Goal: Task Accomplishment & Management: Manage account settings

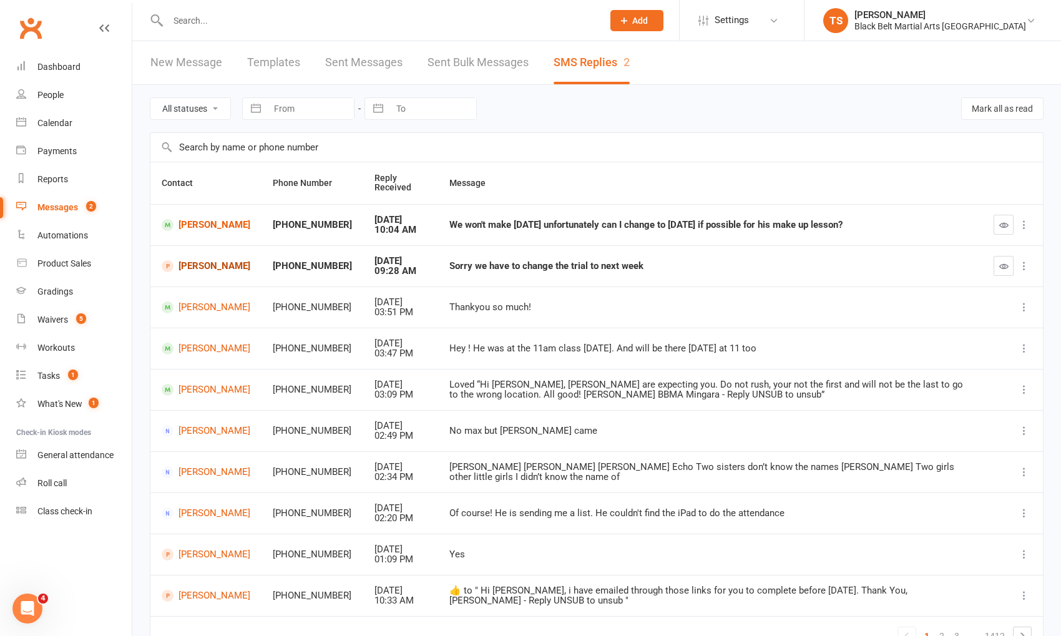
click at [190, 267] on link "[PERSON_NAME]" at bounding box center [206, 266] width 89 height 12
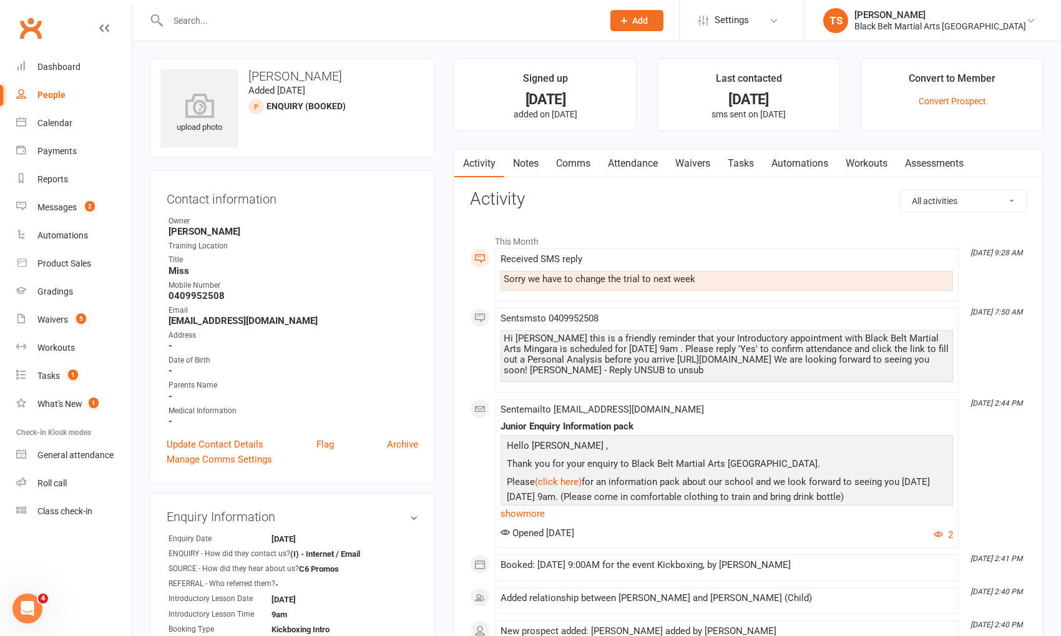
click at [574, 162] on link "Comms" at bounding box center [573, 163] width 52 height 29
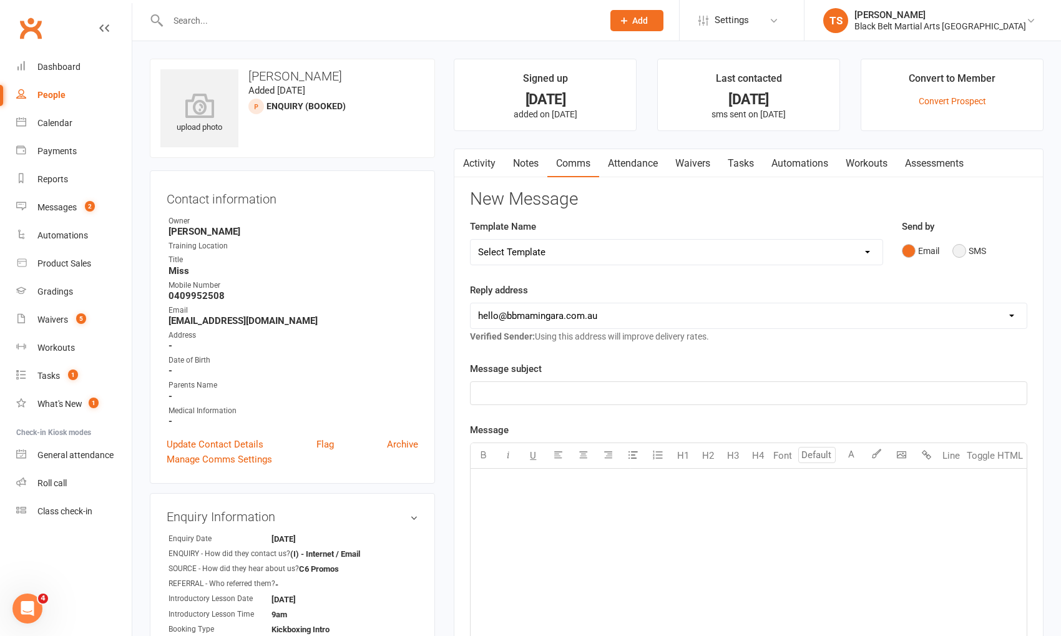
click at [955, 250] on button "SMS" at bounding box center [970, 251] width 34 height 24
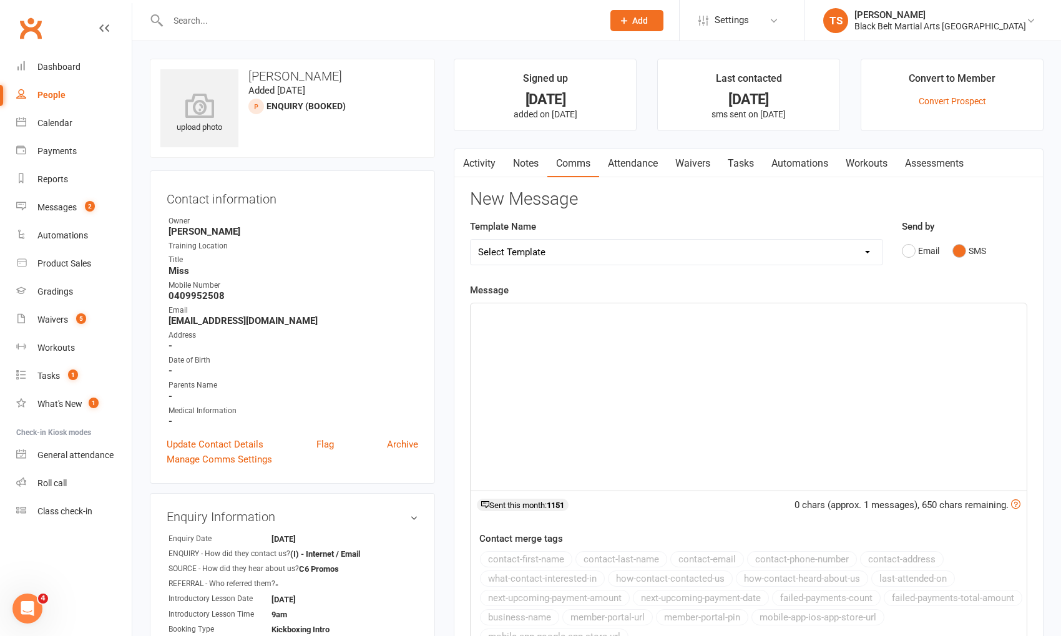
click at [822, 328] on div "﻿" at bounding box center [749, 396] width 556 height 187
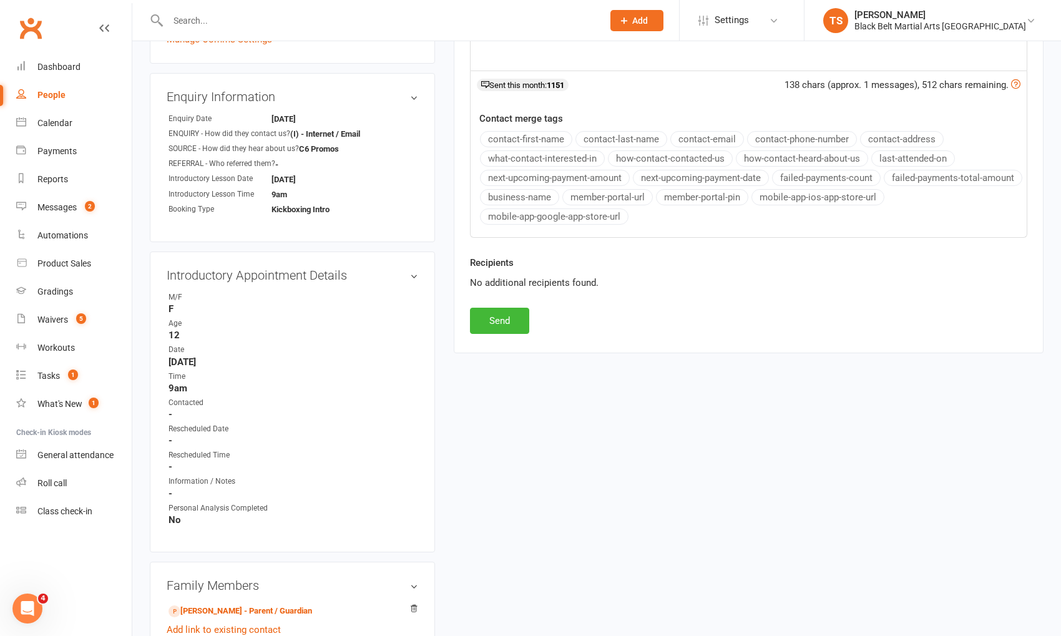
scroll to position [439, 0]
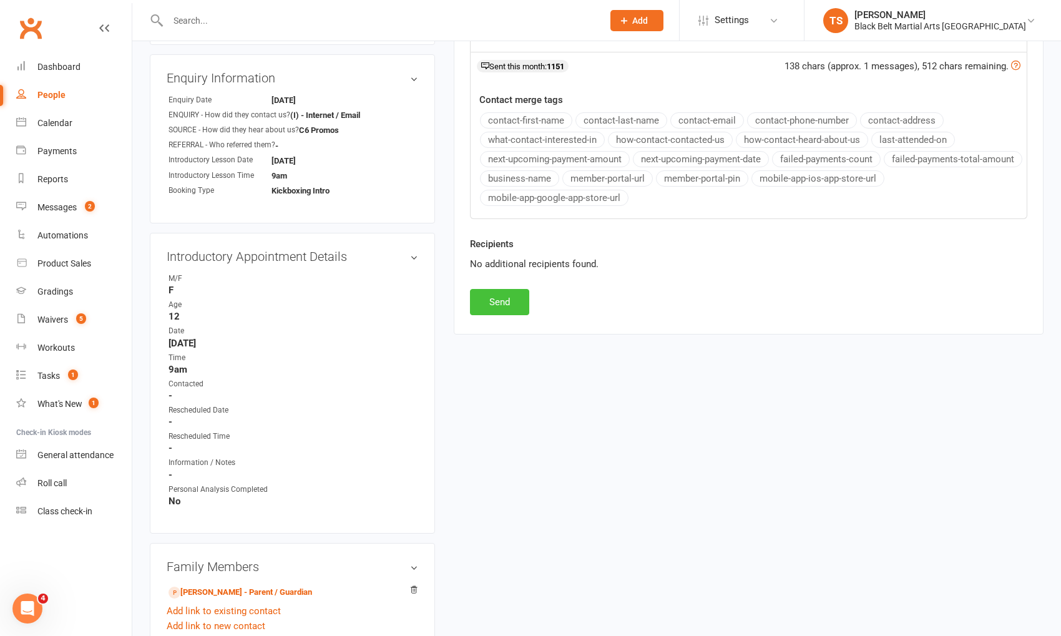
drag, startPoint x: 495, startPoint y: 293, endPoint x: 451, endPoint y: 315, distance: 48.6
click at [496, 294] on button "Send" at bounding box center [499, 302] width 59 height 26
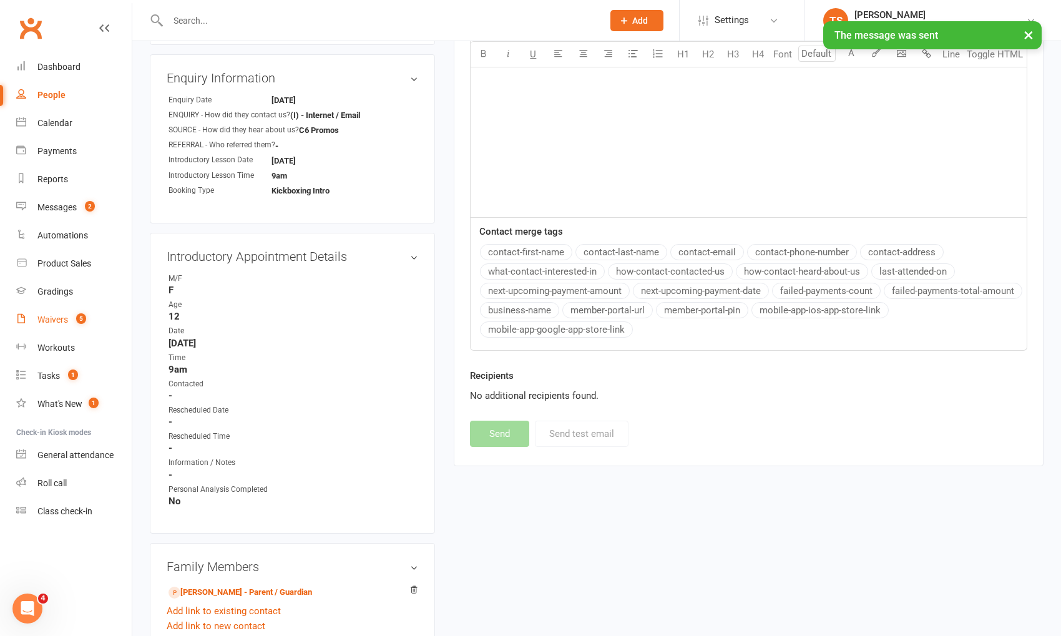
click at [49, 322] on div "Waivers" at bounding box center [52, 320] width 31 height 10
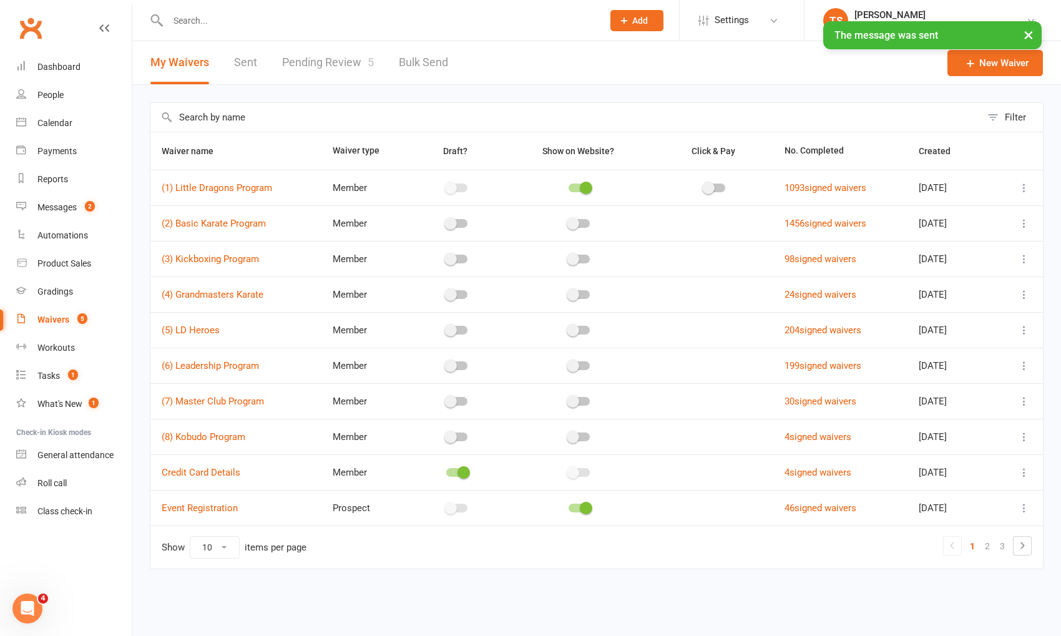
click at [309, 61] on link "Pending Review 5" at bounding box center [328, 62] width 92 height 43
select select "50"
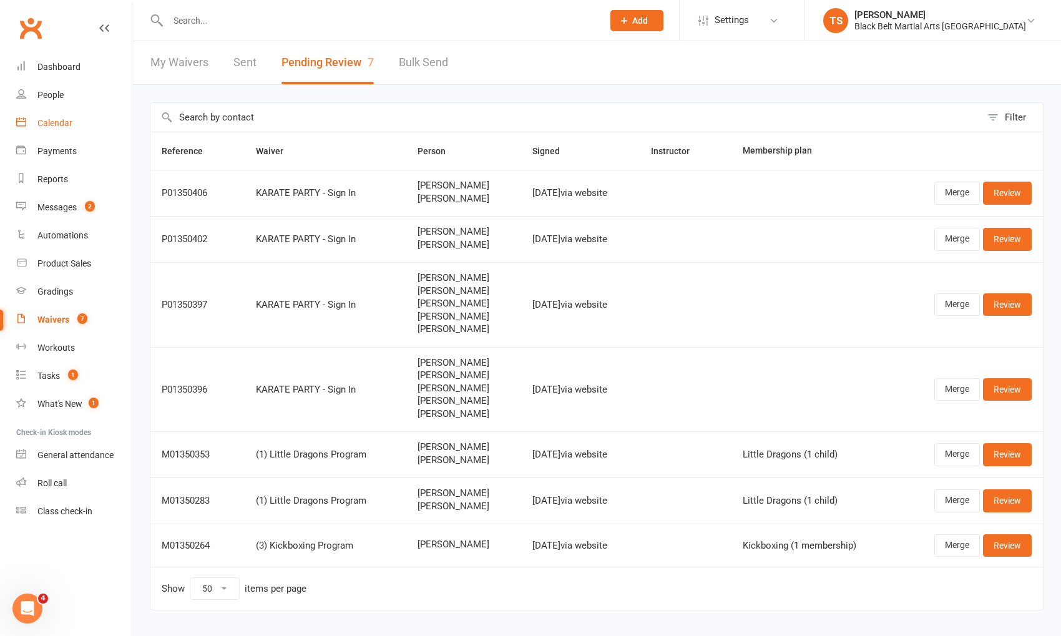
drag, startPoint x: 47, startPoint y: 122, endPoint x: 140, endPoint y: 188, distance: 113.6
click at [48, 122] on div "Calendar" at bounding box center [54, 123] width 35 height 10
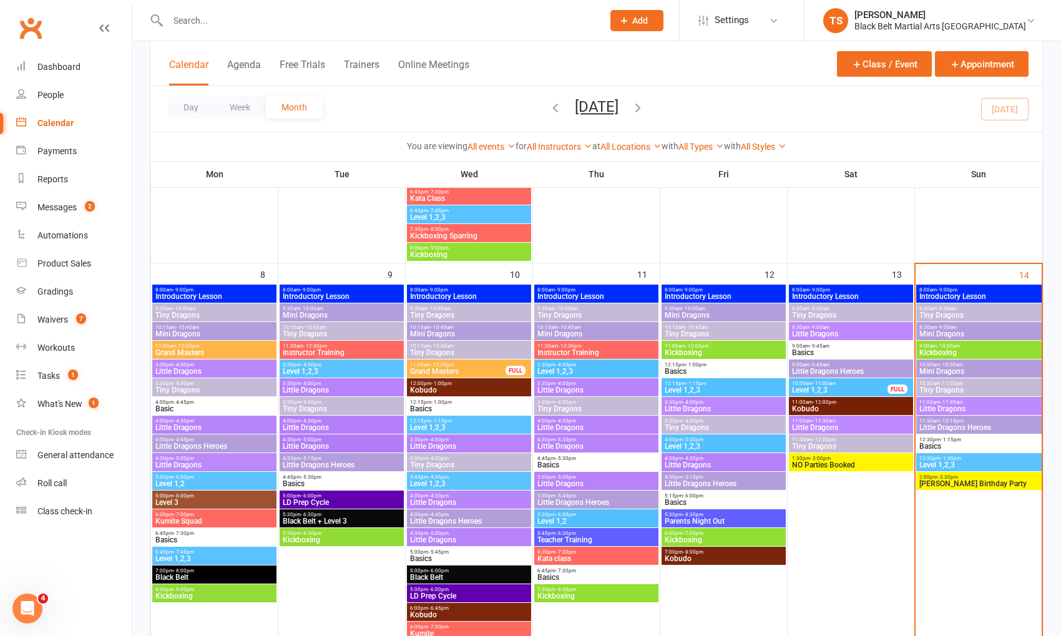
click at [959, 476] on span "2:00pm - 3:30pm" at bounding box center [979, 477] width 120 height 6
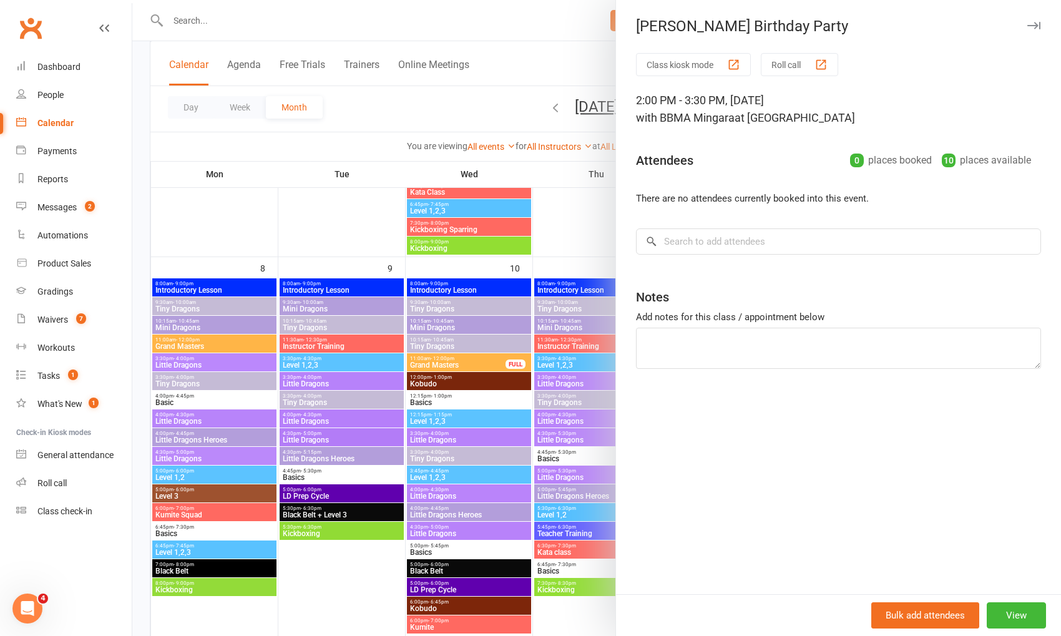
scroll to position [482, 0]
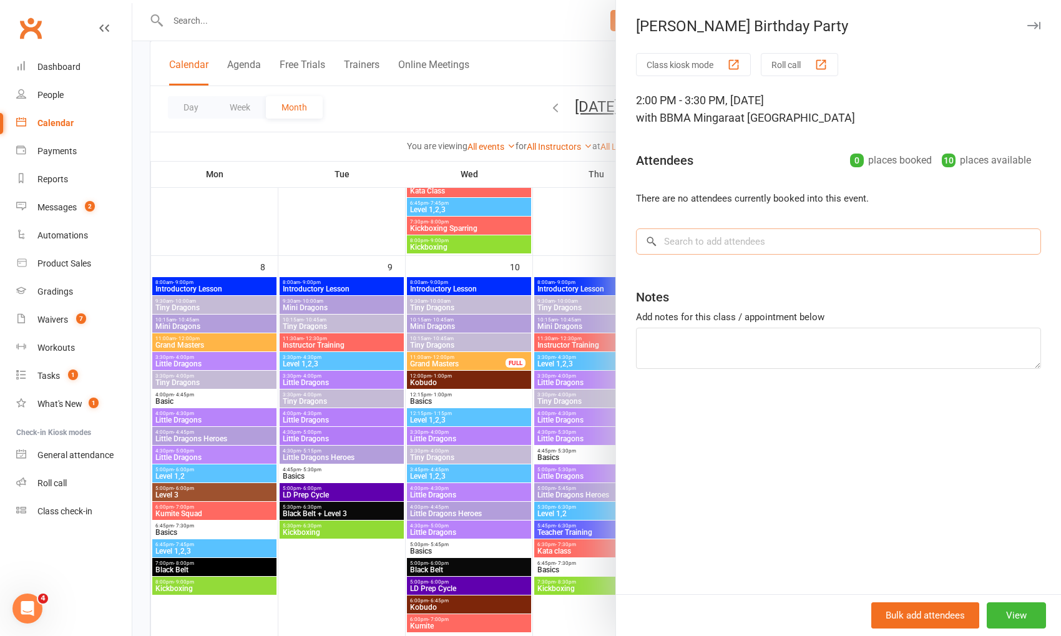
click at [735, 242] on input "search" at bounding box center [838, 241] width 405 height 26
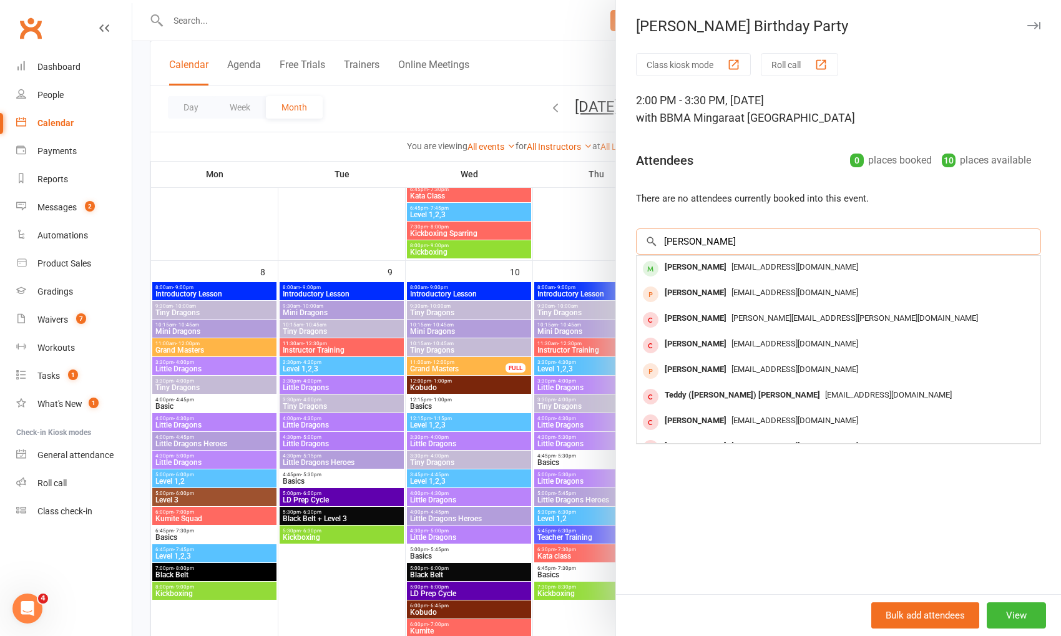
scroll to position [476, 0]
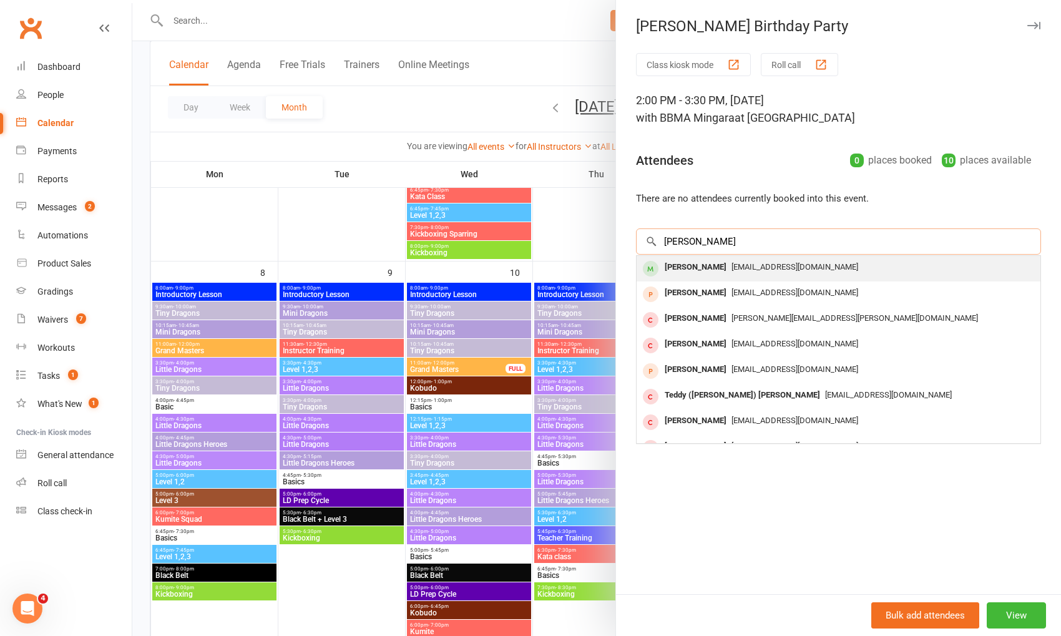
type input "edward pridd"
click at [713, 267] on div "Edward Priddis" at bounding box center [696, 267] width 72 height 18
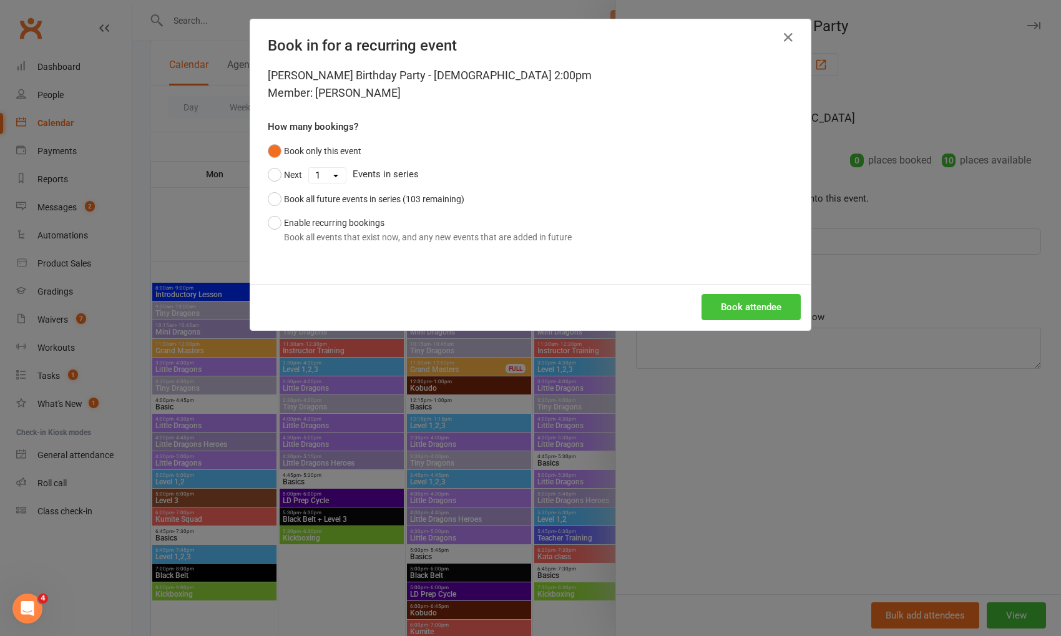
click at [735, 305] on button "Book attendee" at bounding box center [751, 307] width 99 height 26
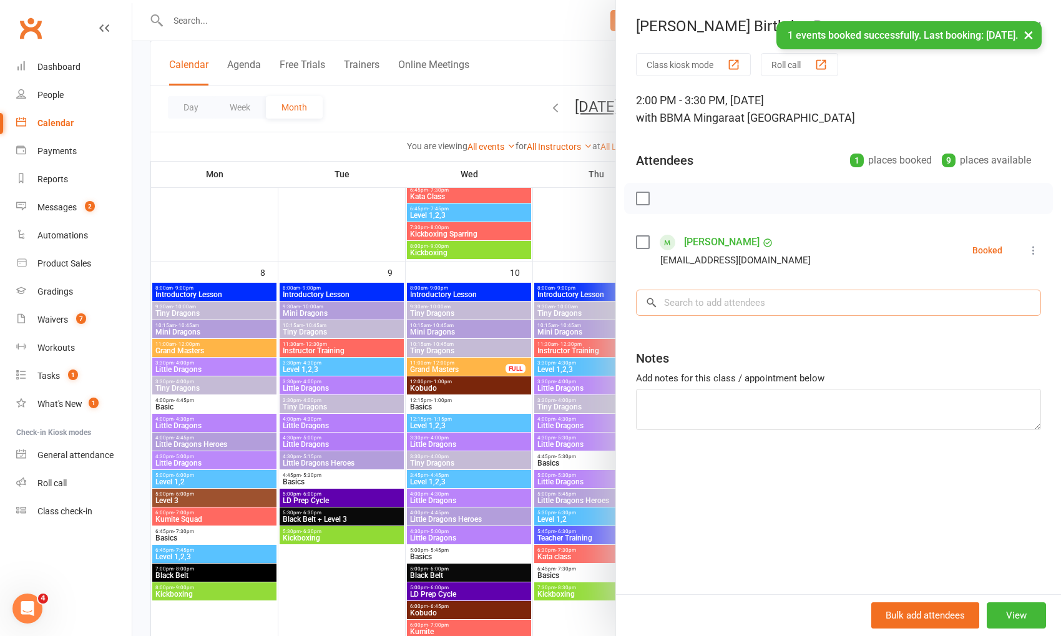
click at [682, 302] on input "search" at bounding box center [838, 303] width 405 height 26
type input "r"
click at [724, 242] on link "Edward Priddis" at bounding box center [722, 242] width 76 height 20
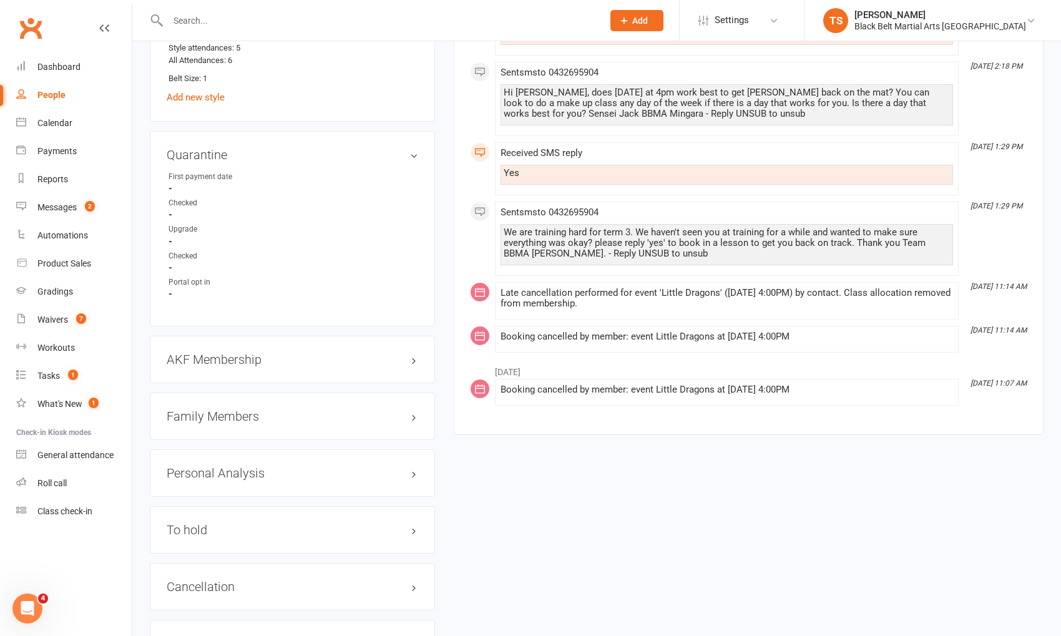
scroll to position [1202, 0]
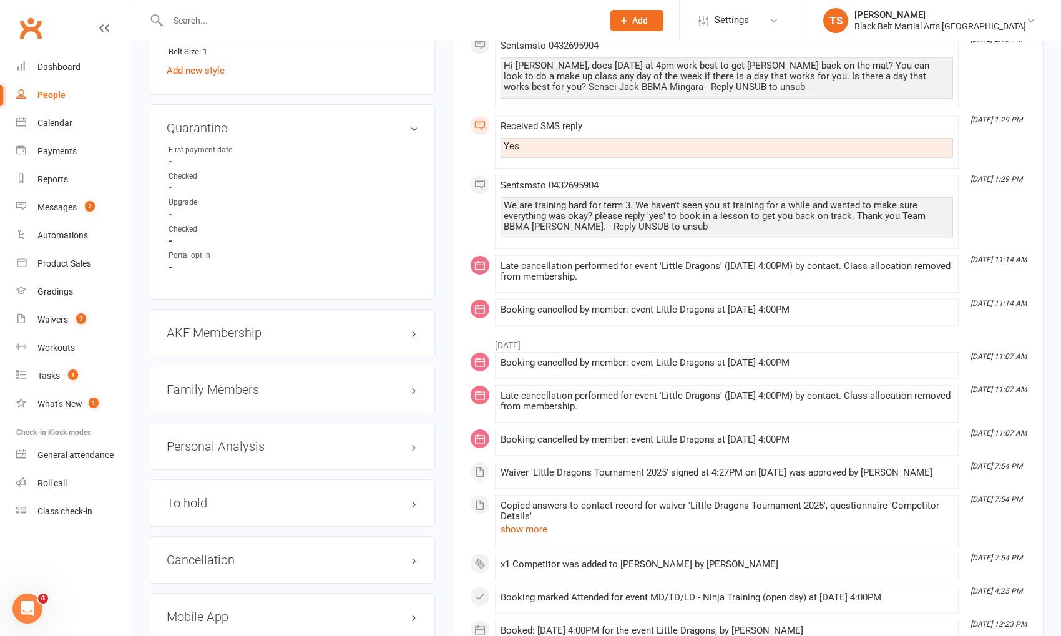
click at [215, 386] on h3 "Family Members" at bounding box center [293, 390] width 252 height 14
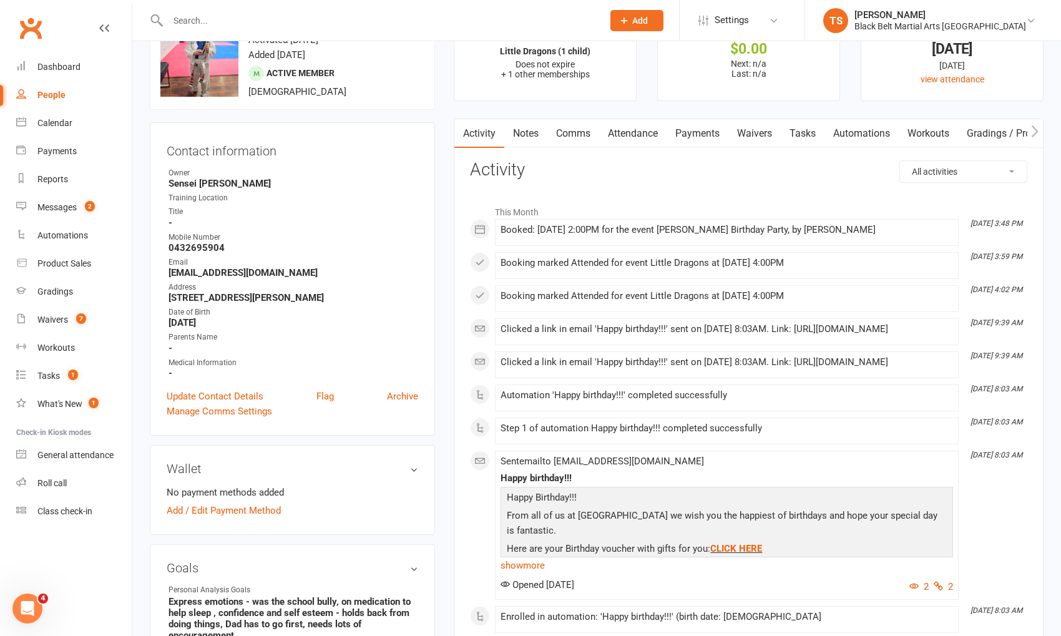
scroll to position [0, 0]
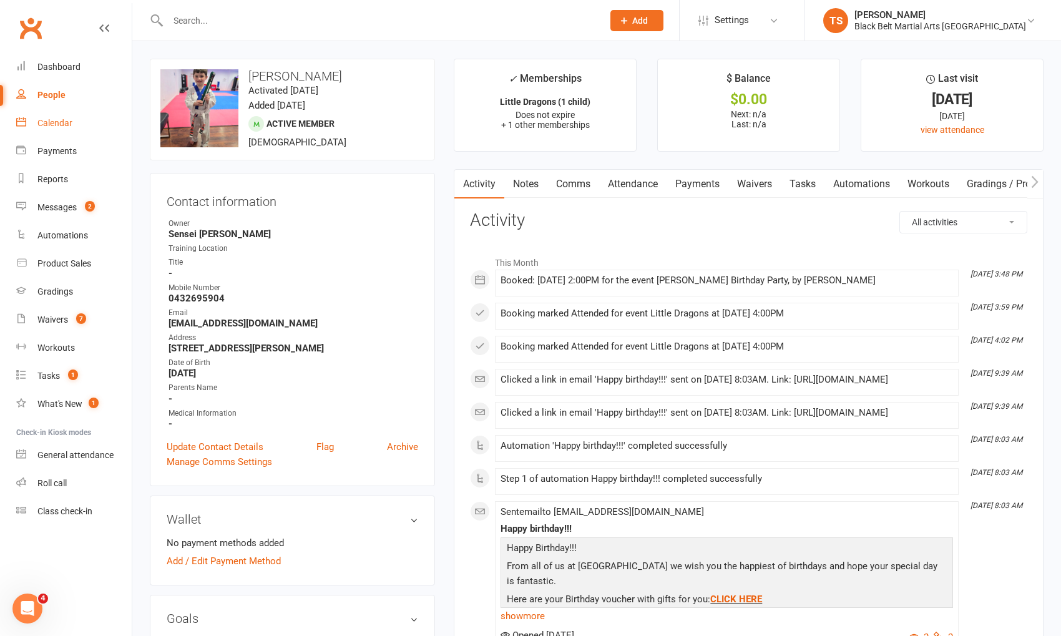
drag, startPoint x: 53, startPoint y: 124, endPoint x: 595, endPoint y: 213, distance: 549.3
click at [54, 124] on div "Calendar" at bounding box center [54, 123] width 35 height 10
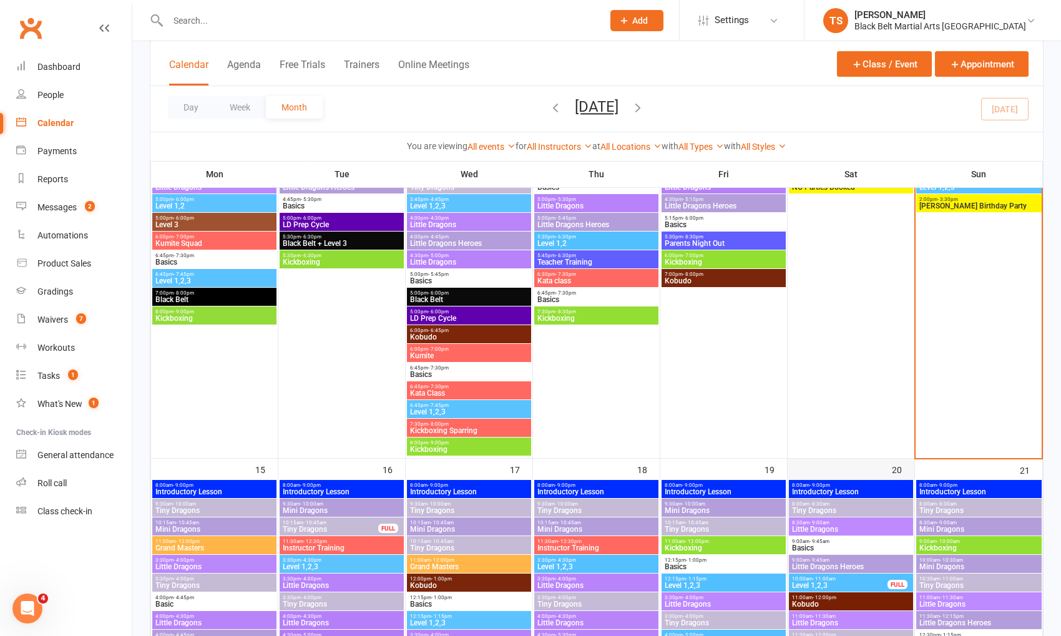
scroll to position [647, 0]
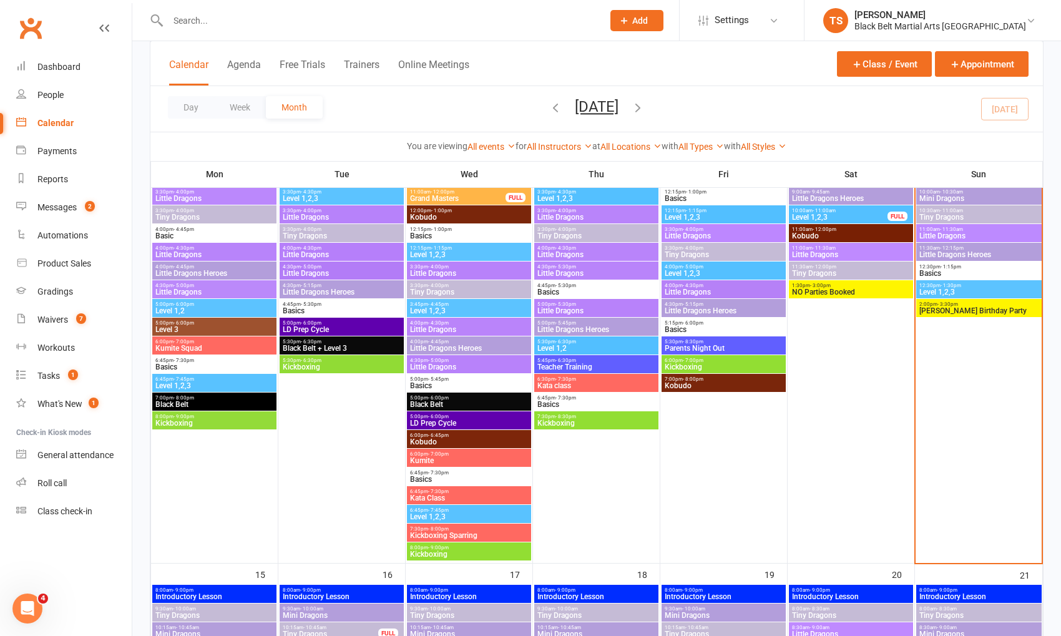
click at [937, 315] on div "2:00pm - 3:30pm Edward Priddis Birthday Party" at bounding box center [978, 308] width 125 height 18
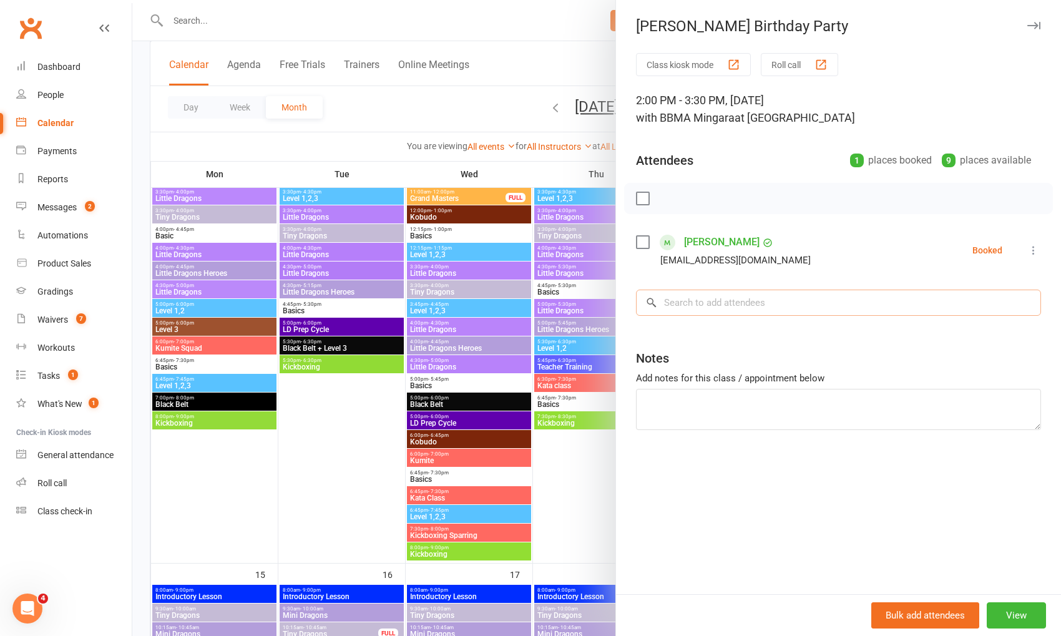
click at [698, 305] on input "search" at bounding box center [838, 303] width 405 height 26
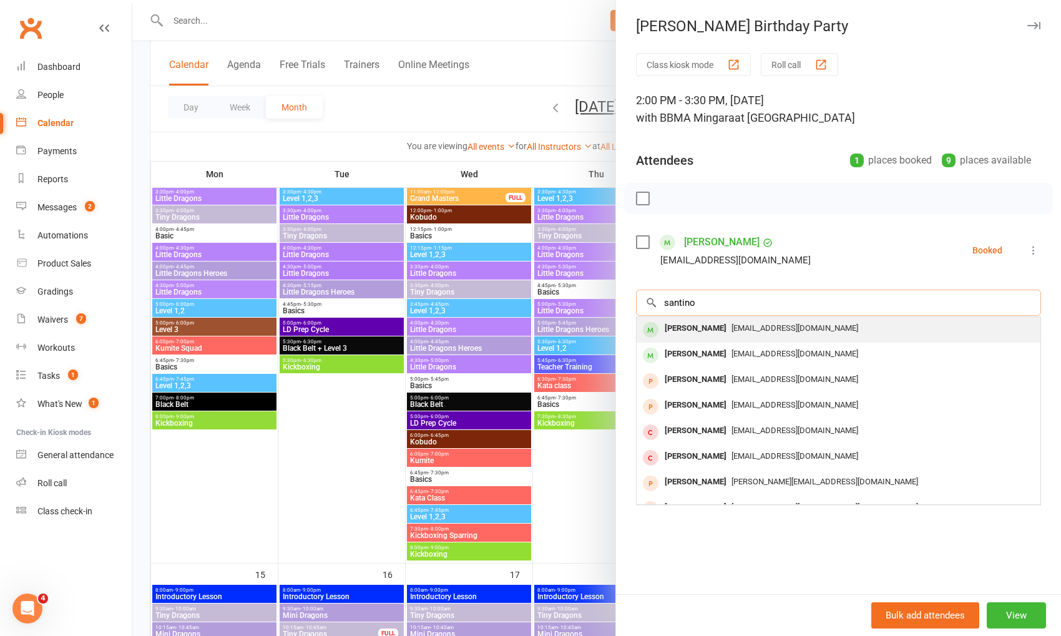
type input "santino"
click at [695, 325] on div "Santino Biagioni" at bounding box center [696, 329] width 72 height 18
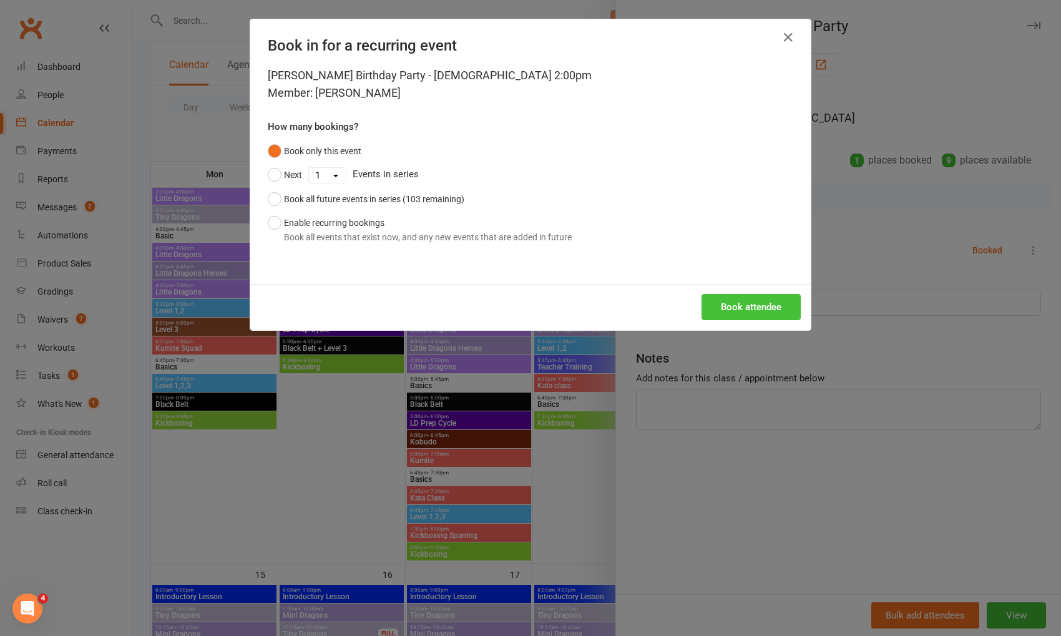
click at [719, 310] on button "Book attendee" at bounding box center [751, 307] width 99 height 26
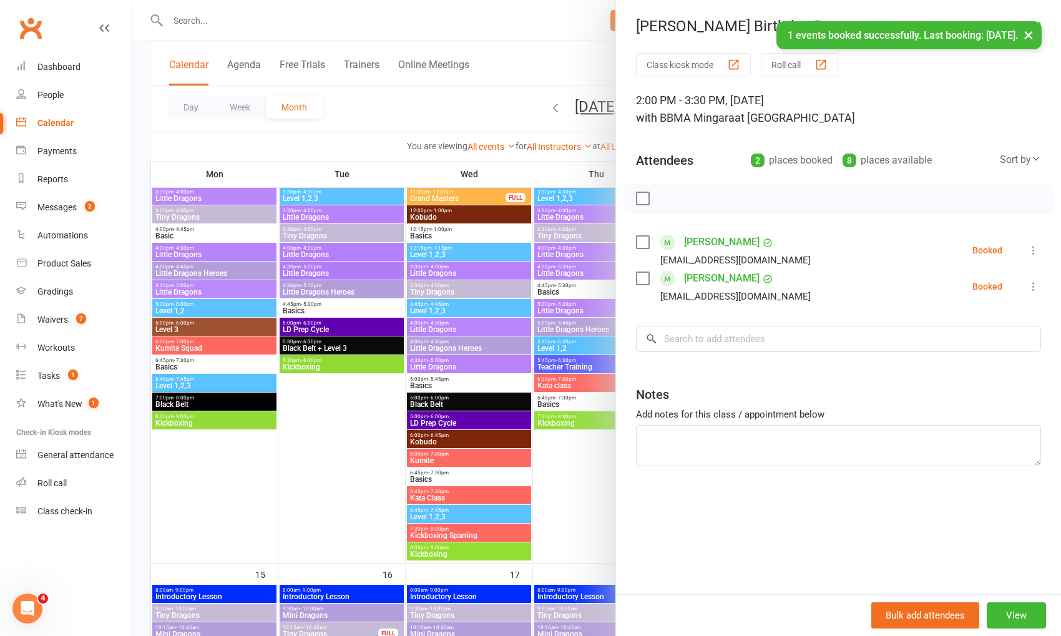
click at [641, 200] on label at bounding box center [642, 198] width 12 height 12
click at [670, 199] on icon "button" at bounding box center [671, 199] width 14 height 14
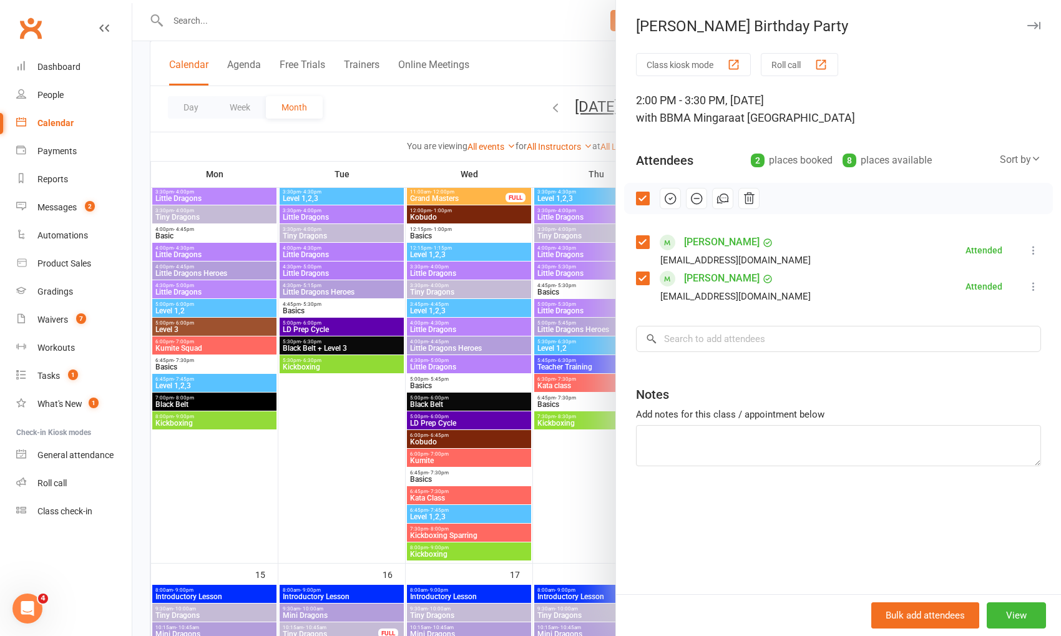
click at [533, 69] on div at bounding box center [596, 318] width 929 height 636
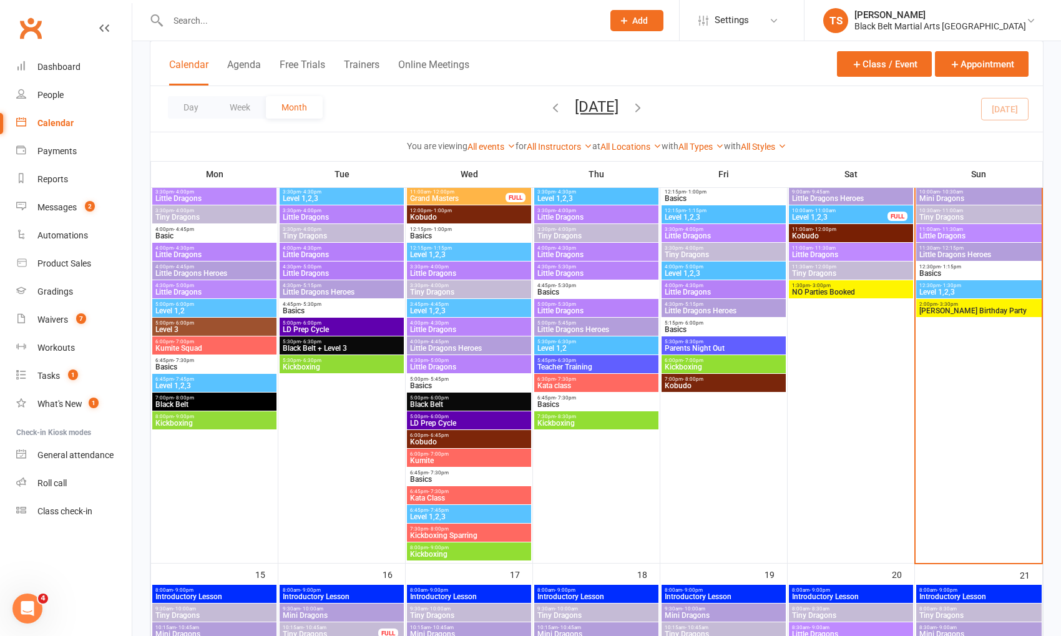
click at [946, 290] on span "Level 1,2,3" at bounding box center [979, 291] width 120 height 7
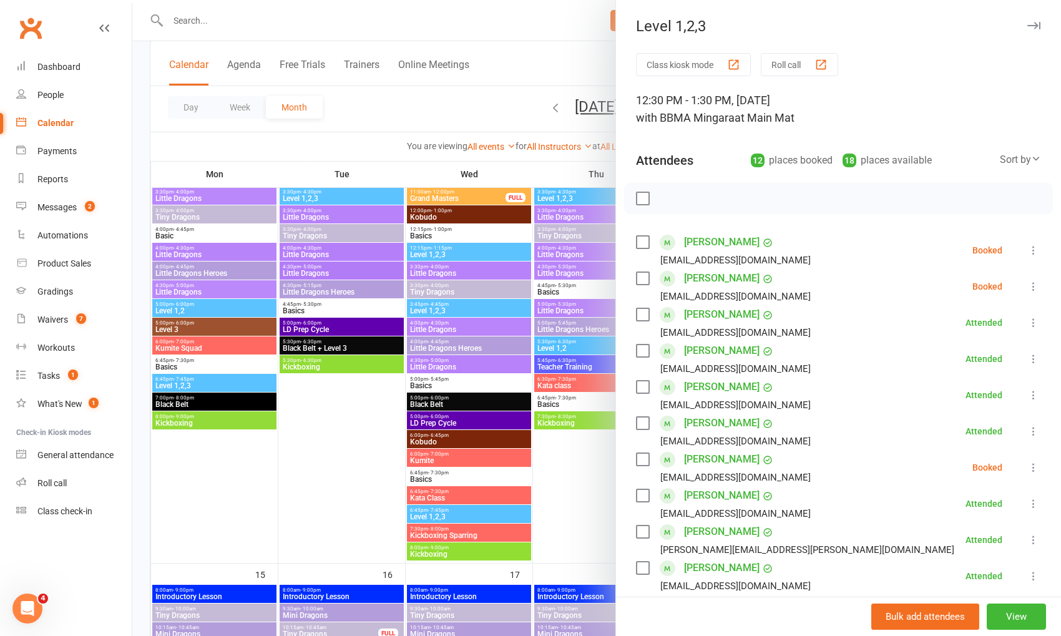
click at [529, 62] on div at bounding box center [596, 318] width 929 height 636
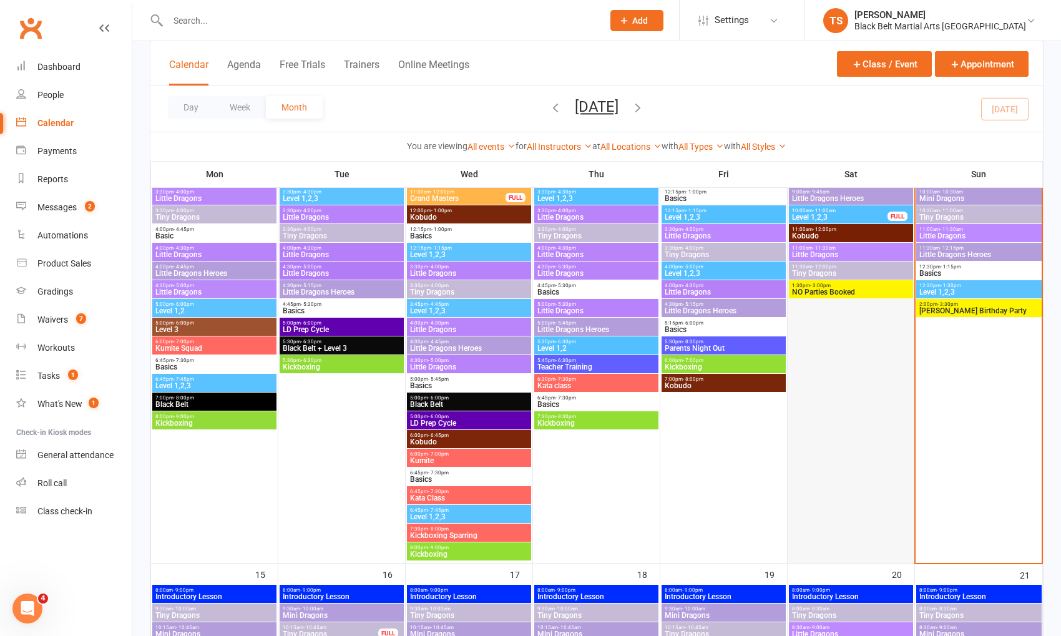
scroll to position [656, 0]
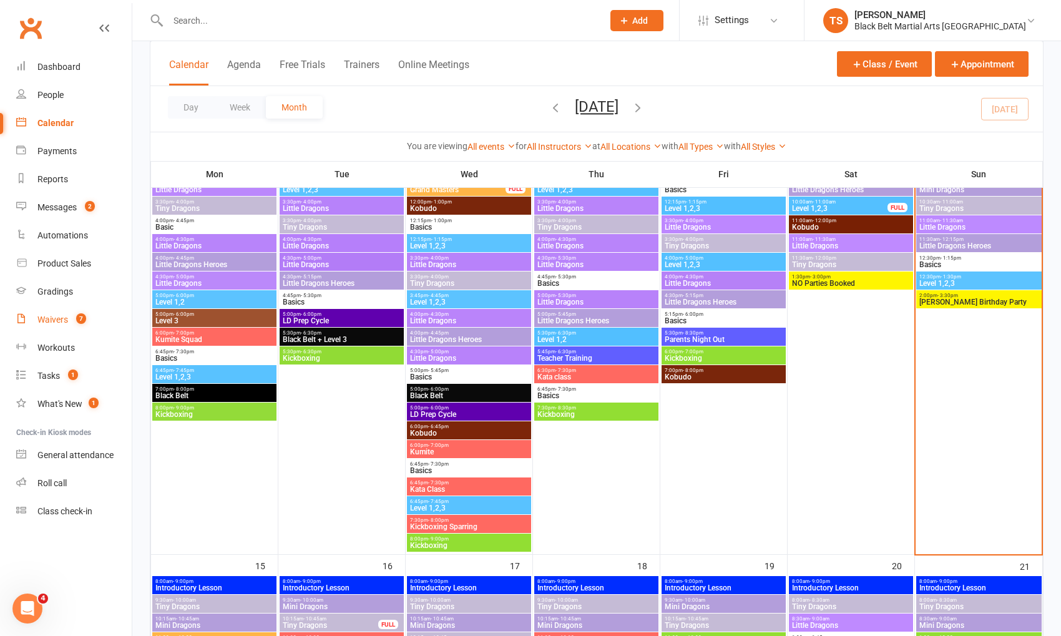
click at [64, 321] on div "Waivers" at bounding box center [52, 320] width 31 height 10
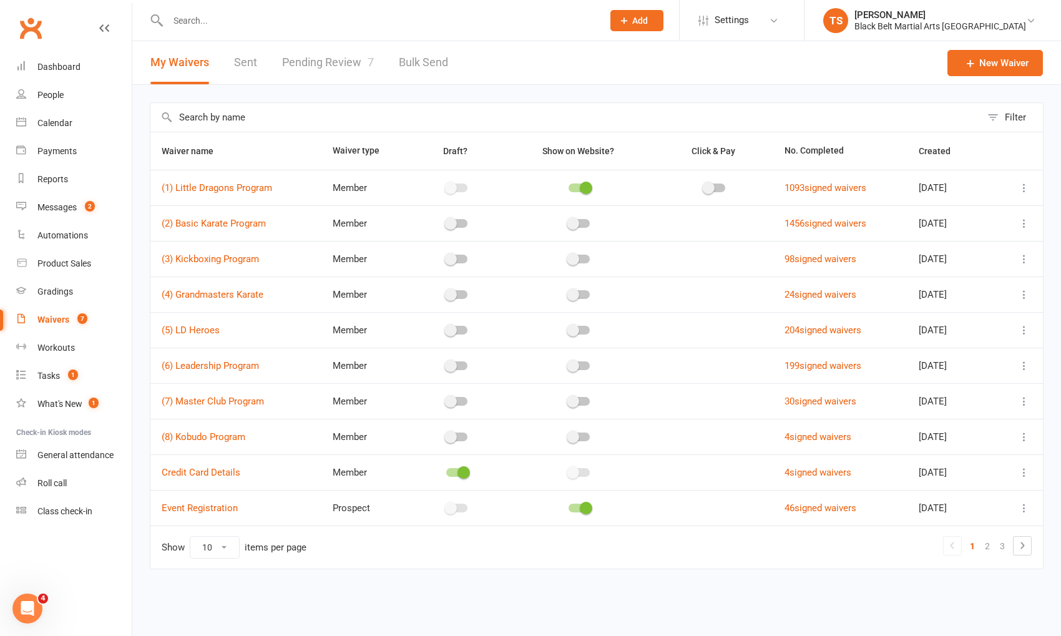
click at [321, 65] on link "Pending Review 7" at bounding box center [328, 62] width 92 height 43
select select "50"
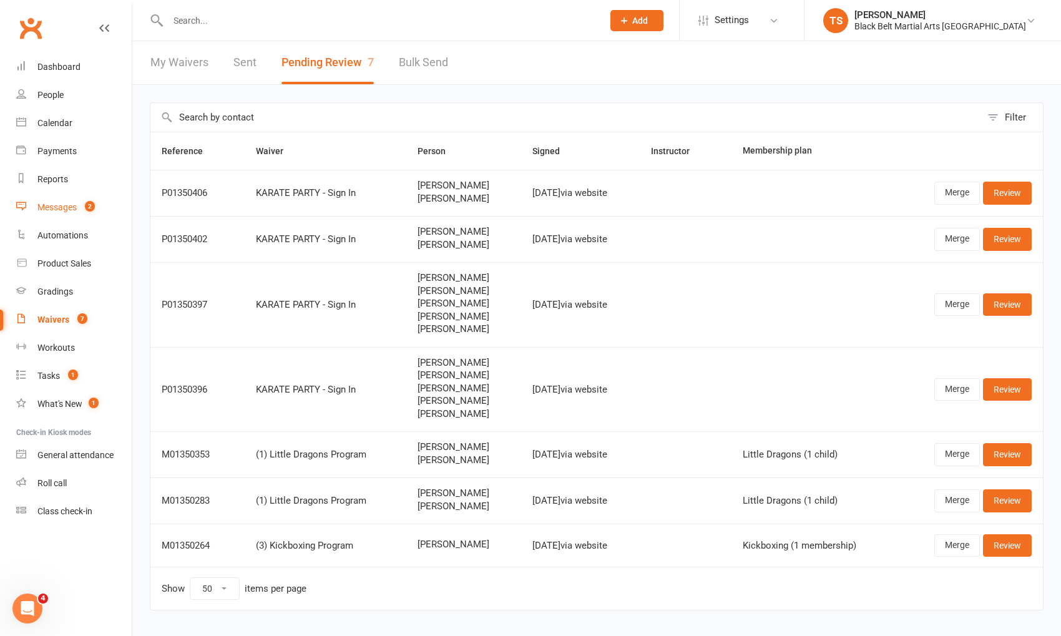
click at [59, 210] on div "Messages" at bounding box center [56, 207] width 39 height 10
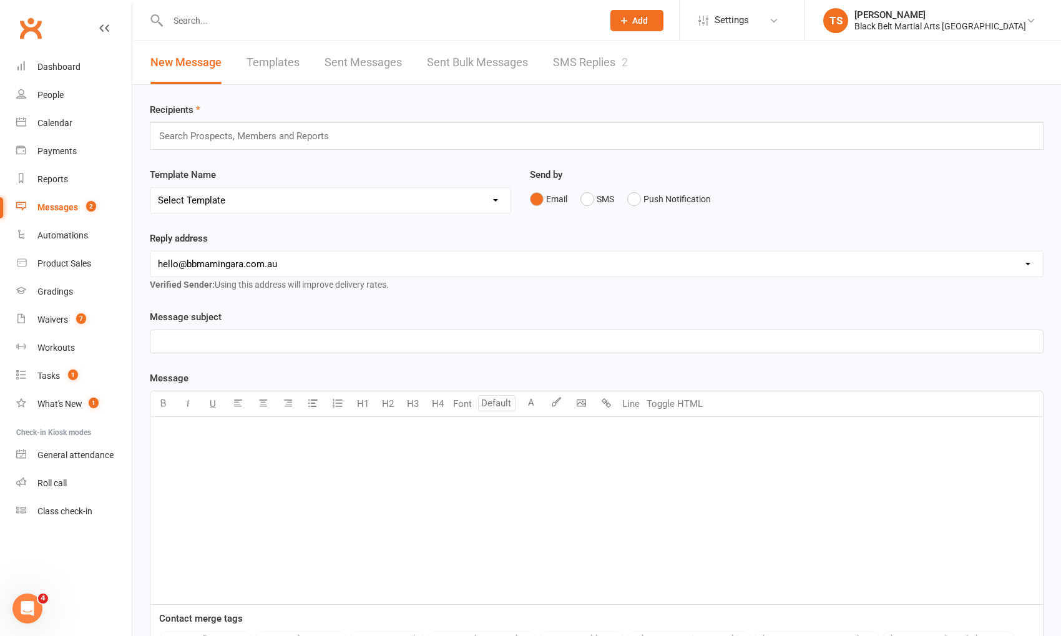
click at [576, 64] on link "SMS Replies 2" at bounding box center [590, 62] width 75 height 43
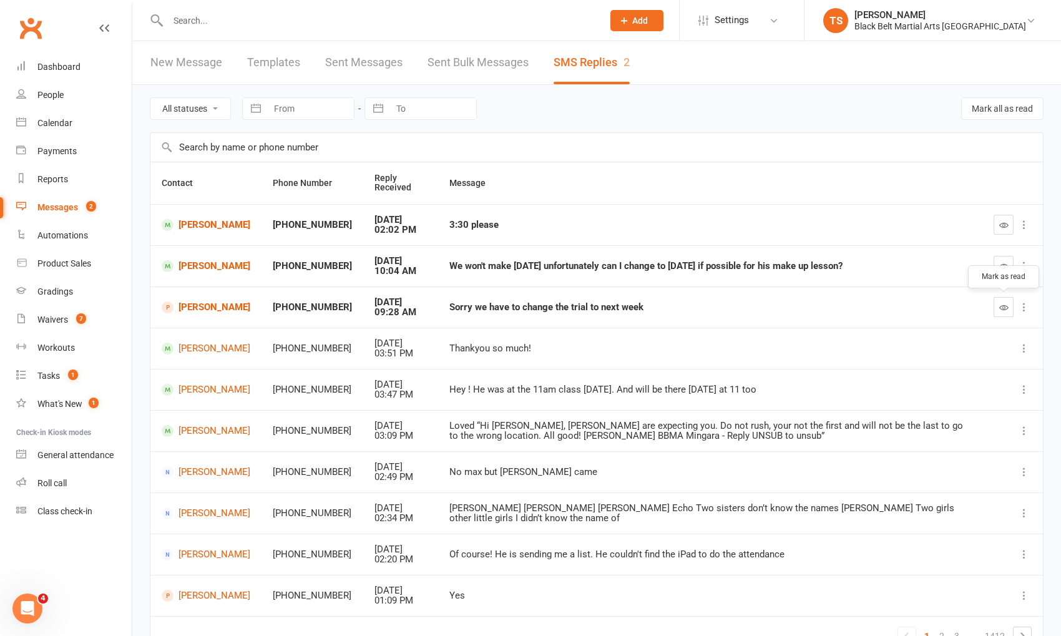
click at [1001, 303] on icon "button" at bounding box center [1003, 307] width 9 height 9
click at [1009, 267] on button "button" at bounding box center [1004, 266] width 20 height 20
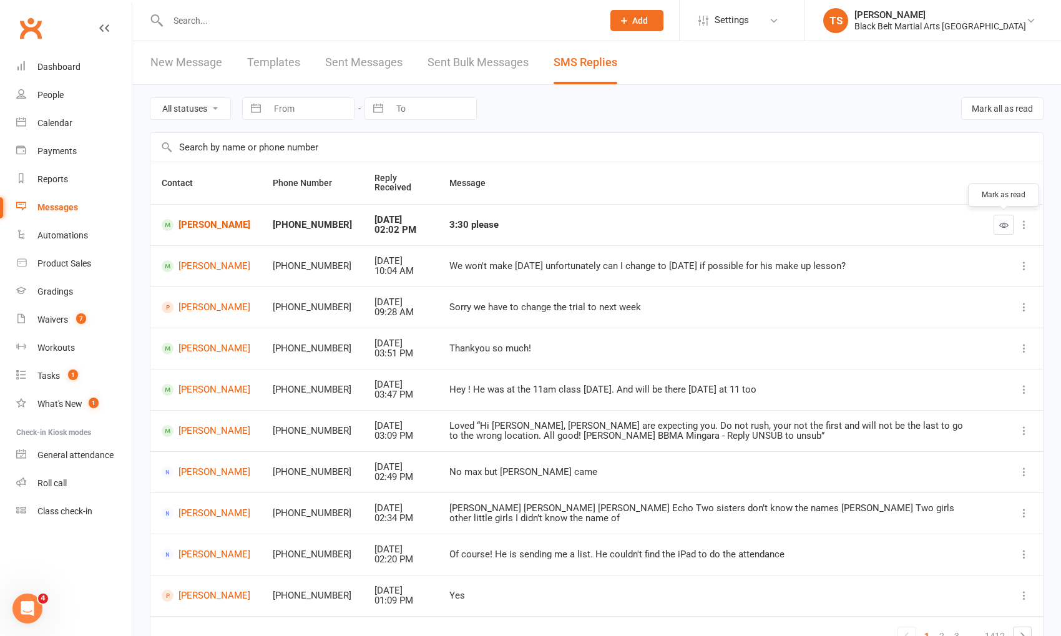
click at [995, 220] on button "button" at bounding box center [1004, 225] width 20 height 20
click at [59, 124] on div "Calendar" at bounding box center [54, 123] width 35 height 10
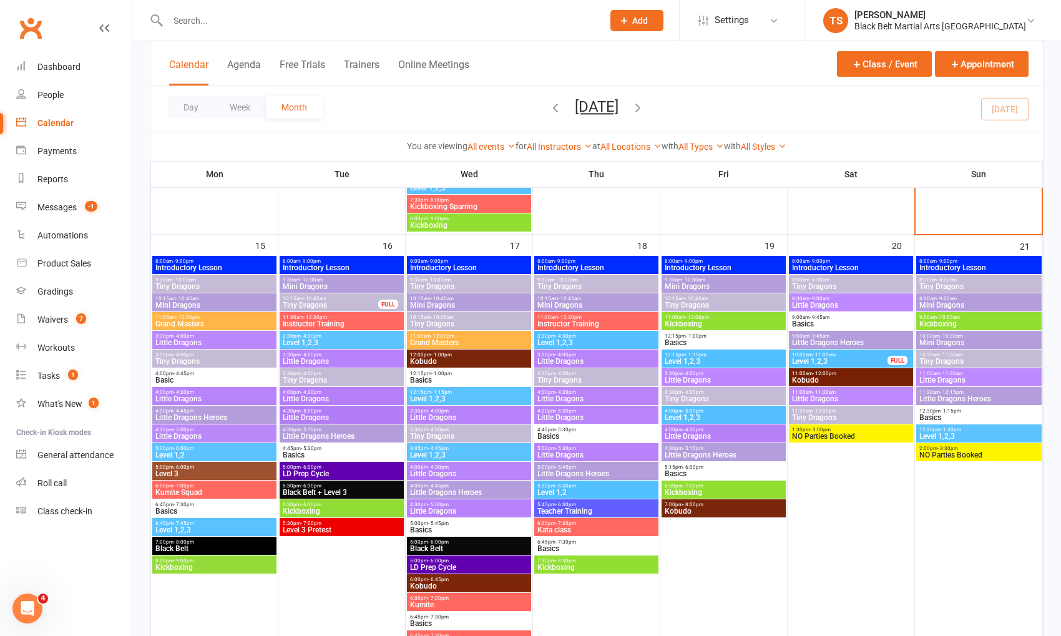
scroll to position [980, 0]
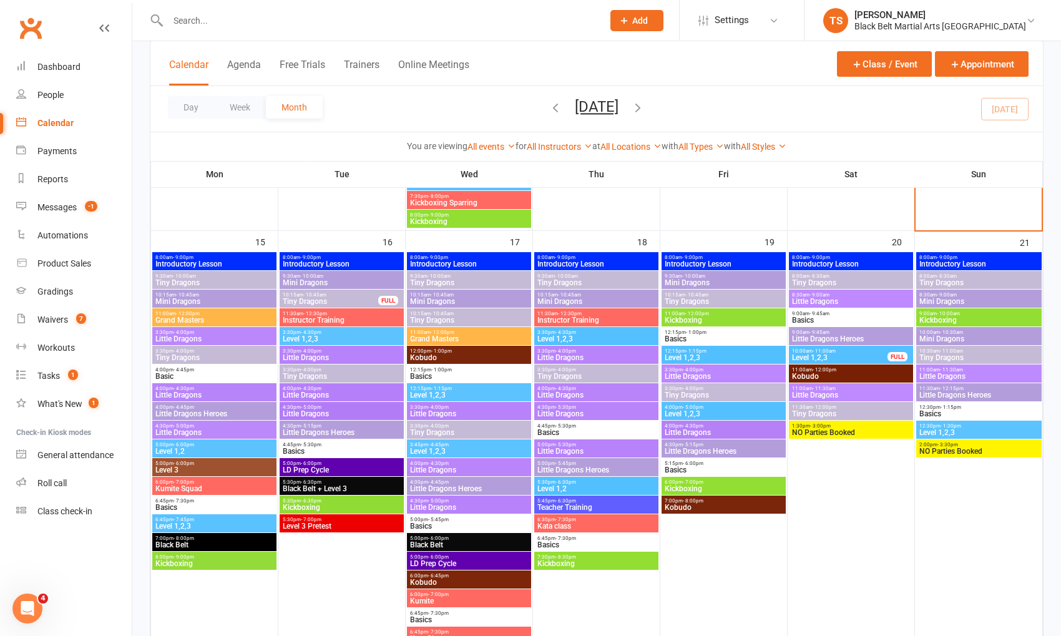
click at [436, 410] on span "Little Dragons" at bounding box center [469, 413] width 119 height 7
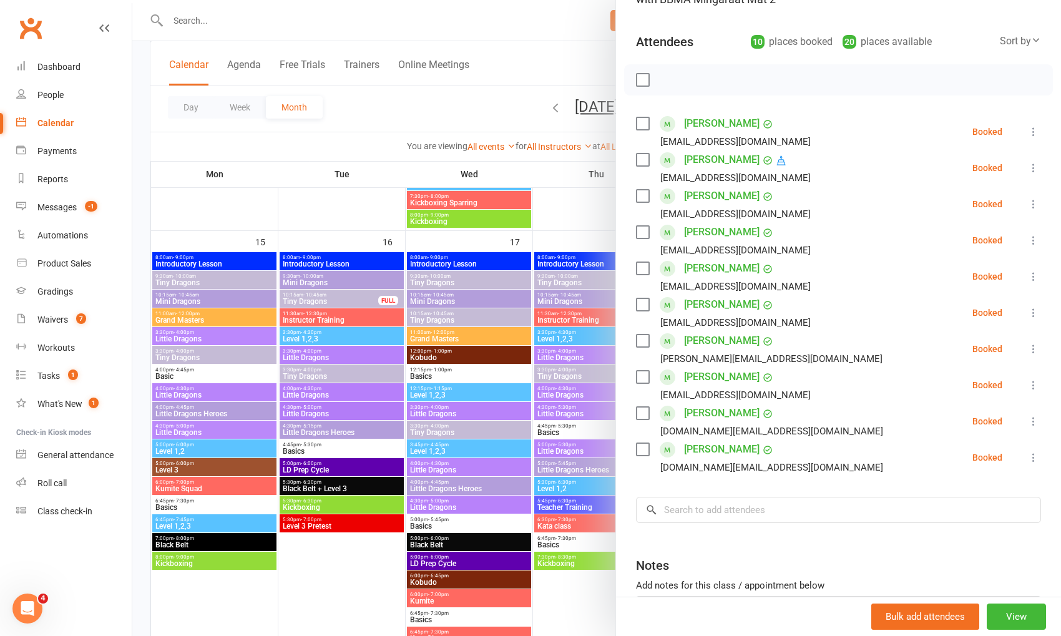
scroll to position [140, 0]
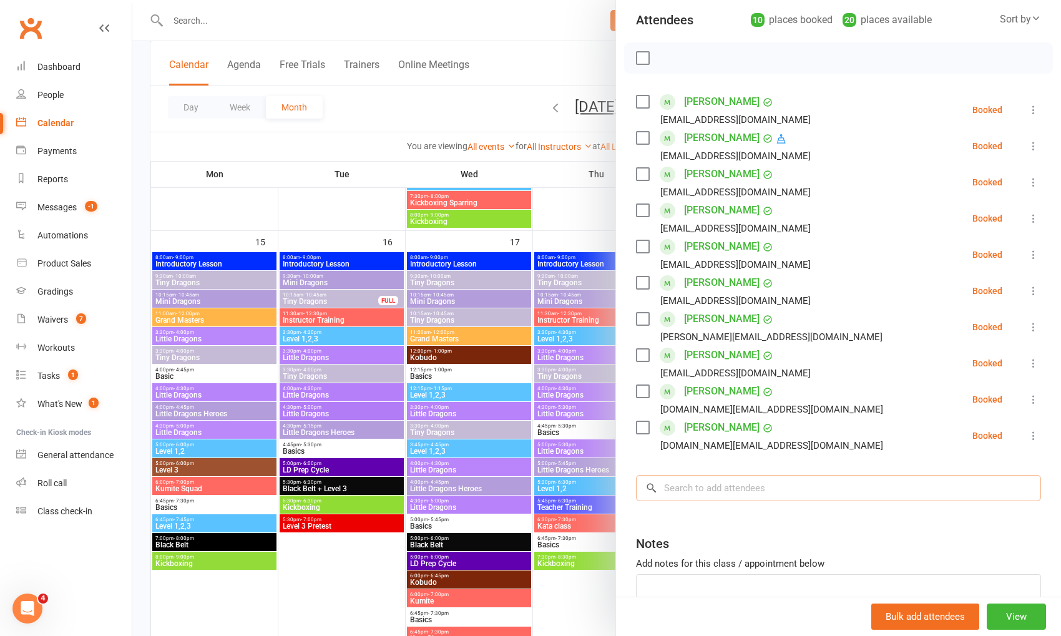
click at [740, 484] on input "search" at bounding box center [838, 488] width 405 height 26
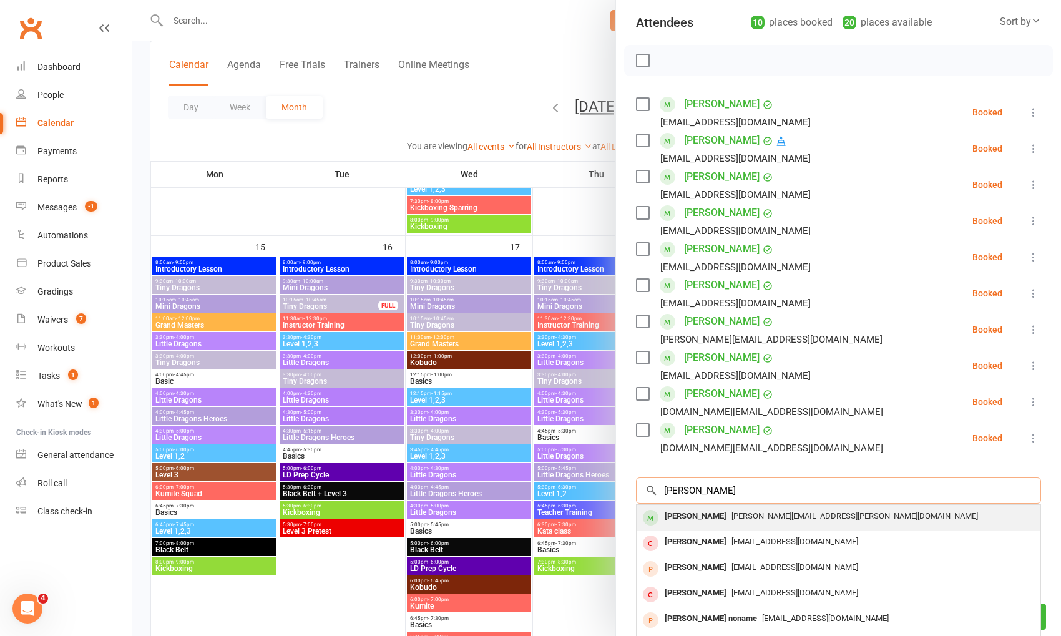
scroll to position [1, 0]
type input "finn mcbeath"
click at [732, 514] on span "Lauren.mcbeath@outlook.com" at bounding box center [855, 515] width 247 height 9
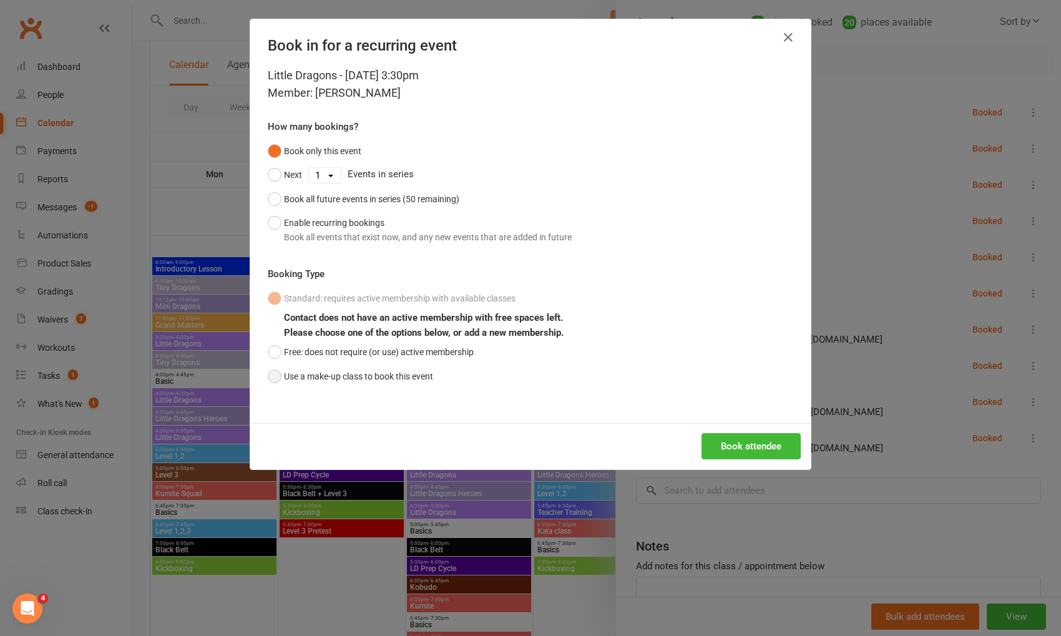
drag, startPoint x: 314, startPoint y: 375, endPoint x: 424, endPoint y: 381, distance: 110.6
click at [315, 374] on button "Use a make-up class to book this event" at bounding box center [350, 377] width 165 height 24
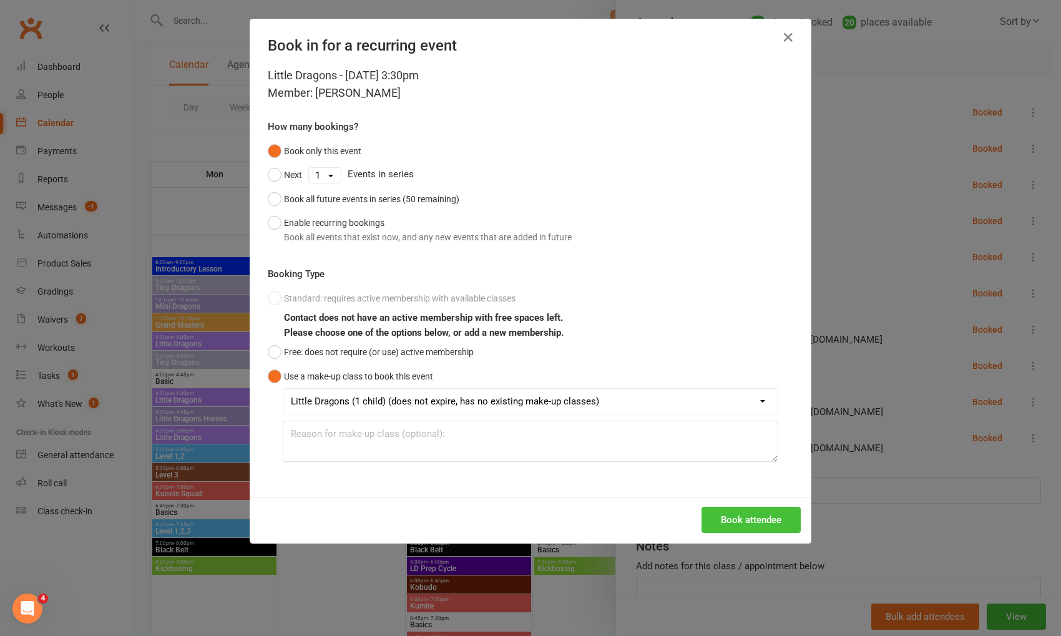
click at [752, 519] on button "Book attendee" at bounding box center [751, 520] width 99 height 26
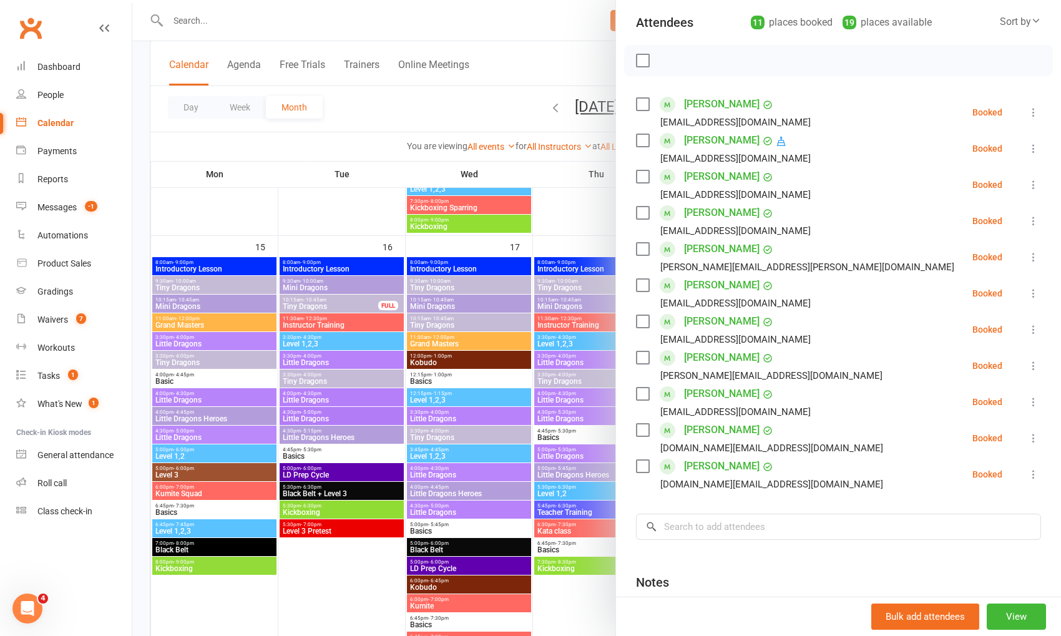
click at [740, 253] on link "Finn McBeath" at bounding box center [722, 249] width 76 height 20
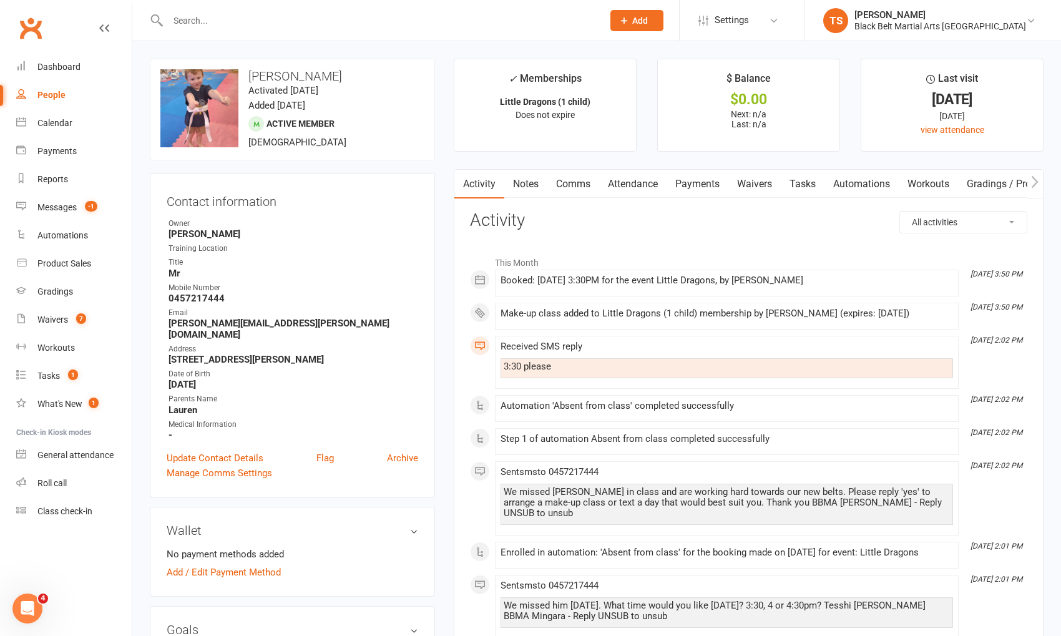
click at [572, 184] on link "Comms" at bounding box center [573, 184] width 52 height 29
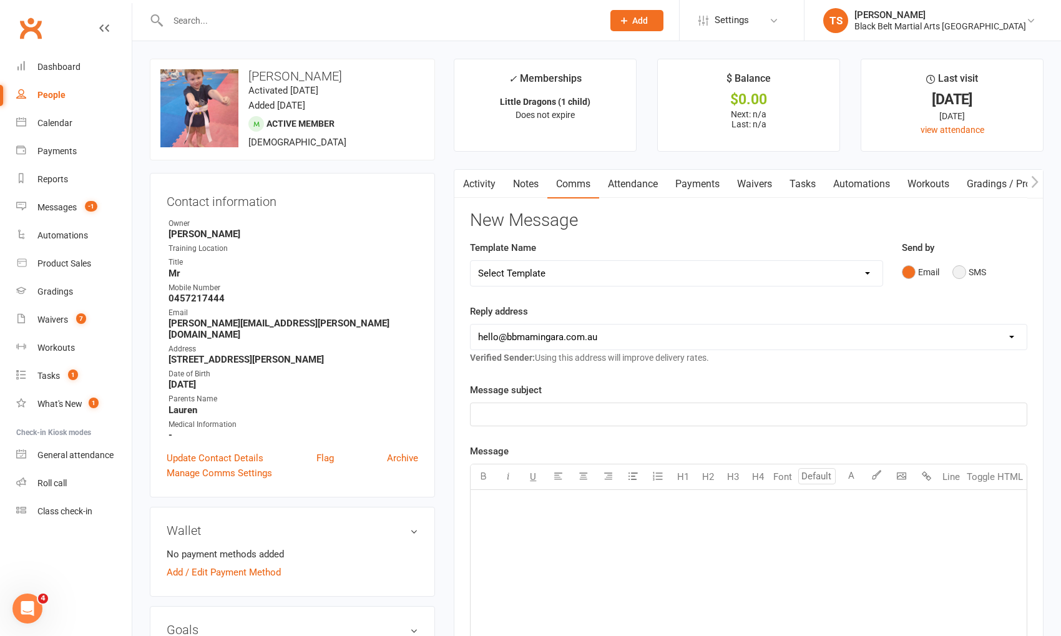
drag, startPoint x: 958, startPoint y: 271, endPoint x: 922, endPoint y: 312, distance: 54.0
click at [958, 271] on button "SMS" at bounding box center [970, 272] width 34 height 24
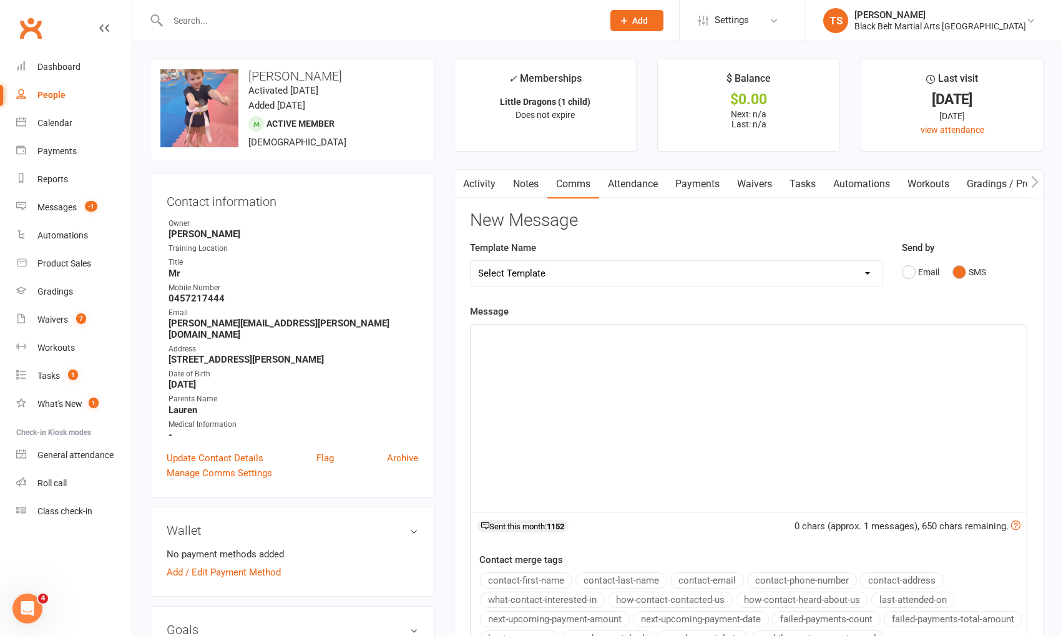
click at [772, 424] on div "﻿" at bounding box center [749, 418] width 556 height 187
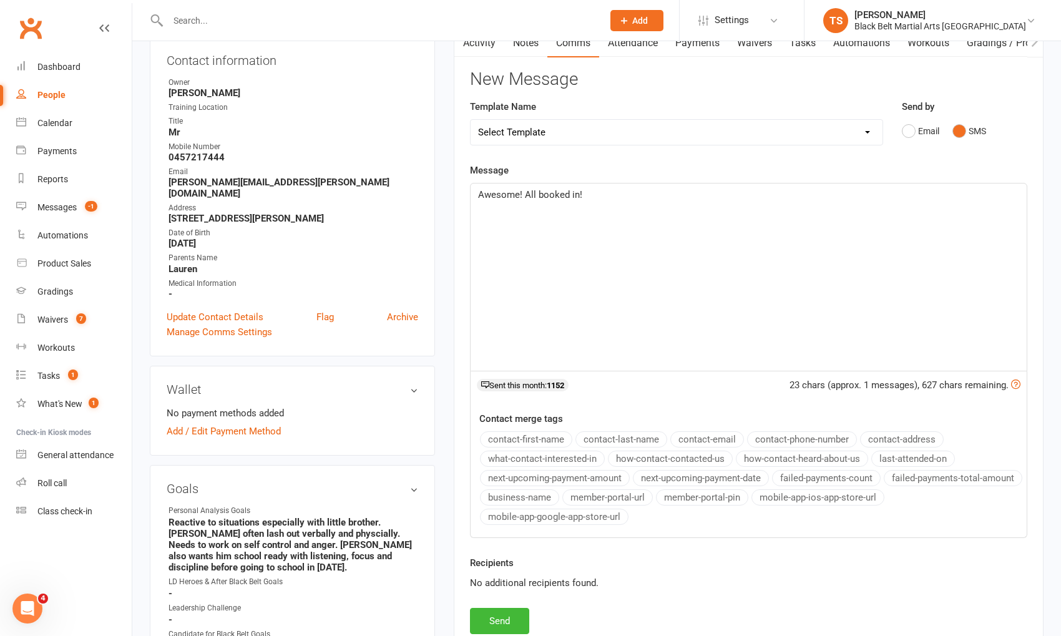
scroll to position [177, 0]
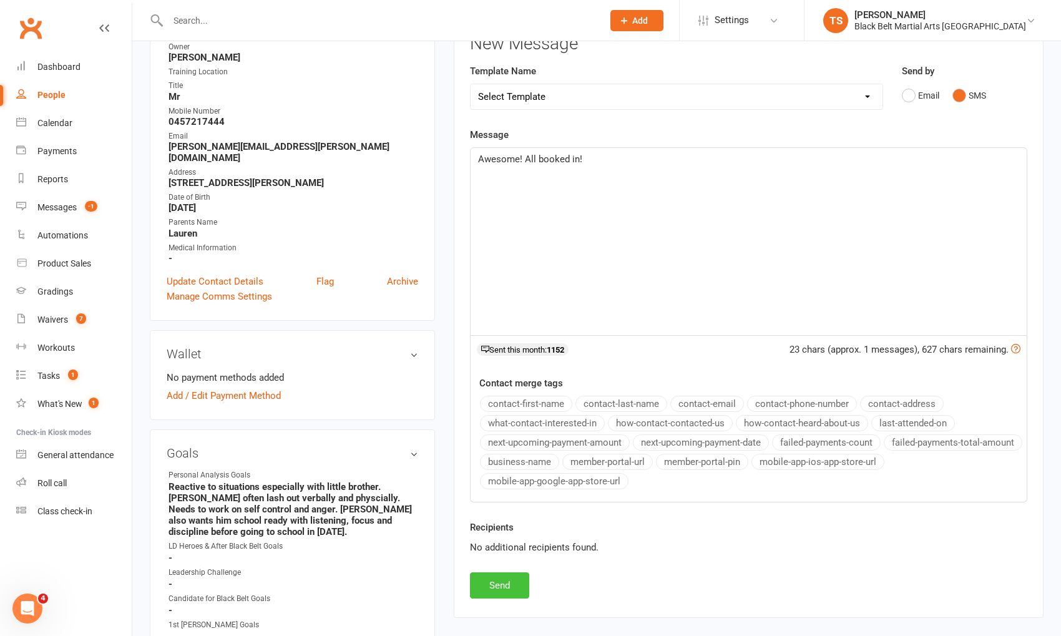
click at [509, 581] on button "Send" at bounding box center [499, 585] width 59 height 26
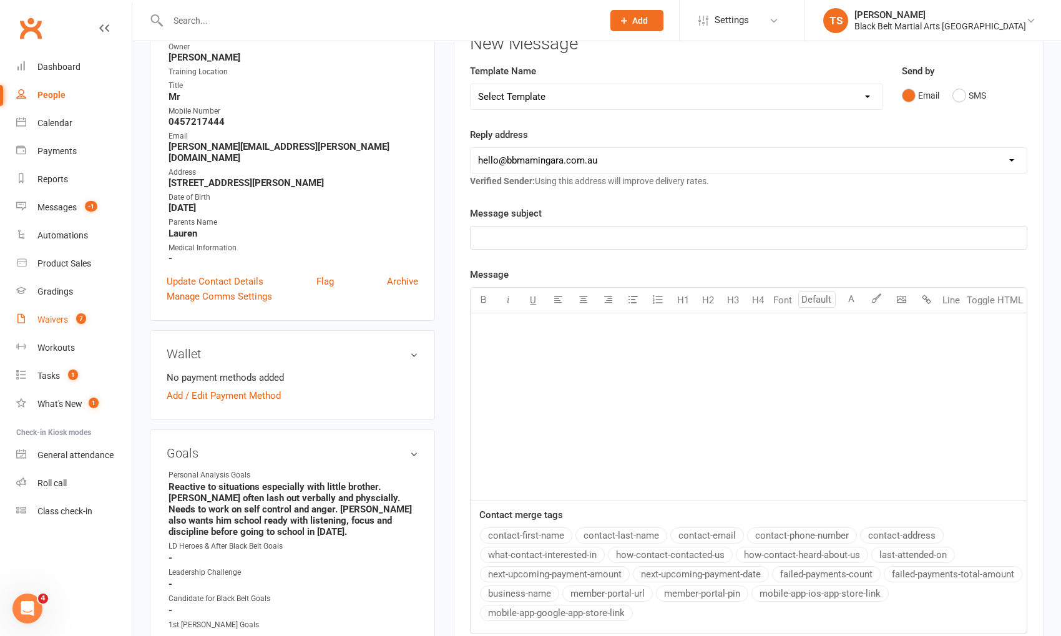
click at [62, 318] on div "Waivers" at bounding box center [52, 320] width 31 height 10
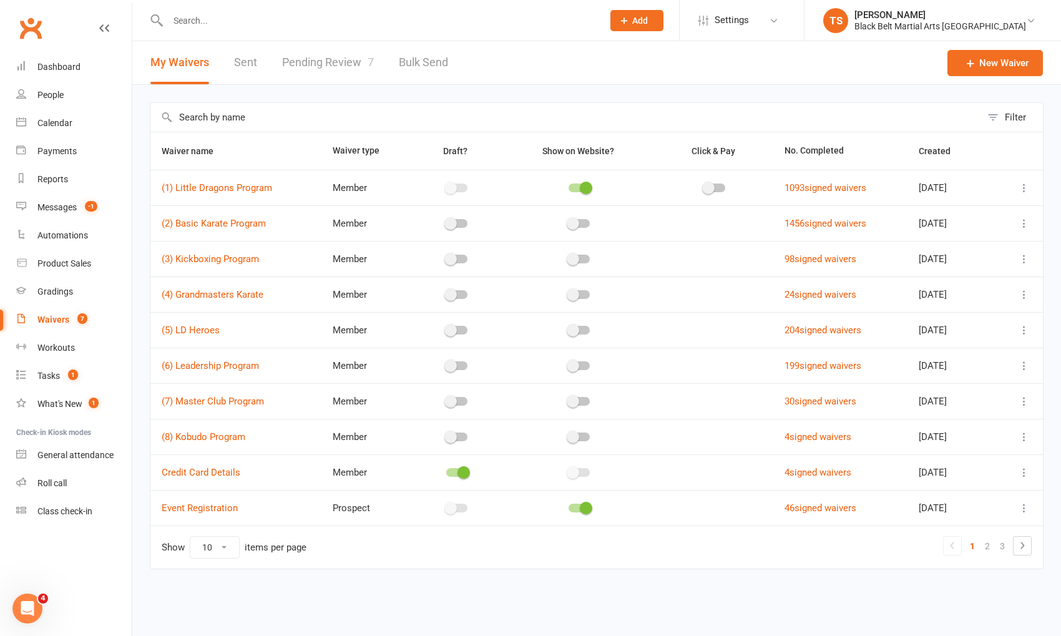
click at [340, 61] on link "Pending Review 7" at bounding box center [328, 62] width 92 height 43
select select "50"
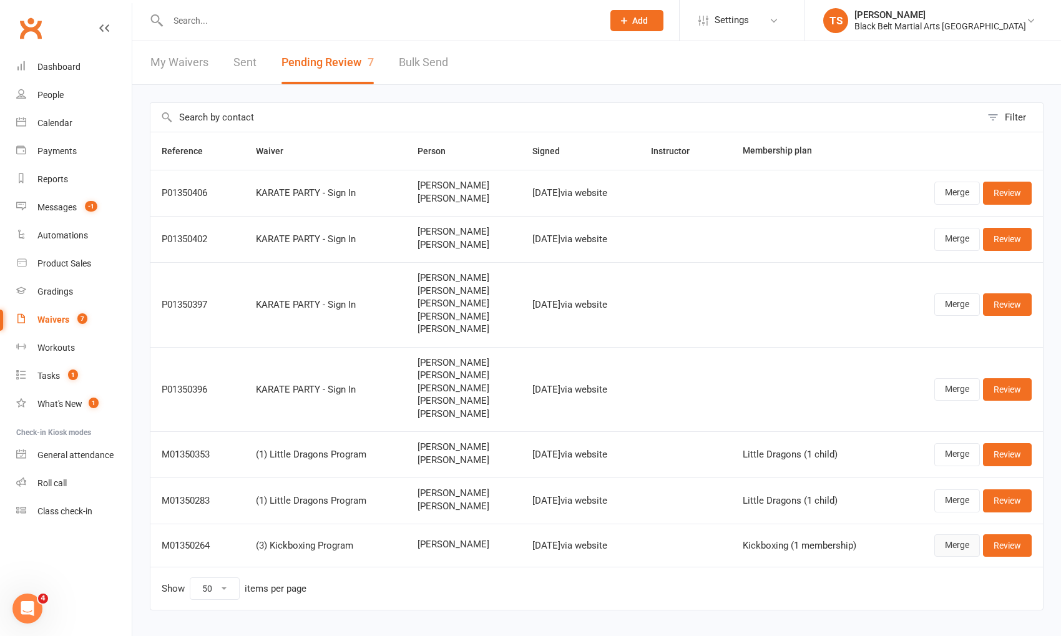
click at [956, 546] on link "Merge" at bounding box center [958, 545] width 46 height 22
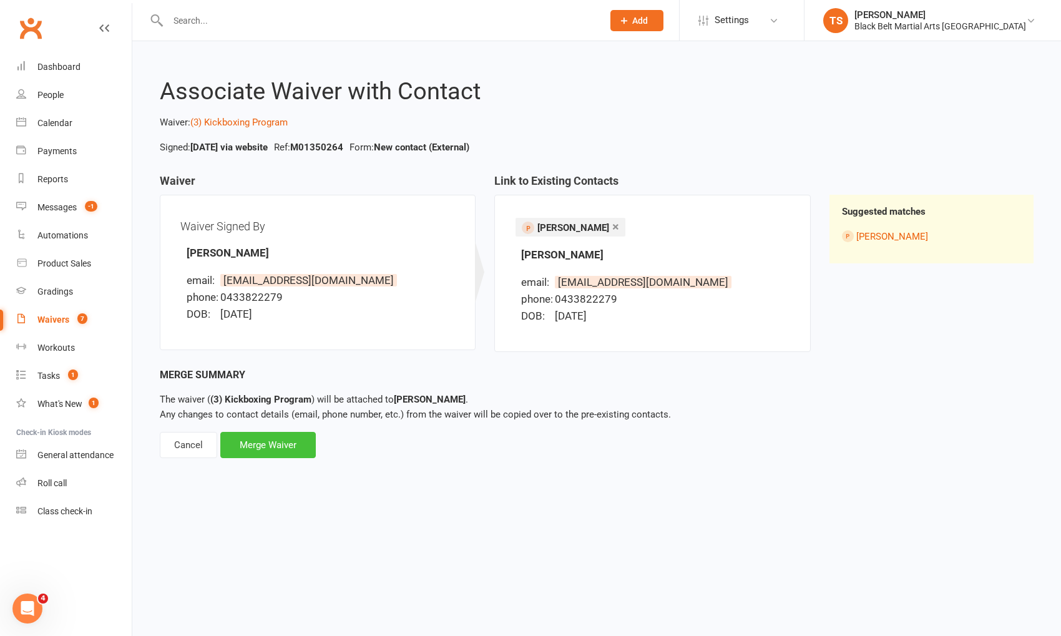
click at [298, 448] on div "Merge Waiver" at bounding box center [268, 445] width 96 height 26
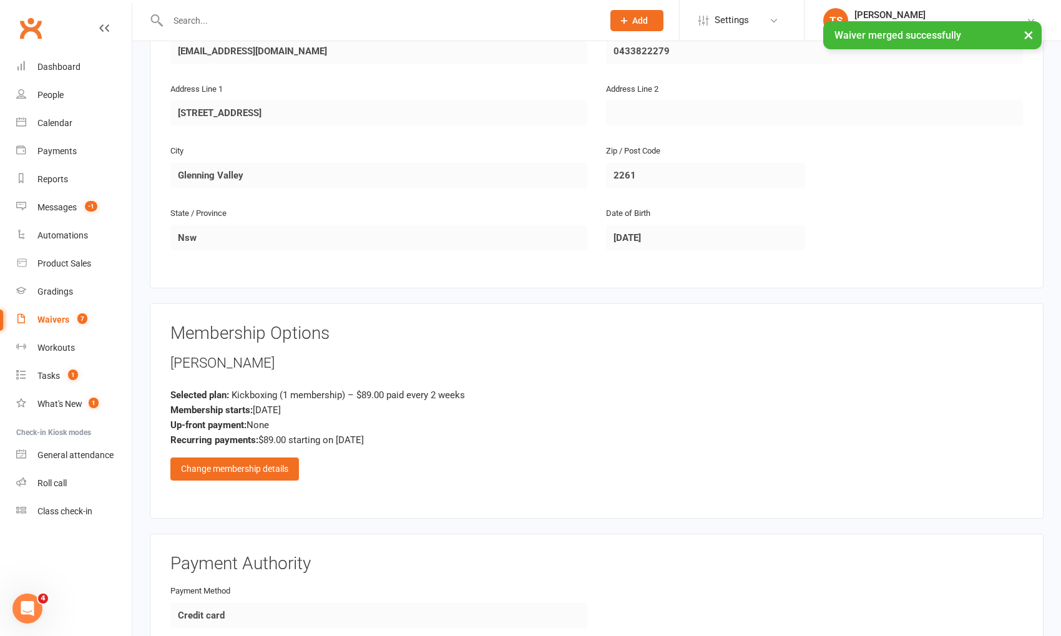
scroll to position [311, 0]
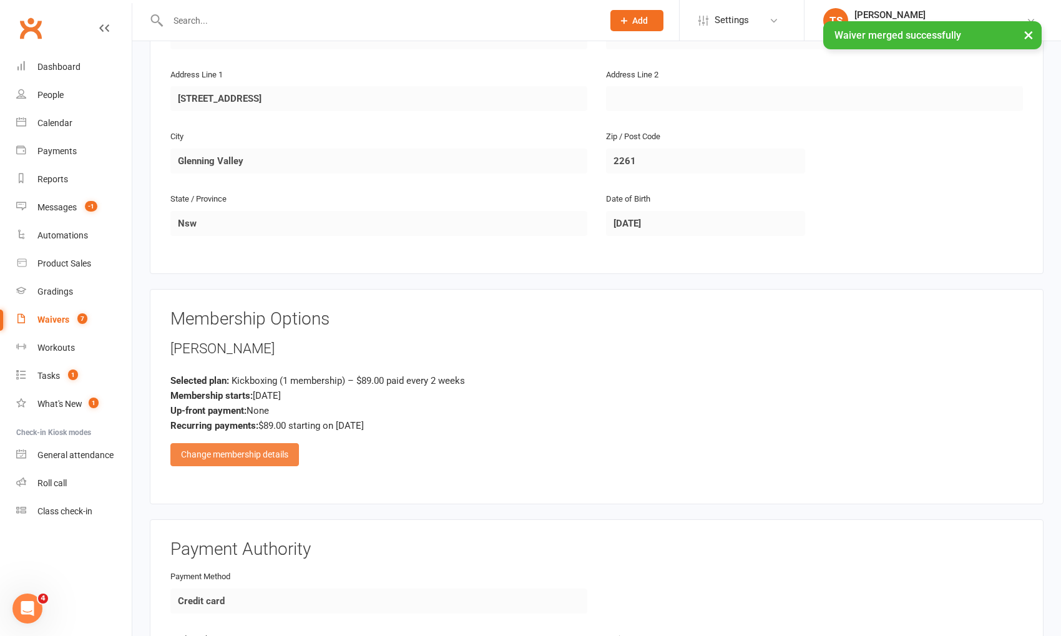
click at [277, 451] on div "Change membership details" at bounding box center [234, 454] width 129 height 22
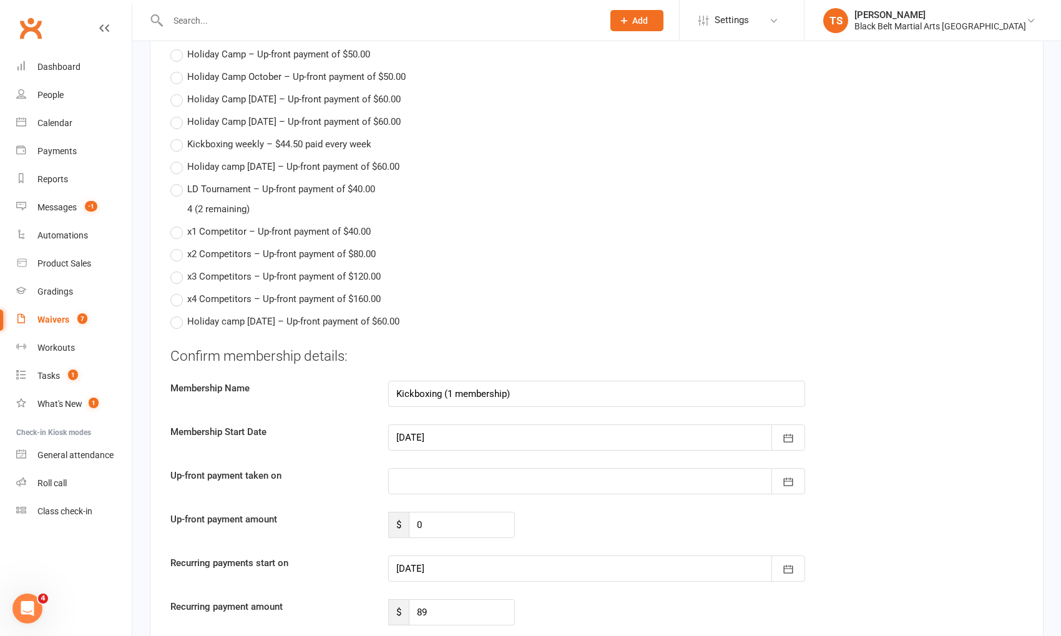
scroll to position [1849, 0]
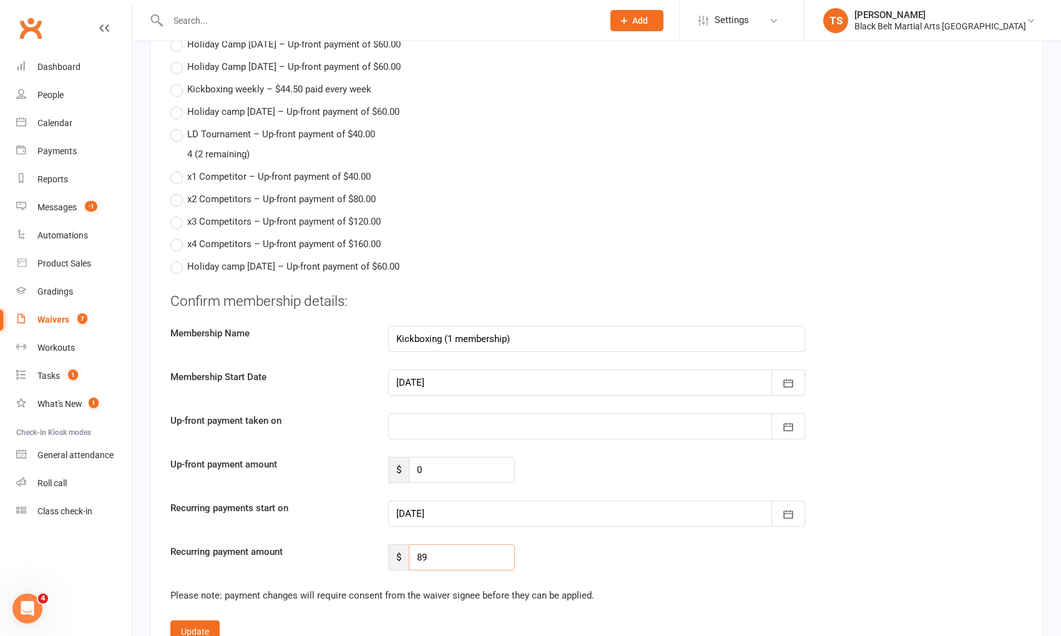
click at [434, 549] on input "89" at bounding box center [462, 557] width 106 height 26
type input "8"
type input "50"
click at [790, 509] on icon "button" at bounding box center [788, 514] width 12 height 12
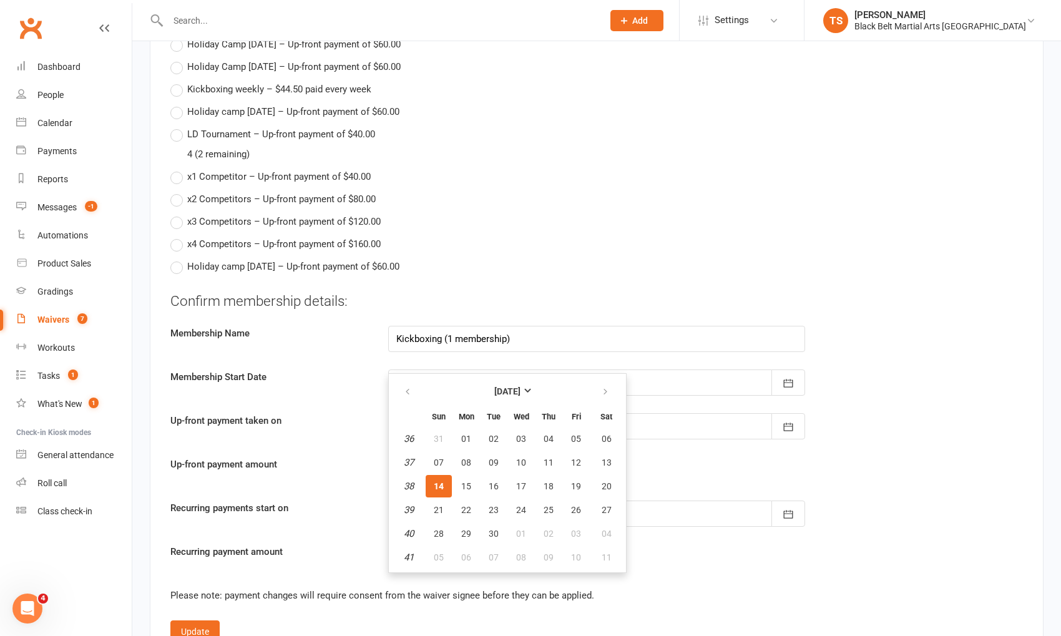
scroll to position [1843, 0]
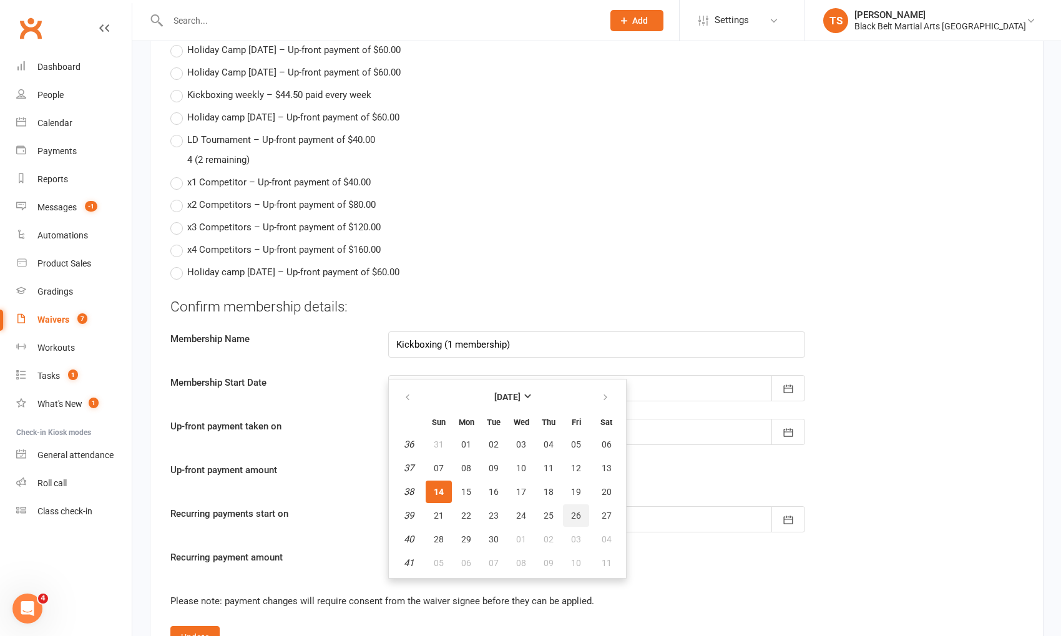
click at [571, 511] on span "26" at bounding box center [576, 516] width 10 height 10
type input "[DATE]"
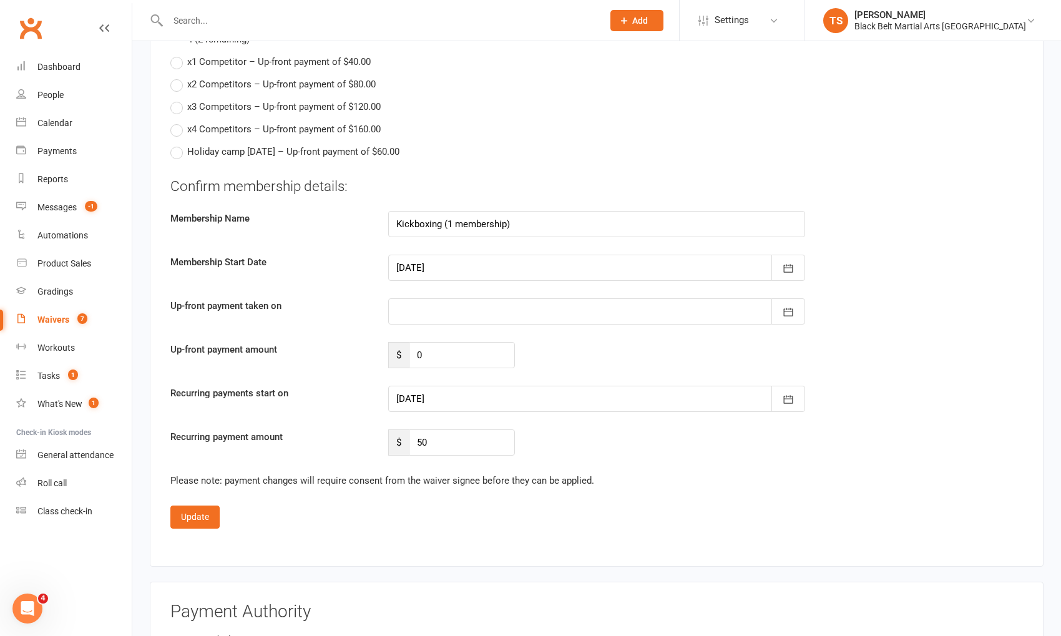
scroll to position [1971, 0]
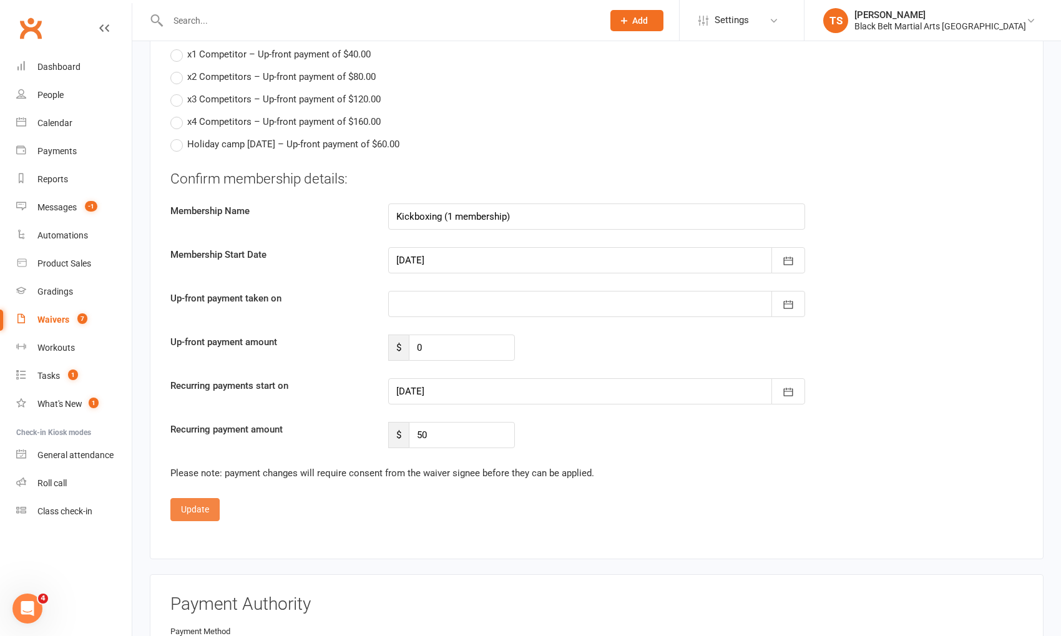
click at [188, 500] on button "Update" at bounding box center [194, 509] width 49 height 22
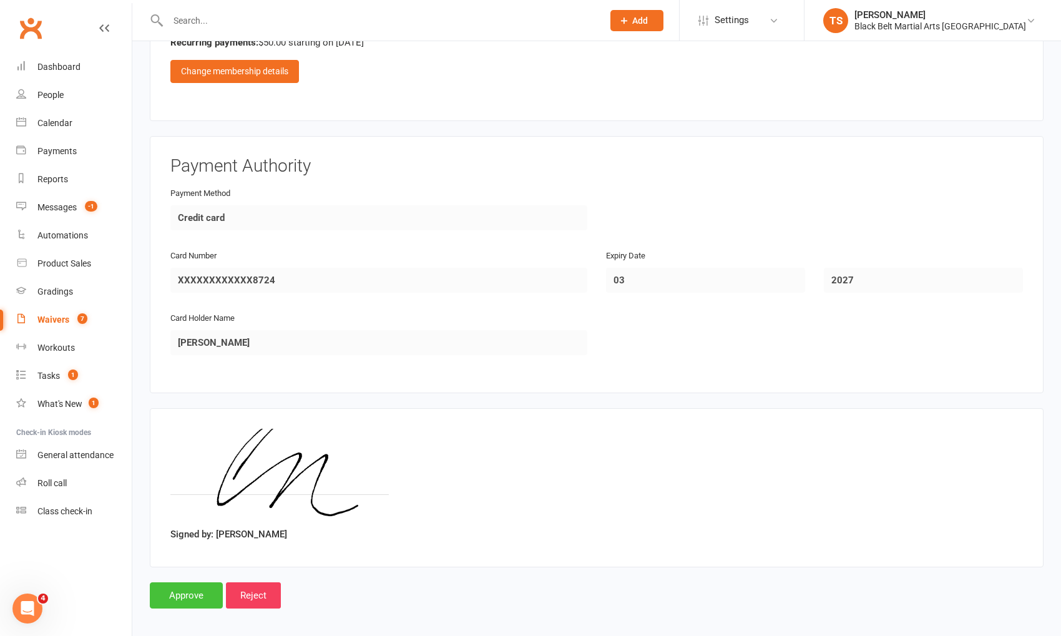
click at [195, 591] on input "Approve" at bounding box center [186, 595] width 73 height 26
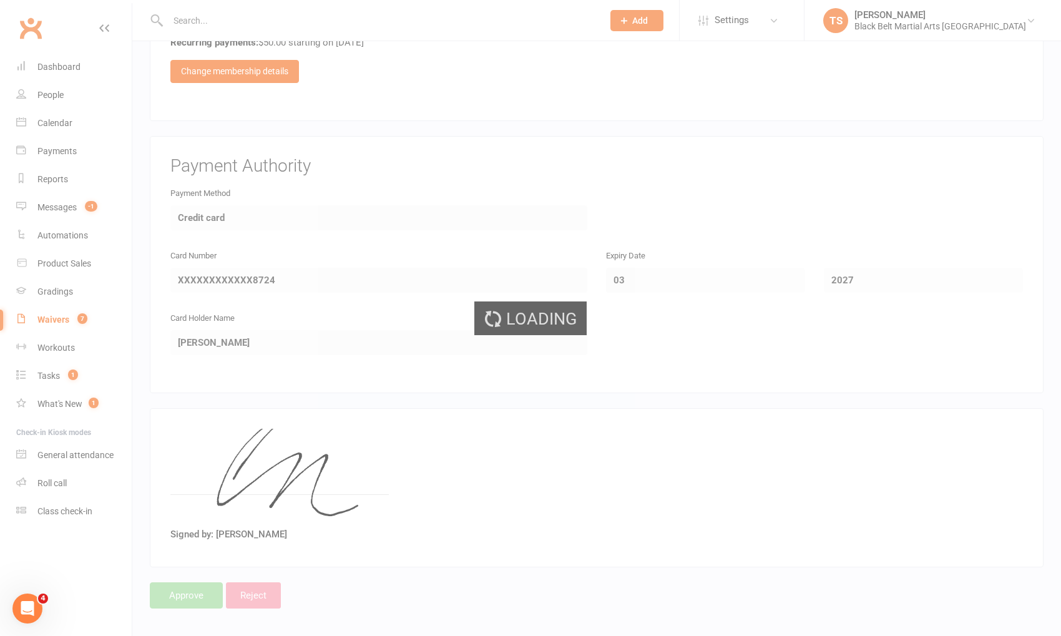
select select "50"
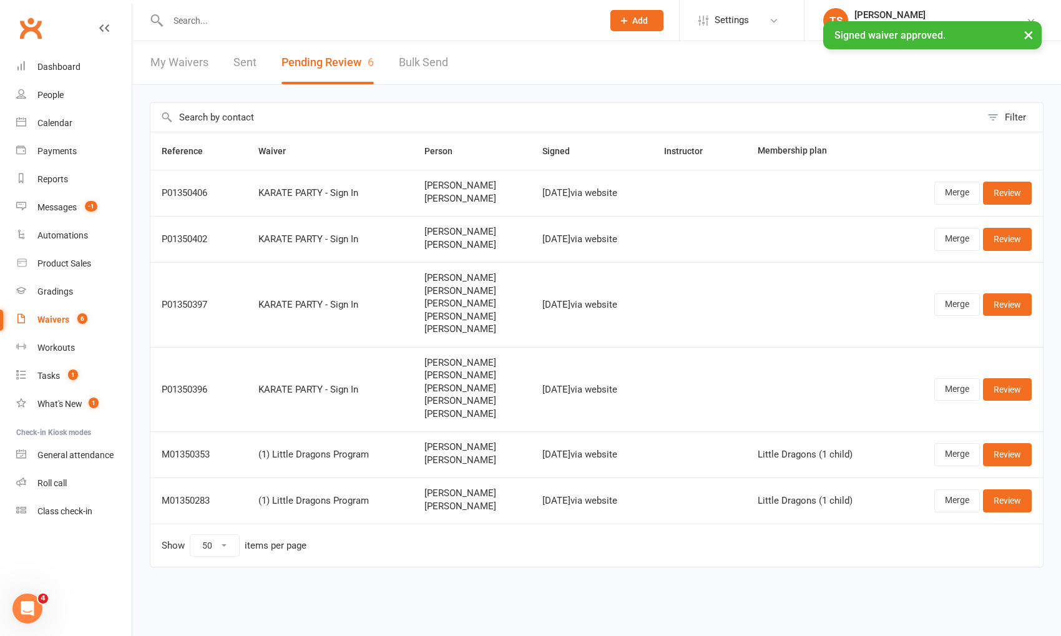
click at [244, 17] on input "text" at bounding box center [379, 20] width 430 height 17
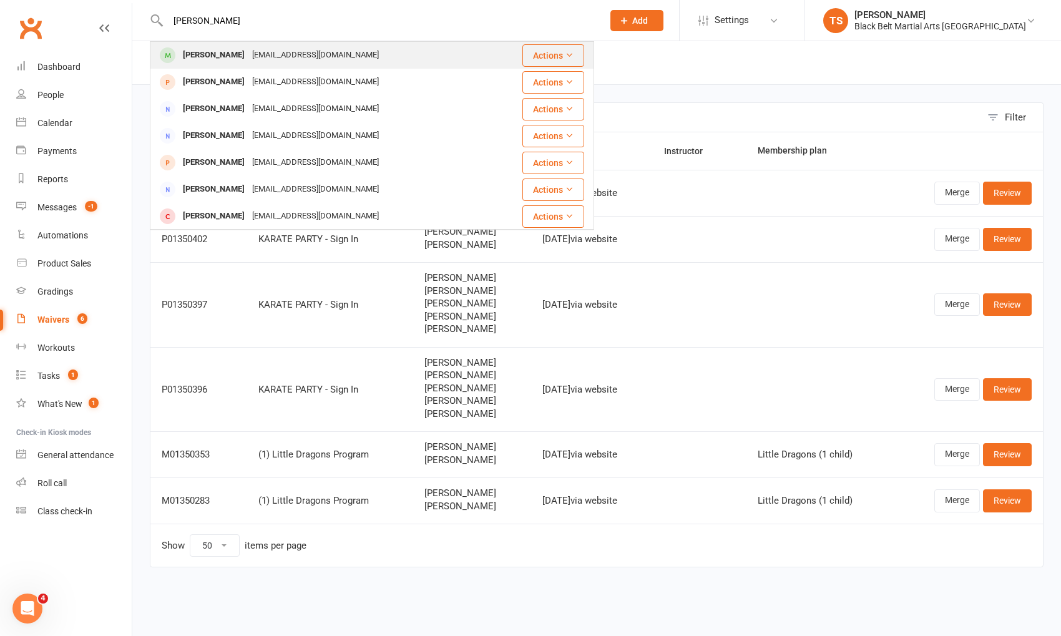
type input "cara turner"
click at [227, 61] on div "Cara Turner" at bounding box center [213, 55] width 69 height 18
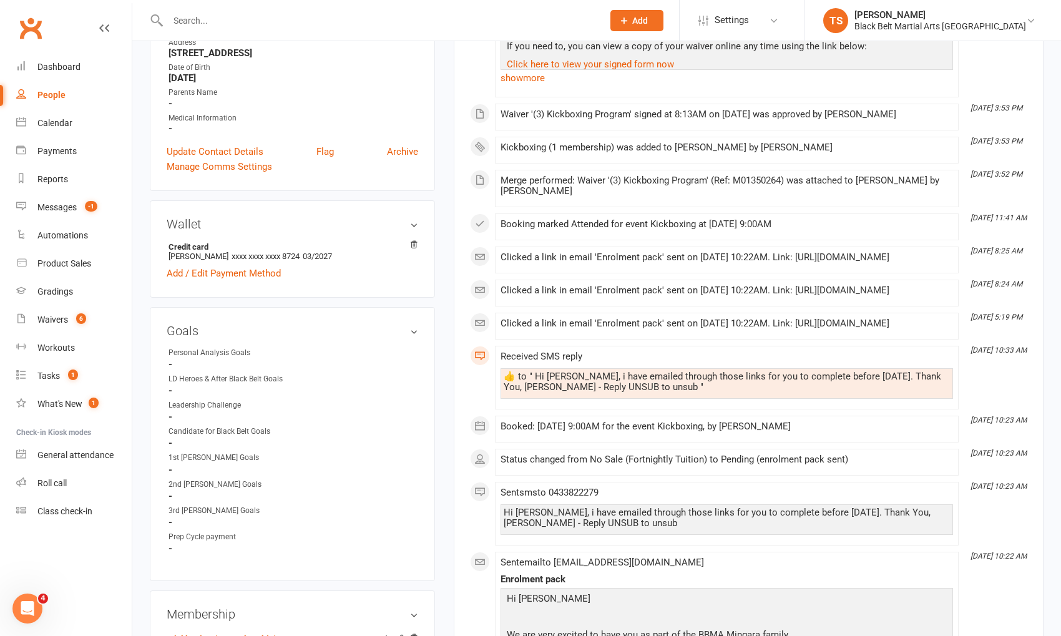
scroll to position [323, 0]
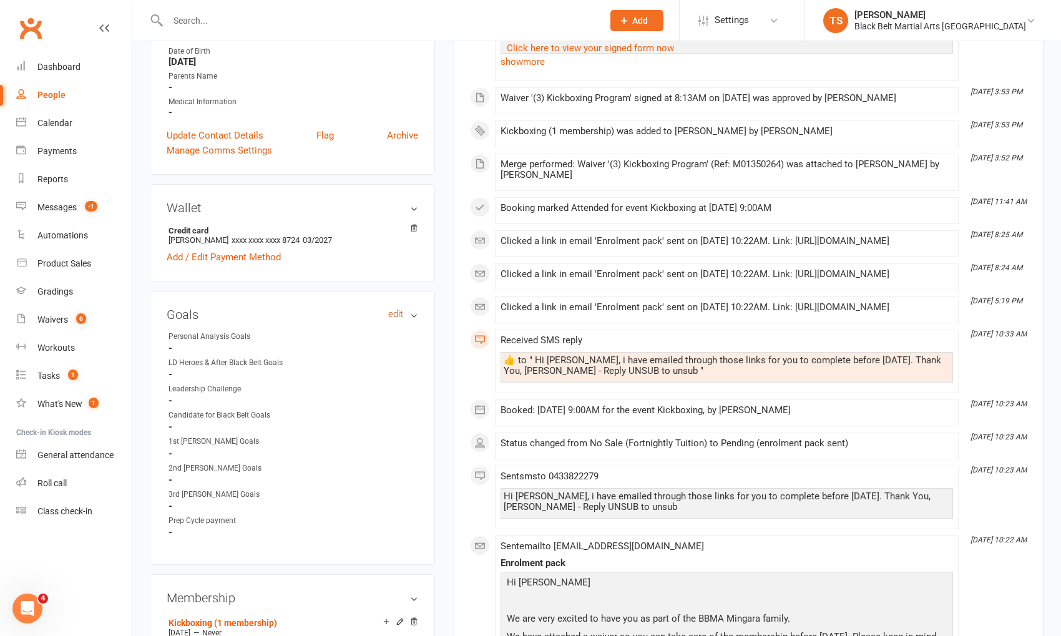
click at [398, 315] on link "edit" at bounding box center [395, 314] width 15 height 11
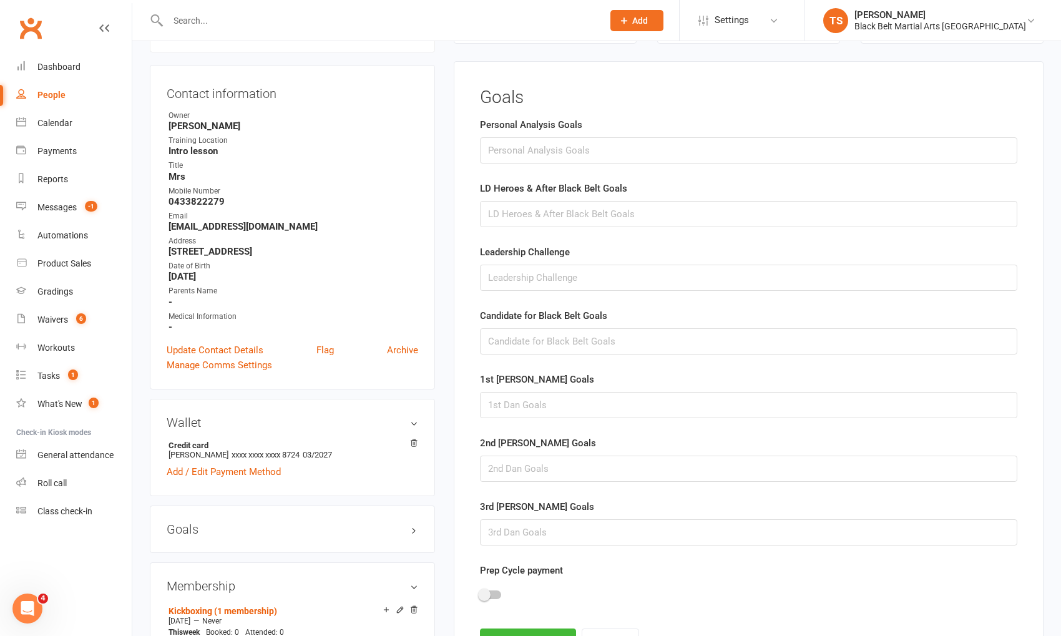
scroll to position [106, 0]
click at [521, 152] on input "text" at bounding box center [748, 152] width 537 height 26
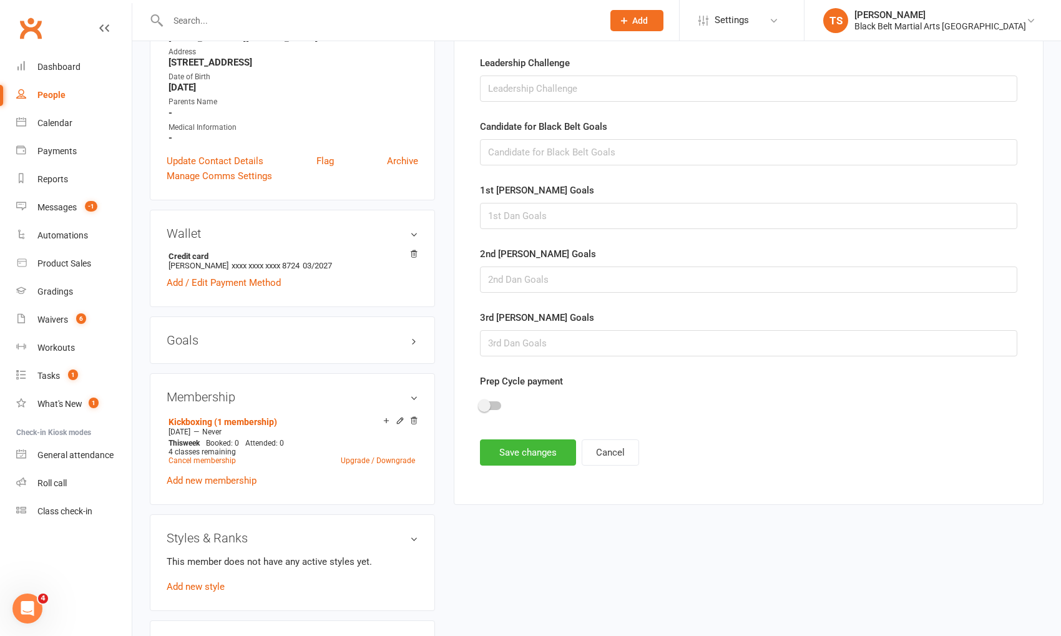
scroll to position [359, 0]
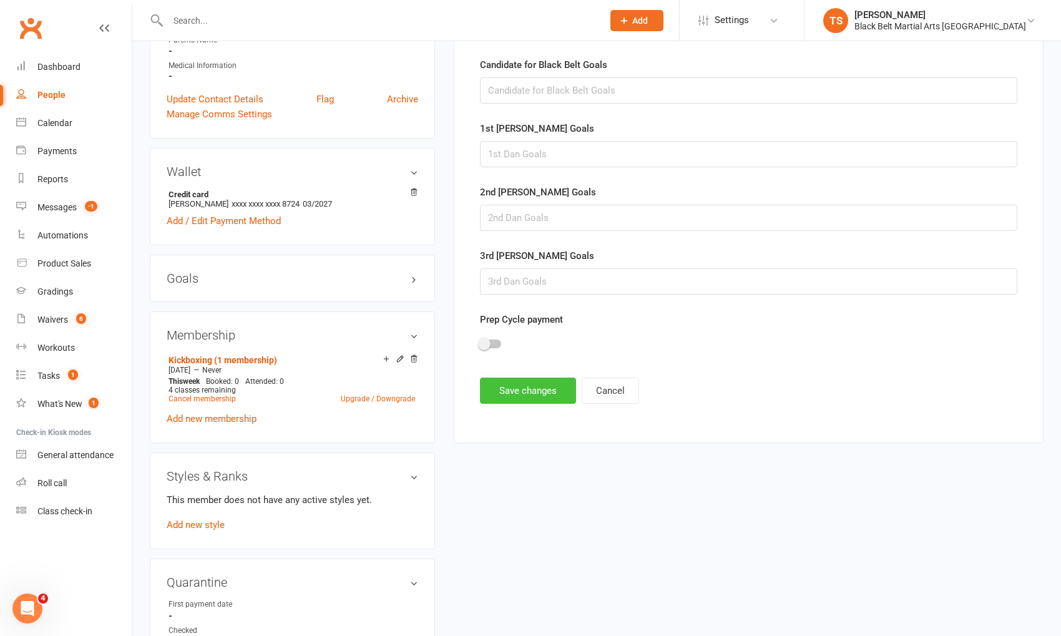
type input "Fitness. Looking to do cardio and join a friendly group to train with."
click at [534, 390] on button "Save changes" at bounding box center [528, 391] width 96 height 26
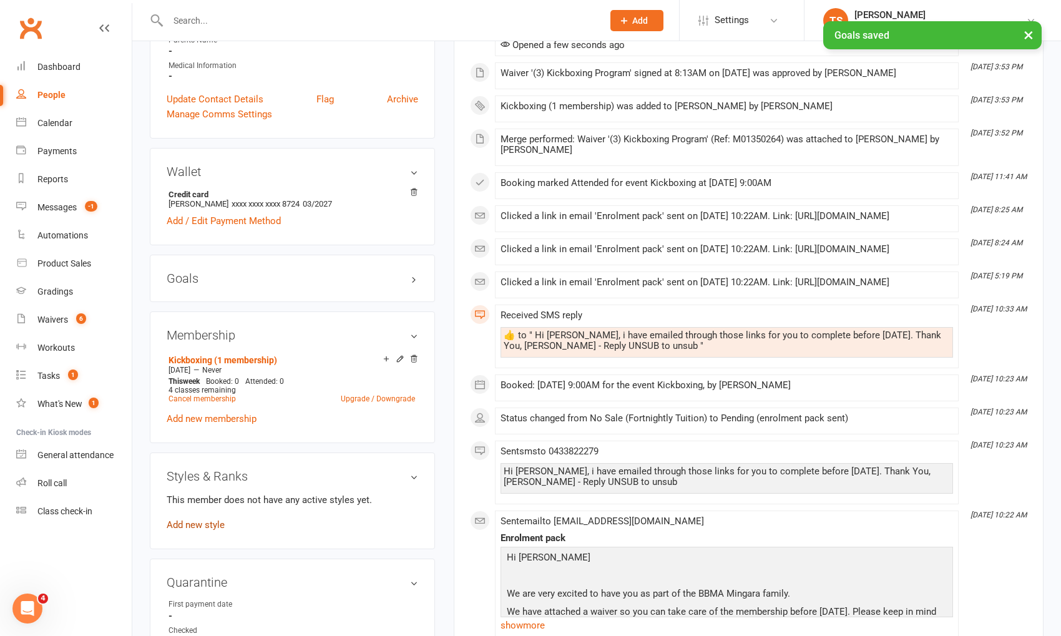
click at [200, 519] on link "Add new style" at bounding box center [196, 524] width 58 height 11
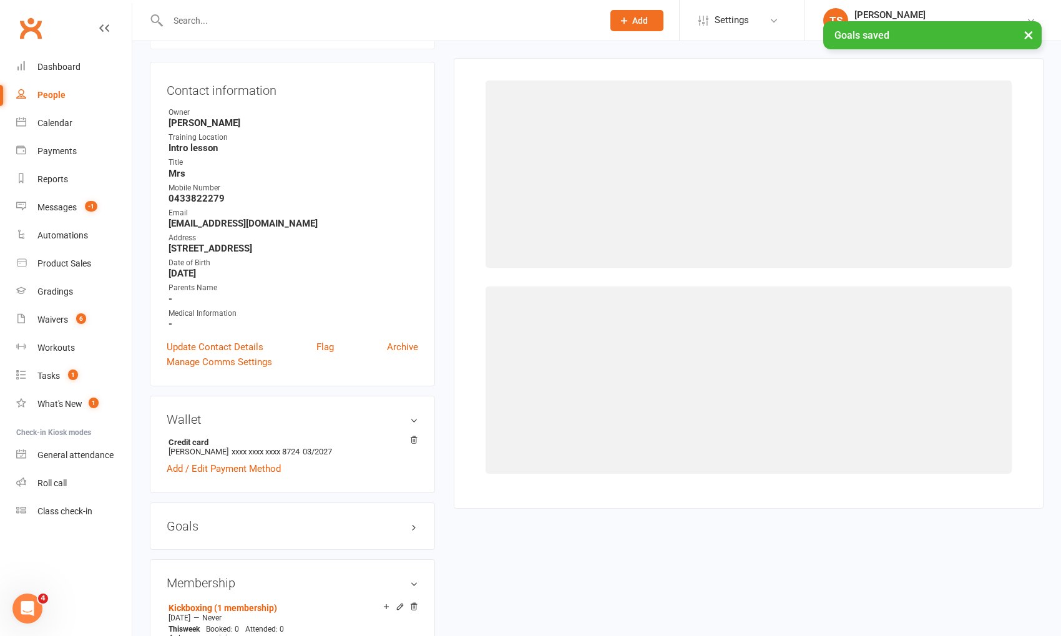
scroll to position [106, 0]
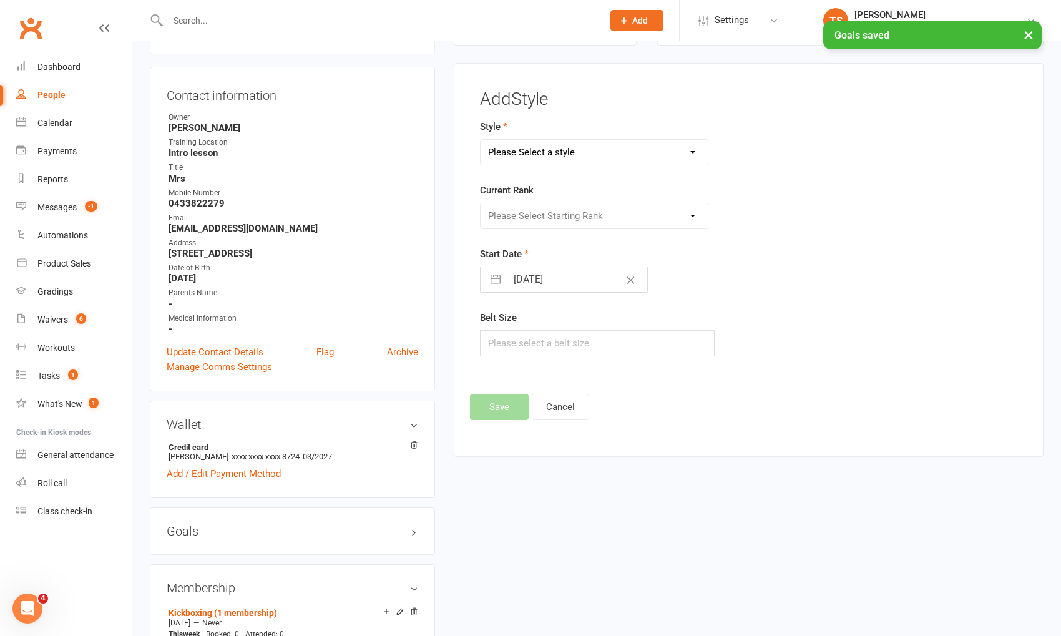
click at [525, 148] on select "Please Select a style Grandmasters Karate Kickboxing Kobudo Little Dragons Mini…" at bounding box center [594, 152] width 227 height 25
select select "768"
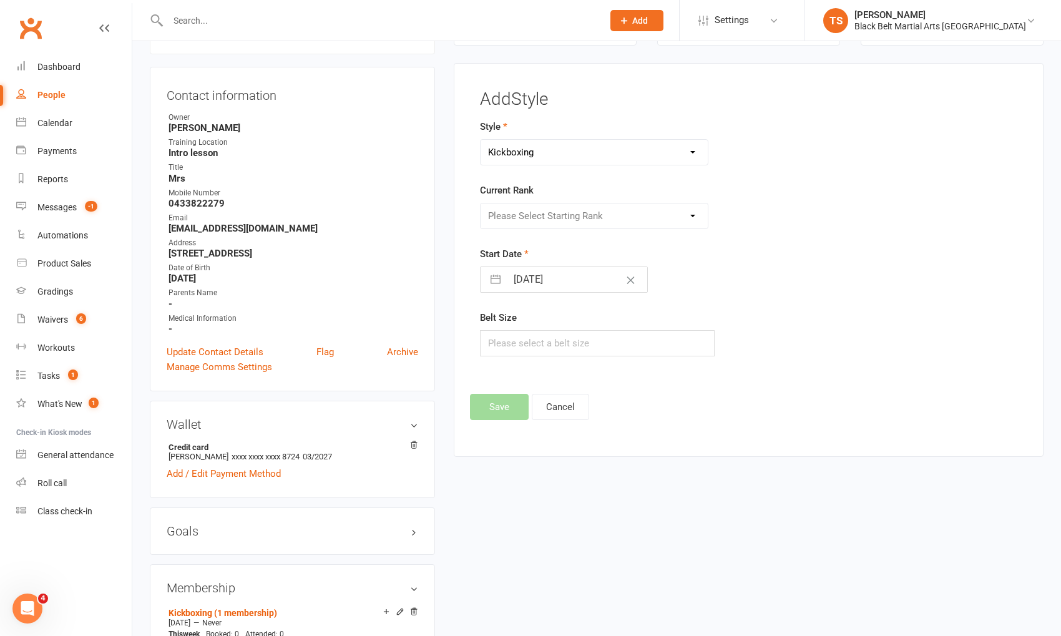
click at [481, 140] on select "Please Select a style Grandmasters Karate Kickboxing Kobudo Little Dragons Mini…" at bounding box center [594, 152] width 227 height 25
click at [536, 212] on select "Please Select Starting Rank White Green white belt Green belt Green advanced be…" at bounding box center [594, 216] width 227 height 25
select select "6926"
click at [481, 204] on select "Please Select Starting Rank White Green white belt Green belt Green advanced be…" at bounding box center [594, 216] width 227 height 25
click at [562, 343] on input "text" at bounding box center [597, 343] width 235 height 26
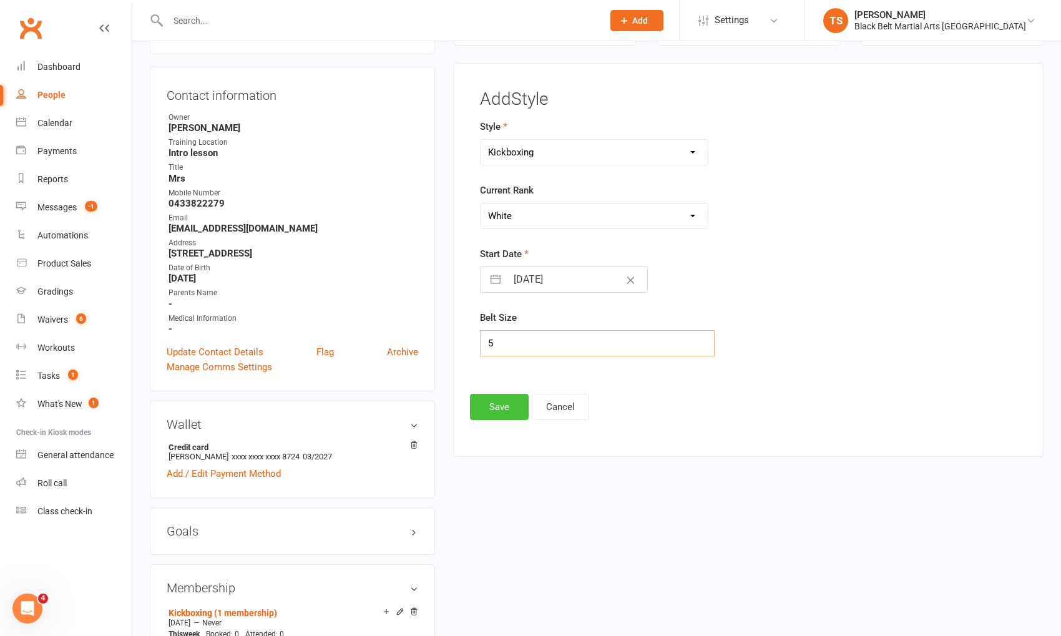
type input "5"
drag, startPoint x: 520, startPoint y: 401, endPoint x: 524, endPoint y: 429, distance: 28.3
click at [520, 401] on button "Save" at bounding box center [499, 407] width 59 height 26
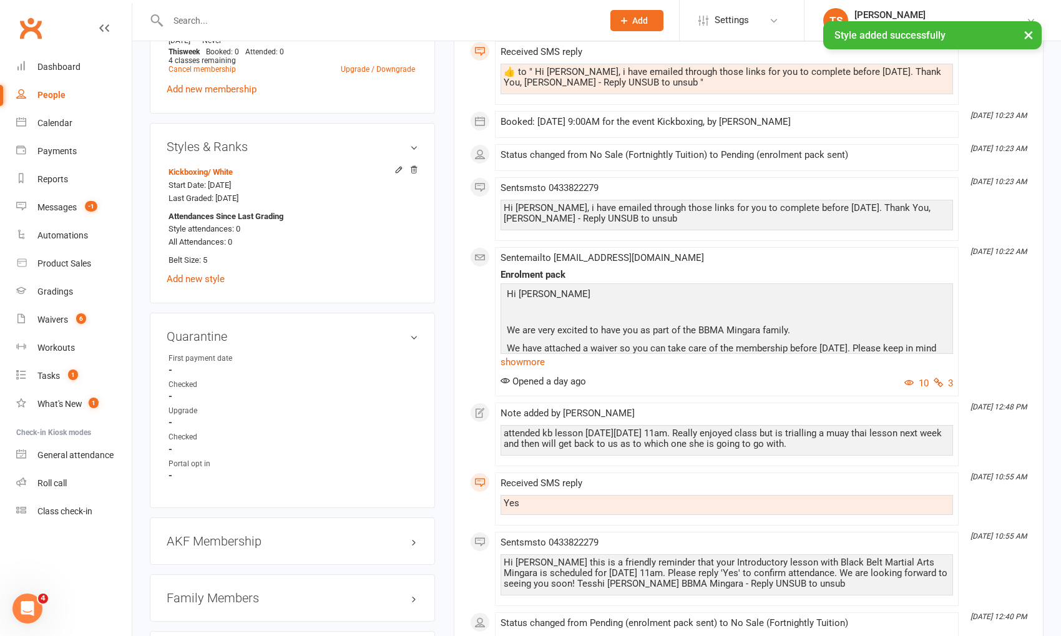
scroll to position [693, 0]
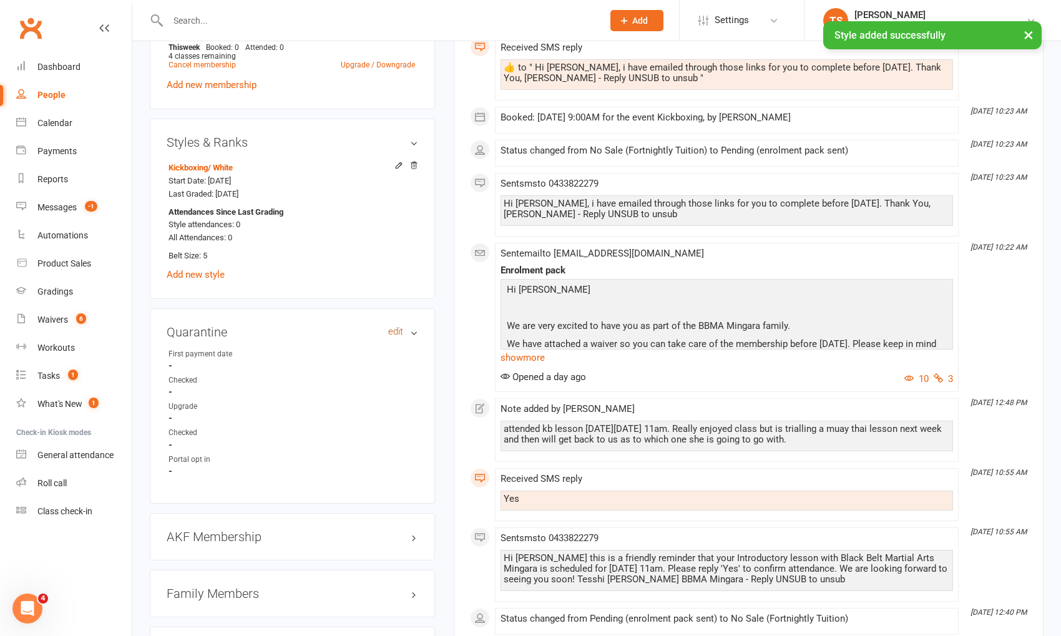
click at [400, 326] on link "edit" at bounding box center [395, 331] width 15 height 11
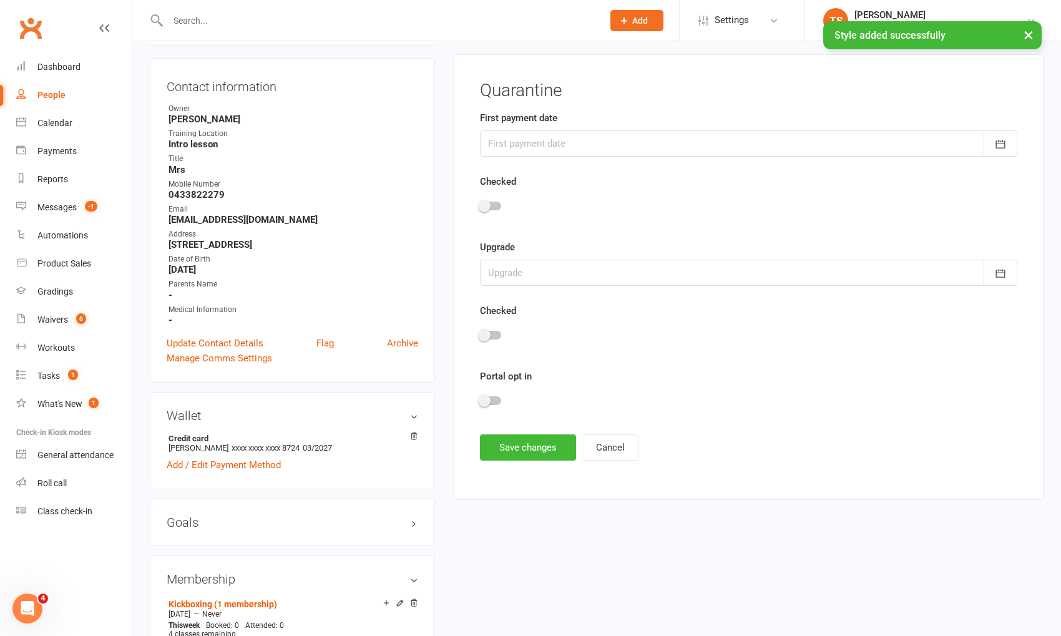
scroll to position [106, 0]
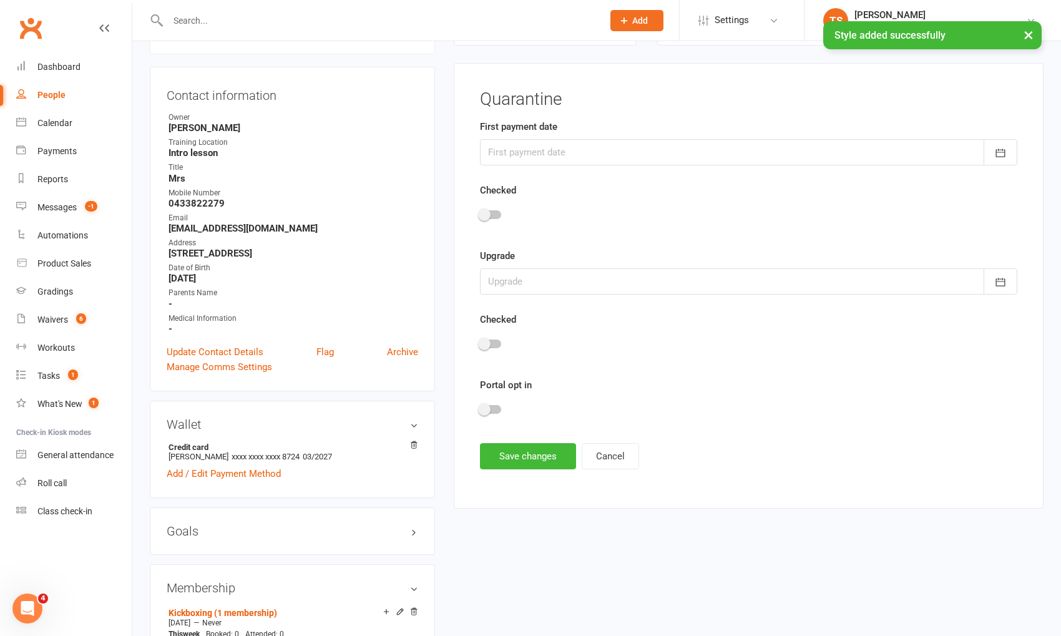
click at [532, 154] on div at bounding box center [748, 152] width 537 height 26
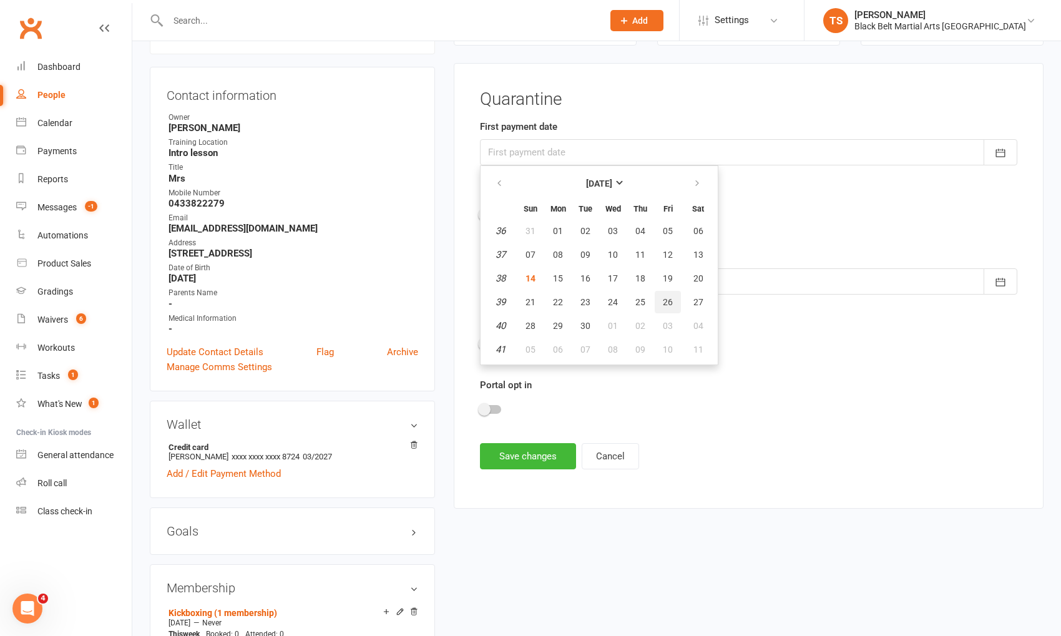
click at [666, 300] on span "26" at bounding box center [668, 302] width 10 height 10
type input "[DATE]"
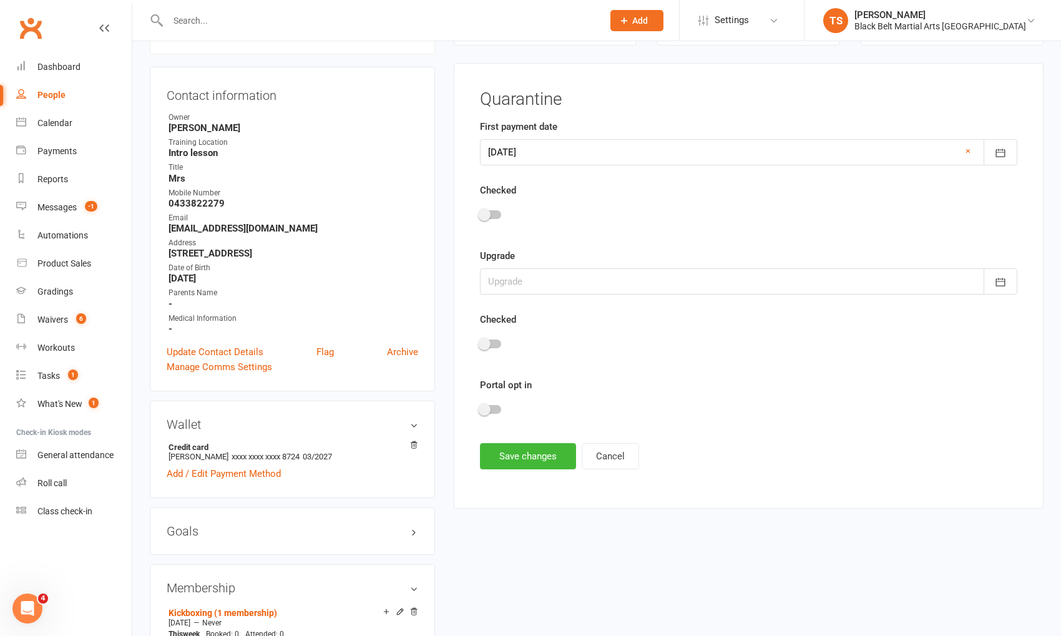
drag, startPoint x: 493, startPoint y: 410, endPoint x: 544, endPoint y: 449, distance: 65.4
click at [493, 410] on div at bounding box center [490, 409] width 21 height 9
click at [480, 408] on input "checkbox" at bounding box center [480, 408] width 0 height 0
click at [549, 463] on button "Save changes" at bounding box center [528, 456] width 96 height 26
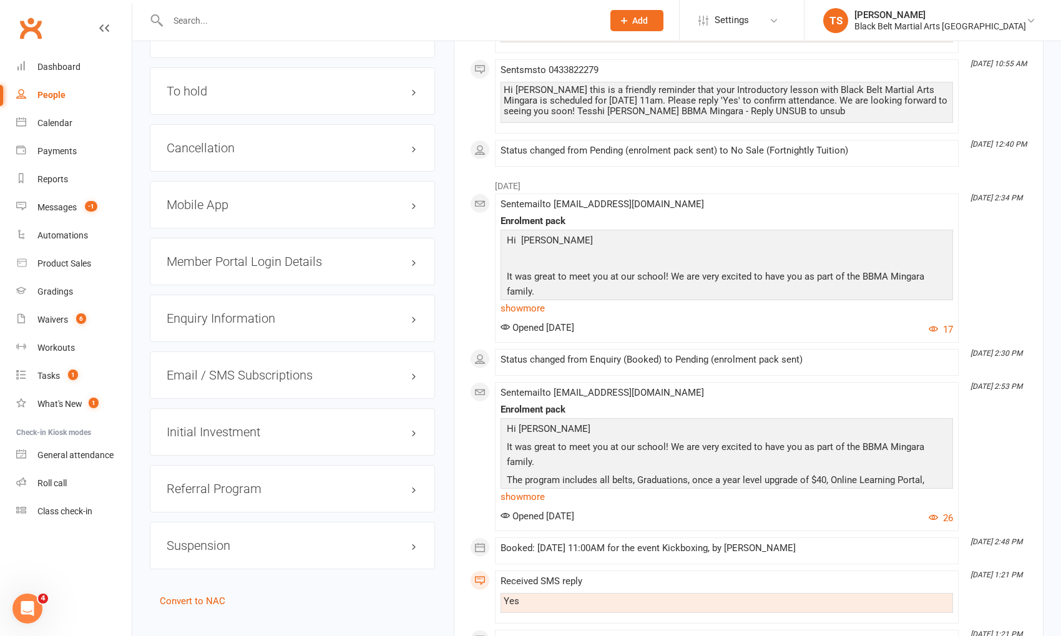
scroll to position [1120, 0]
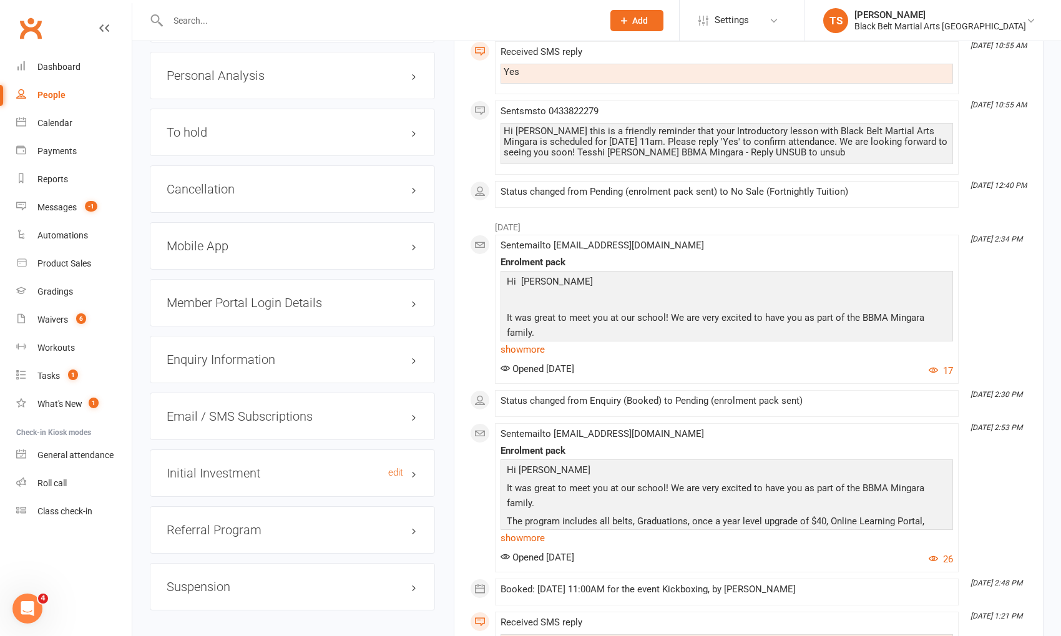
click at [234, 466] on h3 "Initial Investment edit" at bounding box center [293, 473] width 252 height 14
click at [395, 468] on link "edit" at bounding box center [395, 473] width 15 height 11
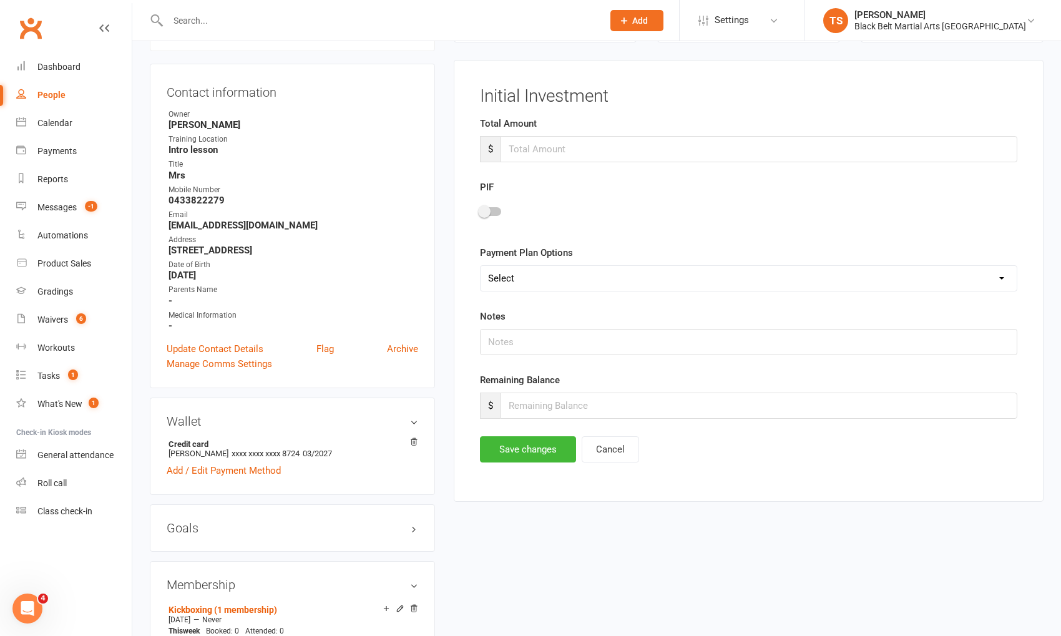
scroll to position [106, 0]
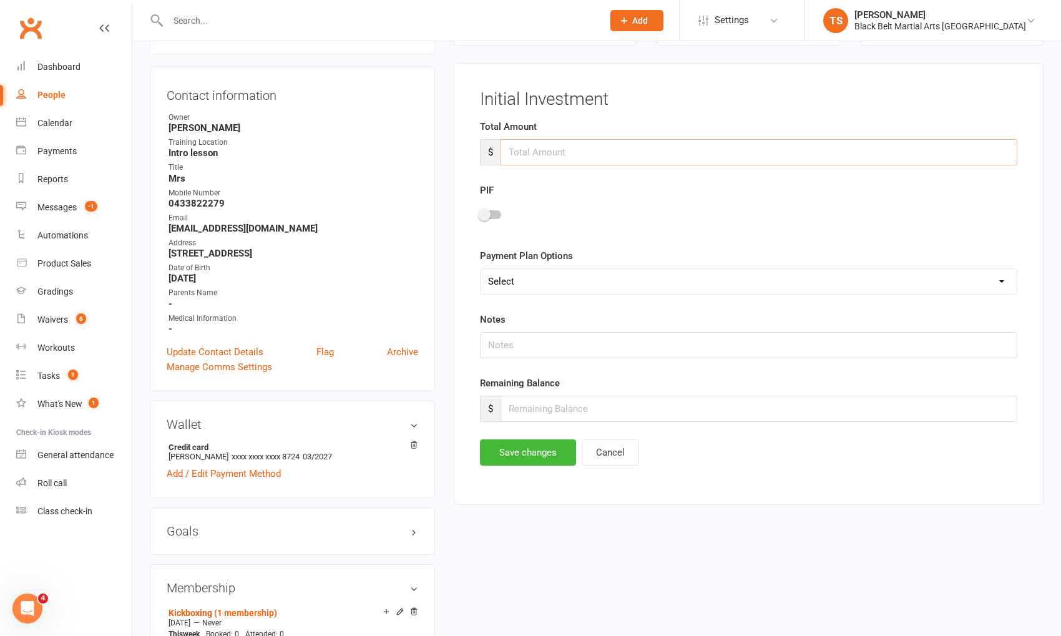
click at [518, 154] on input "number" at bounding box center [759, 152] width 517 height 26
type input "150"
click at [496, 215] on div at bounding box center [490, 214] width 21 height 9
click at [480, 213] on input "checkbox" at bounding box center [480, 213] width 0 height 0
click at [555, 405] on input "number" at bounding box center [759, 409] width 517 height 26
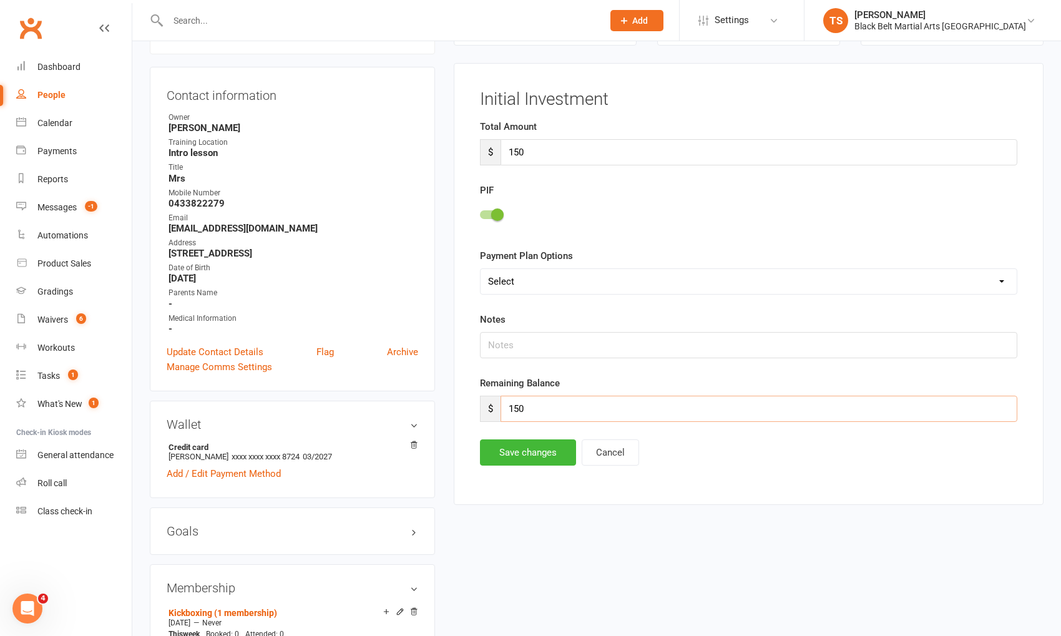
type input "150"
click at [529, 446] on button "Save changes" at bounding box center [528, 454] width 96 height 26
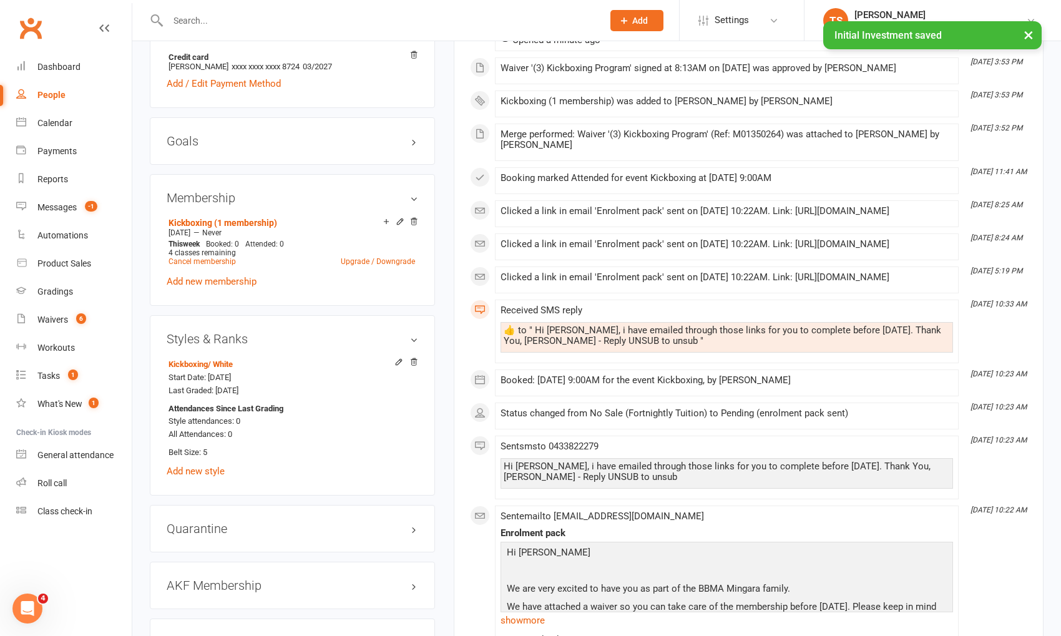
scroll to position [0, 0]
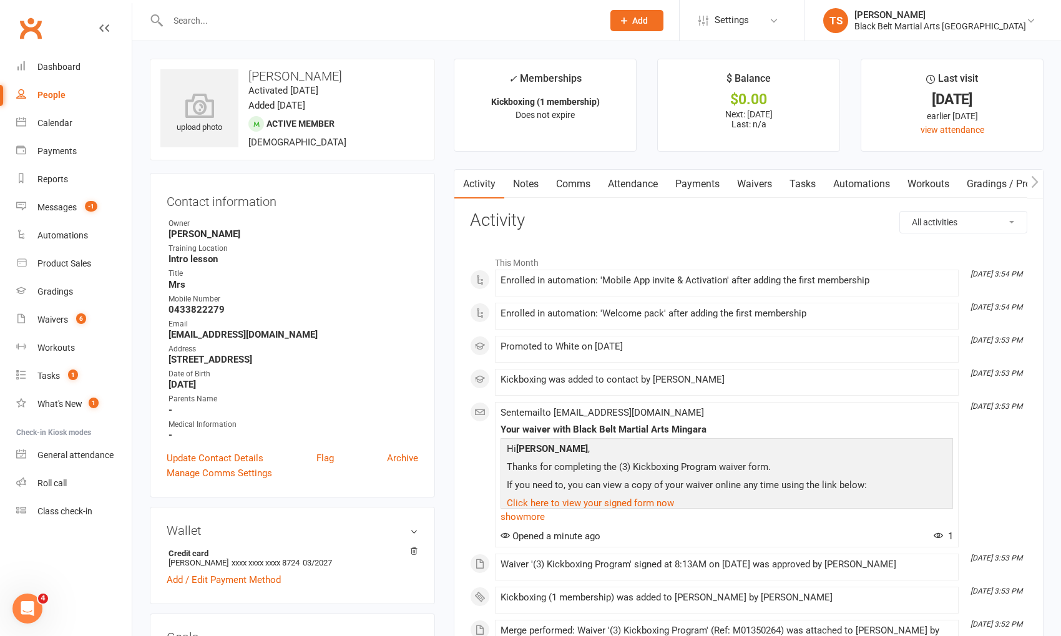
click at [1037, 179] on icon "button" at bounding box center [1035, 181] width 7 height 12
click at [1010, 182] on link "Mobile App" at bounding box center [1016, 184] width 67 height 29
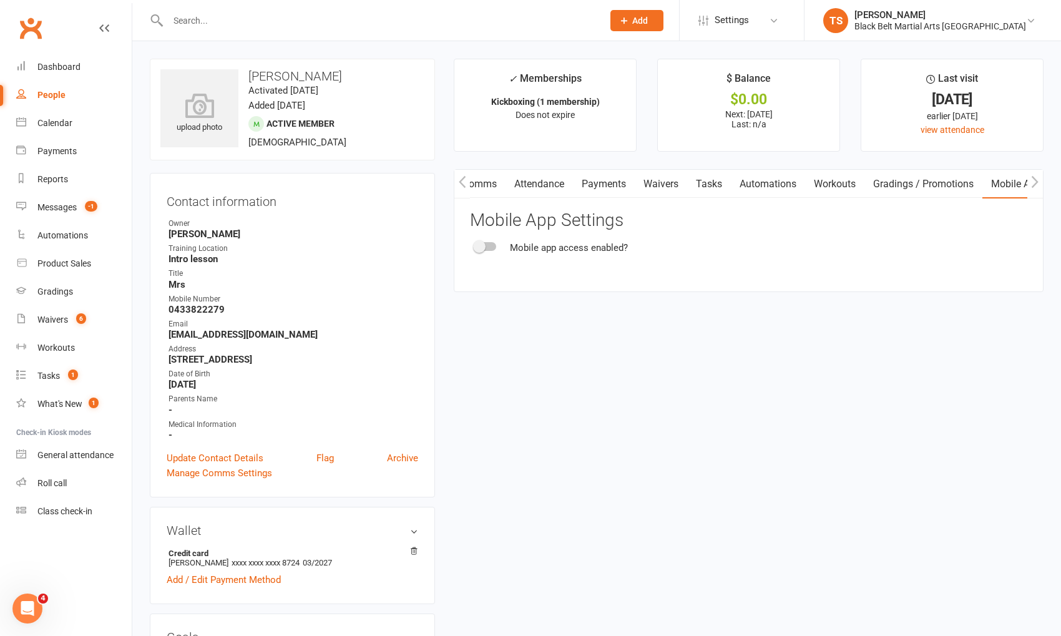
click at [492, 245] on div at bounding box center [485, 246] width 21 height 9
click at [475, 245] on input "checkbox" at bounding box center [475, 245] width 0 height 0
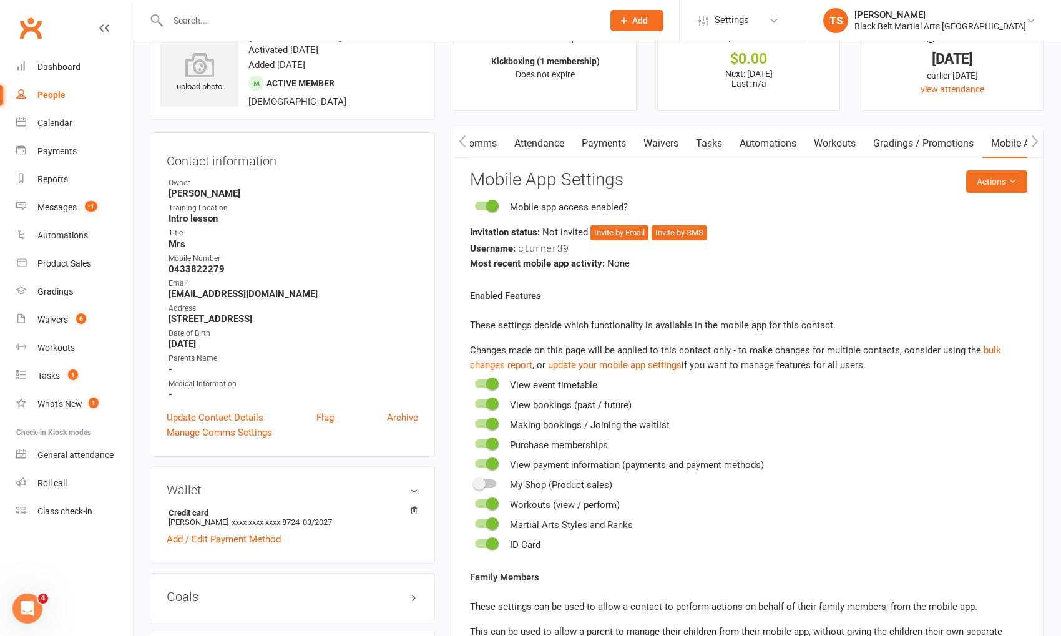
scroll to position [51, 0]
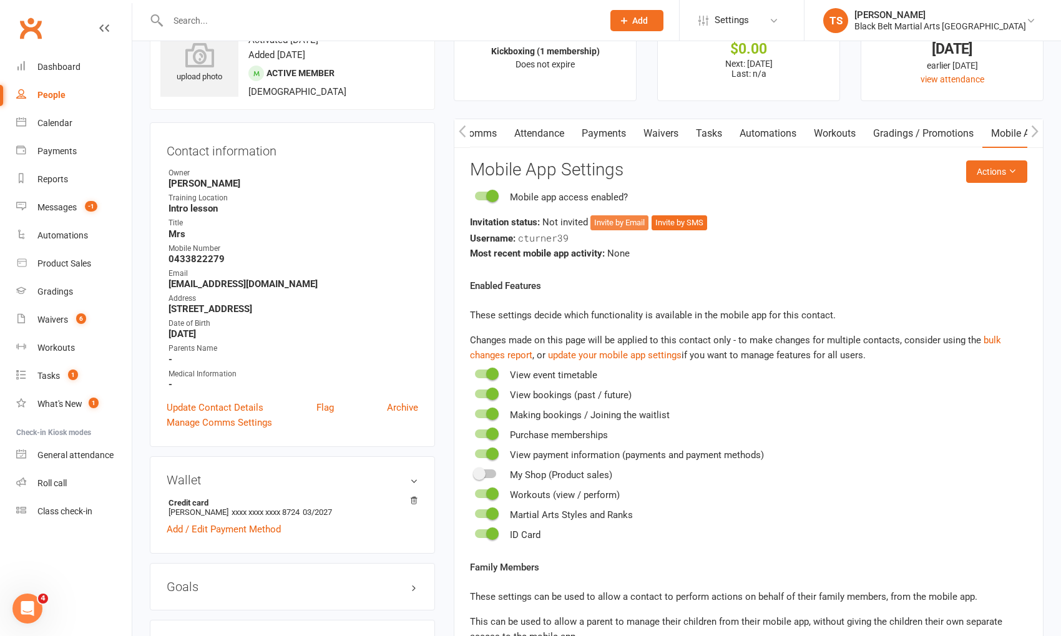
click at [640, 219] on button "Invite by Email" at bounding box center [620, 222] width 58 height 15
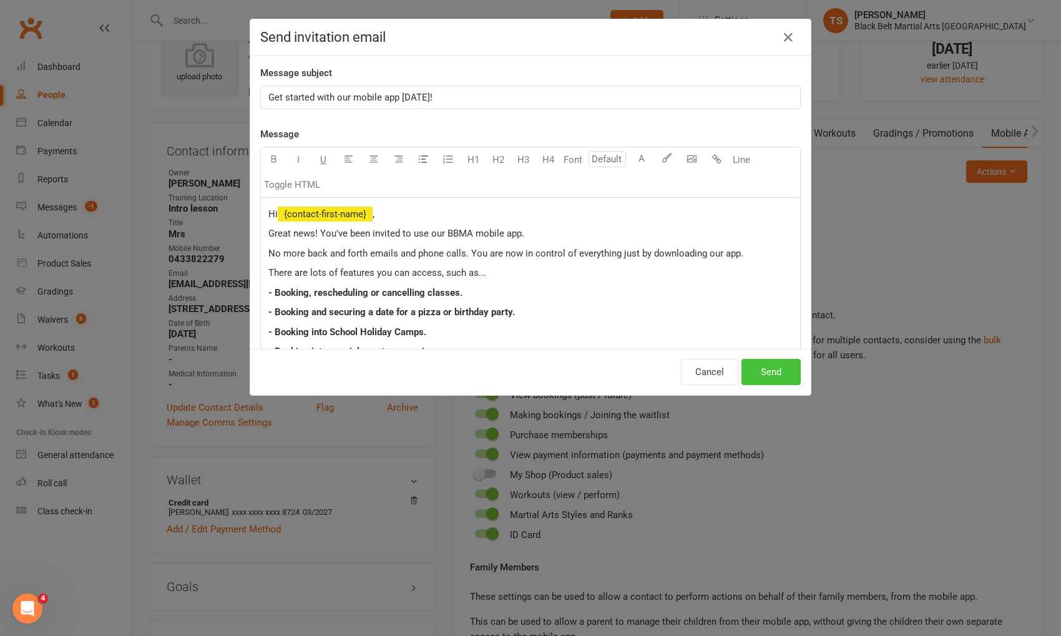
click at [781, 378] on button "Send" at bounding box center [771, 372] width 59 height 26
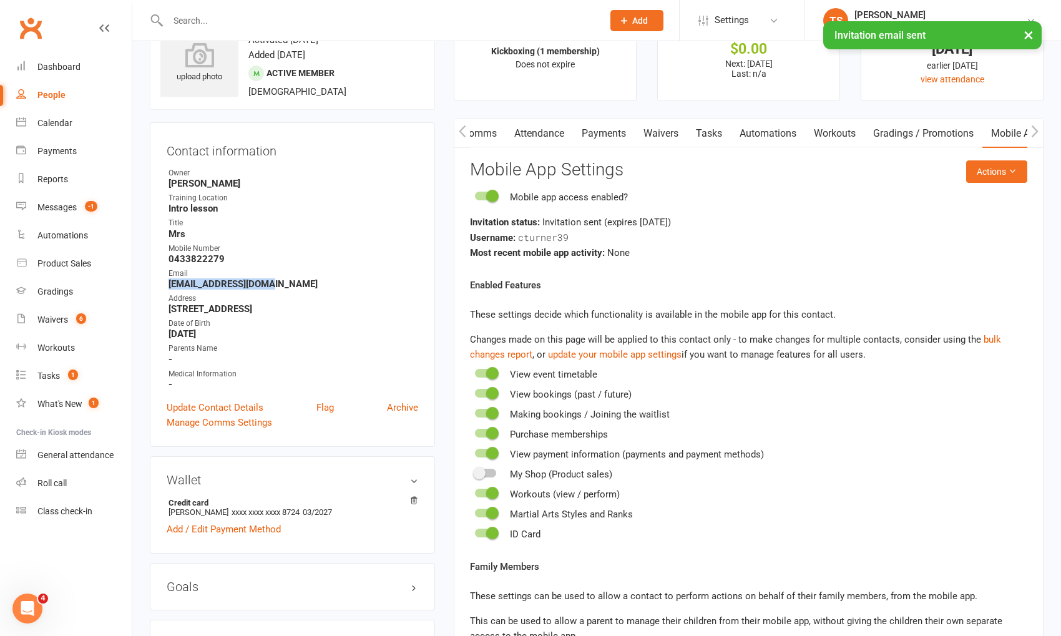
drag, startPoint x: 277, startPoint y: 285, endPoint x: 167, endPoint y: 283, distance: 109.3
click at [167, 283] on li "Email carakbirks@gmail.com" at bounding box center [293, 279] width 252 height 22
copy strong "carakbirks@gmail.com"
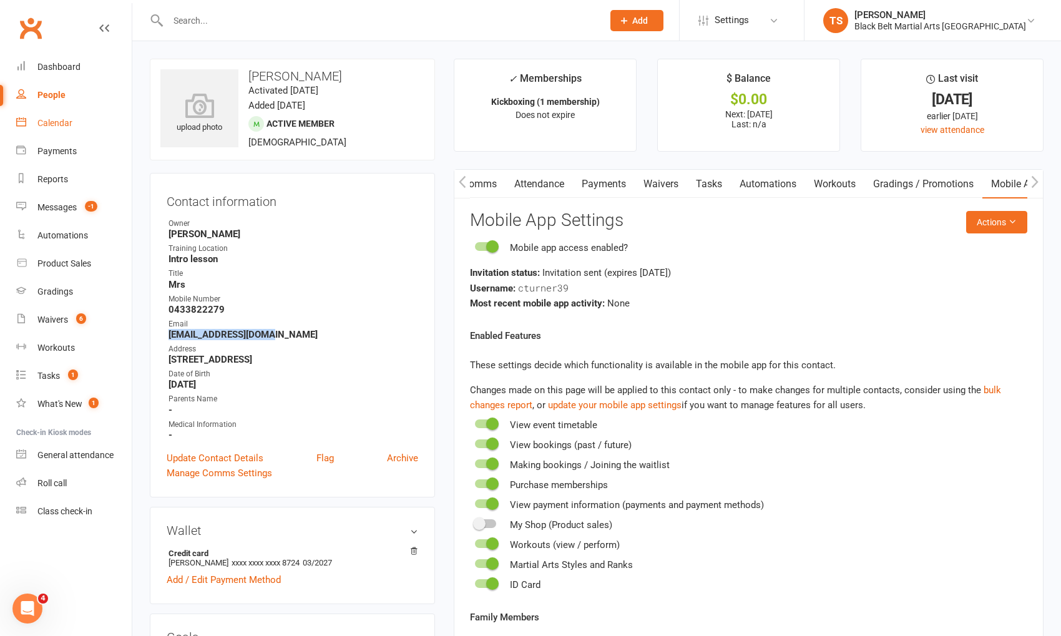
click at [52, 124] on div "Calendar" at bounding box center [54, 123] width 35 height 10
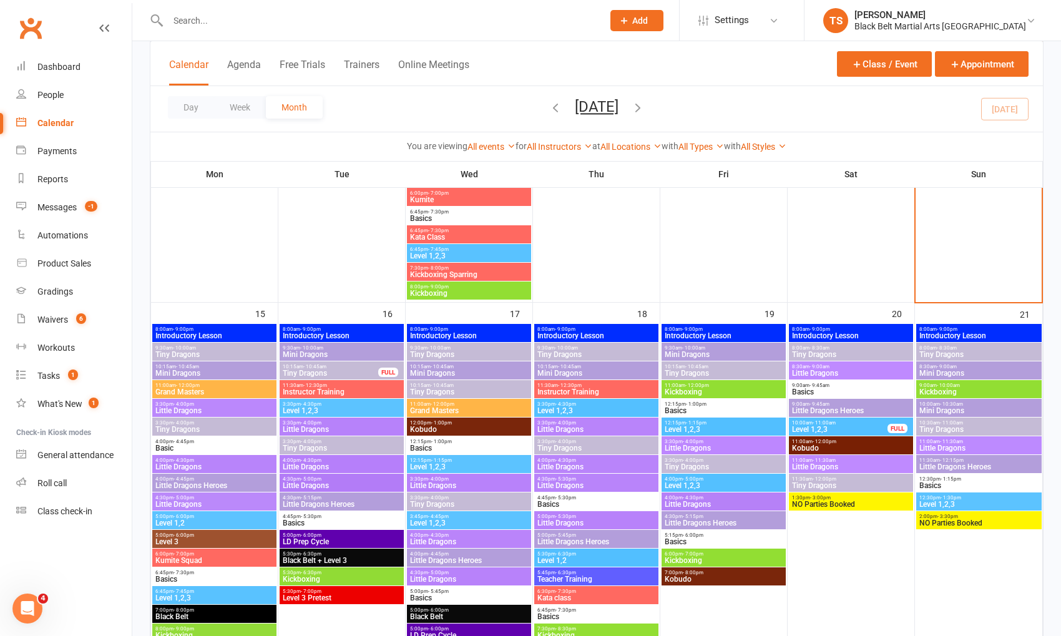
scroll to position [910, 0]
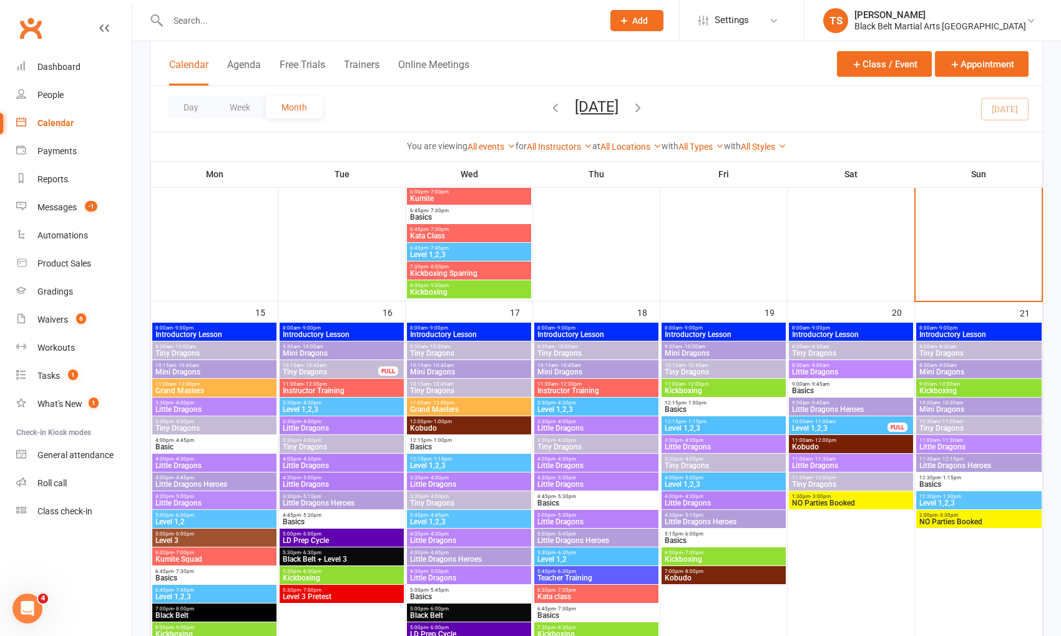
click at [680, 389] on span "Kickboxing" at bounding box center [723, 390] width 119 height 7
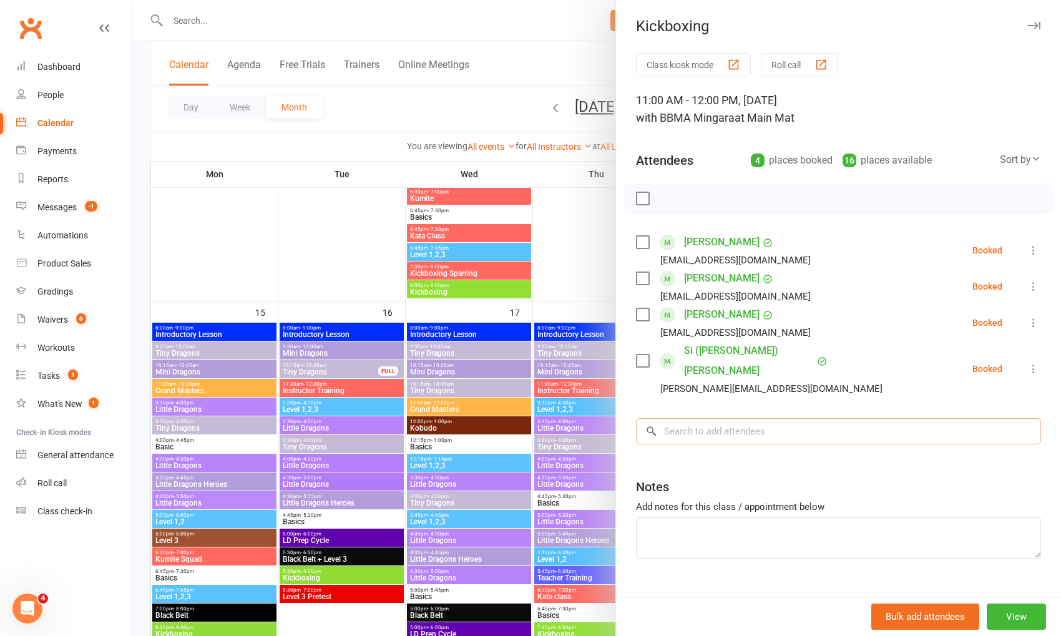
click at [704, 418] on input "search" at bounding box center [838, 431] width 405 height 26
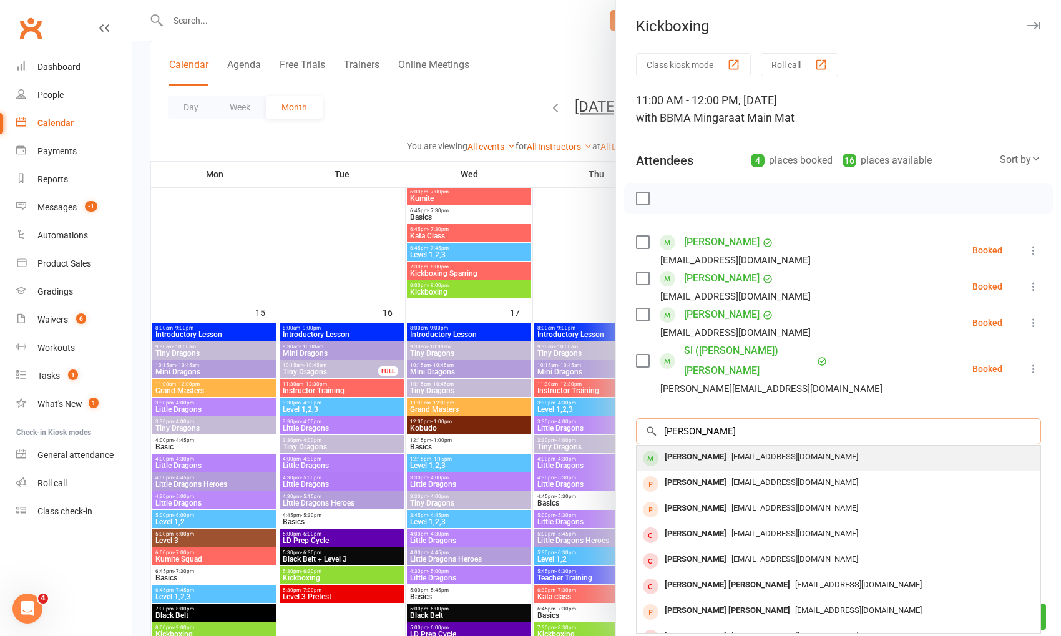
type input "cara turner"
click at [673, 448] on div "Cara Turner" at bounding box center [696, 457] width 72 height 18
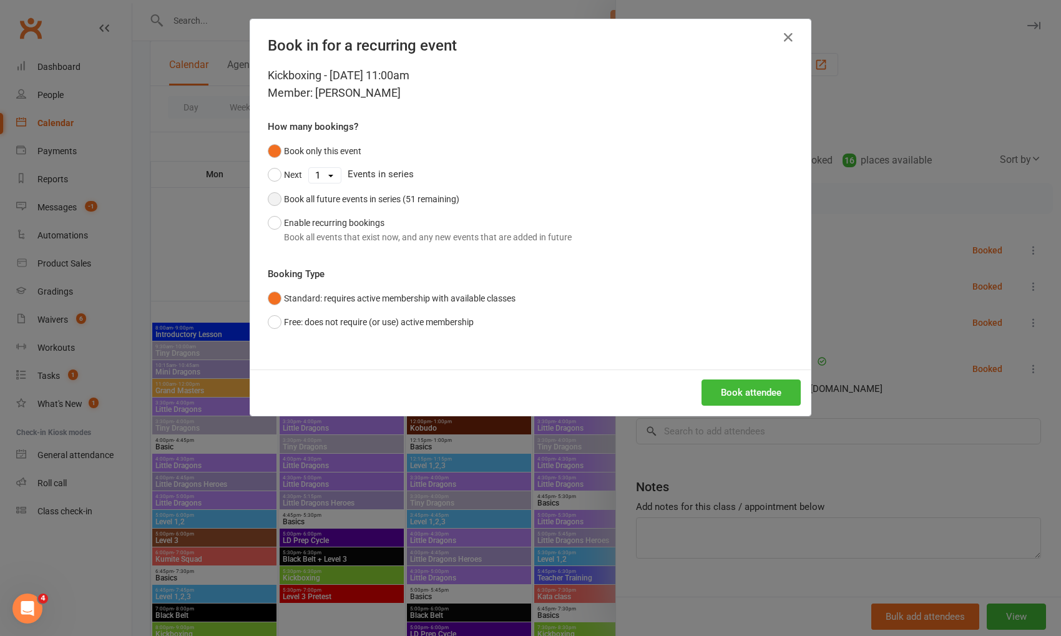
drag, startPoint x: 274, startPoint y: 198, endPoint x: 413, endPoint y: 258, distance: 151.6
click at [274, 198] on button "Book all future events in series (51 remaining)" at bounding box center [364, 199] width 192 height 24
click at [757, 398] on button "Book attendee" at bounding box center [751, 393] width 99 height 26
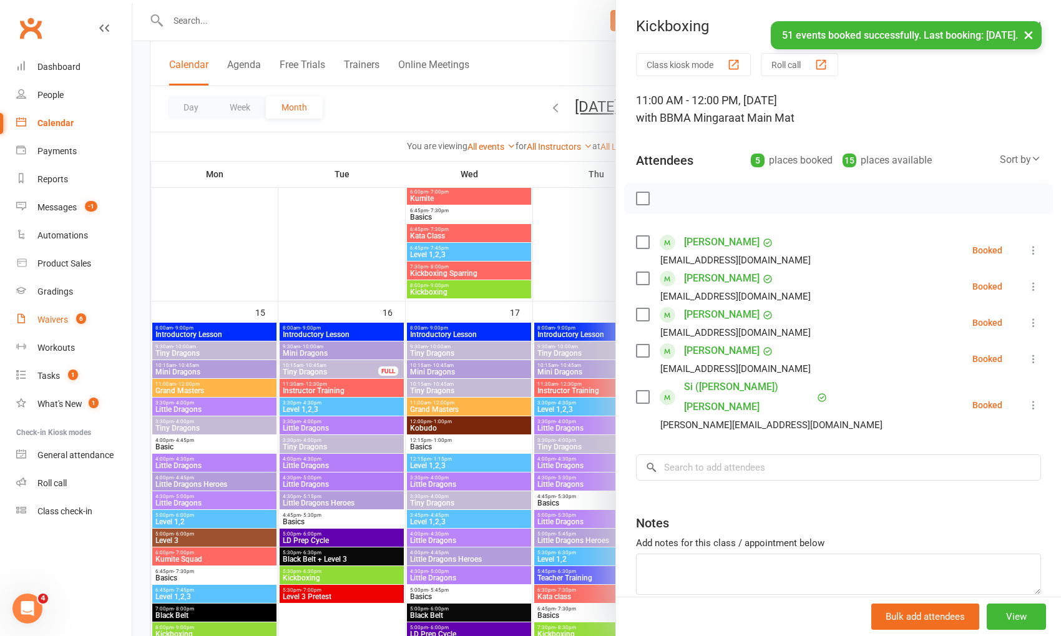
click at [61, 321] on div "Waivers" at bounding box center [52, 320] width 31 height 10
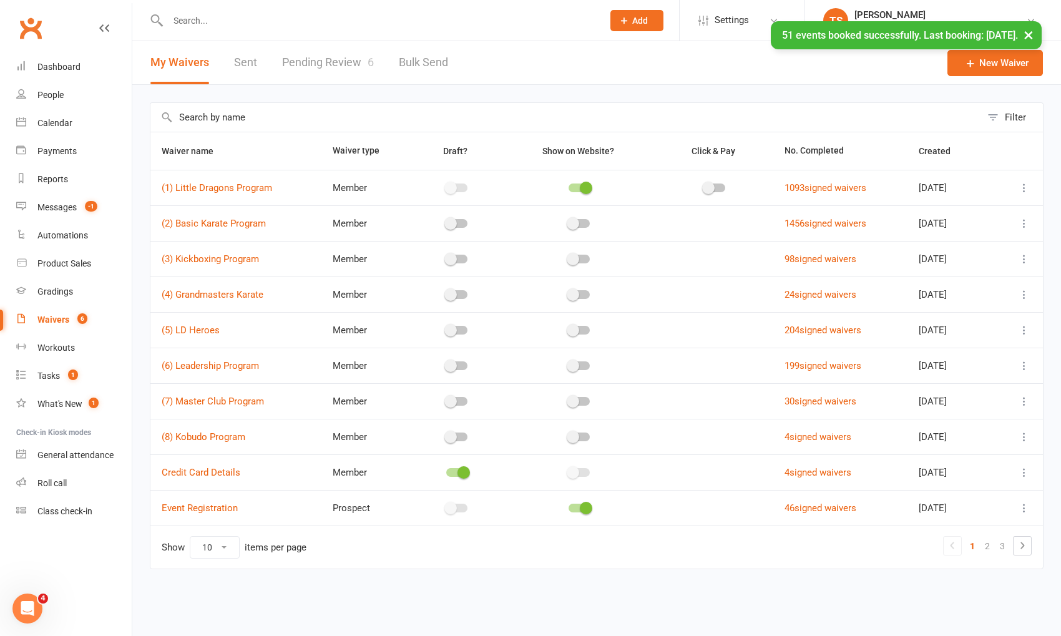
click at [333, 62] on link "Pending Review 6" at bounding box center [328, 62] width 92 height 43
select select "50"
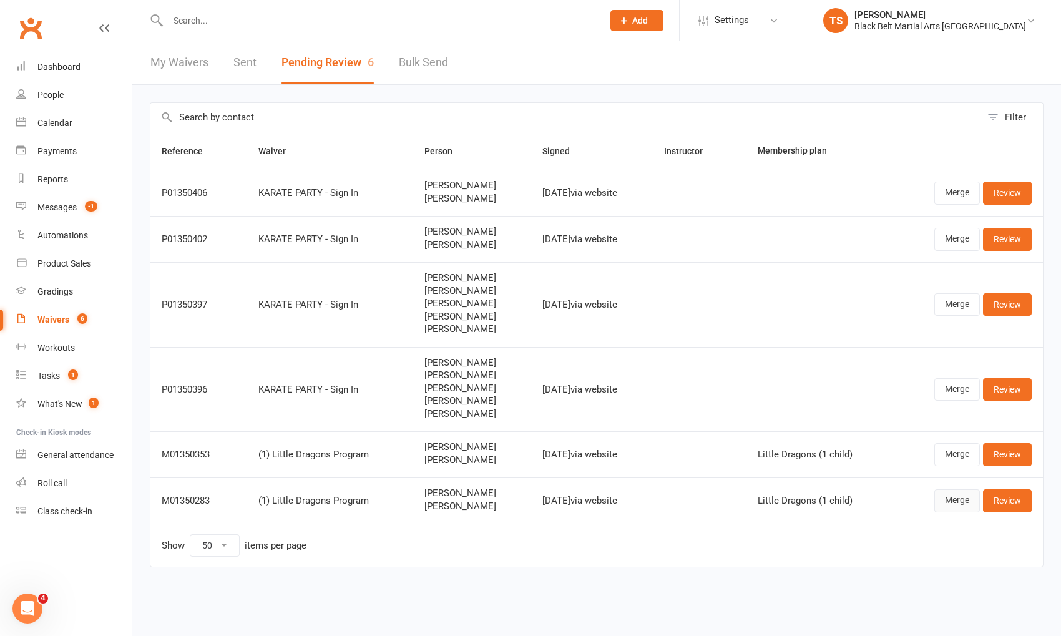
click at [964, 503] on link "Merge" at bounding box center [958, 500] width 46 height 22
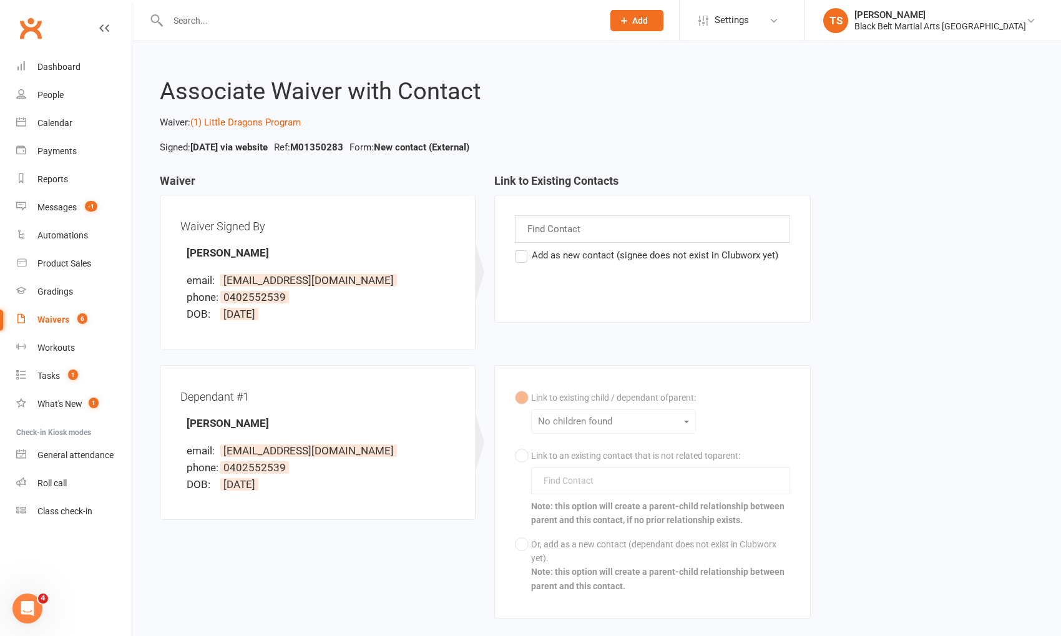
click at [519, 256] on label "Add as new contact (signee does not exist in Clubworx yet)" at bounding box center [646, 255] width 263 height 15
click at [519, 248] on input "Add as new contact (signee does not exist in Clubworx yet)" at bounding box center [519, 248] width 8 height 0
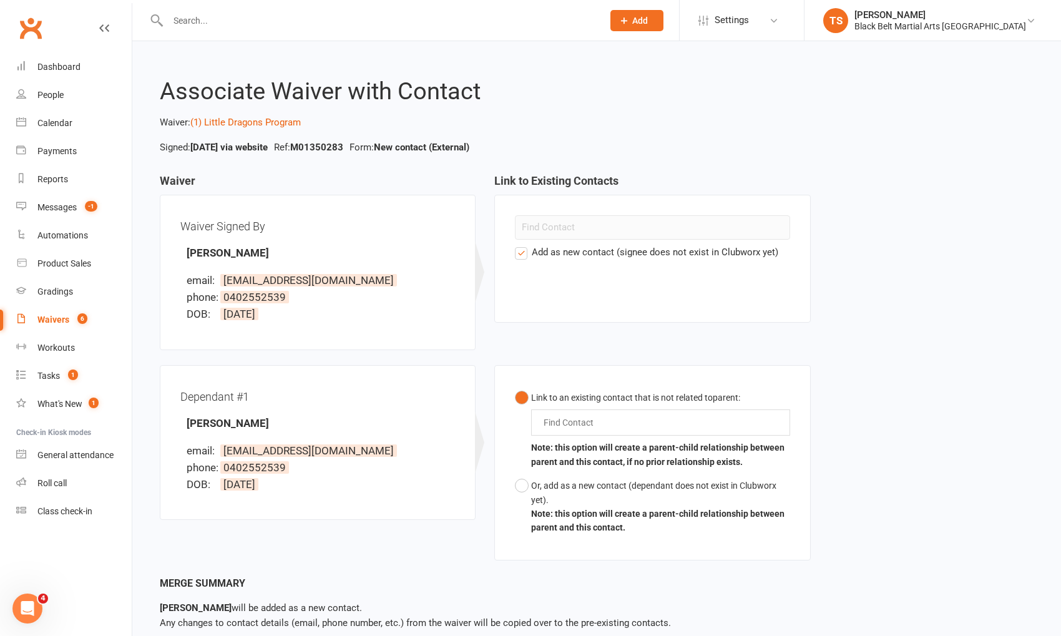
click at [584, 426] on input "text" at bounding box center [571, 422] width 58 height 15
click at [515, 386] on button "Link to an existing contact that is not related to parent : evan evan Note: thi…" at bounding box center [652, 430] width 275 height 89
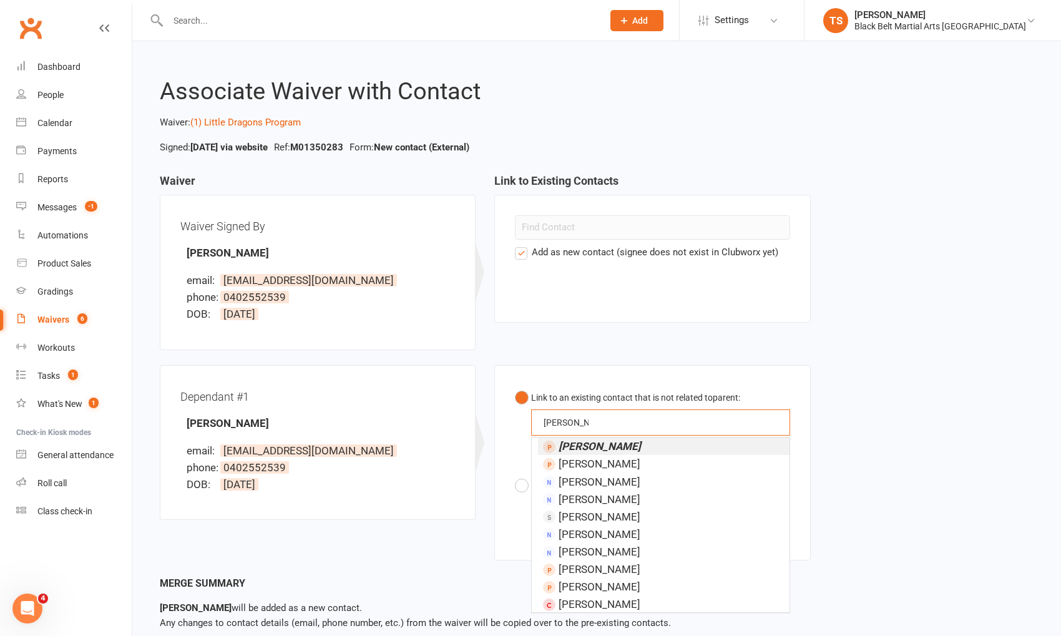
type input "evan dunn"
click at [590, 443] on em "Evan Dunn" at bounding box center [600, 446] width 82 height 12
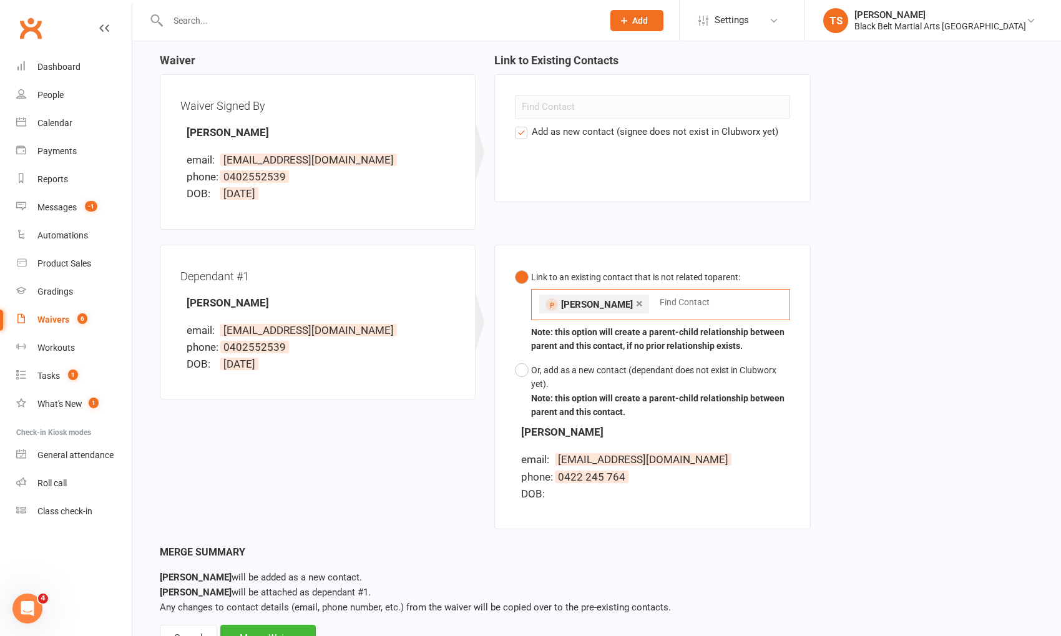
scroll to position [170, 0]
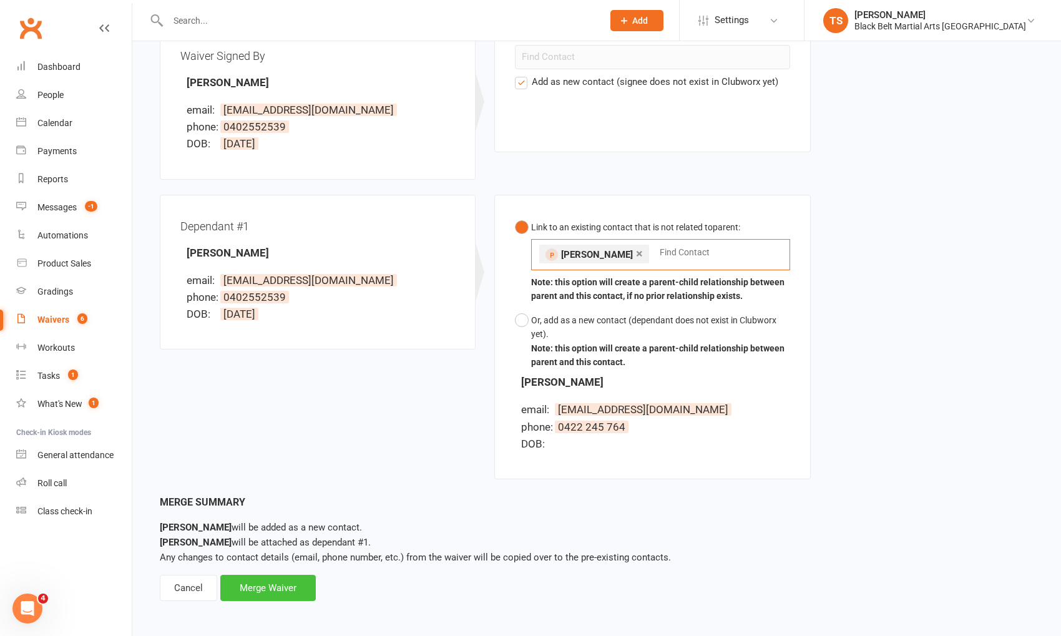
click at [243, 590] on div "Merge Waiver" at bounding box center [268, 588] width 96 height 26
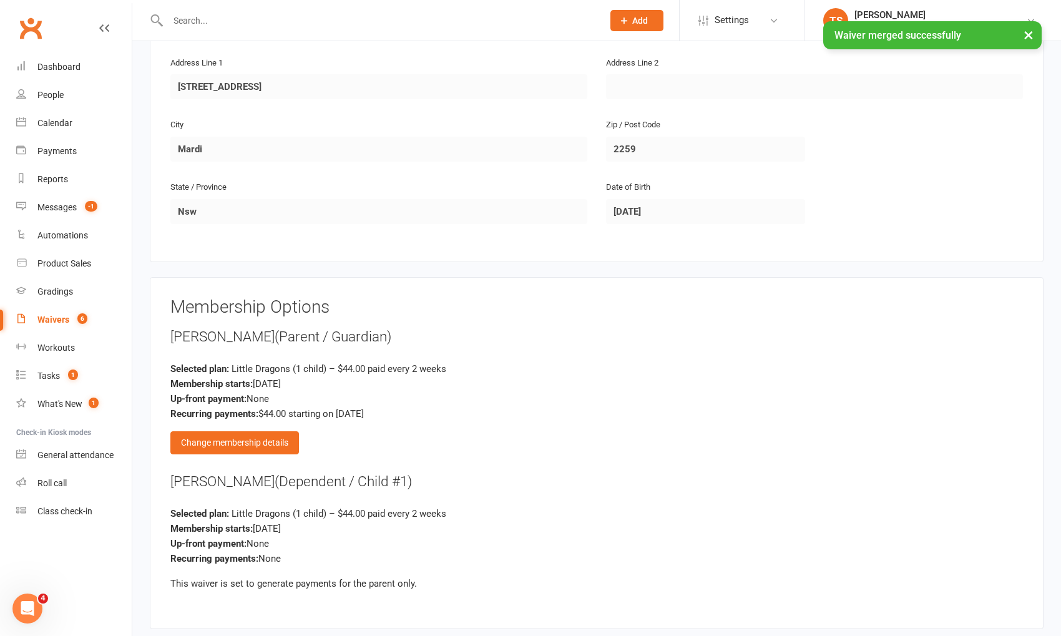
scroll to position [789, 0]
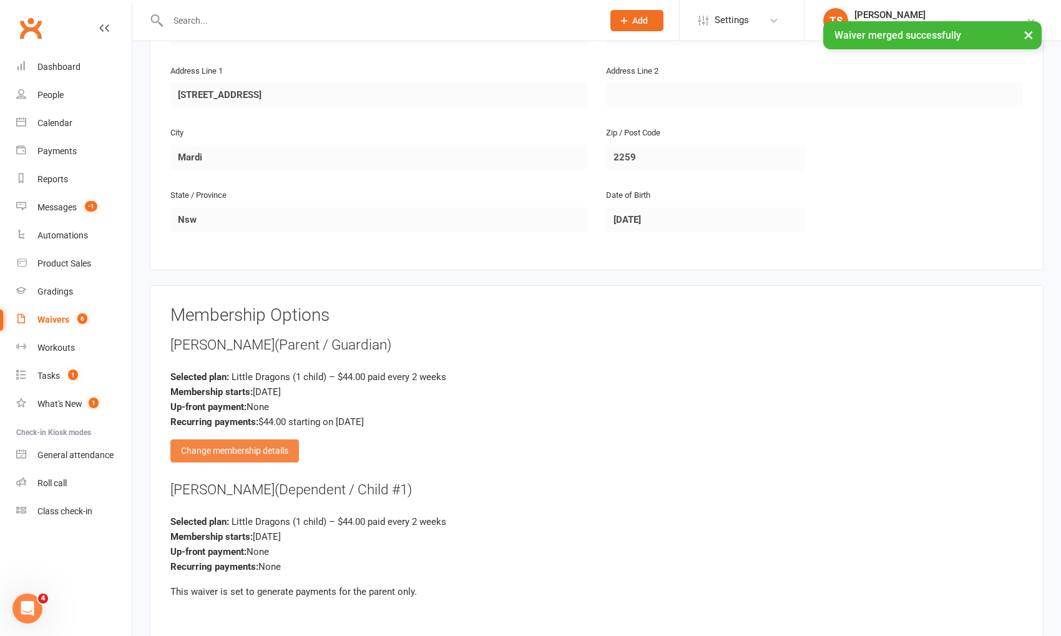
click at [257, 444] on div "Change membership details" at bounding box center [234, 450] width 129 height 22
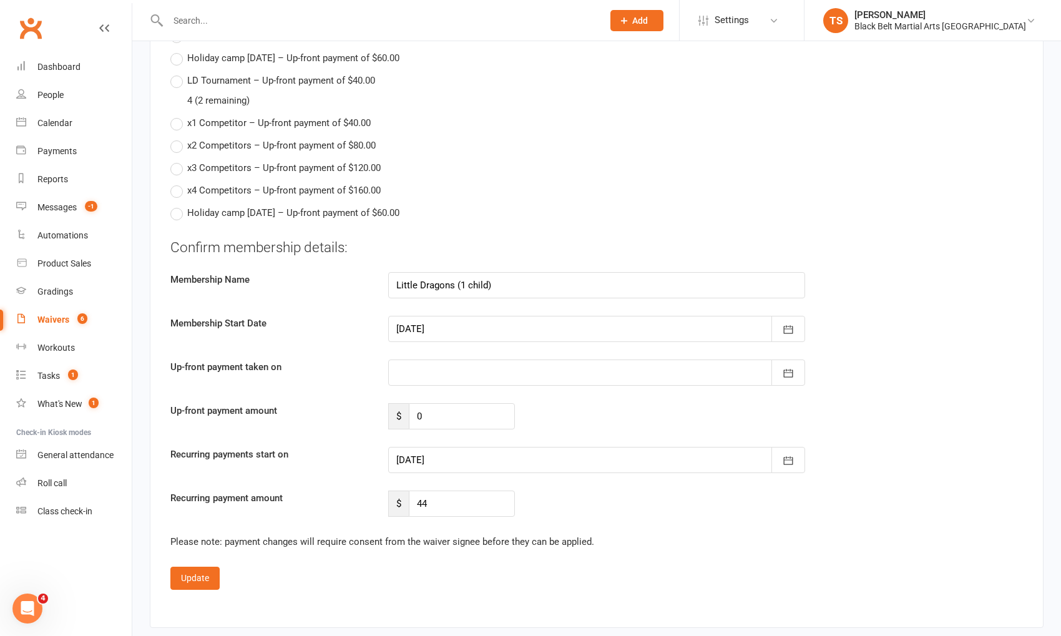
scroll to position [2393, 0]
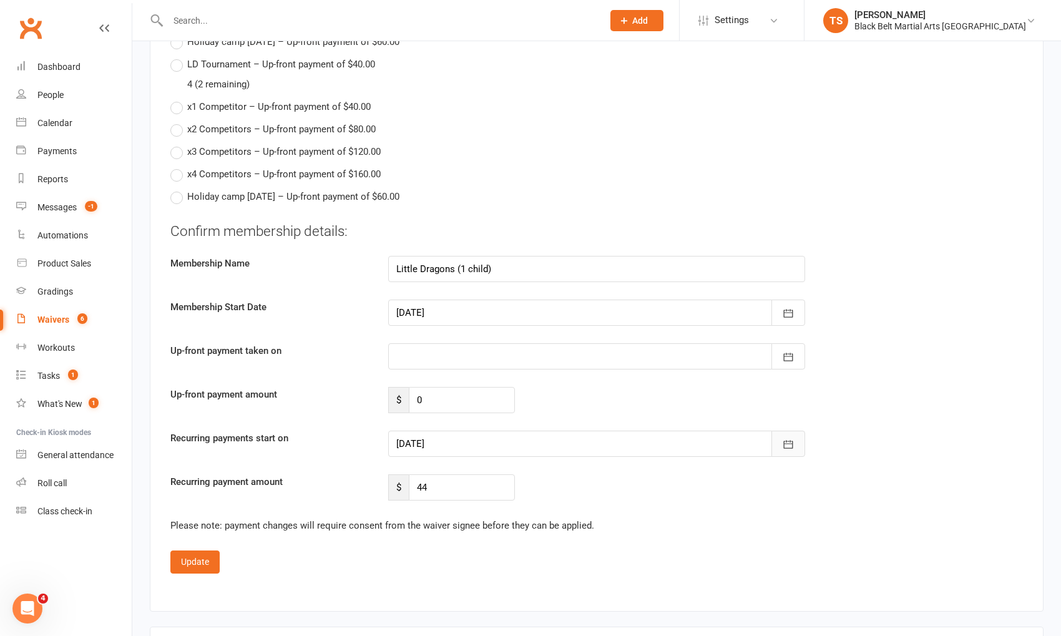
click at [793, 441] on icon "button" at bounding box center [788, 445] width 9 height 8
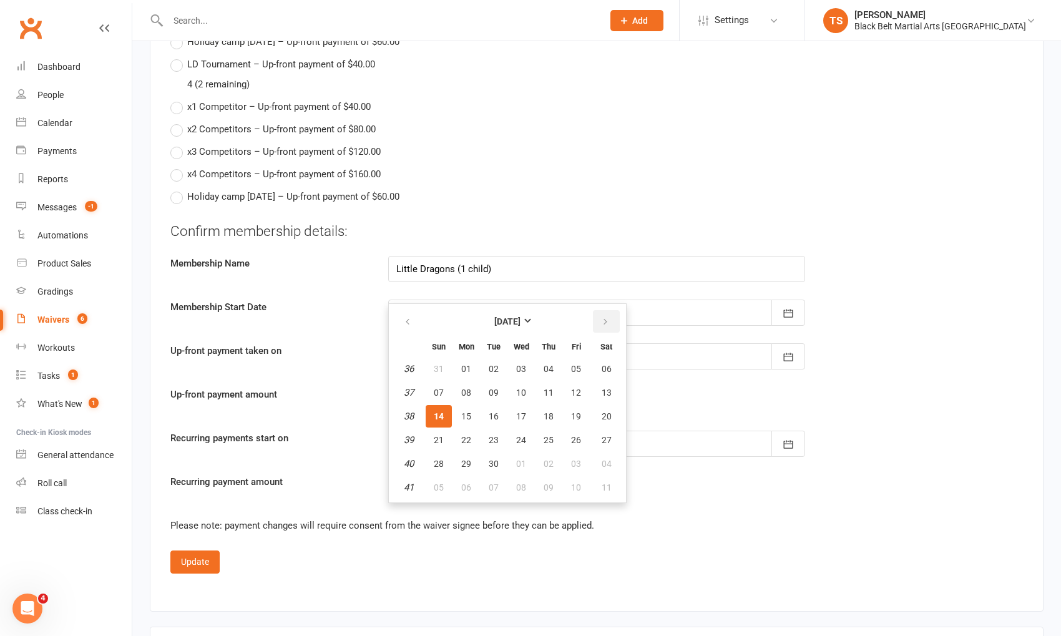
click at [601, 317] on icon "button" at bounding box center [605, 322] width 9 height 10
click at [579, 406] on button "17" at bounding box center [576, 416] width 26 height 22
type input "17 Oct 2025"
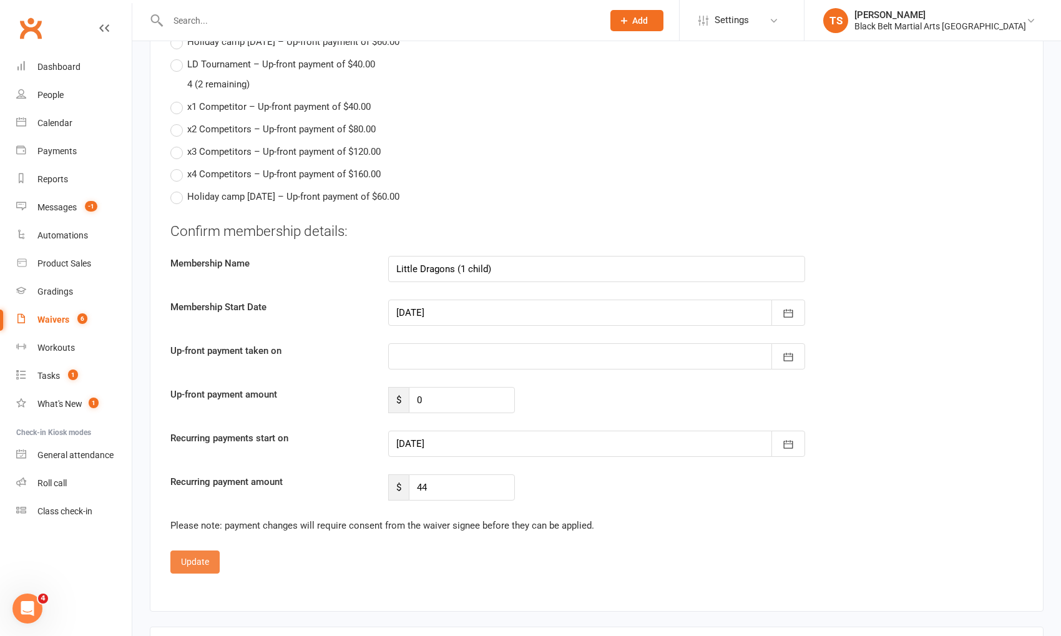
click at [209, 551] on button "Update" at bounding box center [194, 562] width 49 height 22
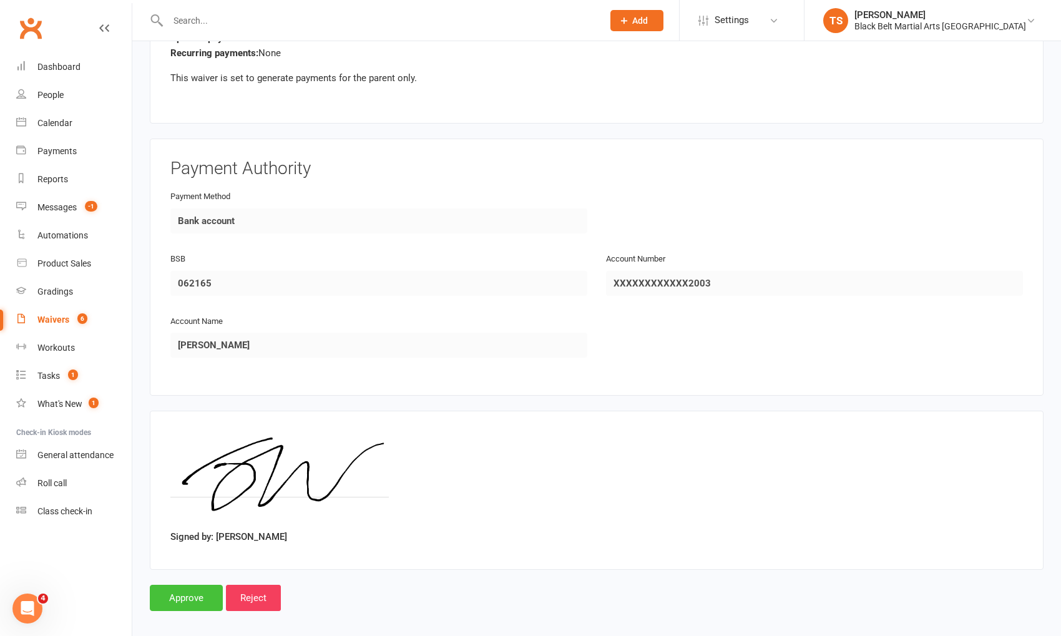
drag, startPoint x: 186, startPoint y: 587, endPoint x: 325, endPoint y: 528, distance: 150.5
click at [186, 587] on input "Approve" at bounding box center [186, 598] width 73 height 26
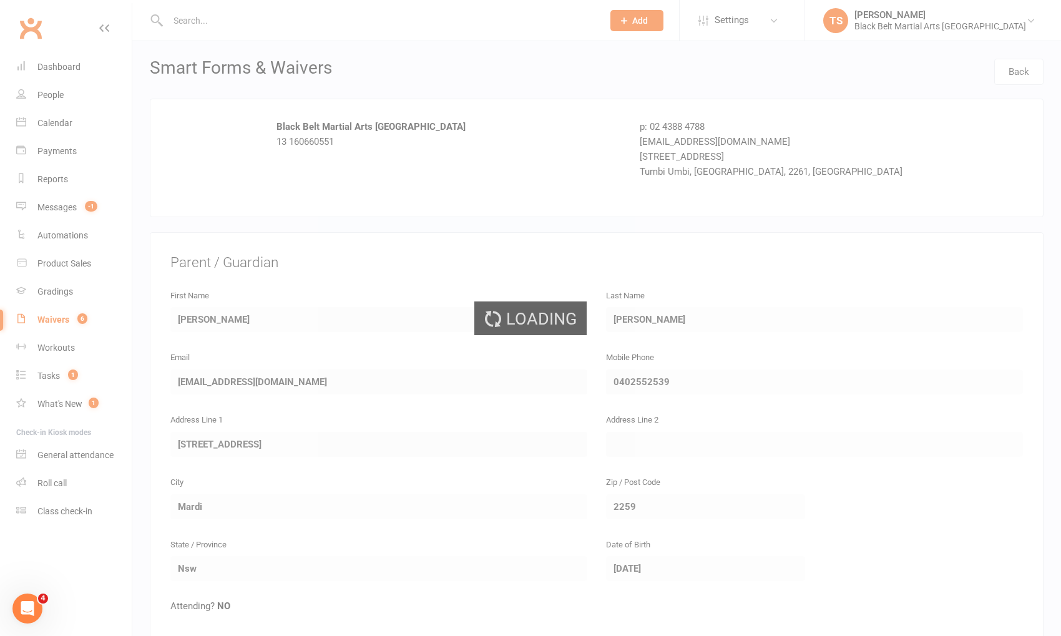
select select "50"
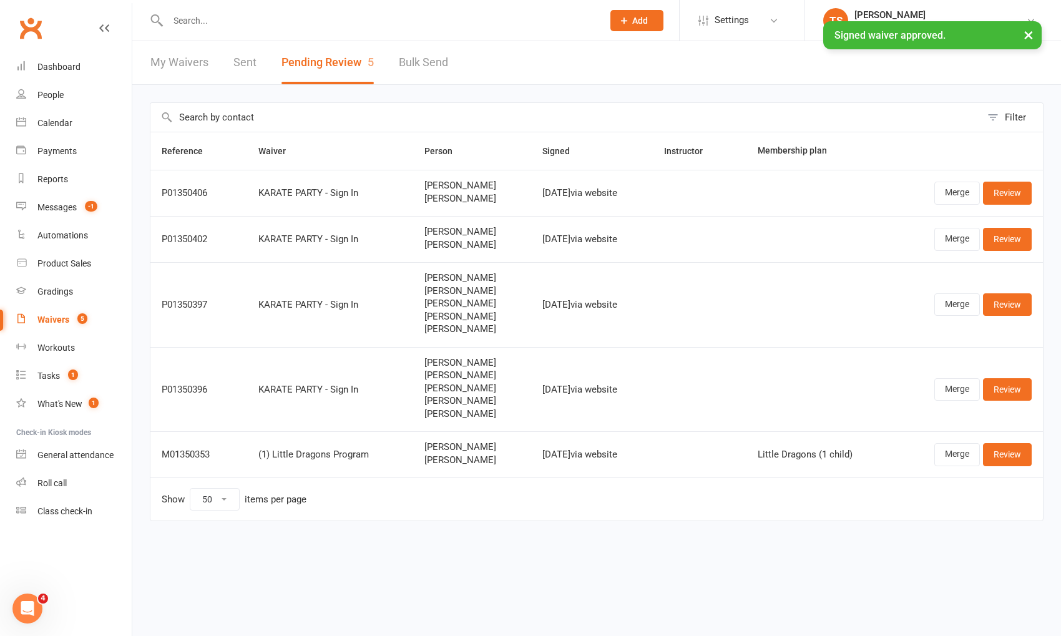
click at [259, 21] on div "× Signed waiver approved." at bounding box center [522, 21] width 1045 height 0
click at [255, 21] on div "× Signed waiver approved." at bounding box center [522, 21] width 1045 height 0
click at [219, 21] on div "× Signed waiver approved." at bounding box center [522, 21] width 1045 height 0
click at [202, 19] on input "text" at bounding box center [379, 20] width 430 height 17
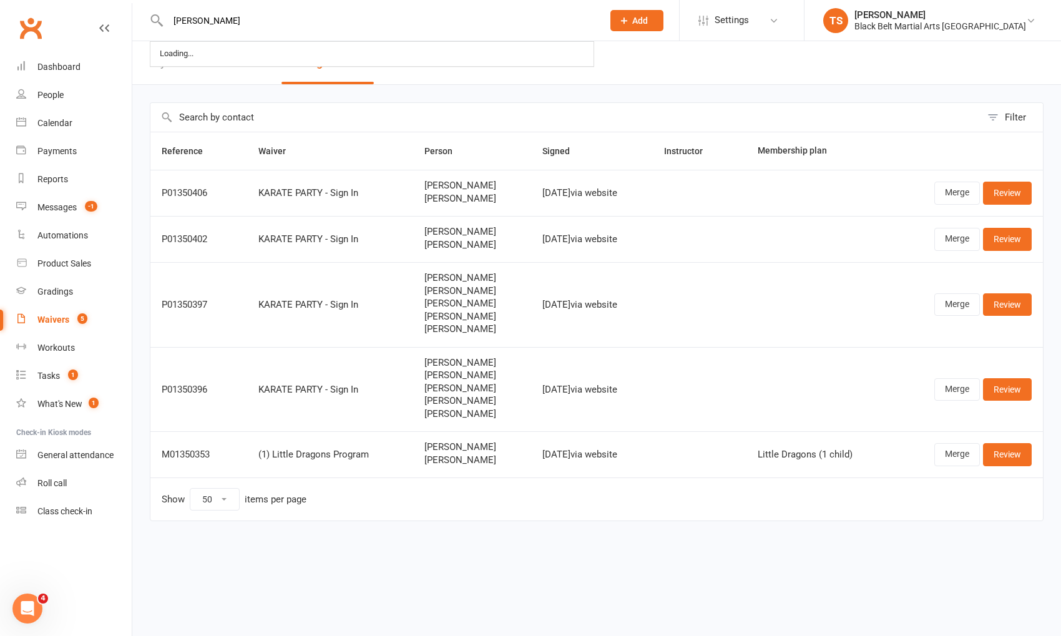
type input "evan dunn"
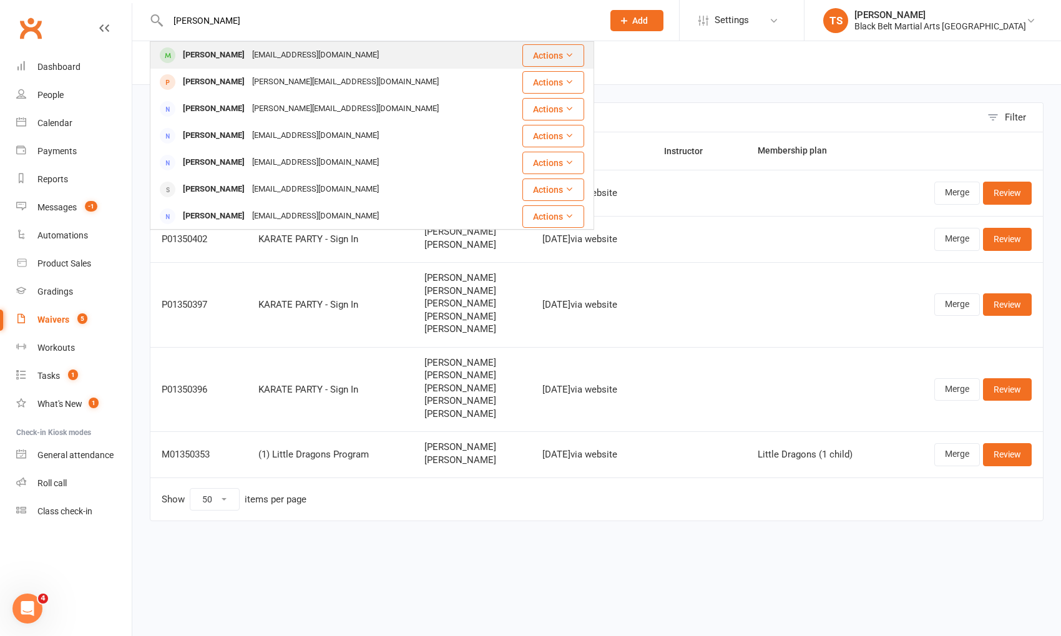
click at [216, 54] on div "Evan Dunn" at bounding box center [213, 55] width 69 height 18
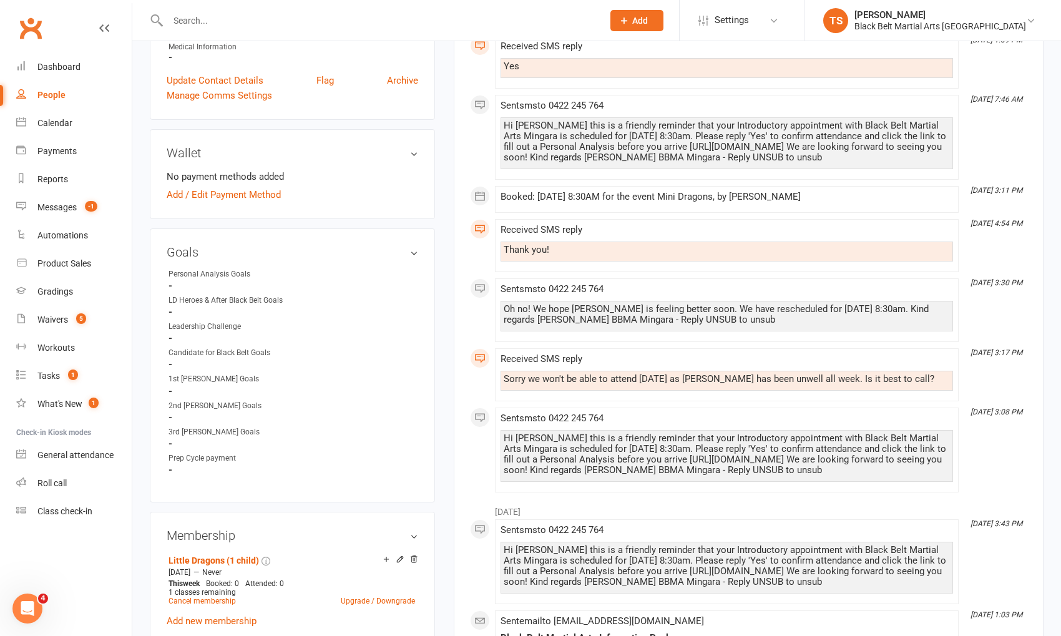
scroll to position [370, 0]
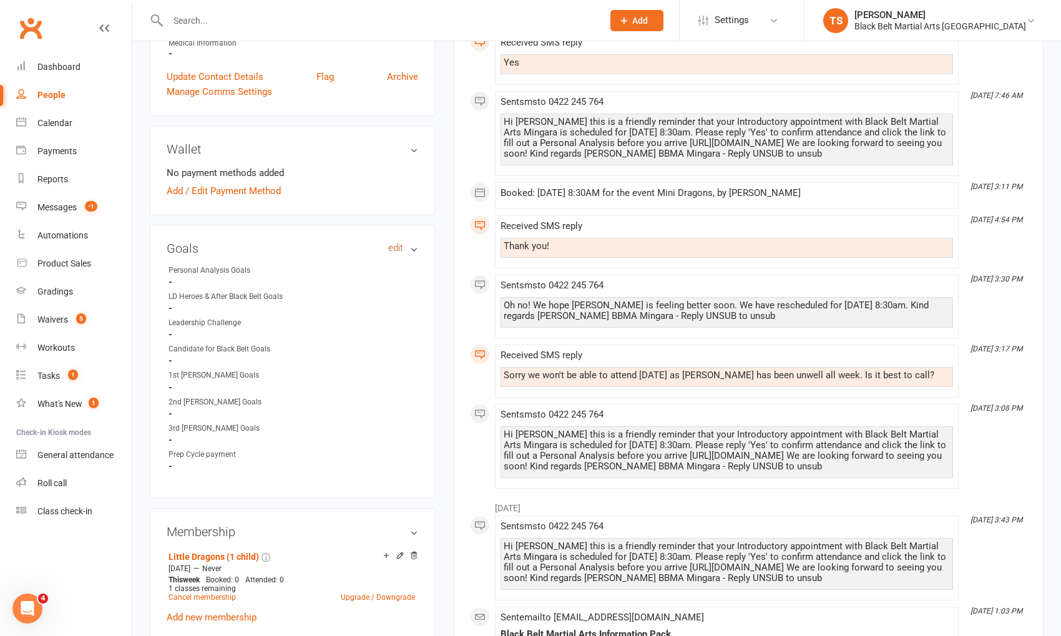
click at [400, 245] on link "edit" at bounding box center [395, 248] width 15 height 11
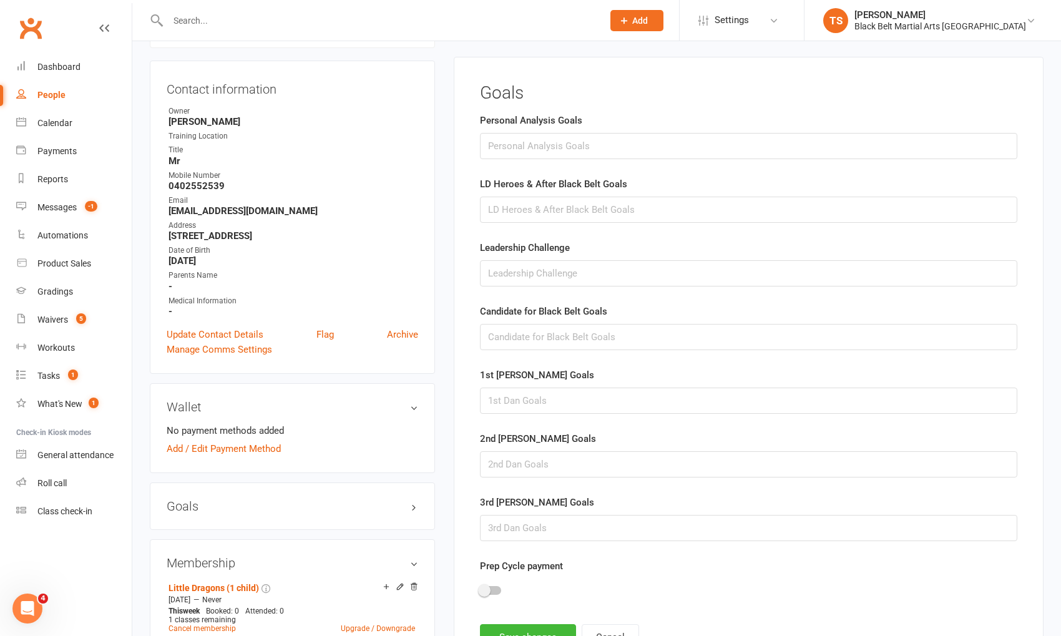
scroll to position [106, 0]
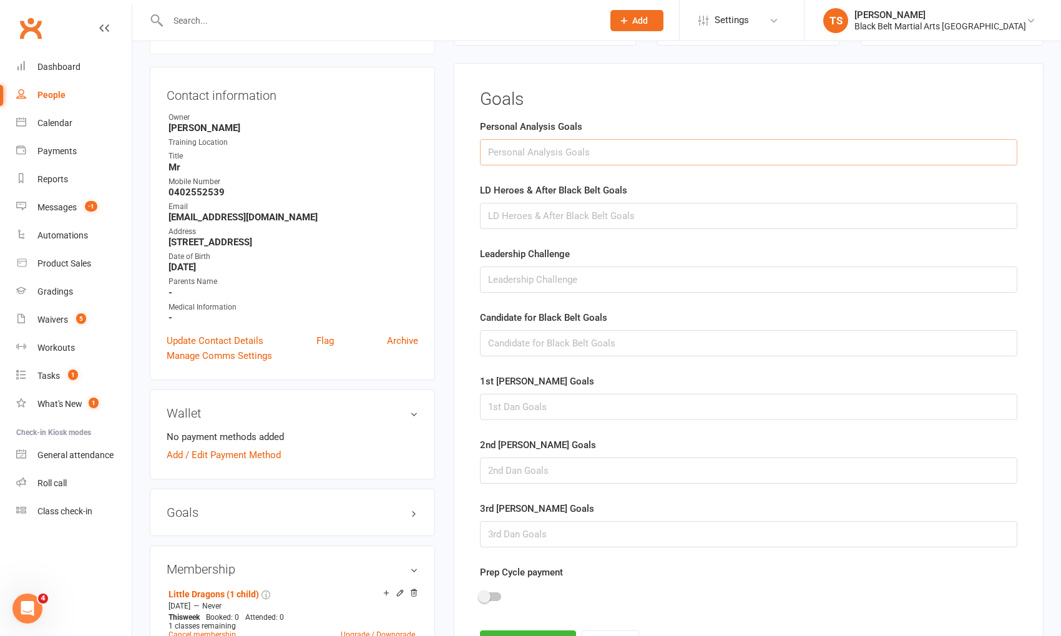
click at [533, 157] on input "text" at bounding box center [748, 152] width 537 height 26
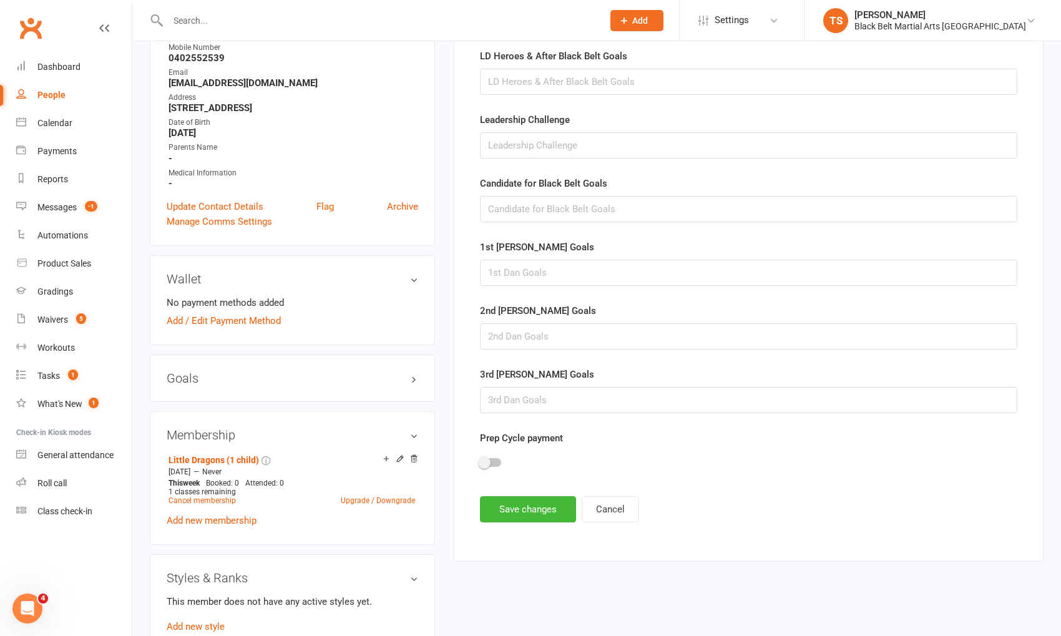
scroll to position [307, 0]
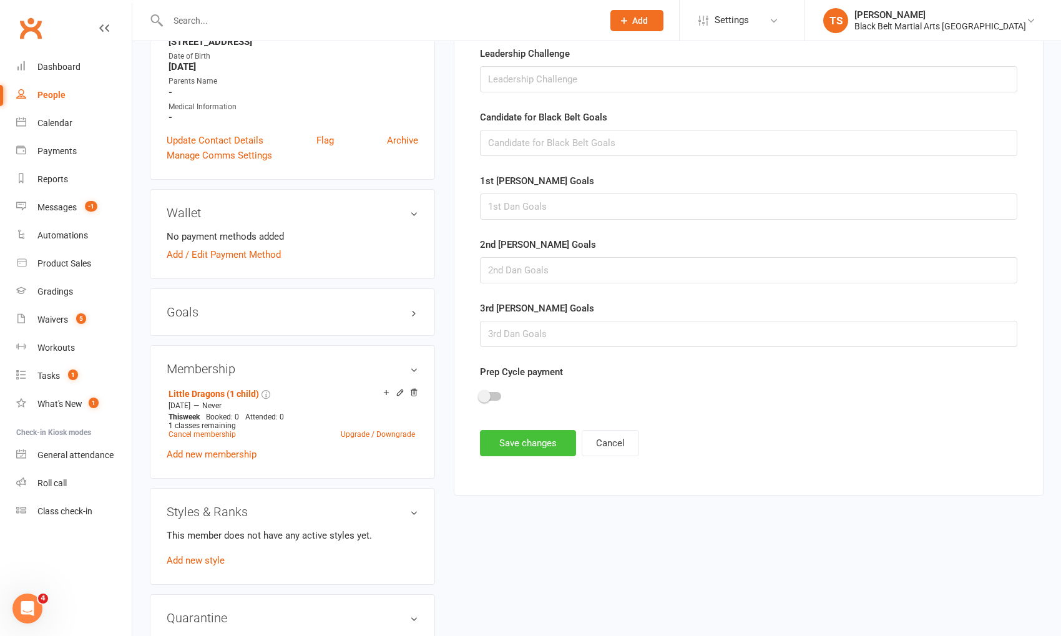
type input "Fun, dad just want Evan to enjoy and activity and have fun white exercising/mov…"
click at [521, 438] on button "Save changes" at bounding box center [528, 443] width 96 height 26
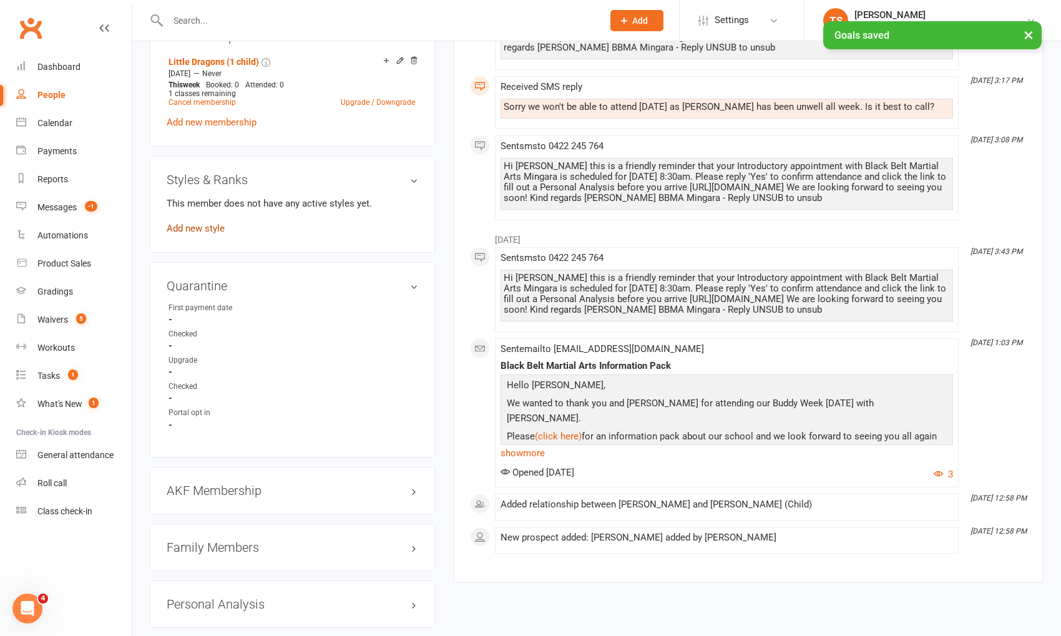
scroll to position [640, 0]
click at [189, 217] on div "This member does not have any active styles yet. Add new style" at bounding box center [293, 214] width 252 height 40
click at [190, 221] on link "Add new style" at bounding box center [196, 226] width 58 height 11
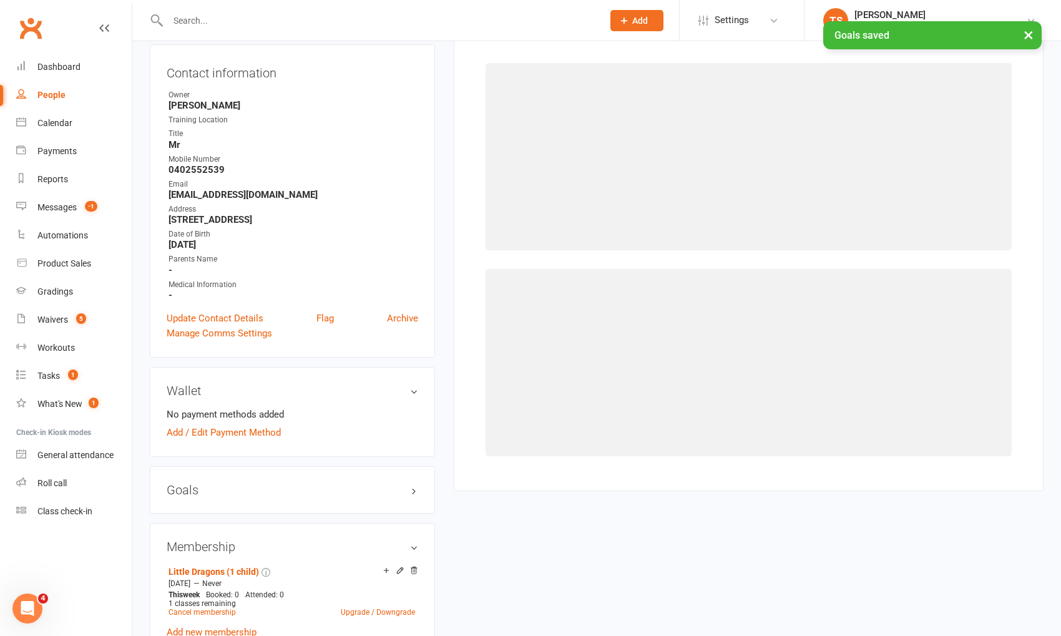
scroll to position [106, 0]
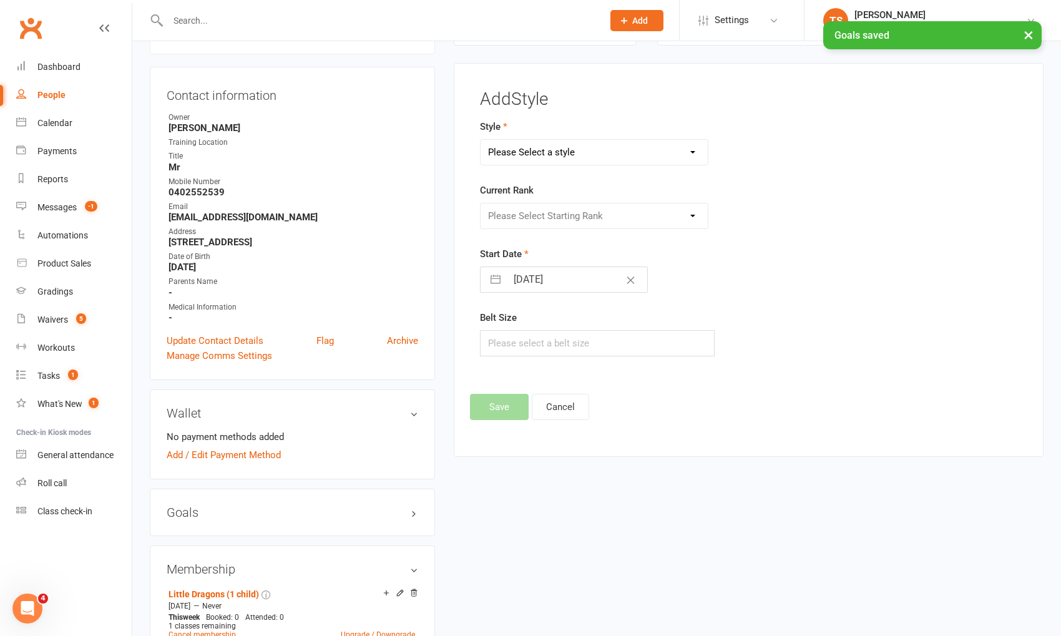
click at [524, 154] on select "Please Select a style Grandmasters Karate Kickboxing Kobudo Little Dragons Mini…" at bounding box center [594, 152] width 227 height 25
select select "770"
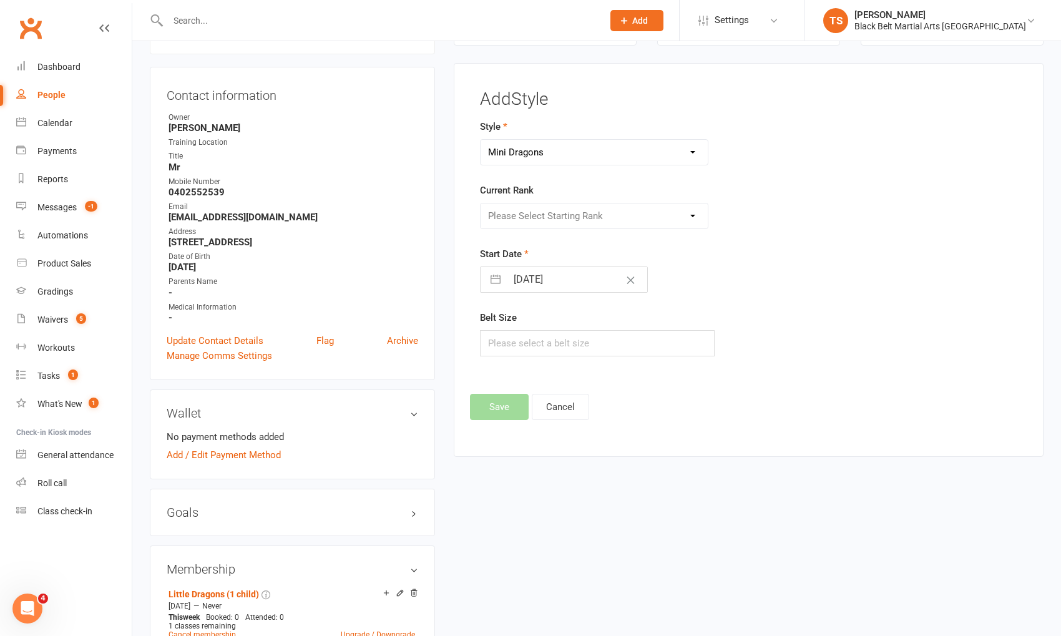
click at [481, 140] on select "Please Select a style Grandmasters Karate Kickboxing Kobudo Little Dragons Mini…" at bounding box center [594, 152] width 227 height 25
click at [526, 209] on select "Please Select Starting Rank White belt Green blue belt Green belt Yellow orange…" at bounding box center [594, 216] width 227 height 25
select select "6962"
click at [481, 204] on select "Please Select Starting Rank White belt Green blue belt Green belt Yellow orange…" at bounding box center [594, 216] width 227 height 25
click at [527, 347] on input "text" at bounding box center [597, 343] width 235 height 26
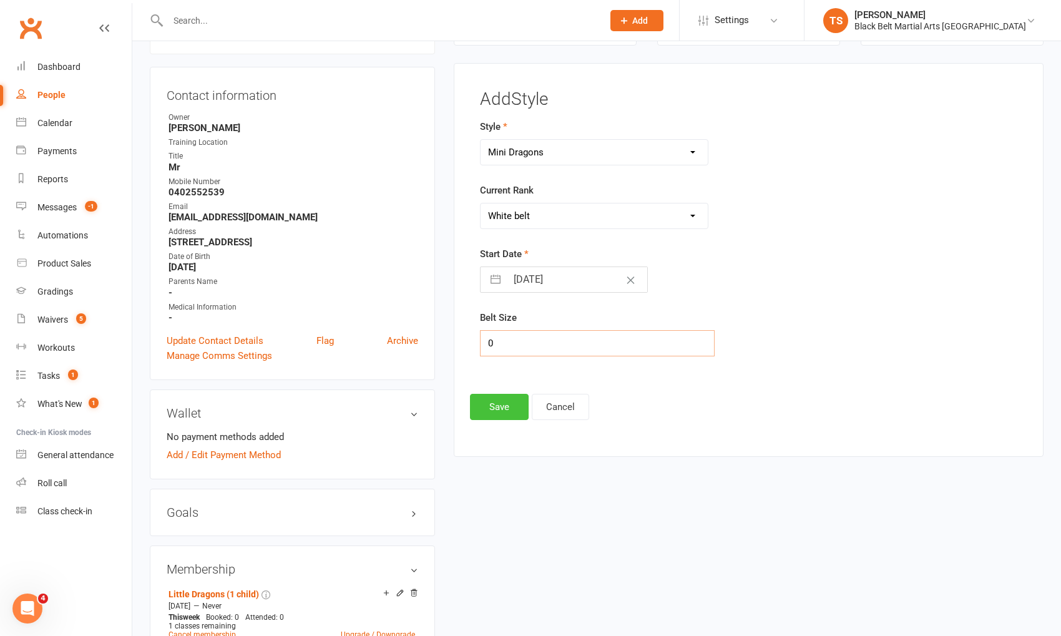
type input "0"
click at [492, 410] on button "Save" at bounding box center [499, 407] width 59 height 26
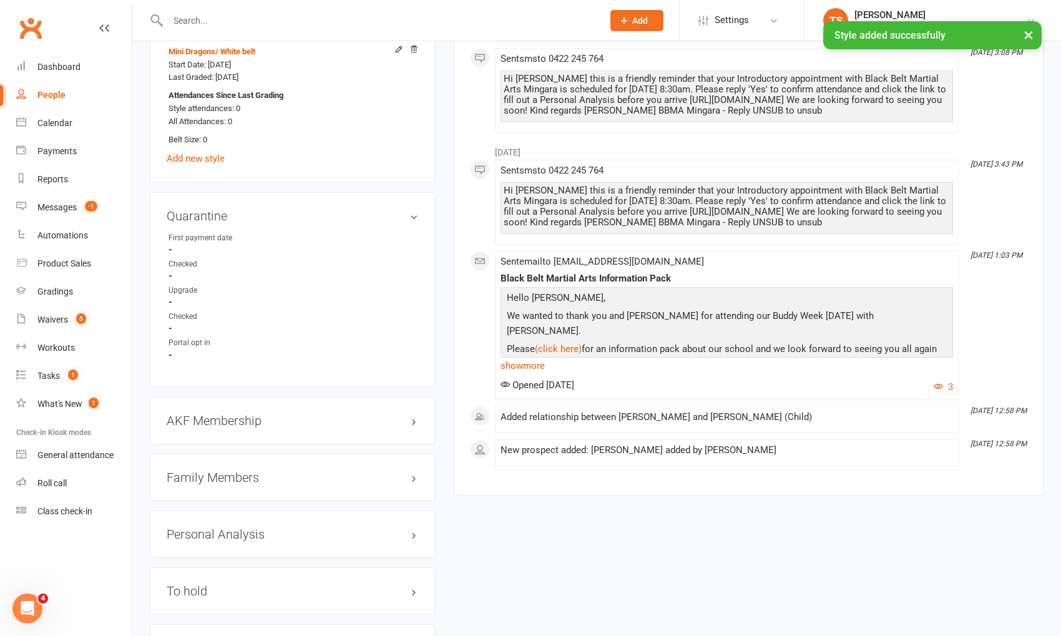
scroll to position [823, 0]
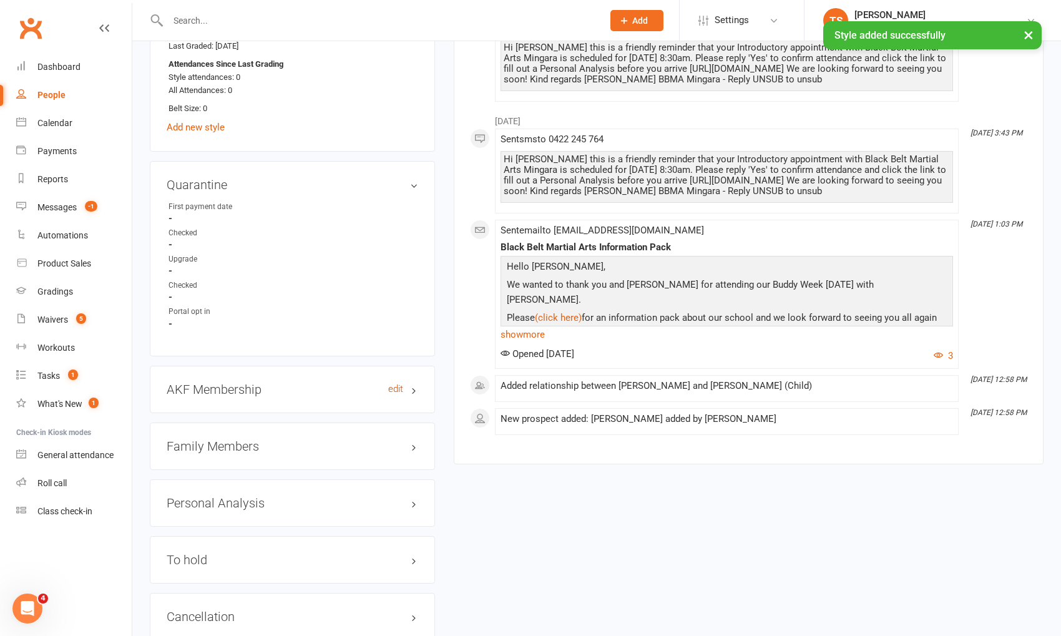
click at [392, 386] on link "edit" at bounding box center [395, 389] width 15 height 11
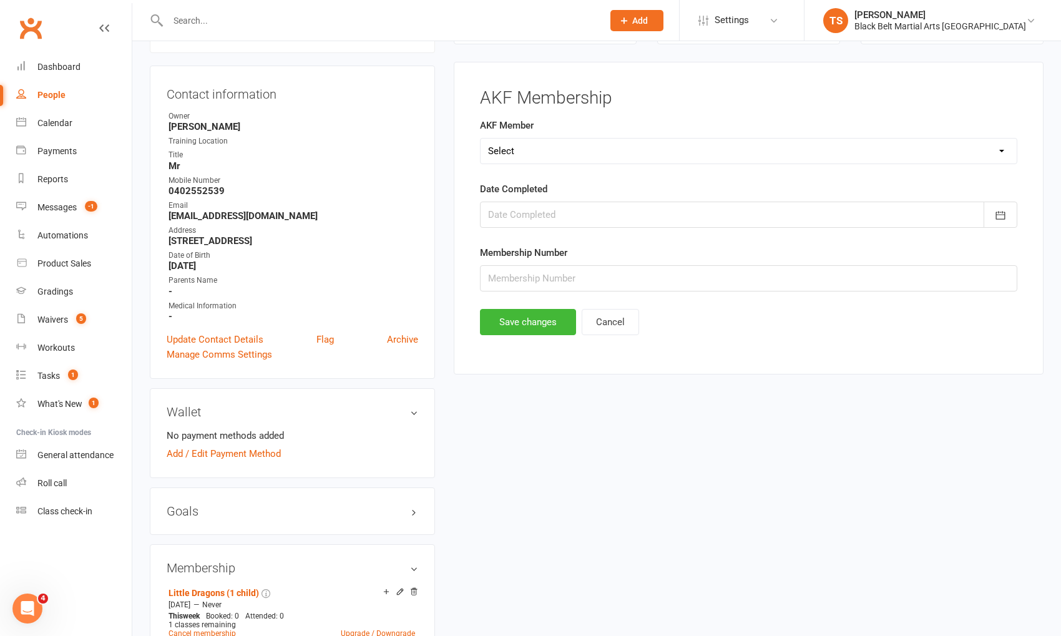
scroll to position [106, 0]
click at [536, 148] on select "Select Yes No Cancelled Transfered" at bounding box center [749, 152] width 536 height 25
select select "No"
click at [481, 140] on select "Select Yes No Cancelled Transfered" at bounding box center [749, 152] width 536 height 25
click at [547, 325] on button "Save changes" at bounding box center [528, 323] width 96 height 26
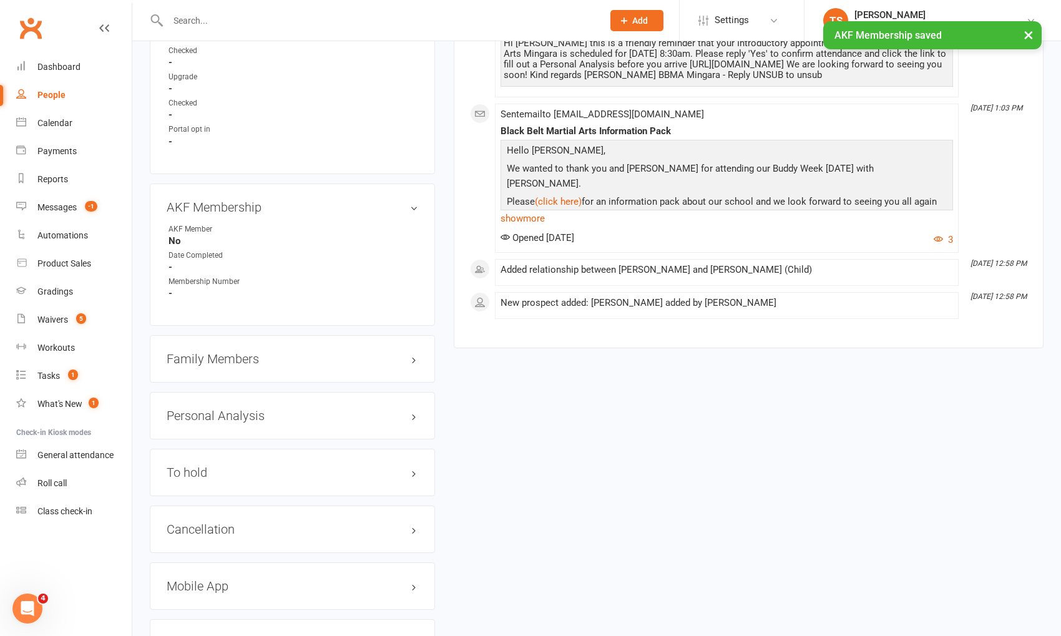
scroll to position [1009, 0]
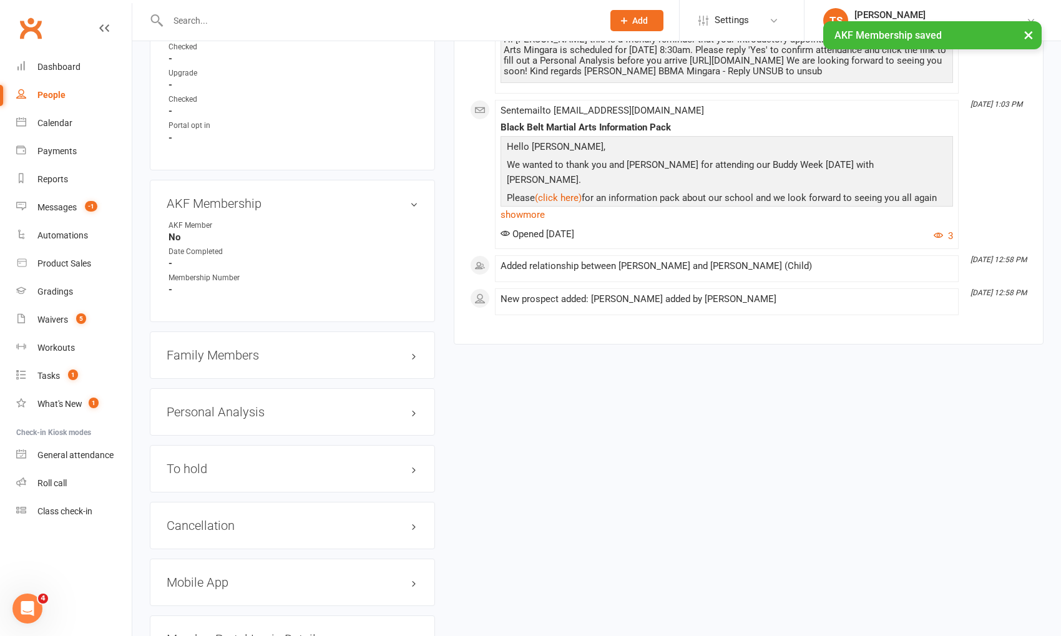
click at [236, 356] on div "Family Members" at bounding box center [292, 354] width 285 height 47
click at [235, 348] on h3 "Family Members" at bounding box center [293, 355] width 252 height 14
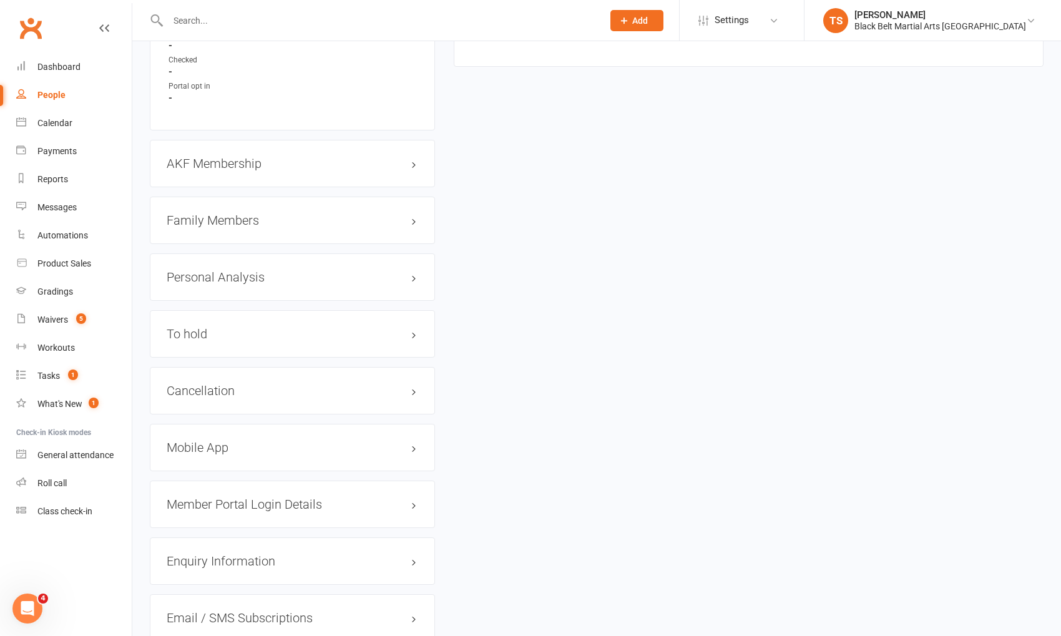
scroll to position [1288, 0]
click at [193, 212] on h3 "Family Members" at bounding box center [293, 219] width 252 height 14
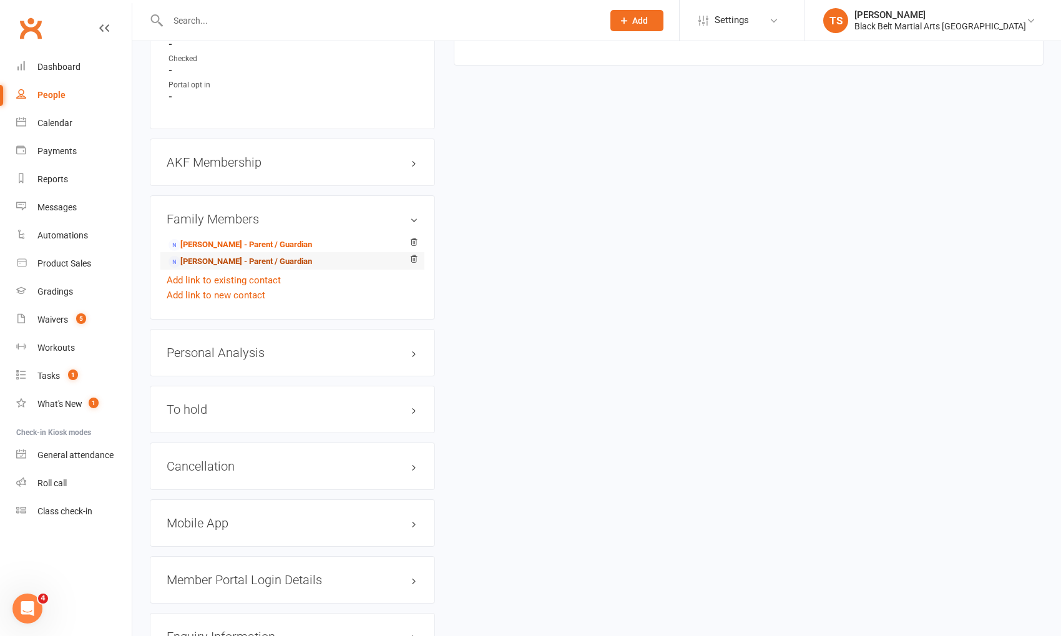
click at [205, 259] on link "Josh Dunn - Parent / Guardian" at bounding box center [241, 261] width 144 height 13
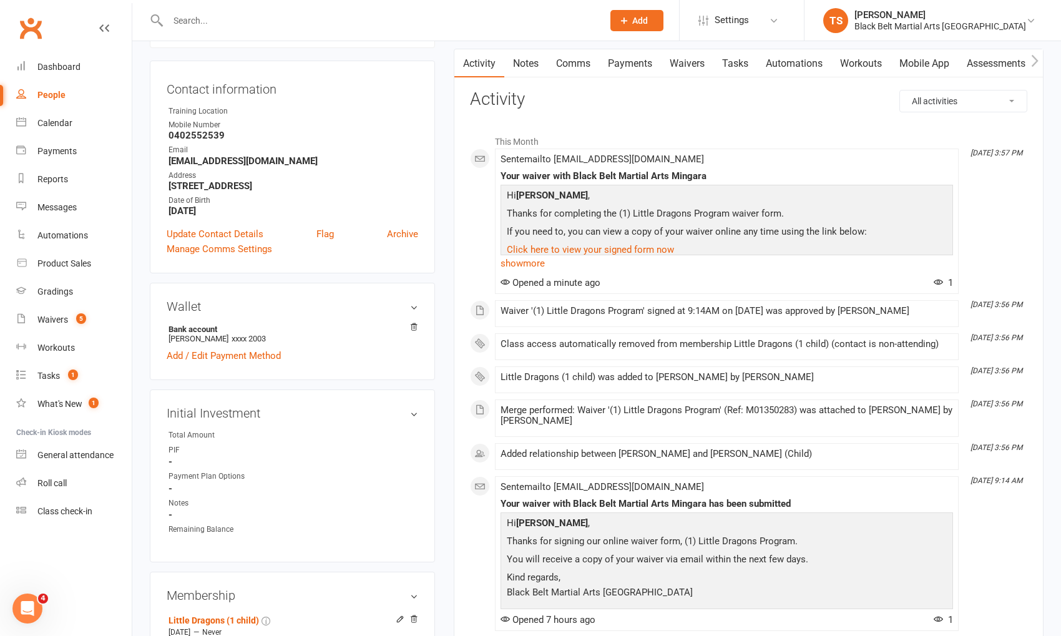
scroll to position [138, 0]
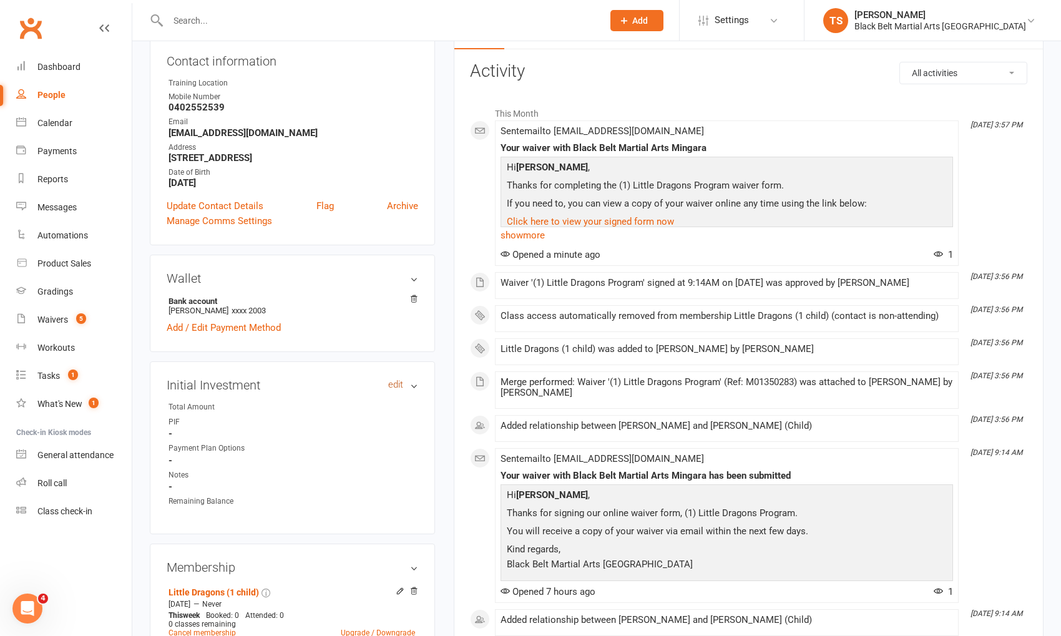
click at [400, 385] on link "edit" at bounding box center [395, 385] width 15 height 11
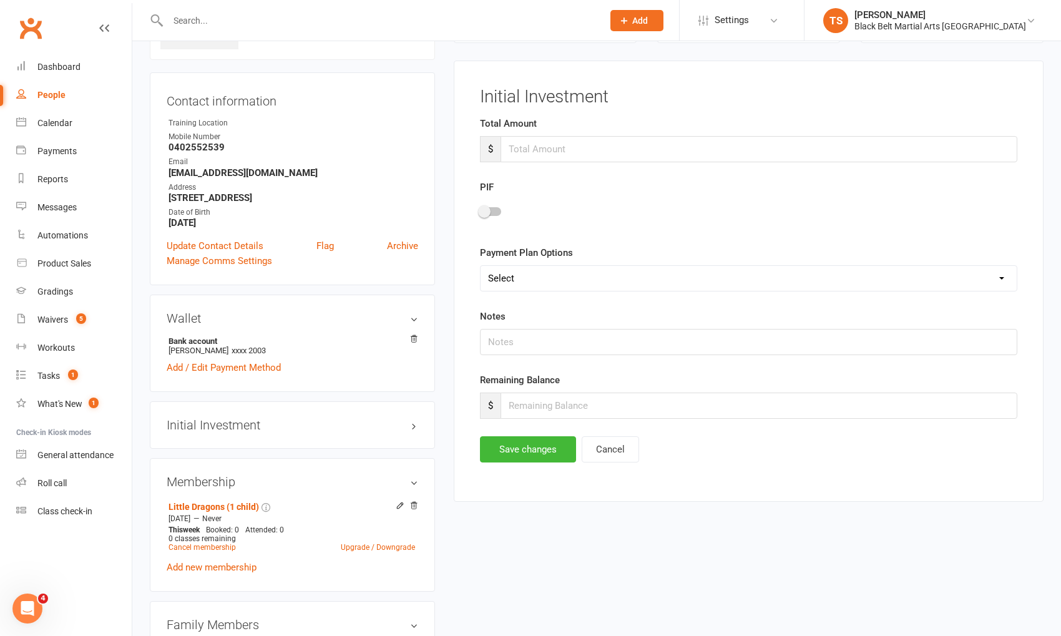
scroll to position [95, 0]
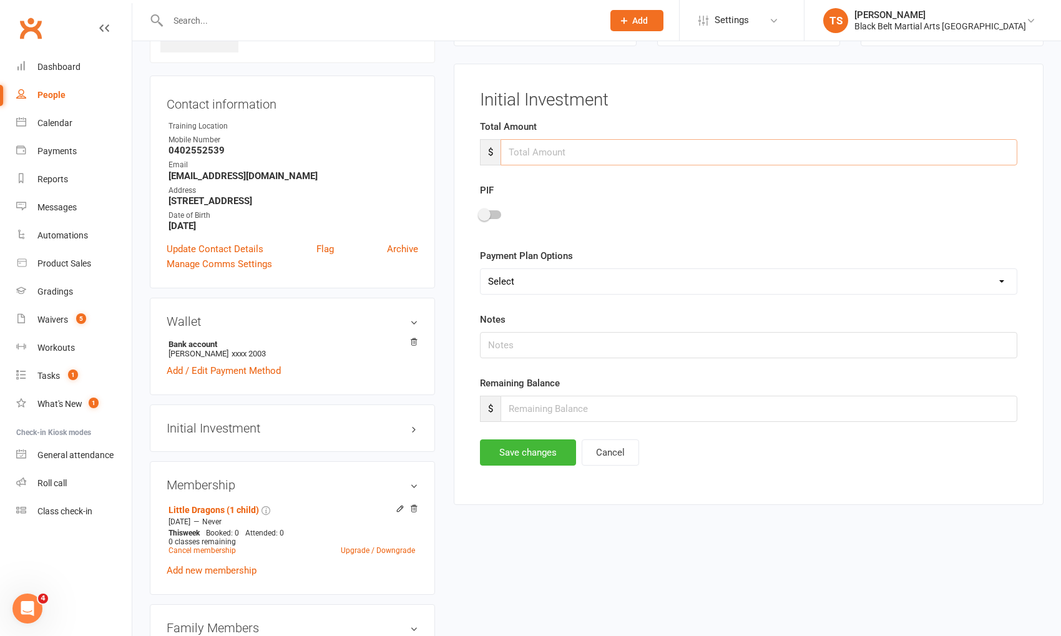
click at [566, 153] on input "number" at bounding box center [759, 152] width 517 height 26
type input "150"
drag, startPoint x: 494, startPoint y: 209, endPoint x: 531, endPoint y: 275, distance: 76.6
click at [494, 210] on div at bounding box center [490, 214] width 21 height 9
click at [480, 213] on input "checkbox" at bounding box center [480, 213] width 0 height 0
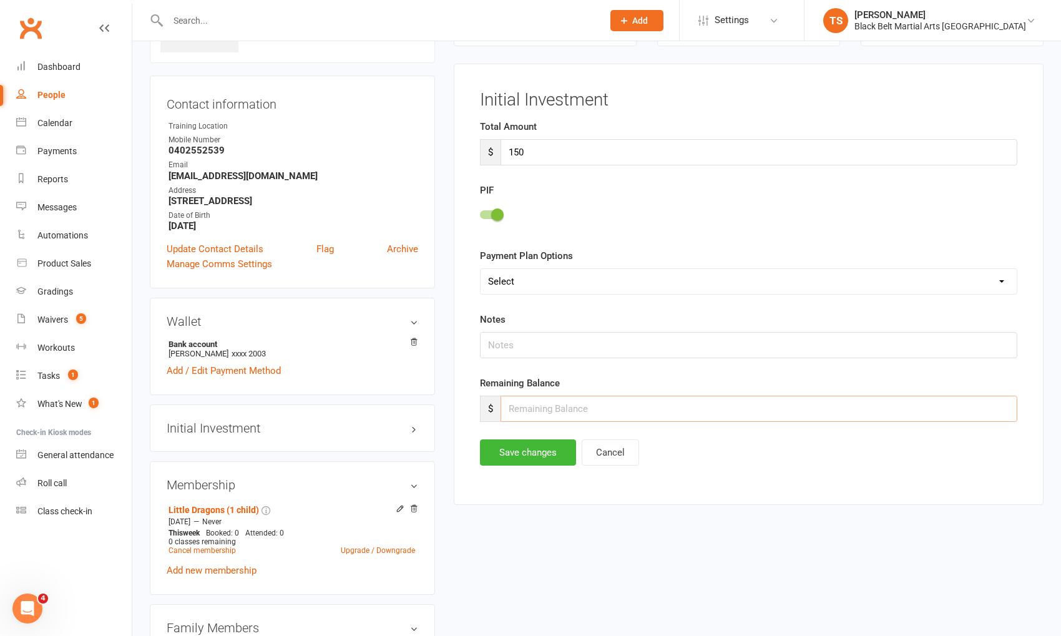
click at [552, 402] on input "number" at bounding box center [759, 409] width 517 height 26
type input "0"
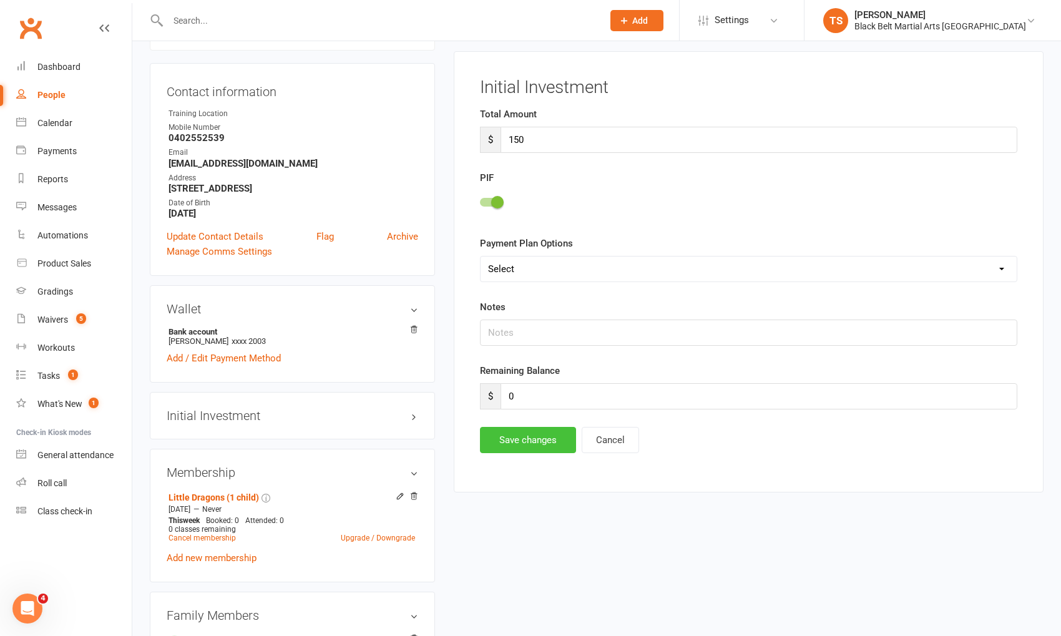
click at [550, 434] on button "Save changes" at bounding box center [528, 440] width 96 height 26
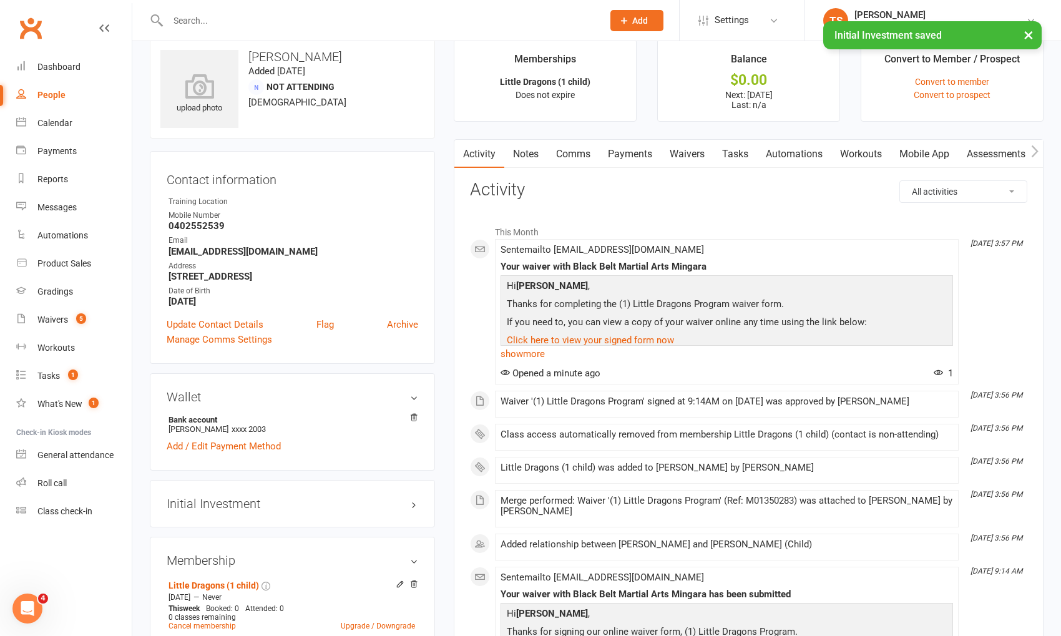
scroll to position [0, 0]
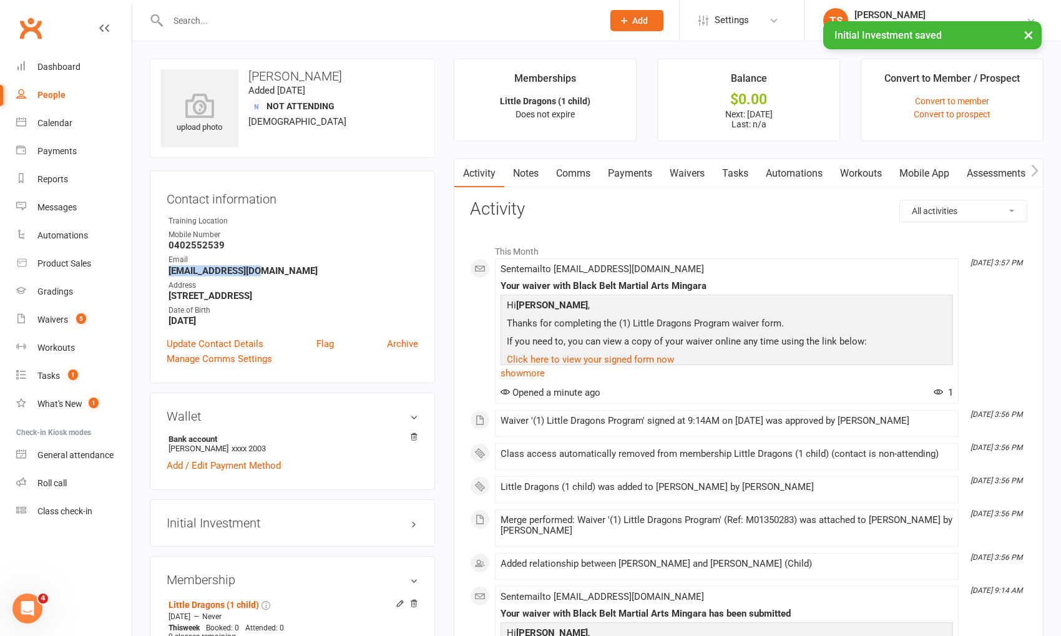
drag, startPoint x: 263, startPoint y: 267, endPoint x: 165, endPoint y: 266, distance: 97.4
click at [165, 266] on div "Contact information Owner Training Location Mobile Number 0402552539 Email Dunn…" at bounding box center [292, 276] width 285 height 213
copy strong "Dunnyjjd@gmail.com"
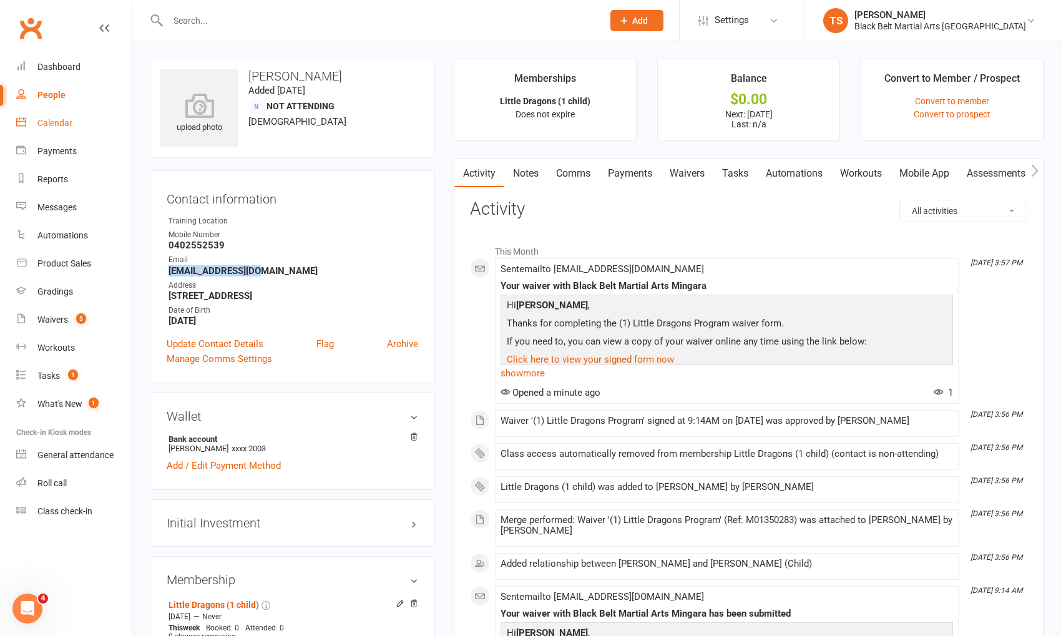
click at [59, 125] on div "Calendar" at bounding box center [54, 123] width 35 height 10
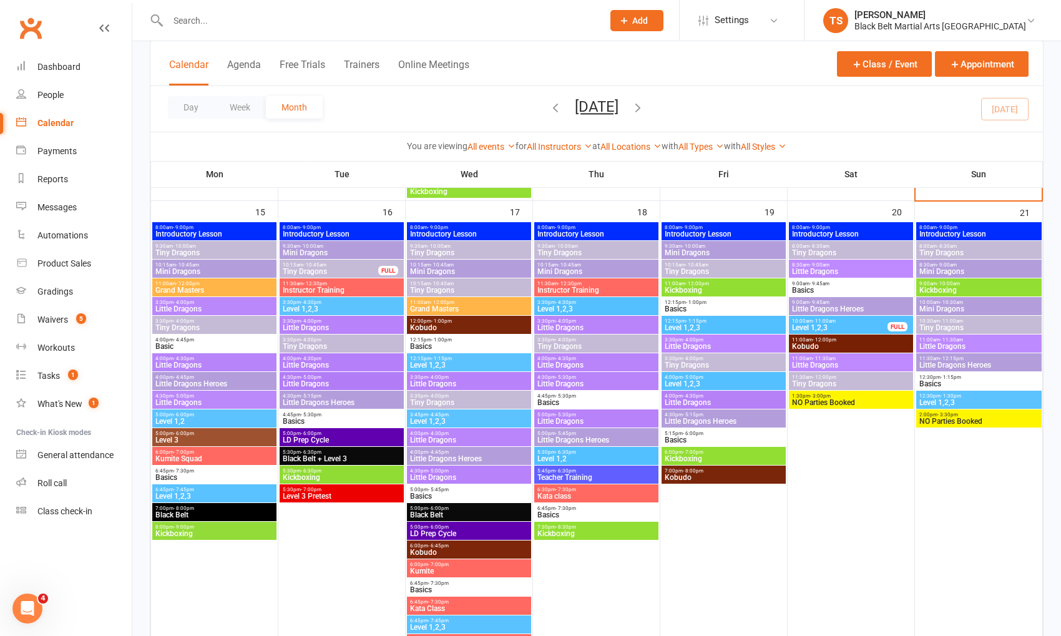
scroll to position [1014, 0]
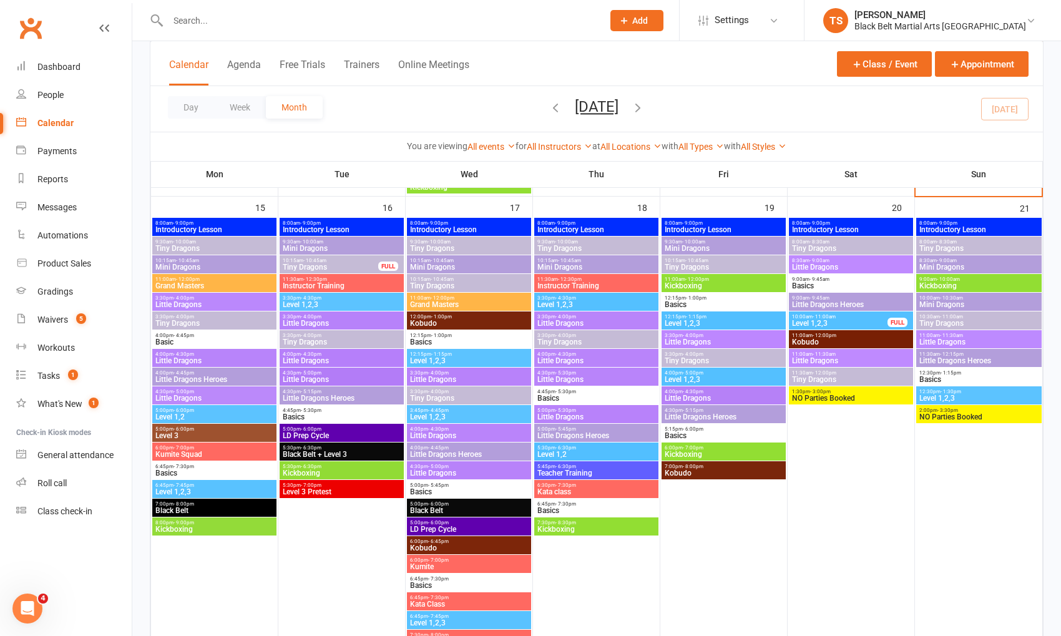
click at [933, 263] on span "Mini Dragons" at bounding box center [979, 266] width 120 height 7
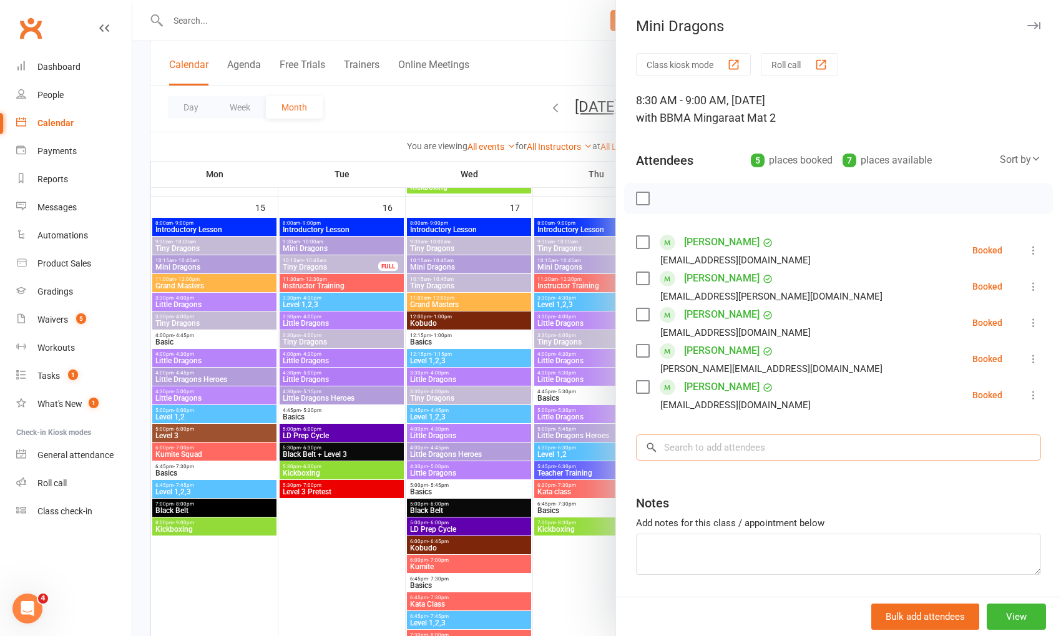
click at [709, 443] on input "search" at bounding box center [838, 447] width 405 height 26
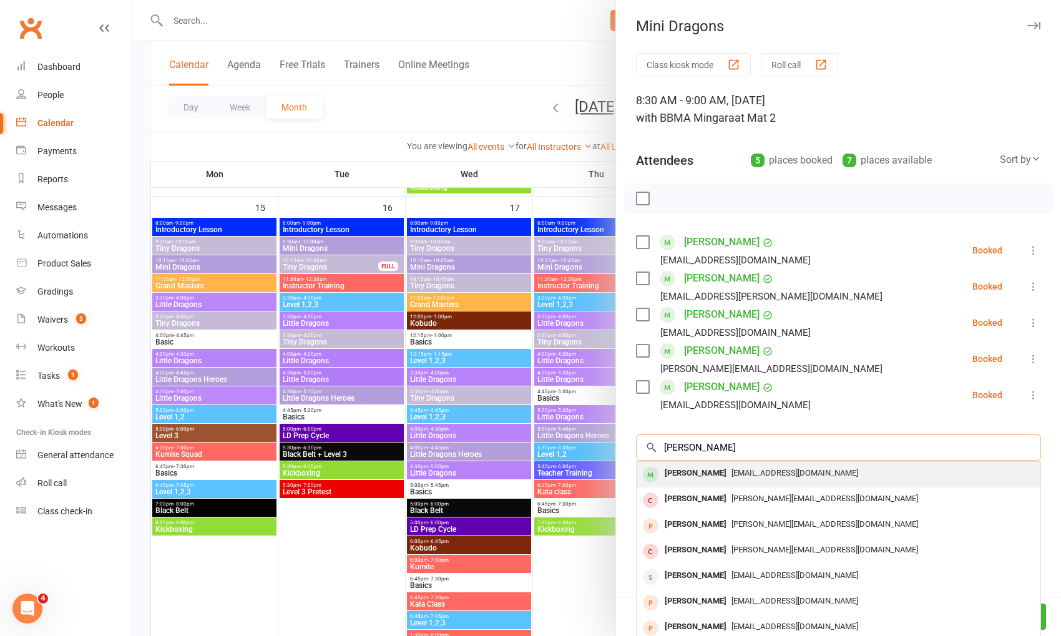
type input "evan dunn"
click at [694, 473] on div "Evan Dunn" at bounding box center [696, 473] width 72 height 18
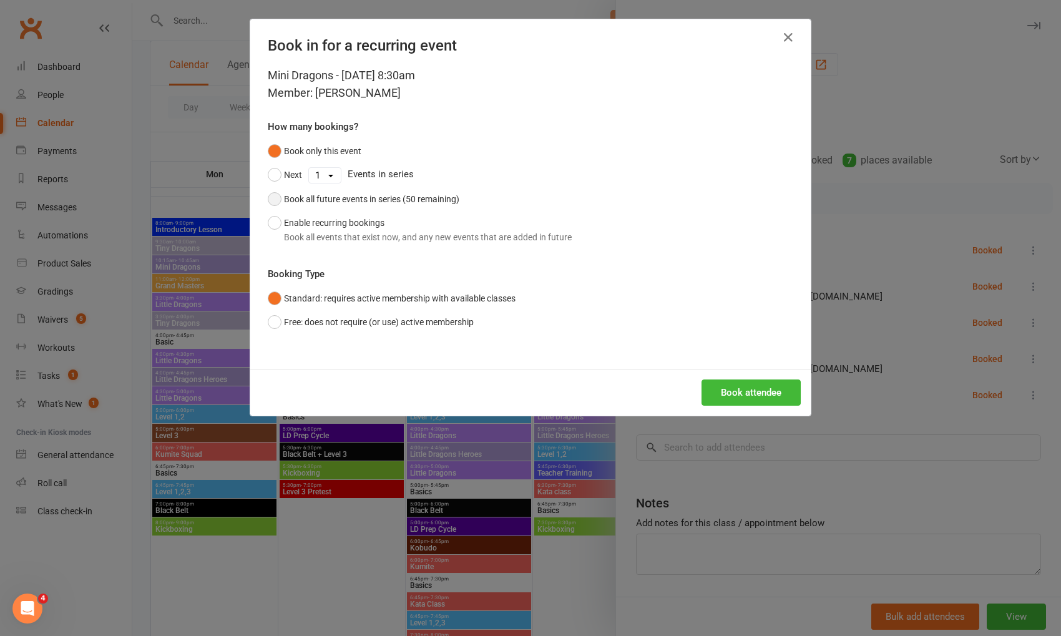
drag, startPoint x: 278, startPoint y: 199, endPoint x: 312, endPoint y: 207, distance: 35.1
click at [280, 199] on button "Book all future events in series (50 remaining)" at bounding box center [364, 199] width 192 height 24
click at [729, 402] on button "Book attendee" at bounding box center [751, 393] width 99 height 26
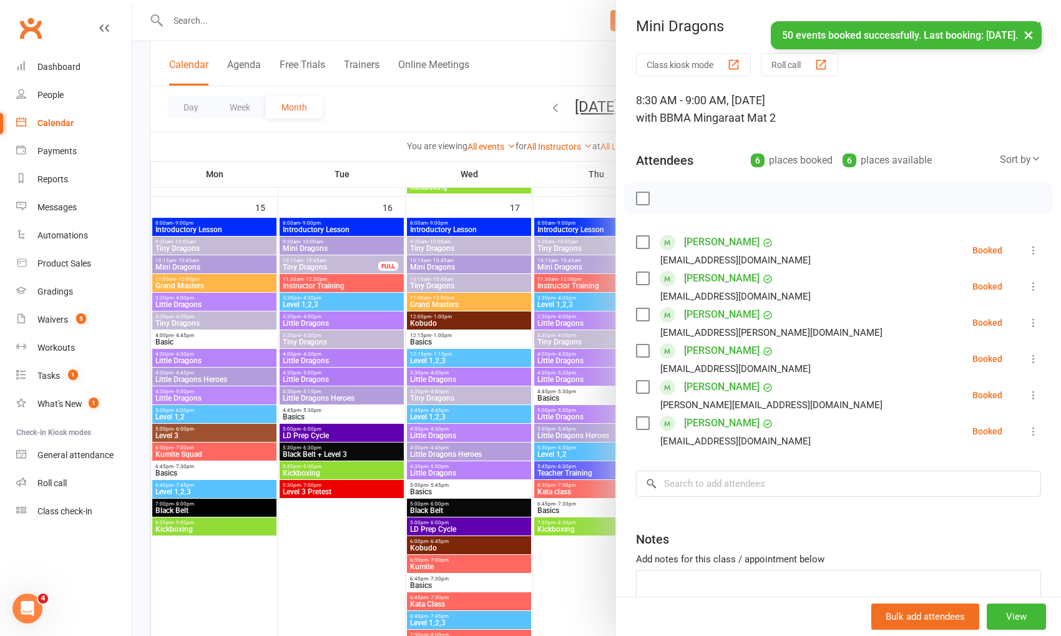
click at [246, 19] on div at bounding box center [596, 318] width 929 height 636
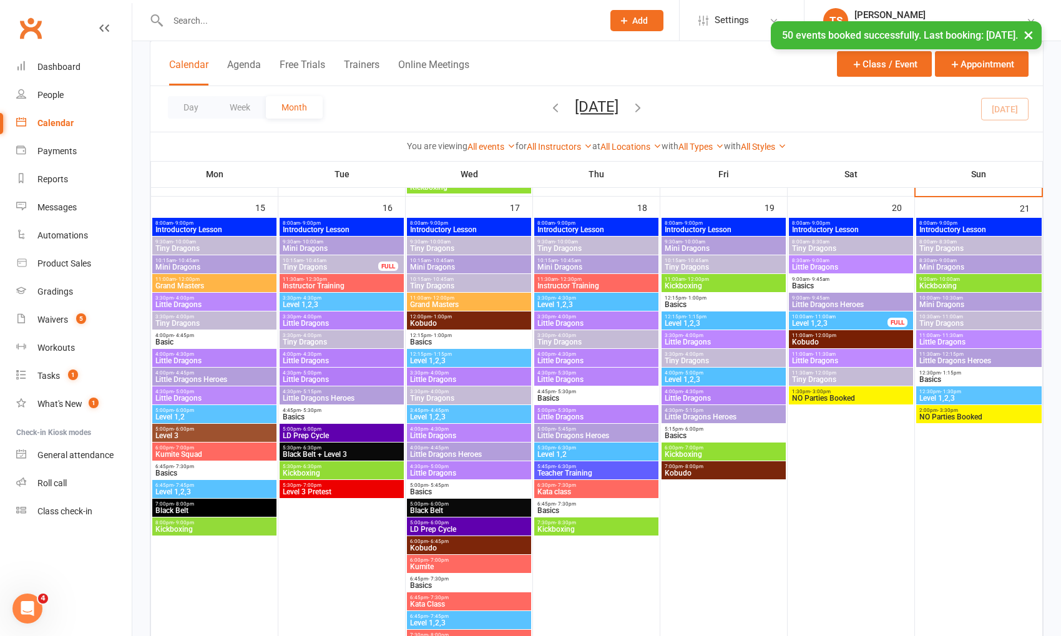
click at [213, 19] on input "text" at bounding box center [379, 20] width 430 height 17
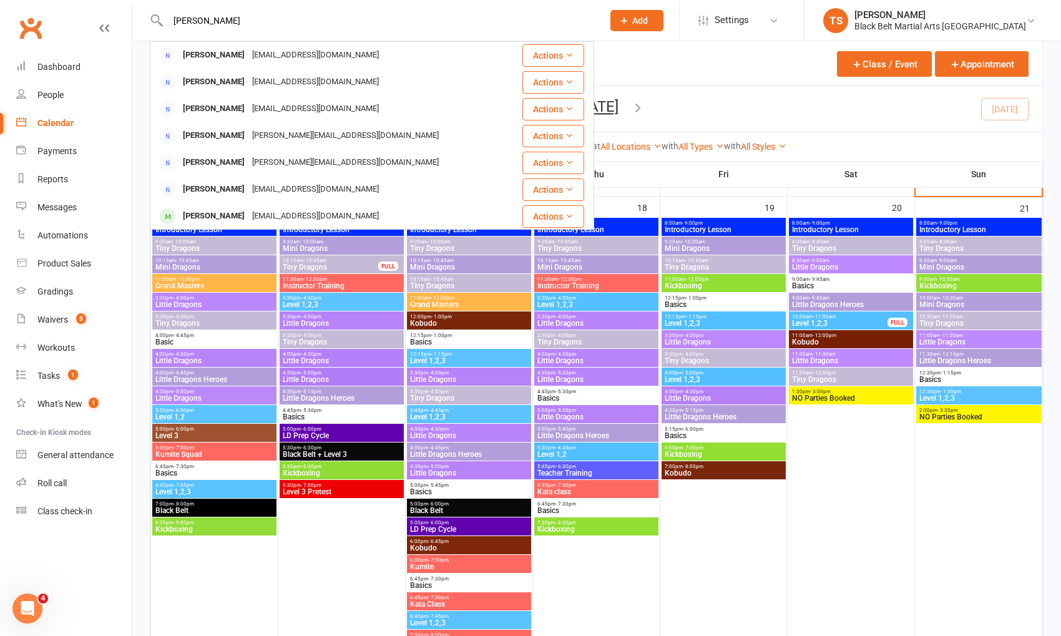
type input "josh dunn"
click at [248, 63] on div "Dunnyjjd@gmail.com" at bounding box center [315, 55] width 134 height 18
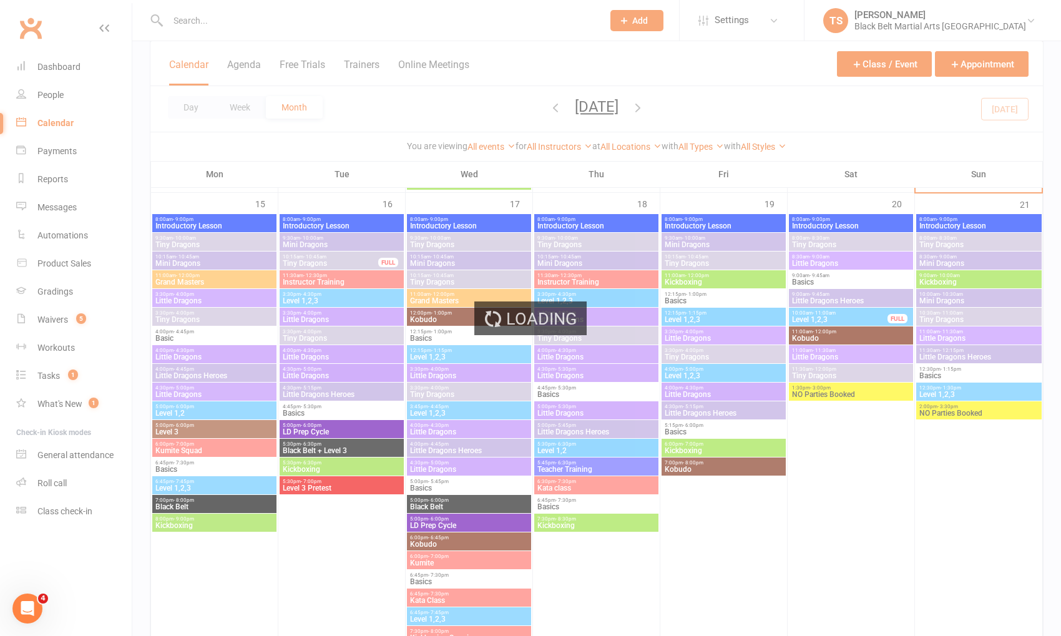
scroll to position [1019, 0]
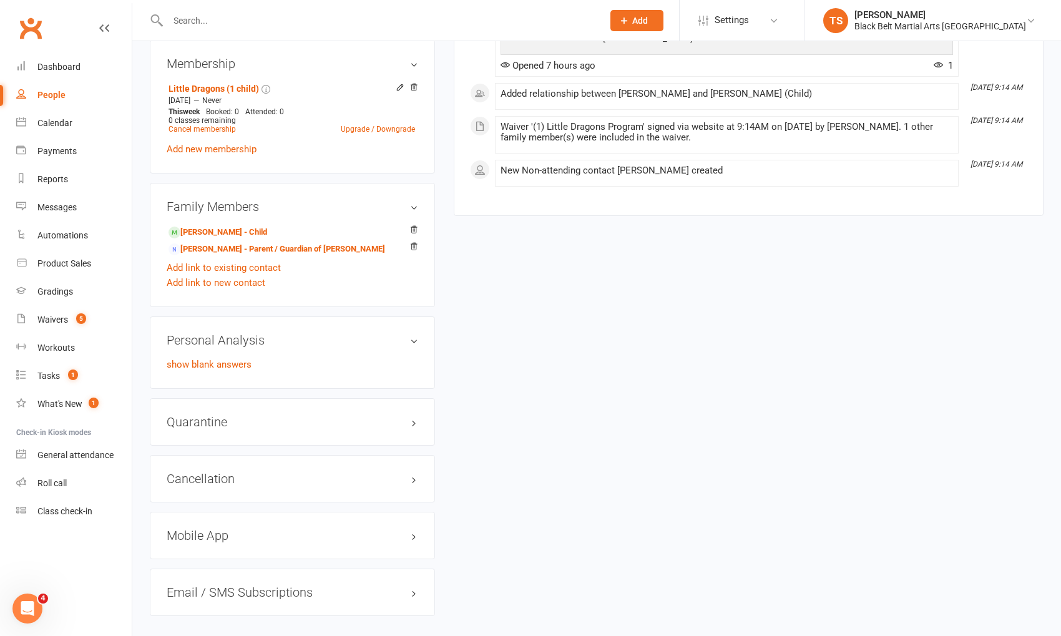
scroll to position [712, 0]
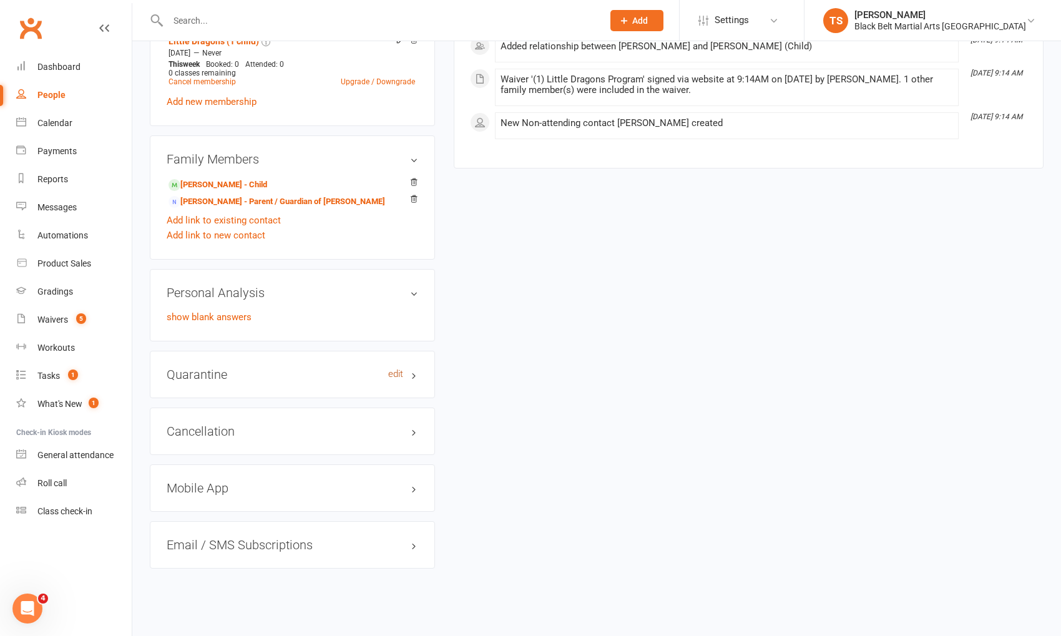
click at [397, 371] on link "edit" at bounding box center [395, 374] width 15 height 11
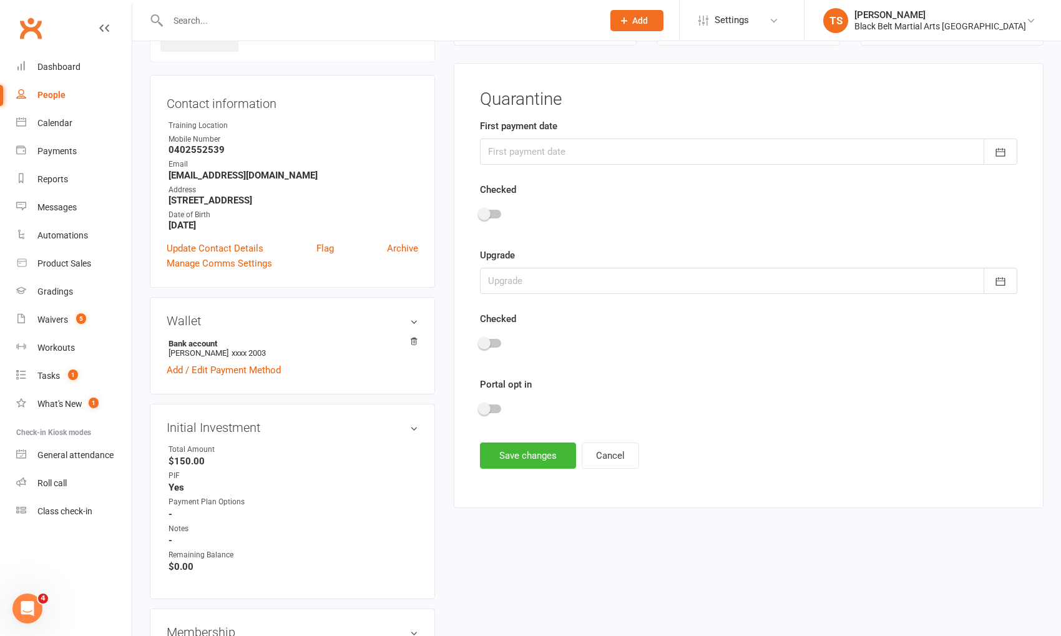
scroll to position [95, 0]
click at [593, 145] on div at bounding box center [748, 152] width 537 height 26
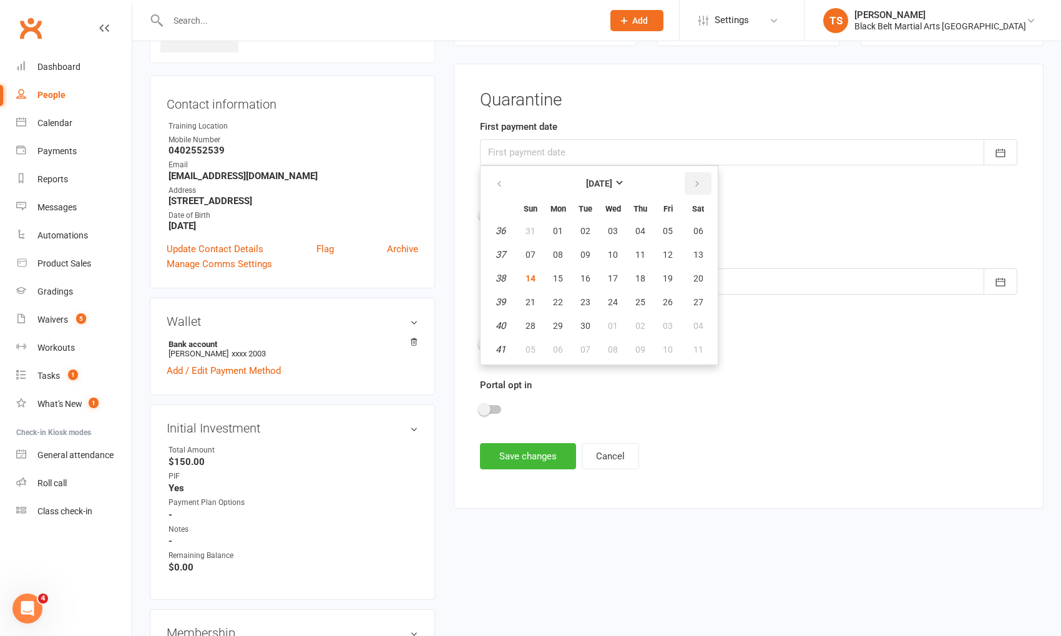
click at [693, 185] on icon "button" at bounding box center [697, 184] width 9 height 10
drag, startPoint x: 668, startPoint y: 279, endPoint x: 704, endPoint y: 290, distance: 37.7
click at [668, 279] on span "17" at bounding box center [668, 278] width 10 height 10
type input "17 Oct 2025"
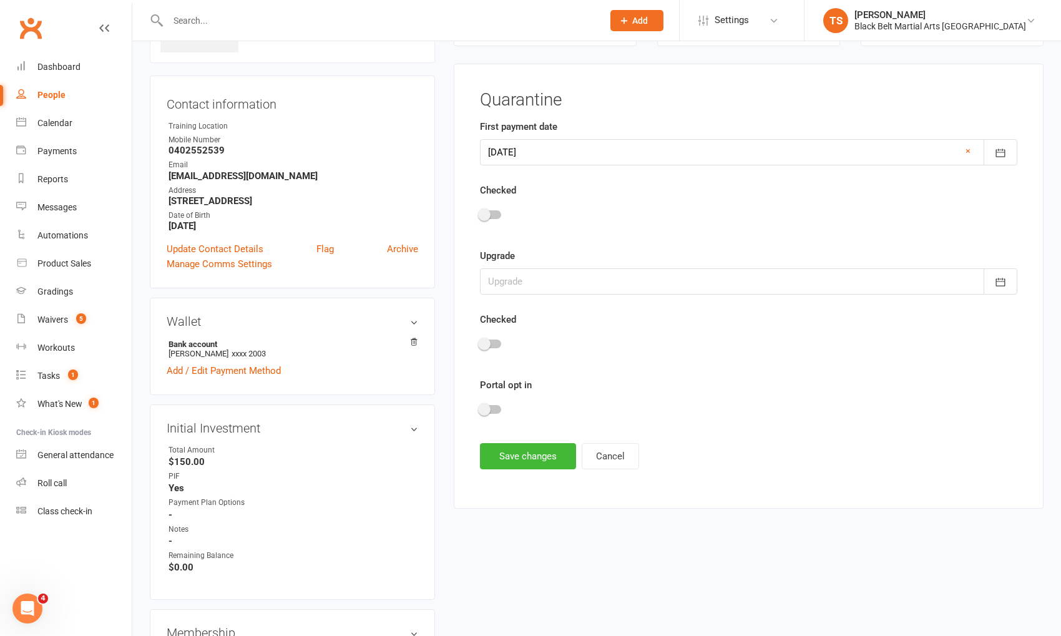
click at [500, 408] on div at bounding box center [490, 409] width 21 height 9
click at [480, 408] on input "checkbox" at bounding box center [480, 408] width 0 height 0
click at [545, 458] on button "Save changes" at bounding box center [528, 456] width 96 height 26
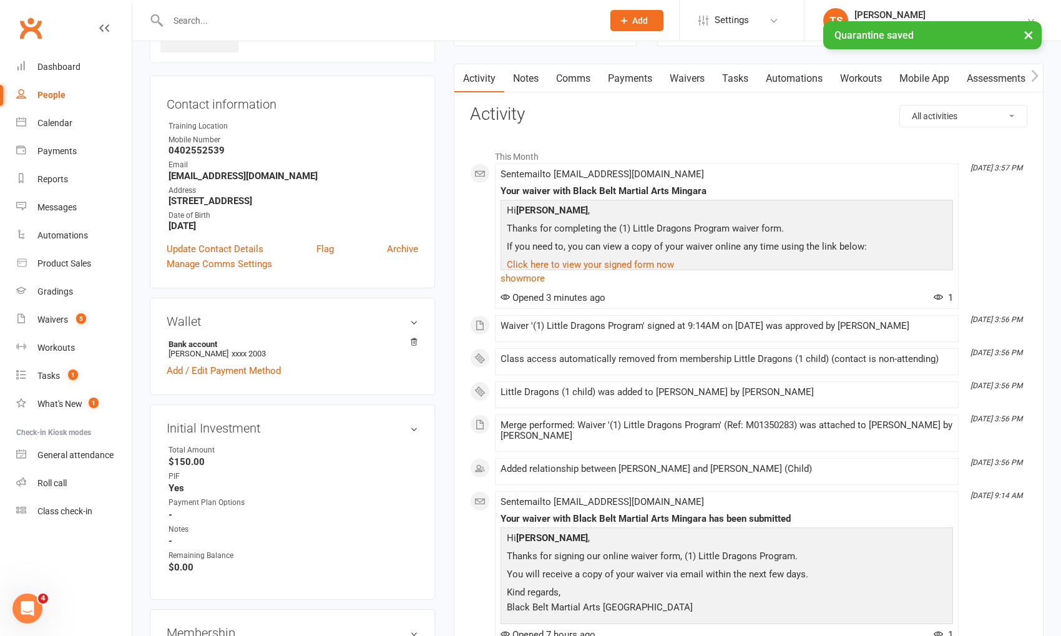
click at [915, 78] on link "Mobile App" at bounding box center [924, 78] width 67 height 29
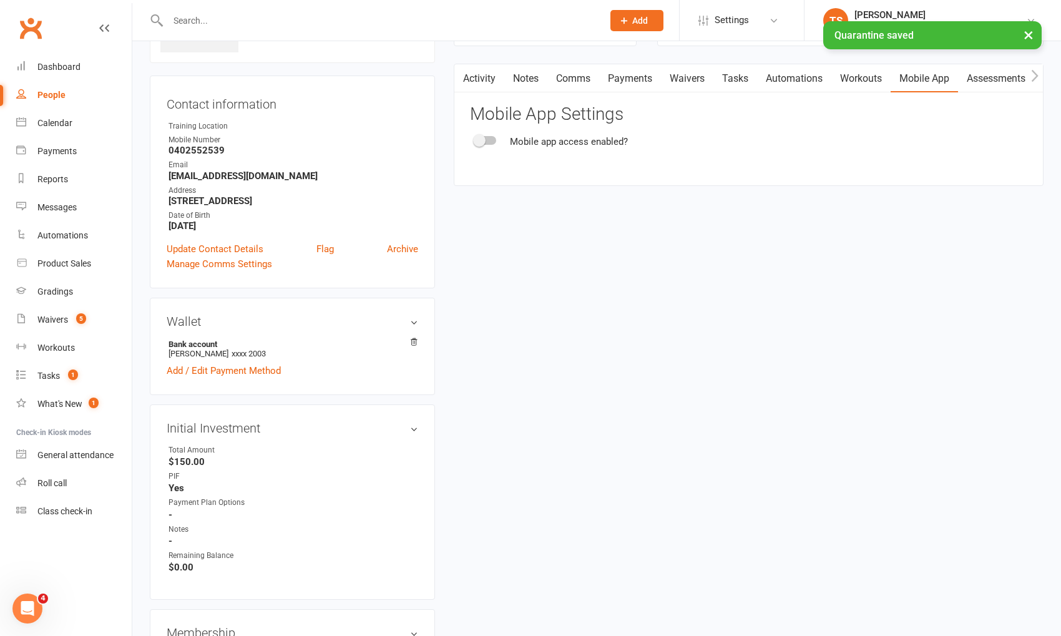
drag, startPoint x: 494, startPoint y: 139, endPoint x: 549, endPoint y: 170, distance: 63.4
click at [494, 139] on div at bounding box center [485, 140] width 21 height 9
click at [475, 139] on input "checkbox" at bounding box center [475, 139] width 0 height 0
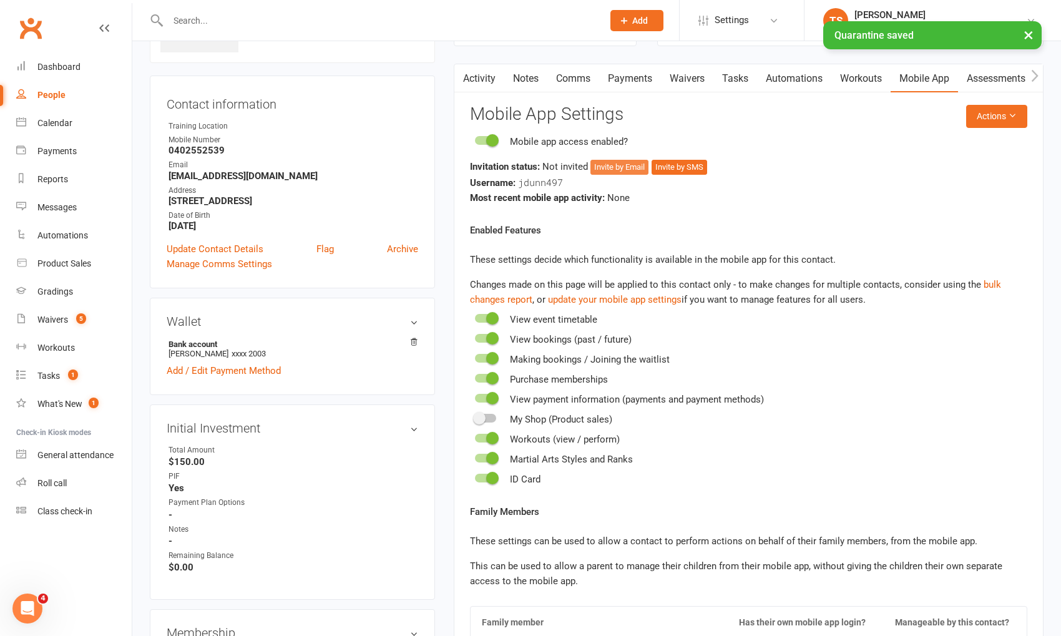
click at [612, 164] on button "Invite by Email" at bounding box center [620, 167] width 58 height 15
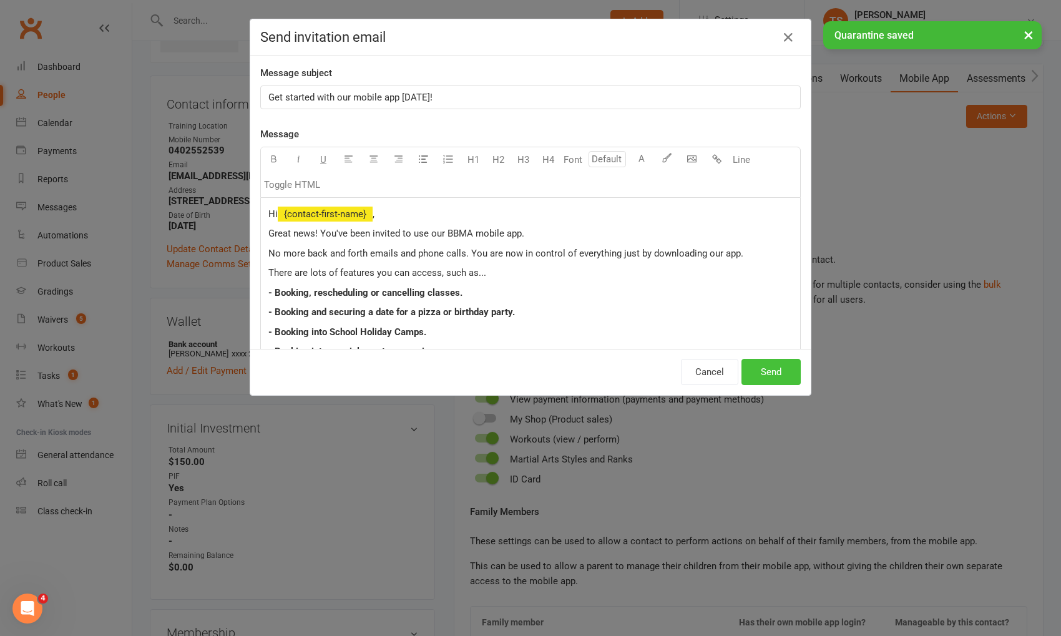
click at [784, 380] on button "Send" at bounding box center [771, 372] width 59 height 26
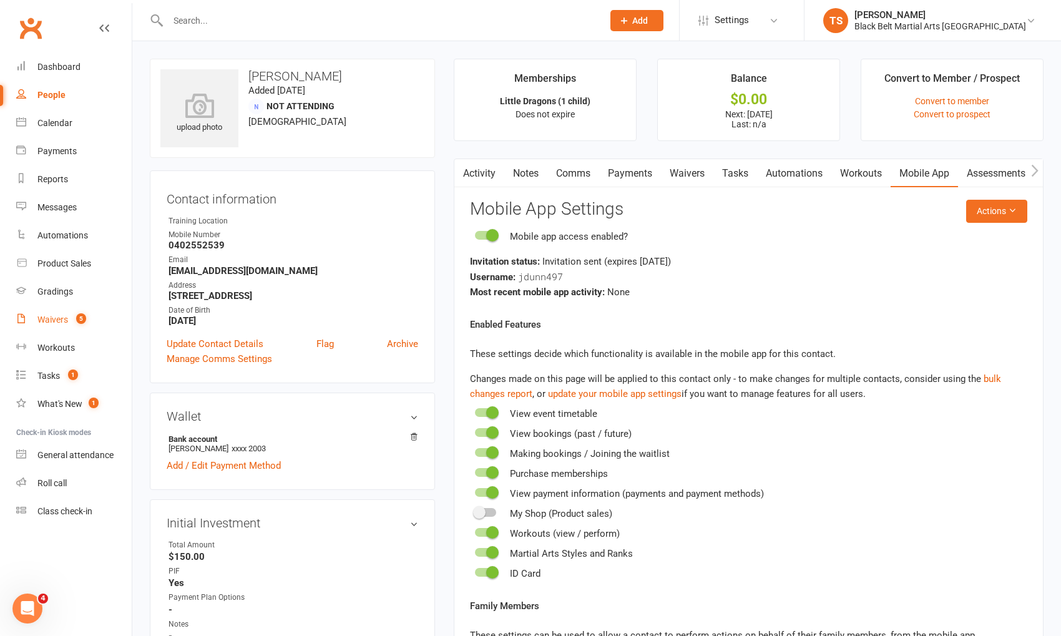
click at [52, 323] on div "Waivers" at bounding box center [52, 320] width 31 height 10
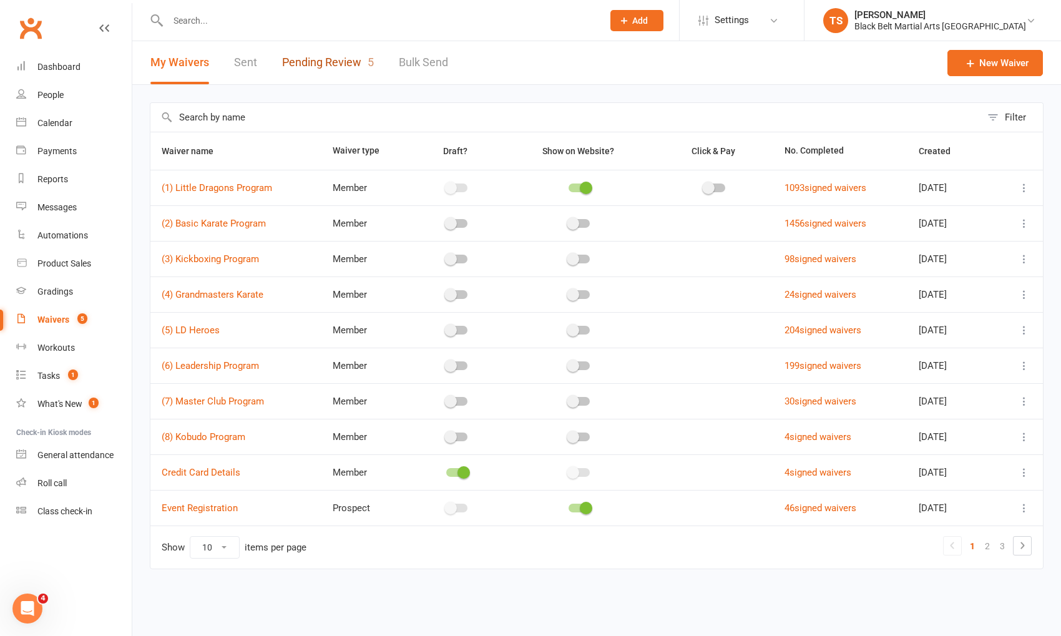
click at [321, 62] on link "Pending Review 5" at bounding box center [328, 62] width 92 height 43
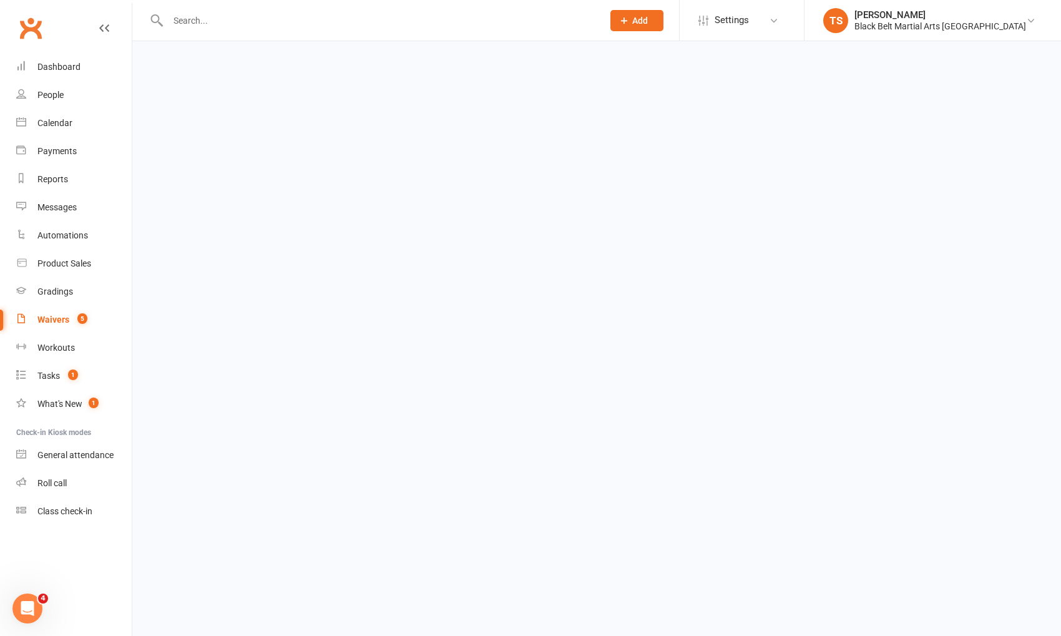
select select "50"
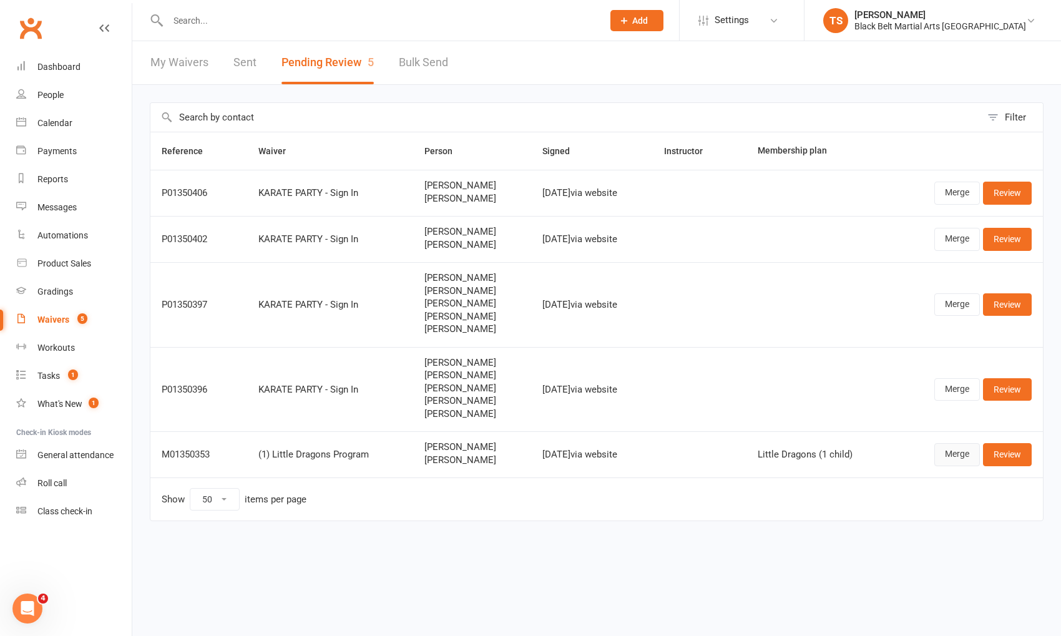
click at [954, 452] on link "Merge" at bounding box center [958, 454] width 46 height 22
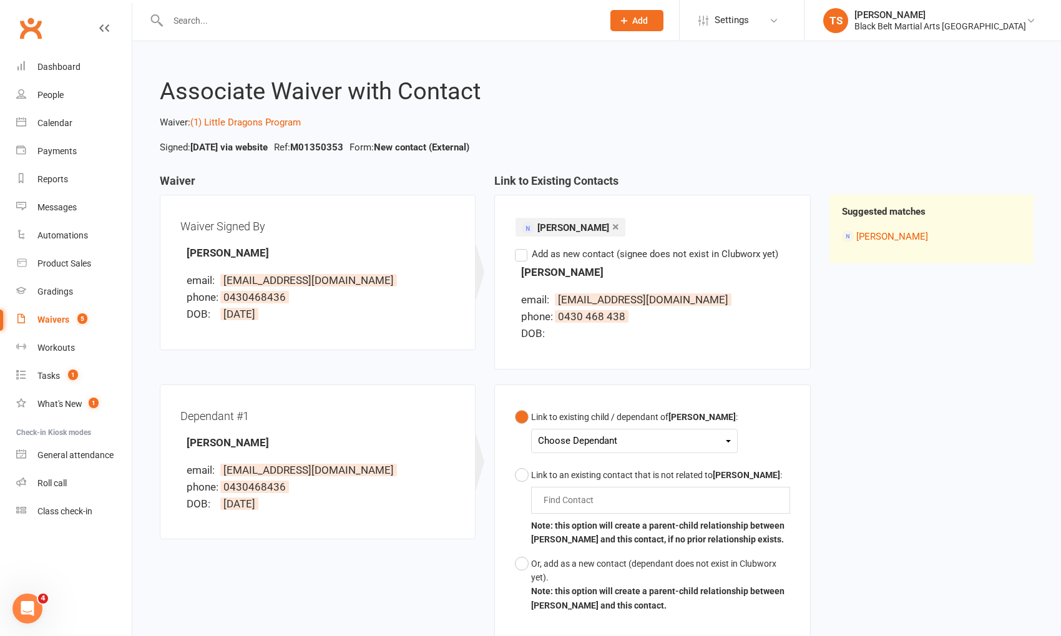
click at [575, 442] on div "Choose Dependant" at bounding box center [634, 441] width 193 height 17
click at [602, 476] on link "[PERSON_NAME]" at bounding box center [601, 470] width 124 height 27
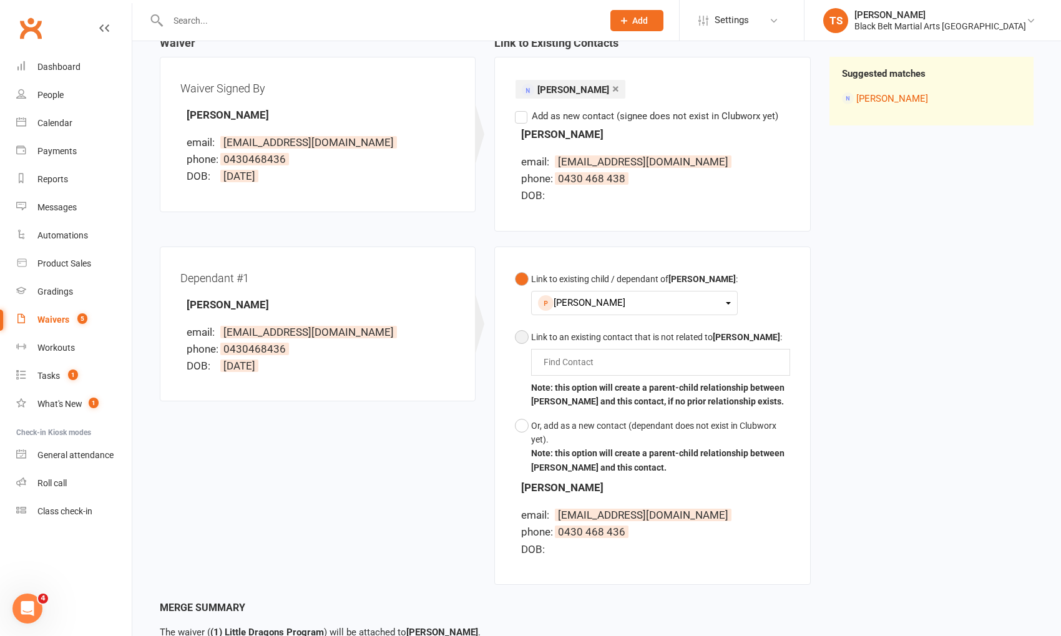
scroll to position [244, 0]
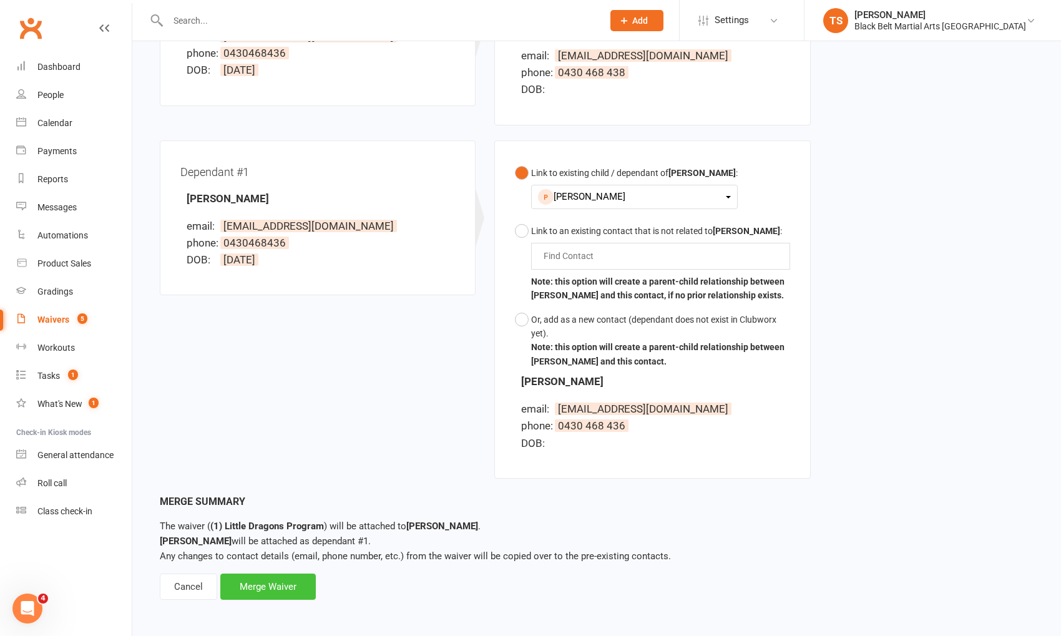
click at [268, 584] on div "Merge Waiver" at bounding box center [268, 587] width 96 height 26
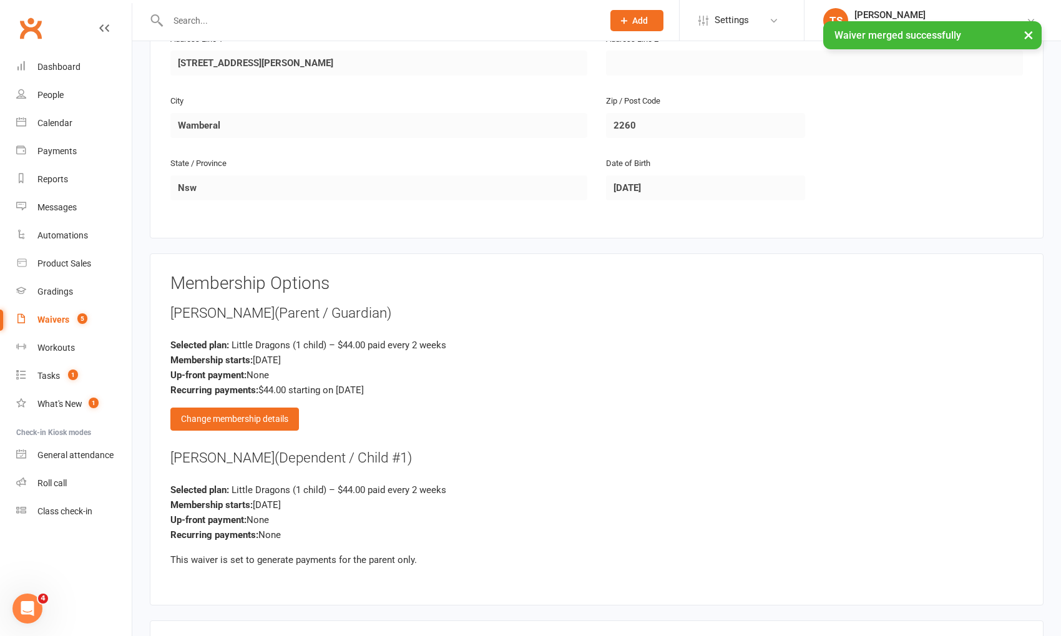
scroll to position [828, 0]
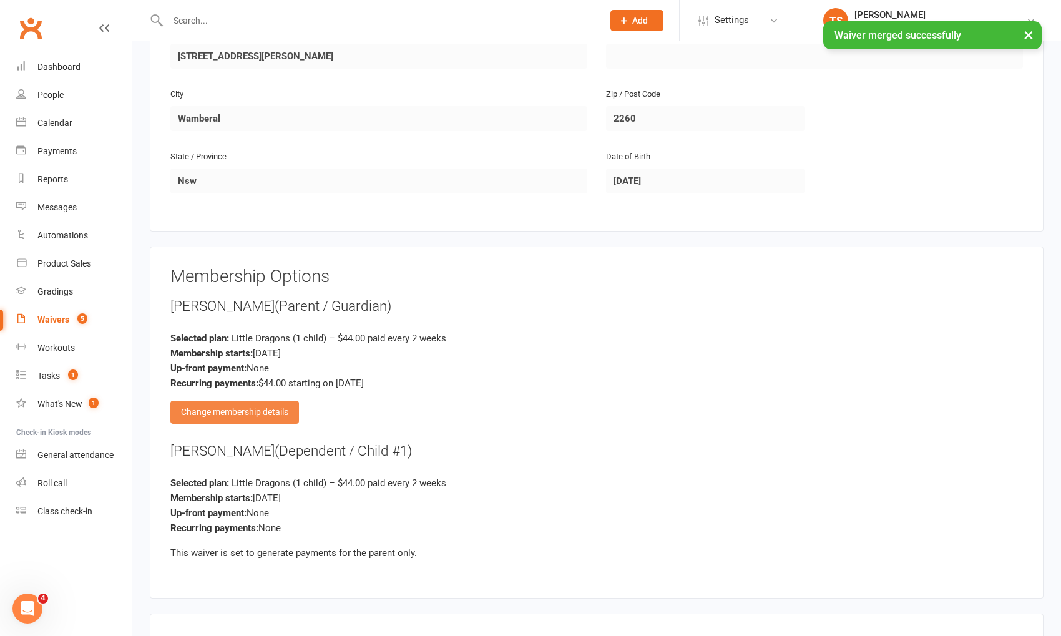
click at [262, 406] on div "Change membership details" at bounding box center [234, 412] width 129 height 22
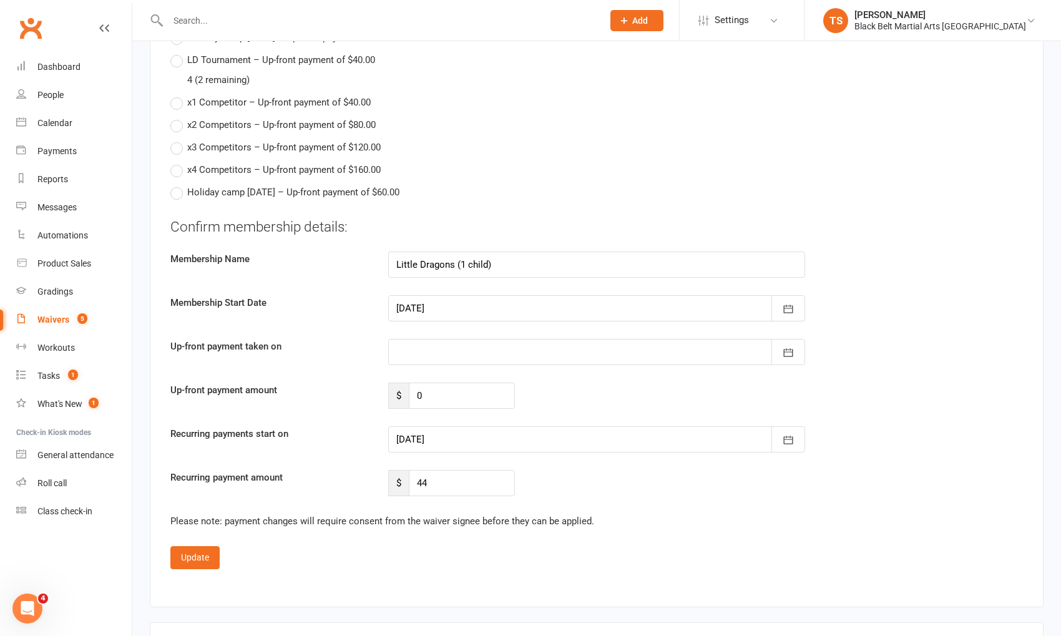
scroll to position [2403, 0]
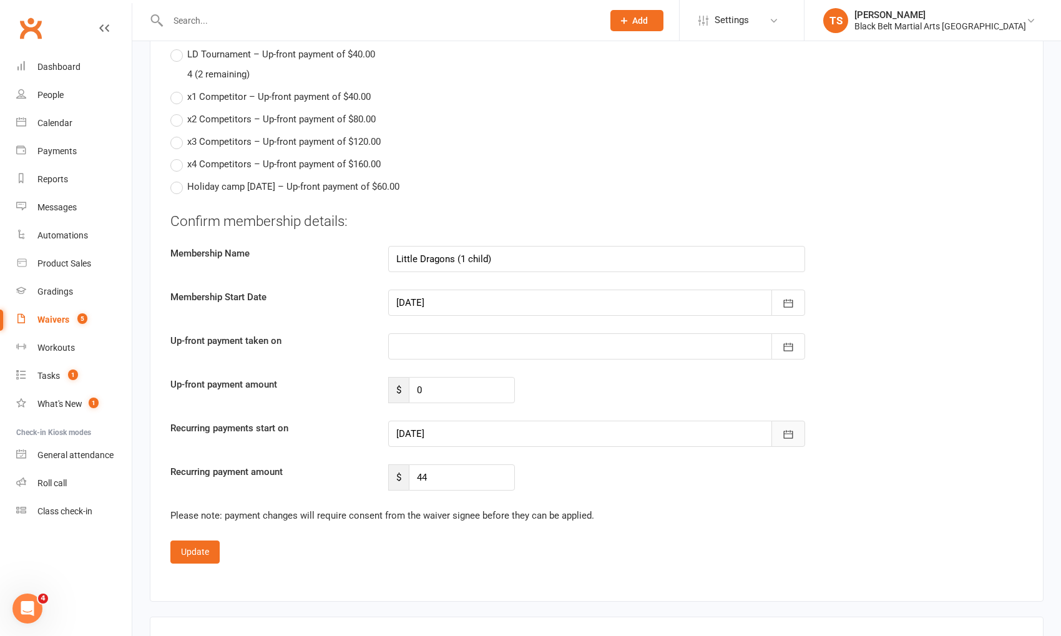
click at [788, 428] on icon "button" at bounding box center [788, 434] width 12 height 12
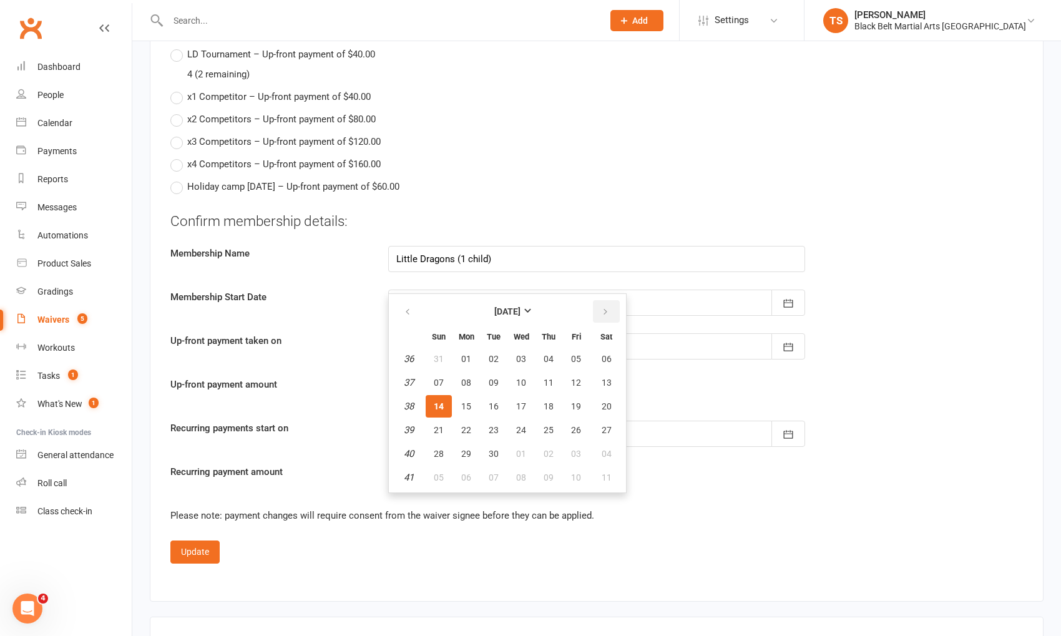
click at [601, 307] on icon "button" at bounding box center [605, 312] width 9 height 10
drag, startPoint x: 570, startPoint y: 398, endPoint x: 566, endPoint y: 405, distance: 7.6
click at [571, 401] on span "17" at bounding box center [576, 406] width 10 height 10
type input "17 Oct 2025"
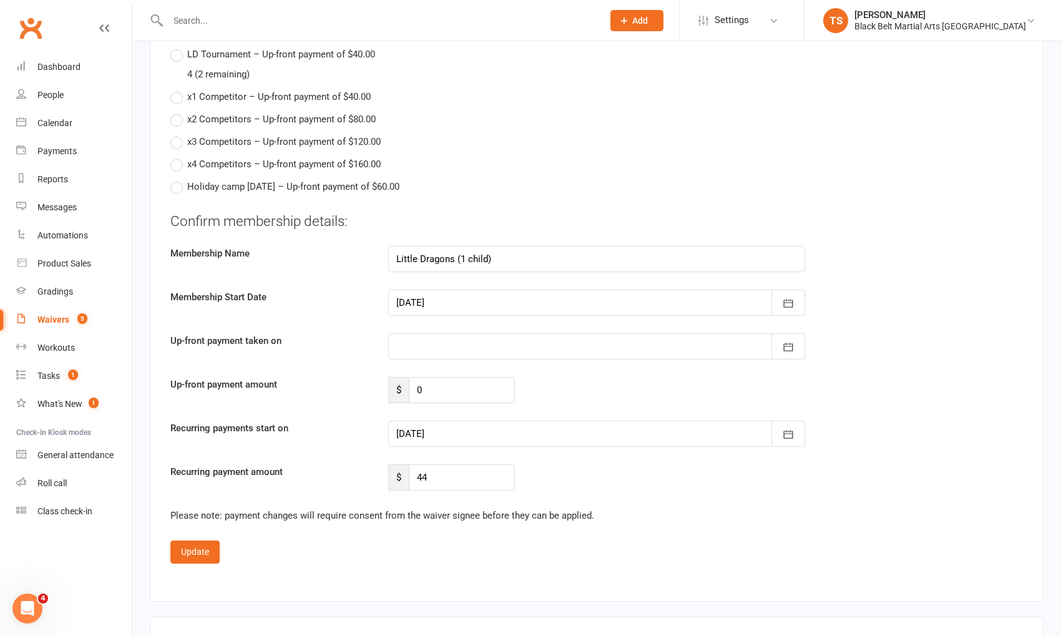
scroll to position [2538, 0]
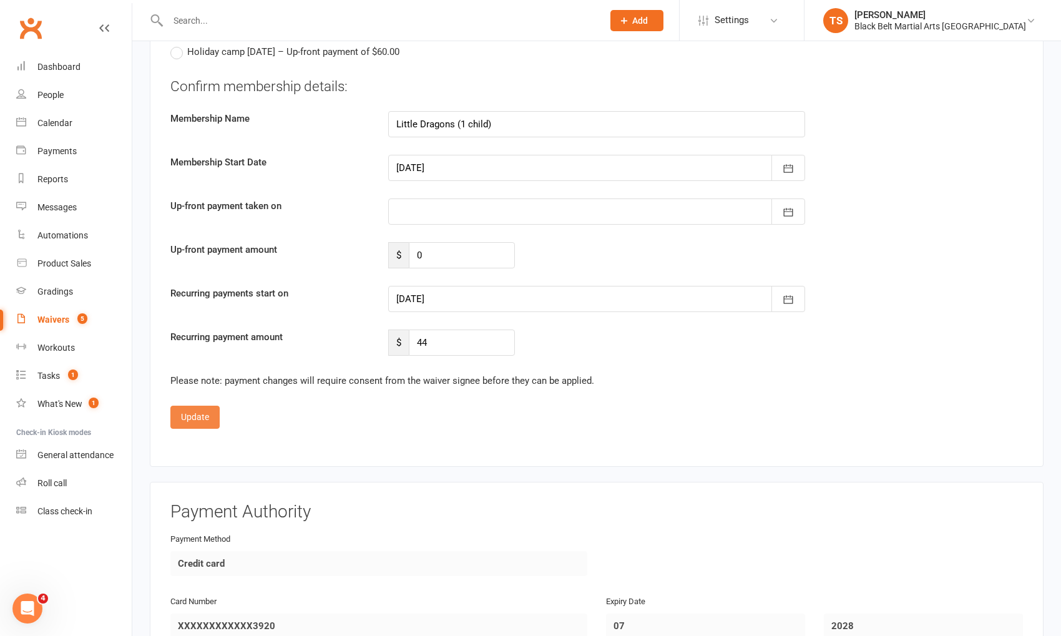
drag, startPoint x: 197, startPoint y: 407, endPoint x: 444, endPoint y: 406, distance: 247.8
click at [197, 406] on button "Update" at bounding box center [194, 417] width 49 height 22
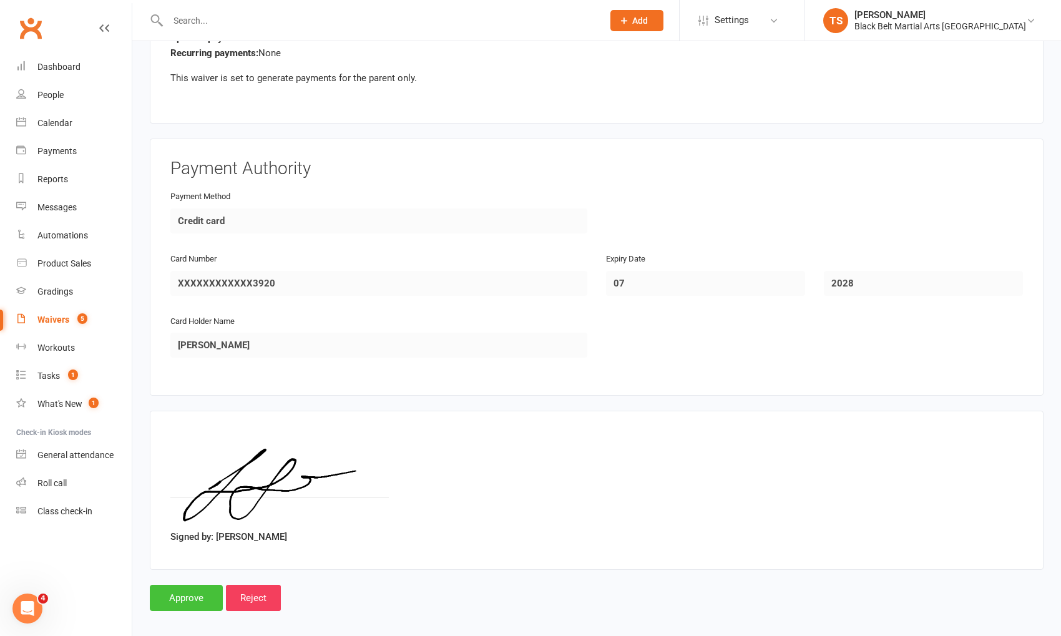
drag, startPoint x: 193, startPoint y: 587, endPoint x: 331, endPoint y: 534, distance: 147.8
click at [193, 587] on input "Approve" at bounding box center [186, 598] width 73 height 26
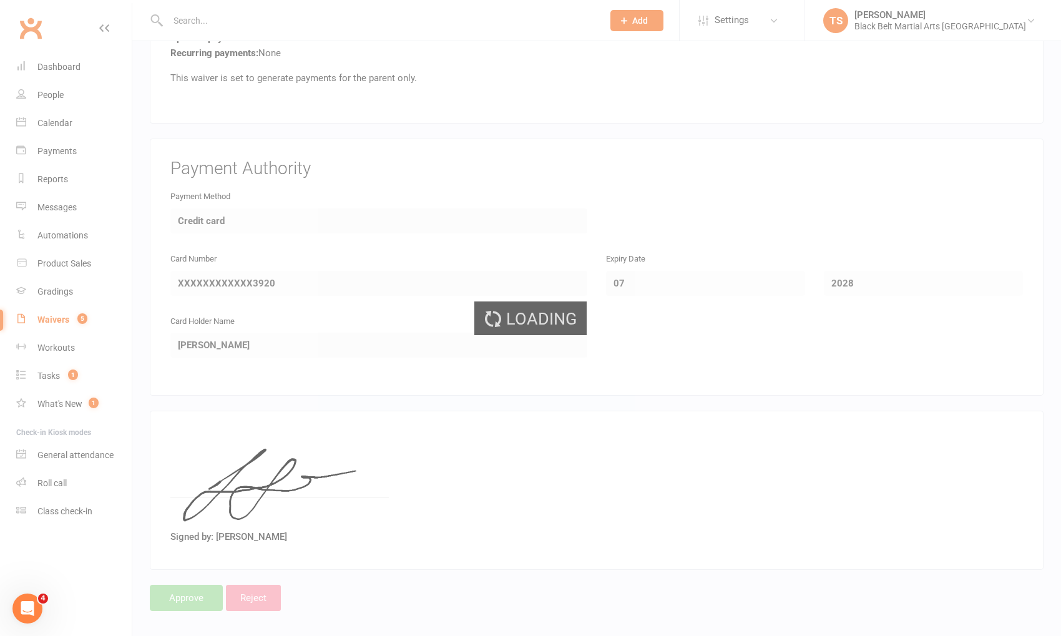
select select "50"
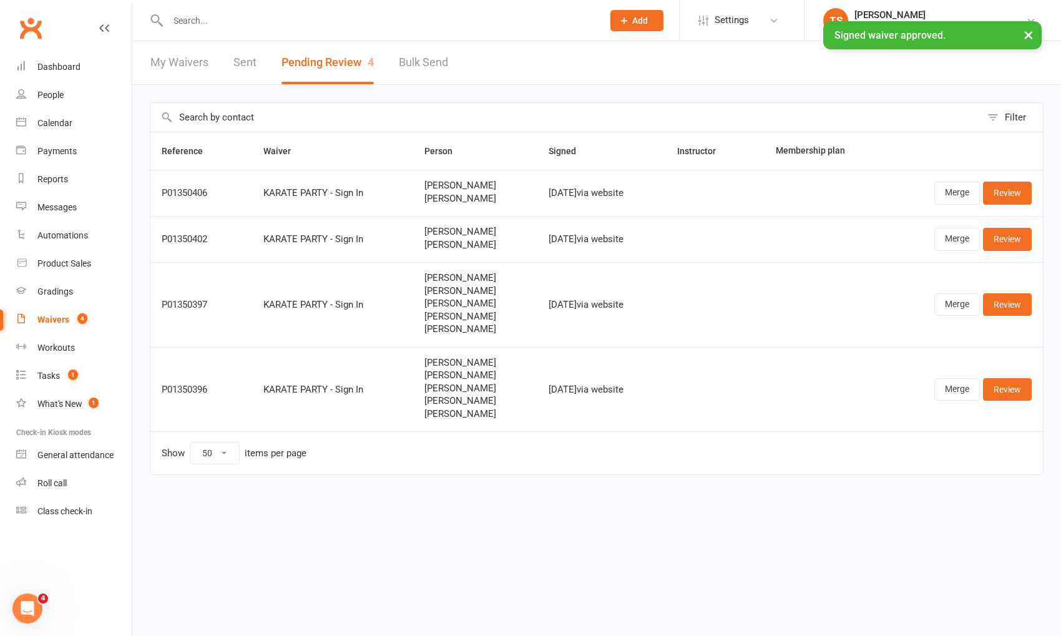
click at [202, 21] on div "× Signed waiver approved." at bounding box center [522, 21] width 1045 height 0
click at [202, 21] on input "text" at bounding box center [379, 20] width 430 height 17
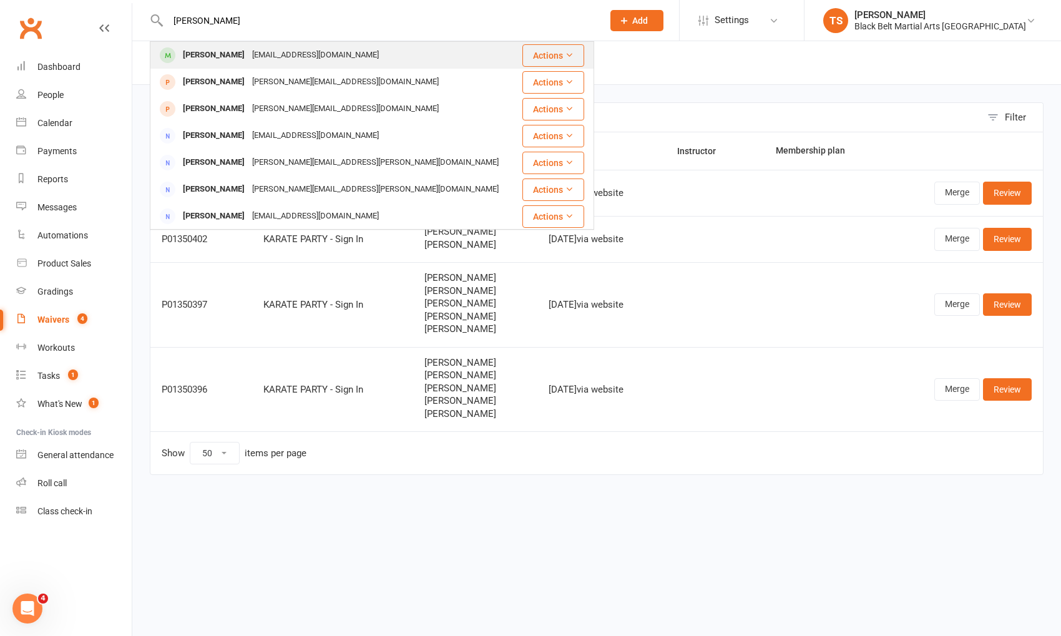
type input "[PERSON_NAME]"
click at [200, 57] on div "[PERSON_NAME]" at bounding box center [213, 55] width 69 height 18
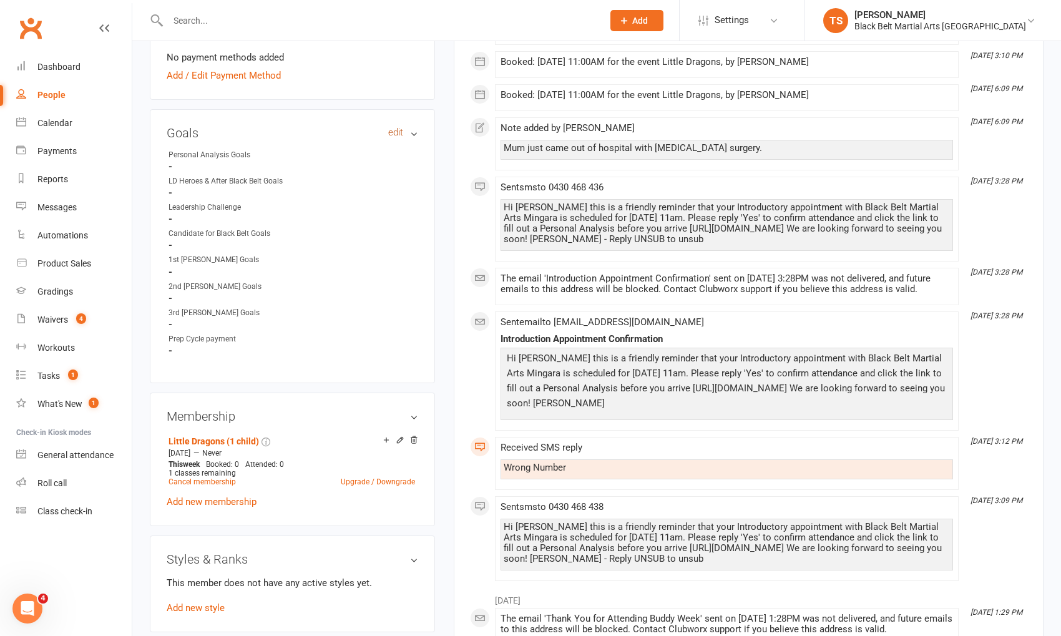
click at [400, 129] on link "edit" at bounding box center [395, 132] width 15 height 11
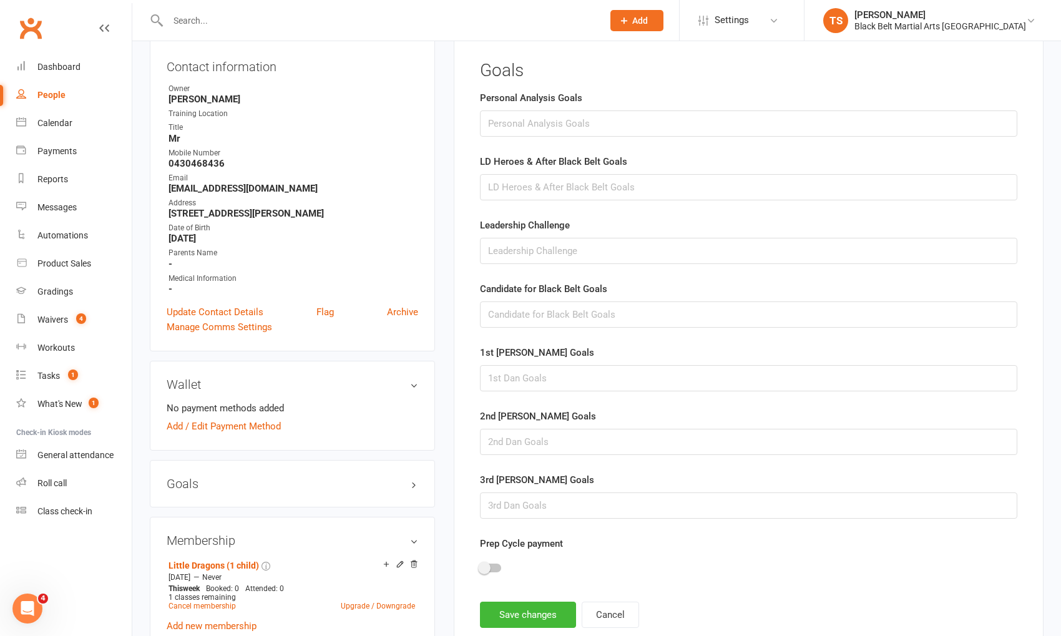
scroll to position [106, 0]
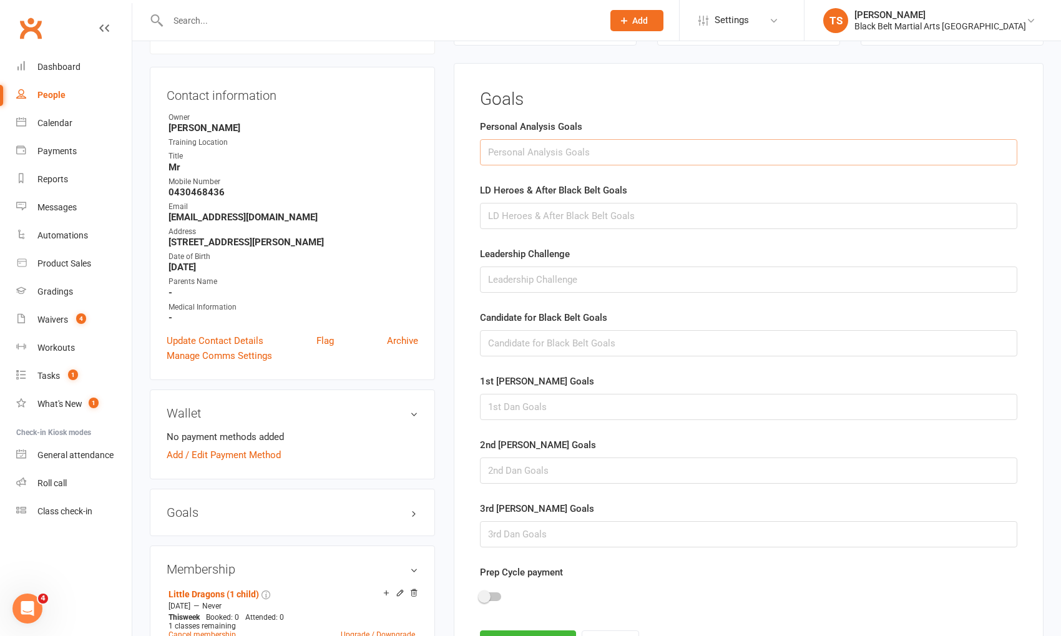
click at [509, 155] on input "text" at bounding box center [748, 152] width 537 height 26
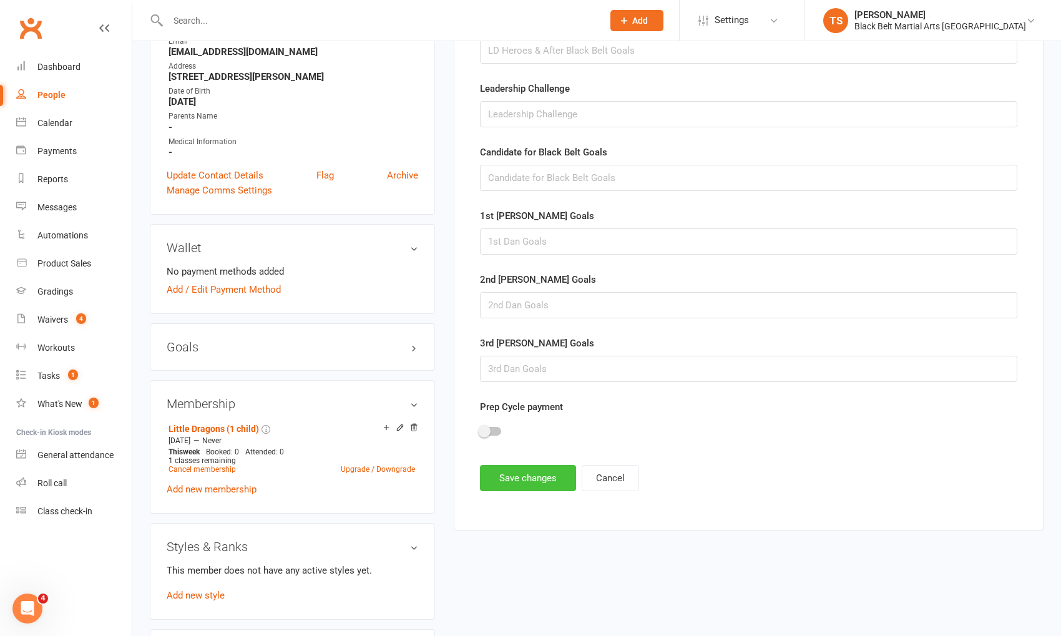
scroll to position [298, 0]
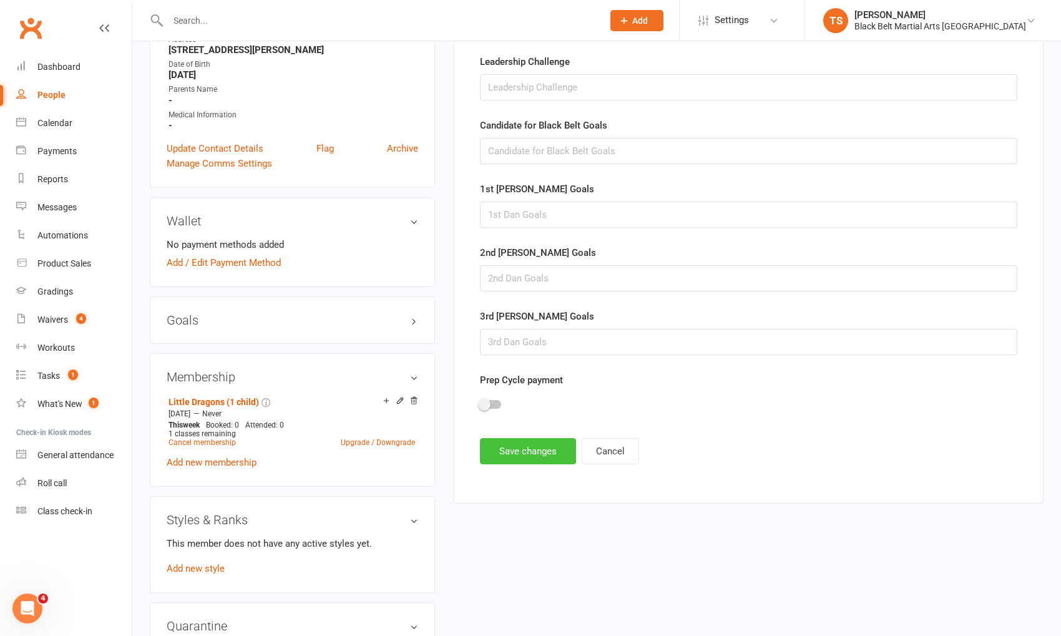
type input "Mum wants [PERSON_NAME] to enjoy a sport. She loves the discipline aspect of ka…"
click at [541, 447] on button "Save changes" at bounding box center [528, 451] width 96 height 26
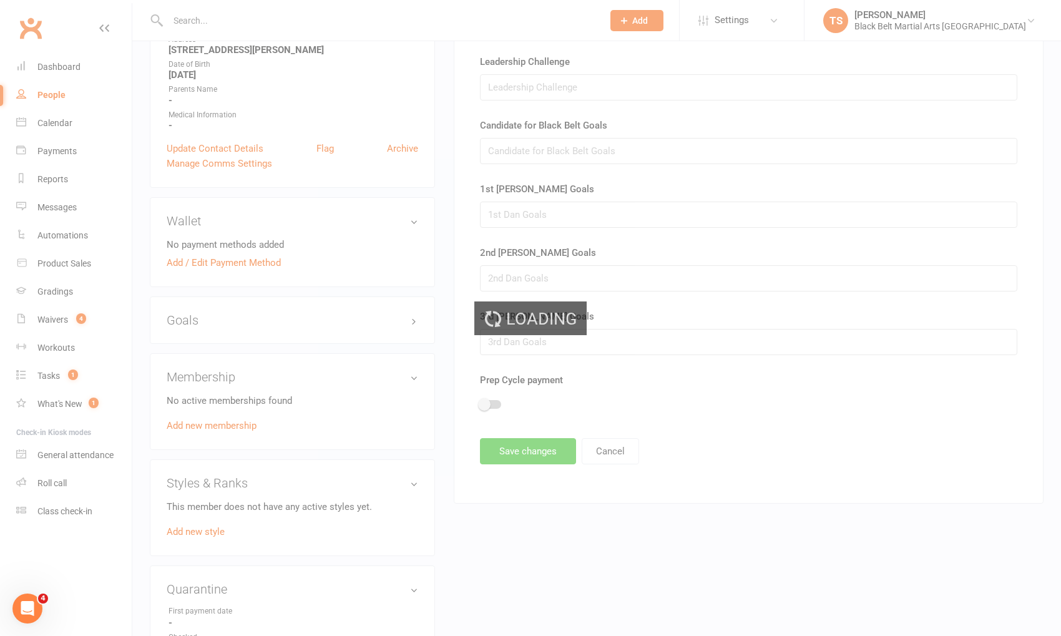
scroll to position [298, 0]
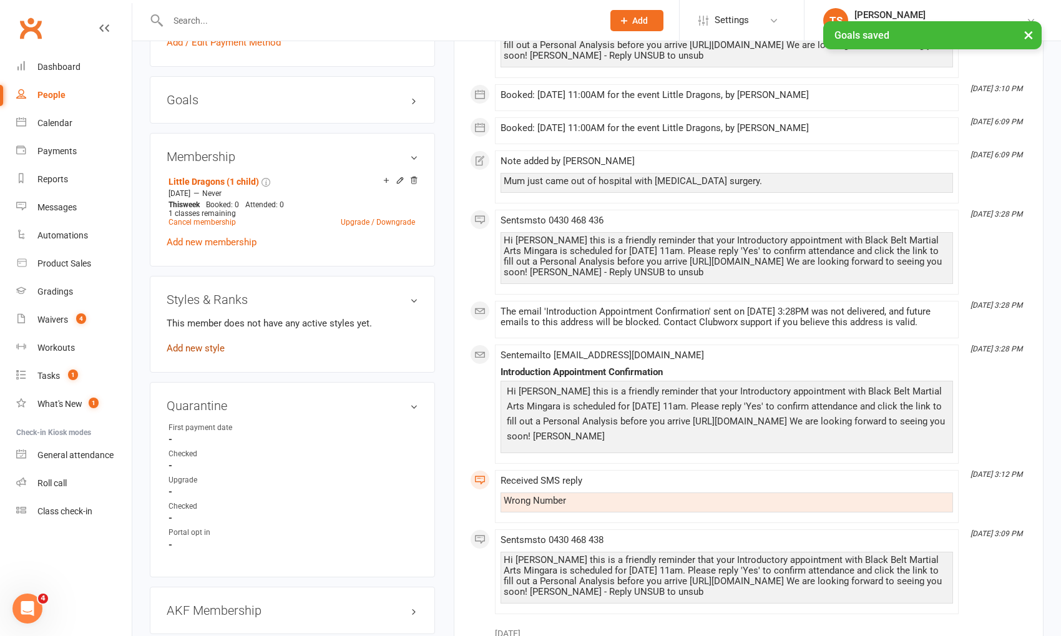
click at [177, 343] on link "Add new style" at bounding box center [196, 348] width 58 height 11
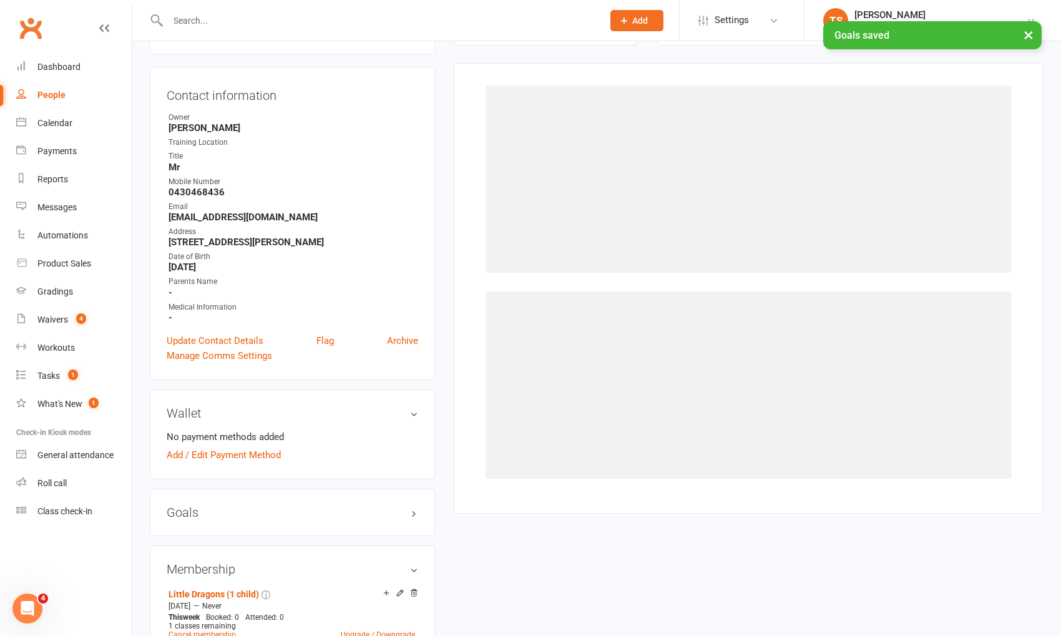
scroll to position [107, 0]
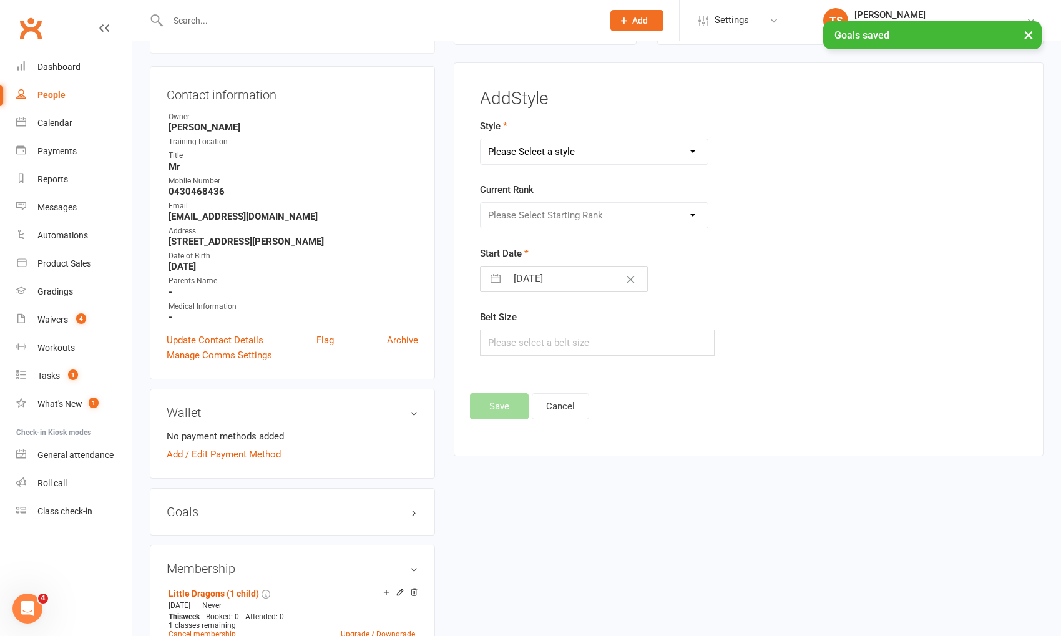
click at [534, 150] on select "Please Select a style Grandmasters Karate Kickboxing Kobudo Little Dragons Mini…" at bounding box center [594, 151] width 227 height 25
select select "766"
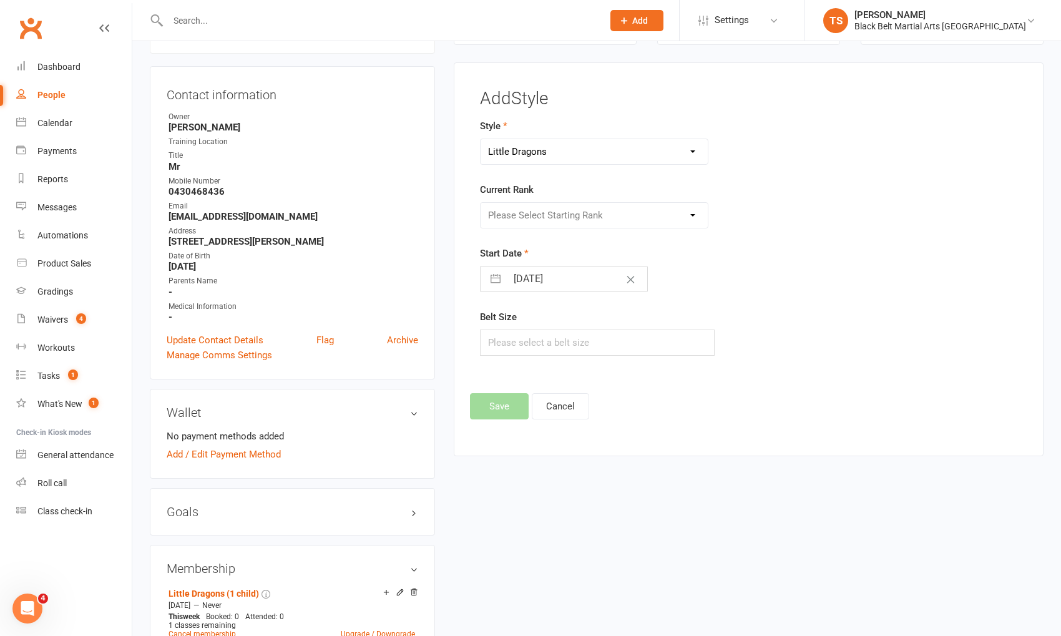
click at [481, 139] on select "Please Select a style Grandmasters Karate Kickboxing Kobudo Little Dragons Mini…" at bounding box center [594, 151] width 227 height 25
click at [528, 215] on select "Please Select Starting Rank White belt Green white Blue white belt Purple white…" at bounding box center [594, 215] width 227 height 25
select select "6884"
click at [481, 203] on select "Please Select Starting Rank White belt Green white Blue white belt Purple white…" at bounding box center [594, 215] width 227 height 25
click at [499, 343] on input "text" at bounding box center [597, 343] width 235 height 26
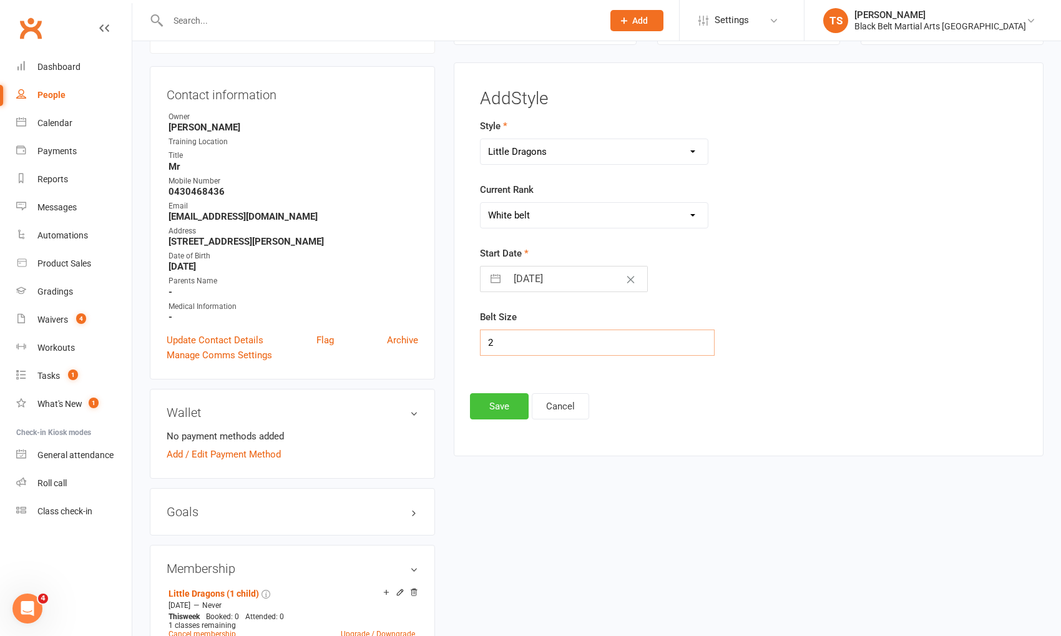
type input "2"
drag, startPoint x: 506, startPoint y: 399, endPoint x: 493, endPoint y: 438, distance: 41.1
click at [507, 399] on button "Save" at bounding box center [499, 406] width 59 height 26
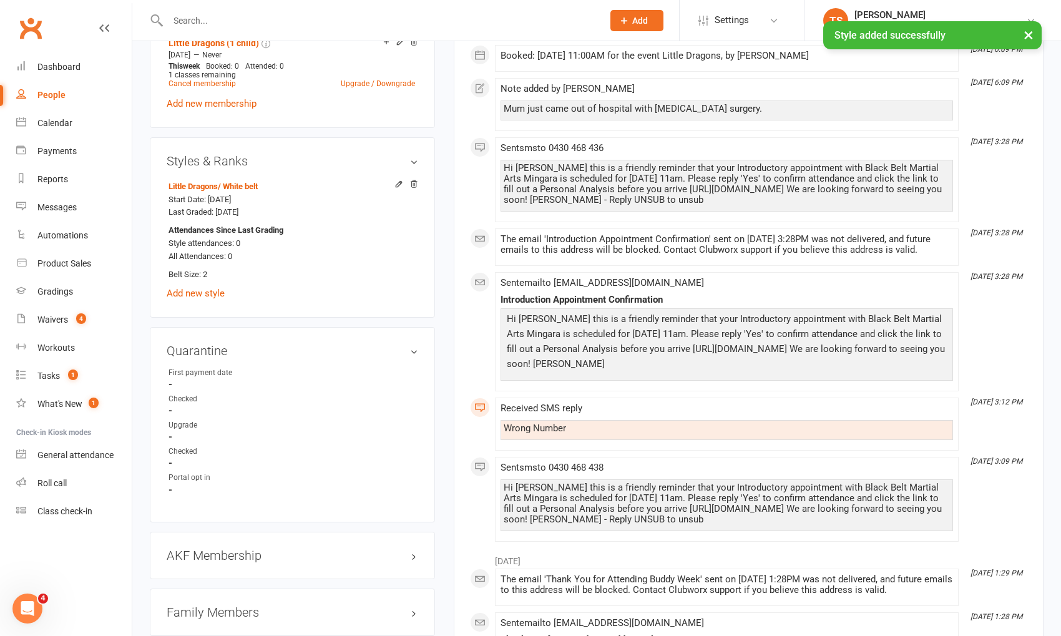
scroll to position [658, 0]
click at [395, 549] on link "edit" at bounding box center [395, 554] width 15 height 11
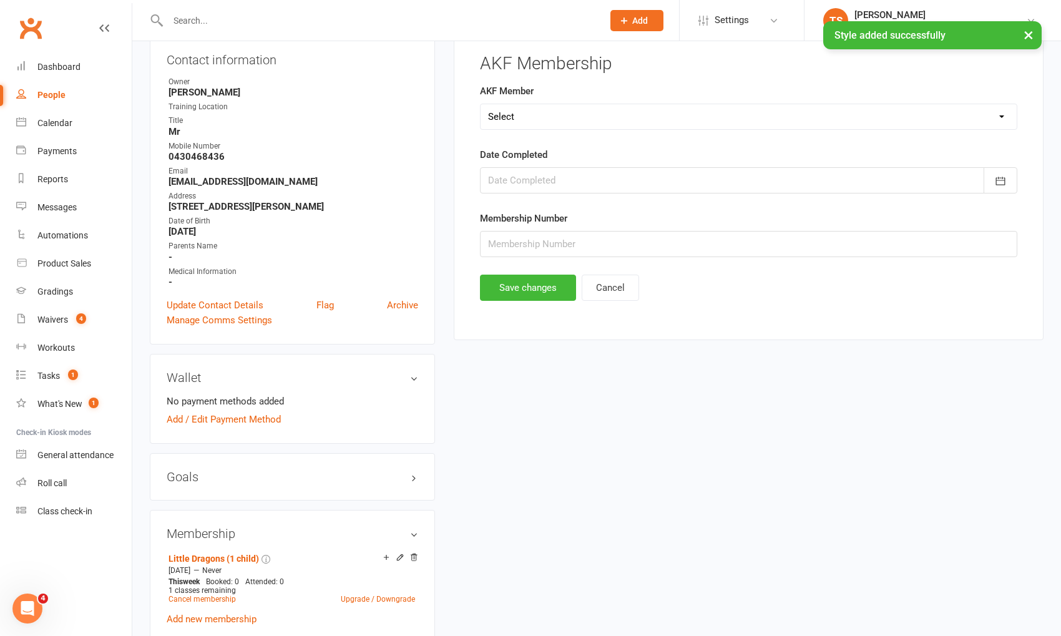
scroll to position [106, 0]
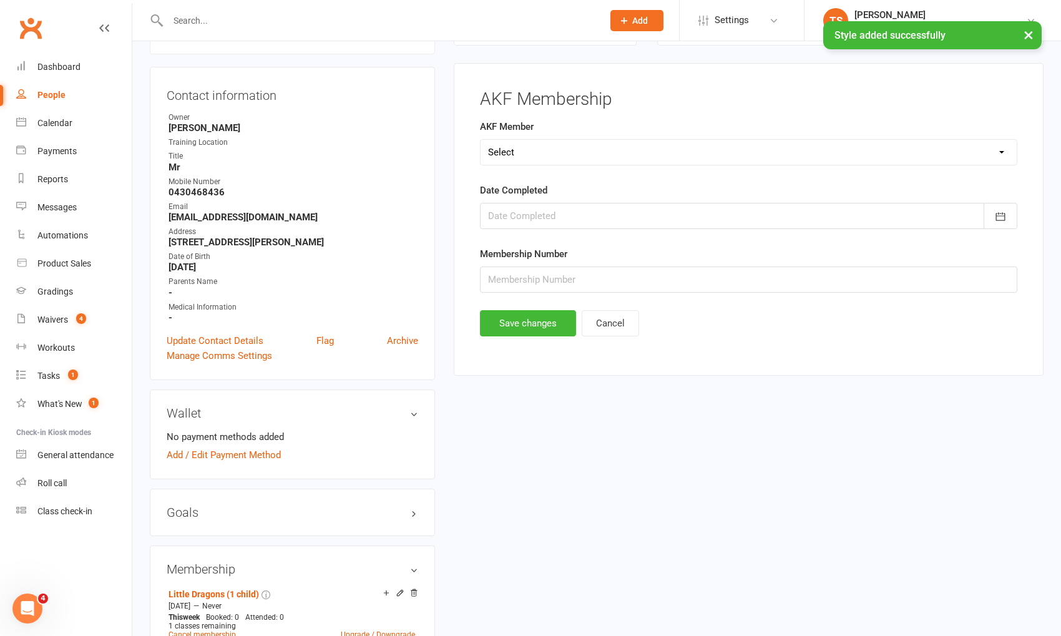
click at [532, 151] on select "Select Yes No Cancelled Transfered" at bounding box center [749, 152] width 536 height 25
select select "No"
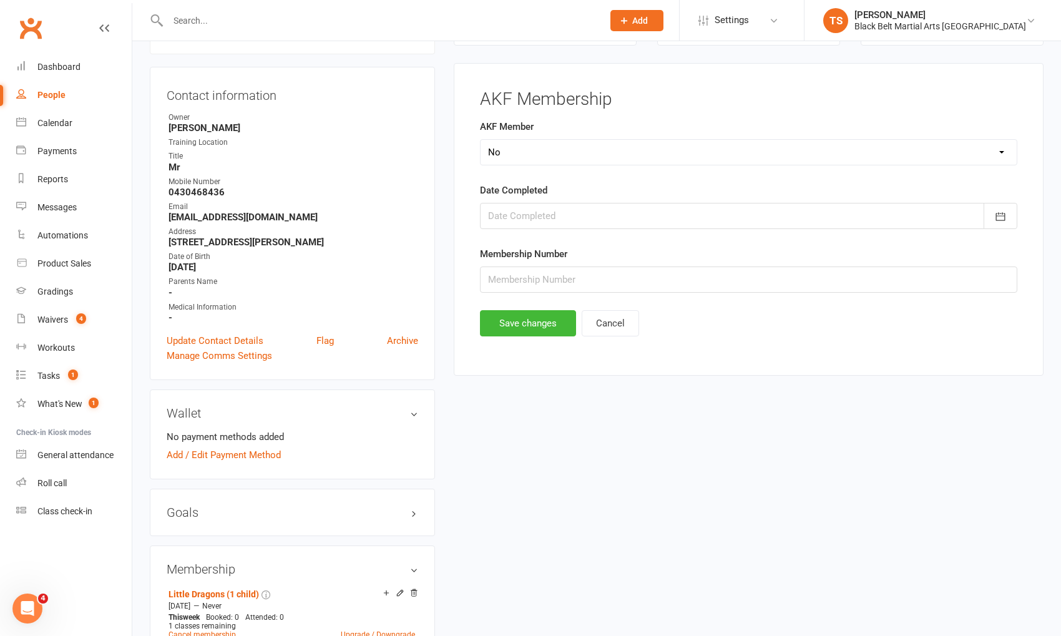
click at [481, 140] on select "Select Yes No Cancelled Transfered" at bounding box center [749, 152] width 536 height 25
drag, startPoint x: 541, startPoint y: 317, endPoint x: 375, endPoint y: 321, distance: 166.1
click at [541, 317] on button "Save changes" at bounding box center [528, 323] width 96 height 26
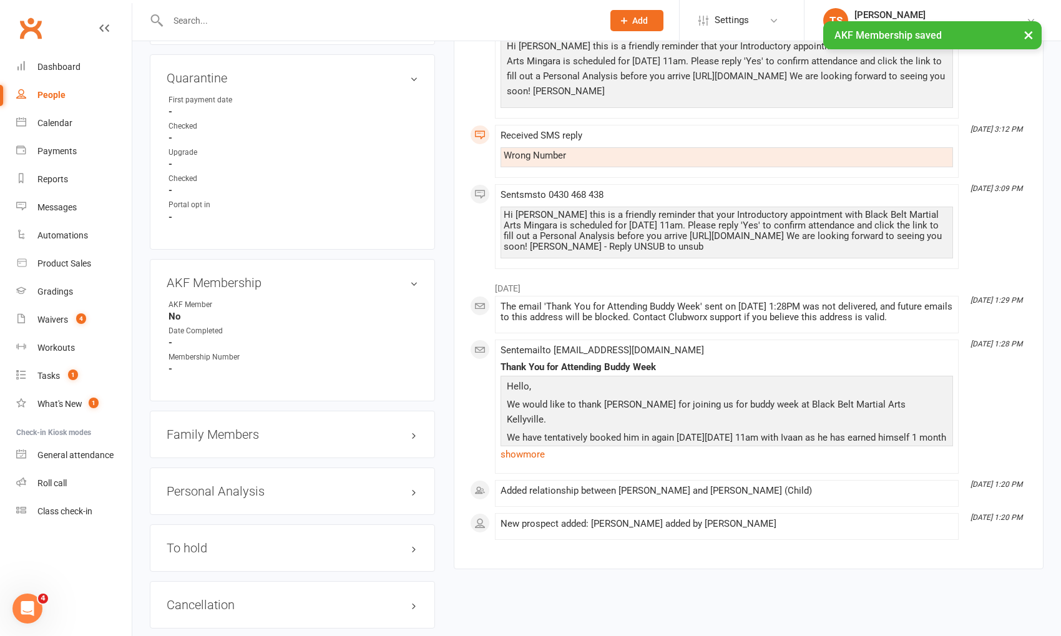
scroll to position [936, 0]
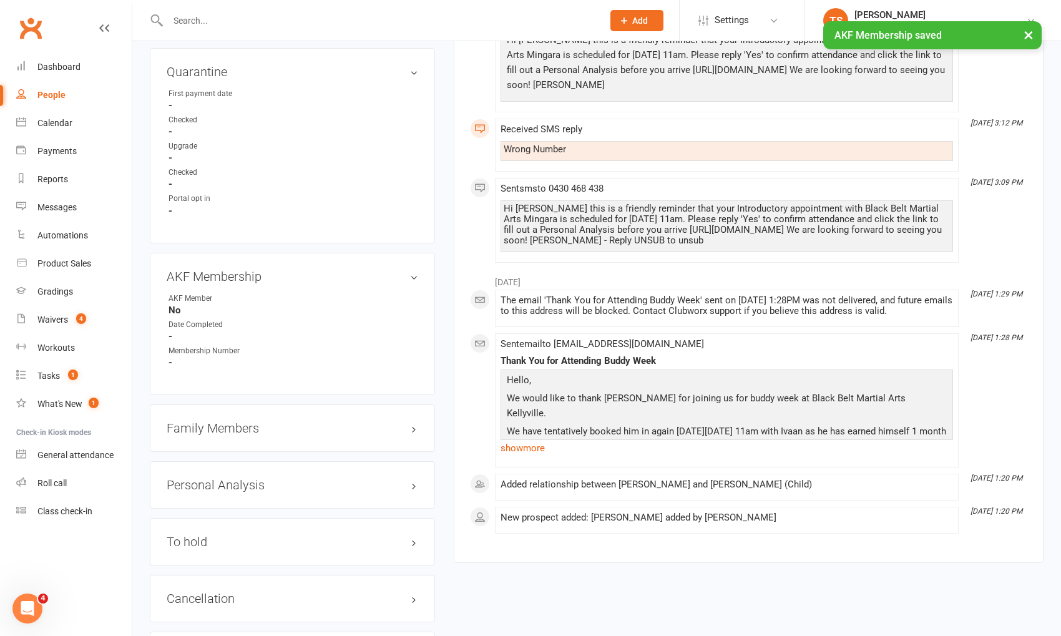
click at [212, 426] on h3 "Family Members" at bounding box center [293, 428] width 252 height 14
click at [215, 448] on link "[PERSON_NAME] - Parent / Guardian" at bounding box center [241, 454] width 144 height 13
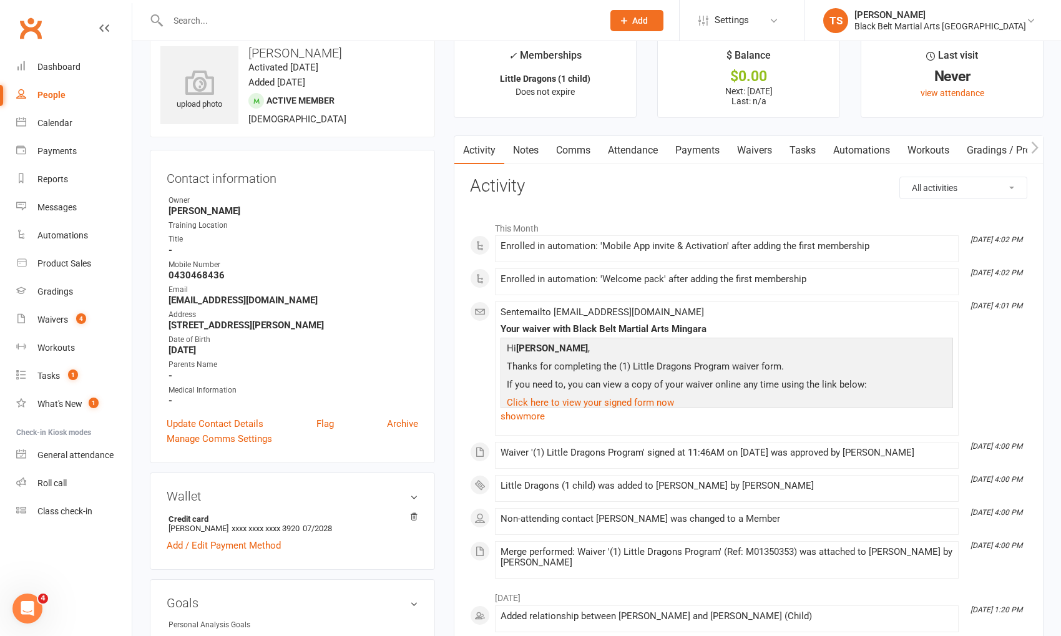
scroll to position [1451, 0]
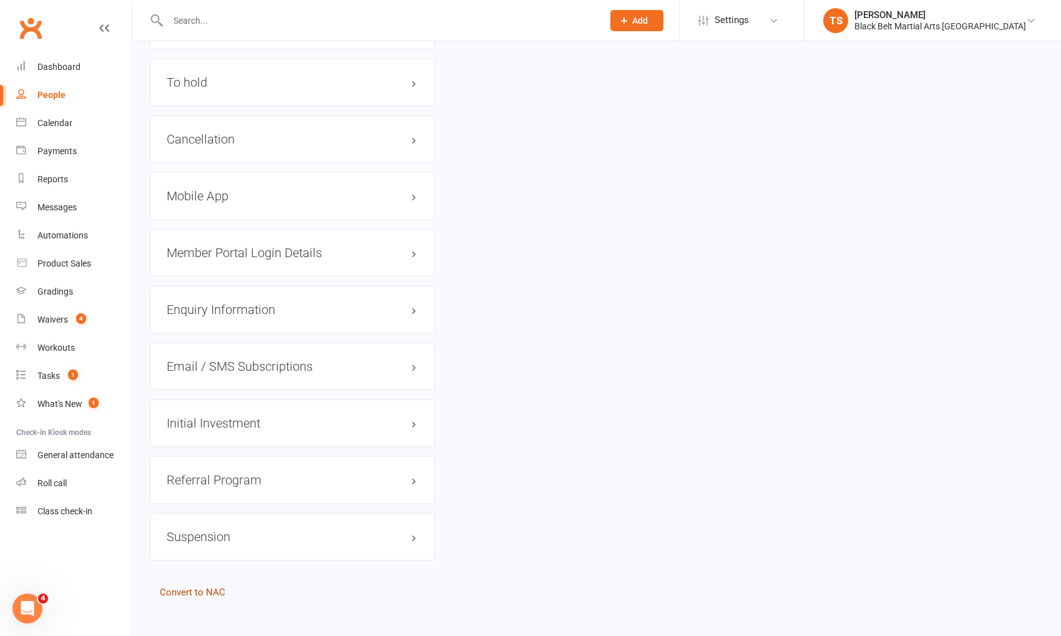
click at [213, 587] on link "Convert to NAC" at bounding box center [193, 592] width 66 height 11
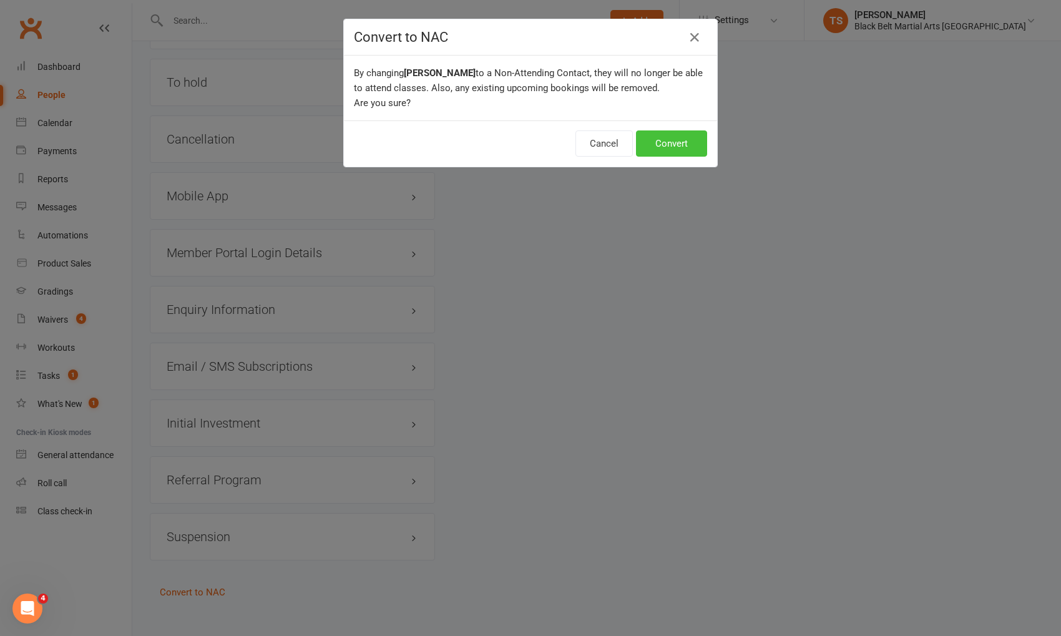
click at [685, 140] on button "Convert" at bounding box center [671, 143] width 71 height 26
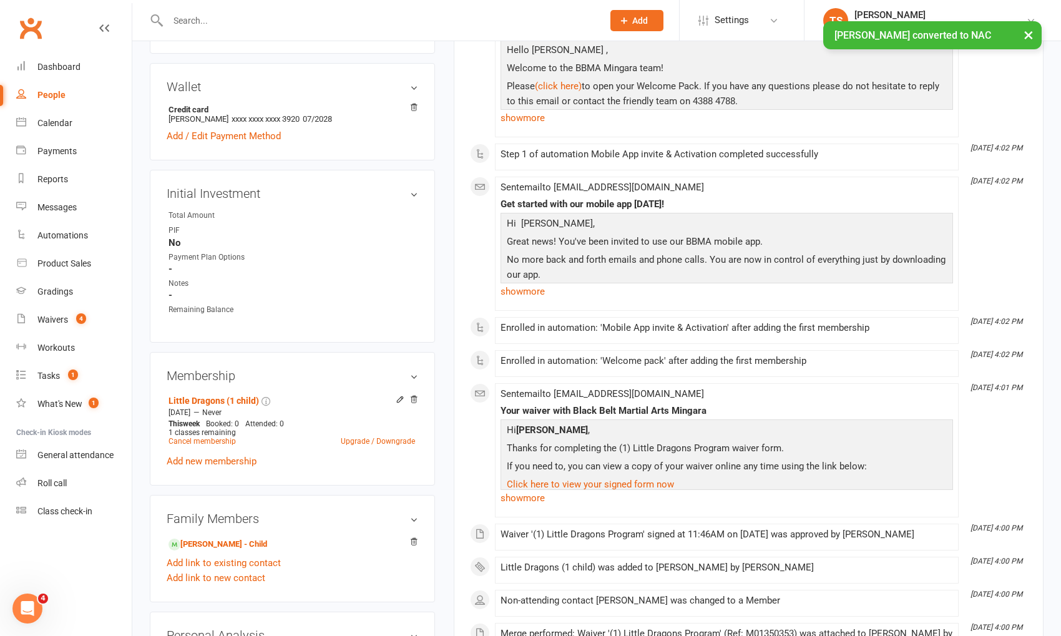
click at [0, 0] on link "edit" at bounding box center [0, 0] width 0 height 0
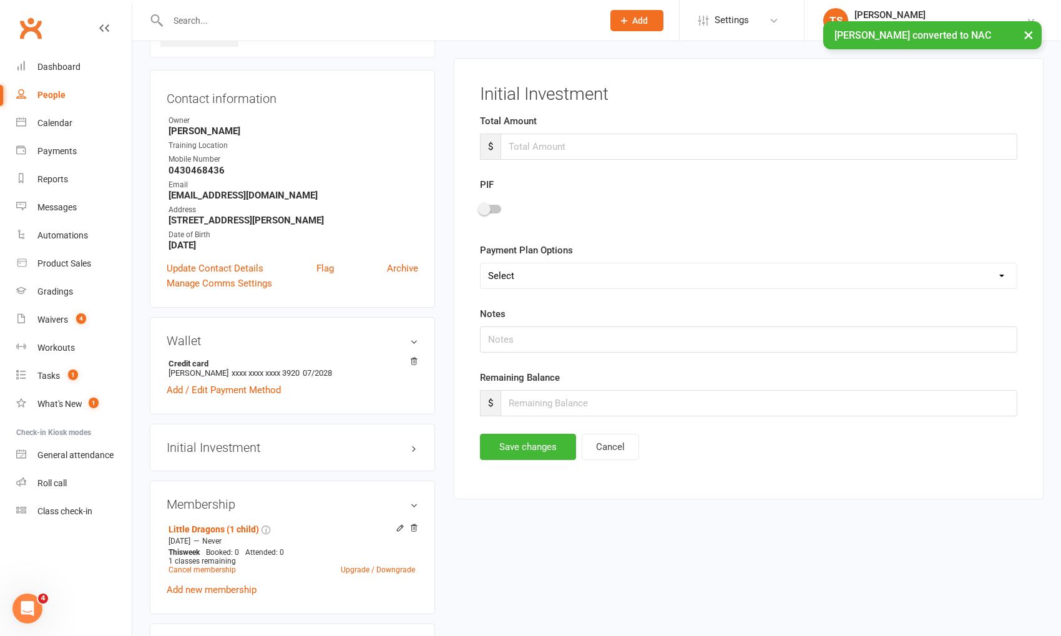
scroll to position [95, 0]
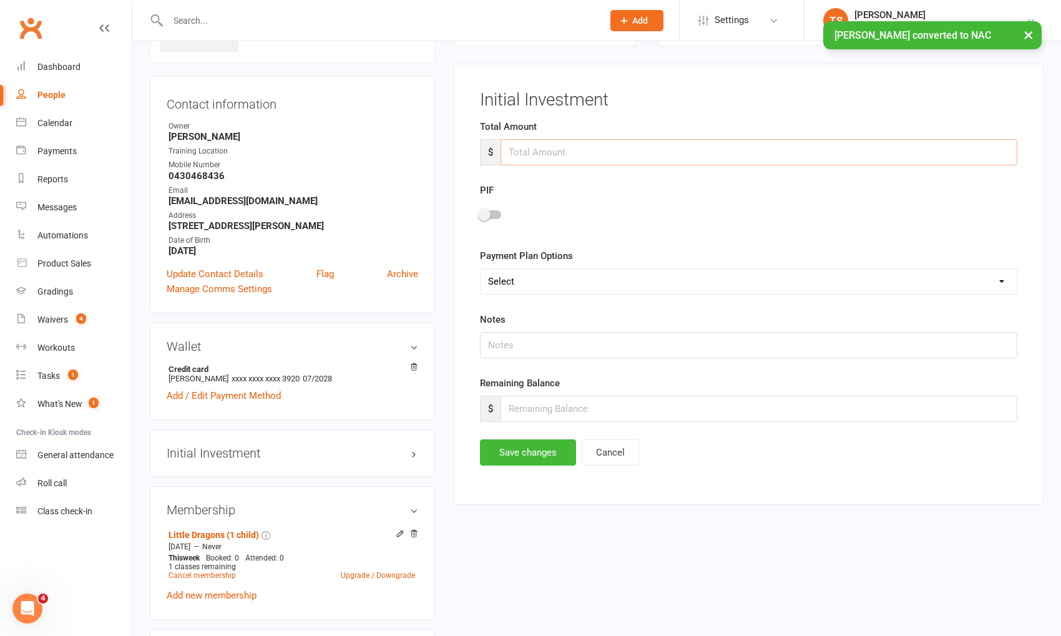
click at [546, 150] on input "number" at bounding box center [759, 152] width 517 height 26
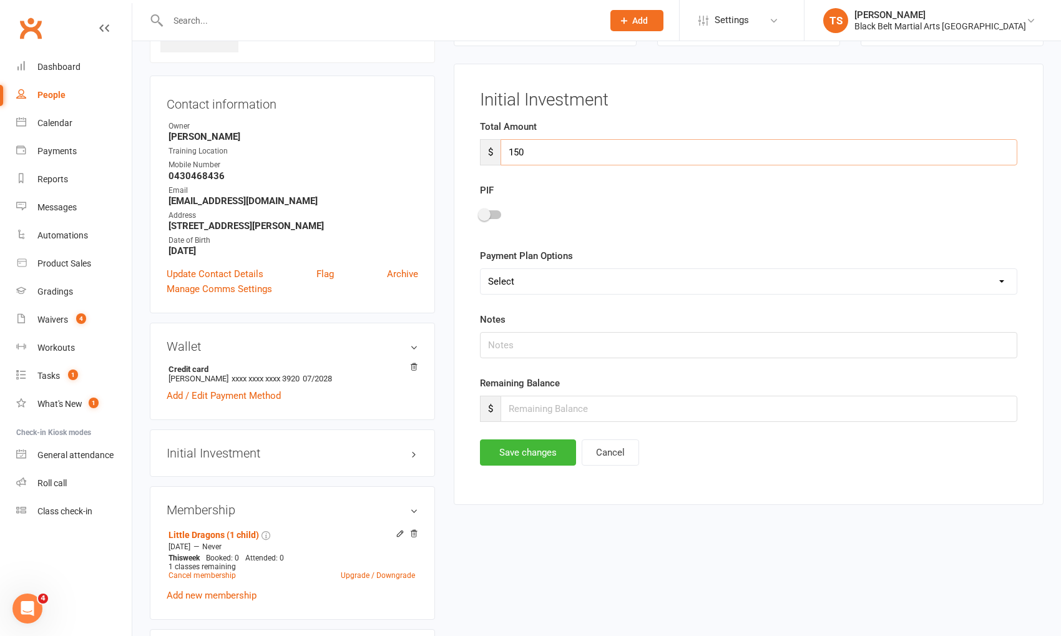
type input "150"
click at [495, 210] on div at bounding box center [490, 214] width 21 height 9
click at [480, 213] on input "checkbox" at bounding box center [480, 213] width 0 height 0
click at [551, 402] on input "number" at bounding box center [759, 409] width 517 height 26
type input "0"
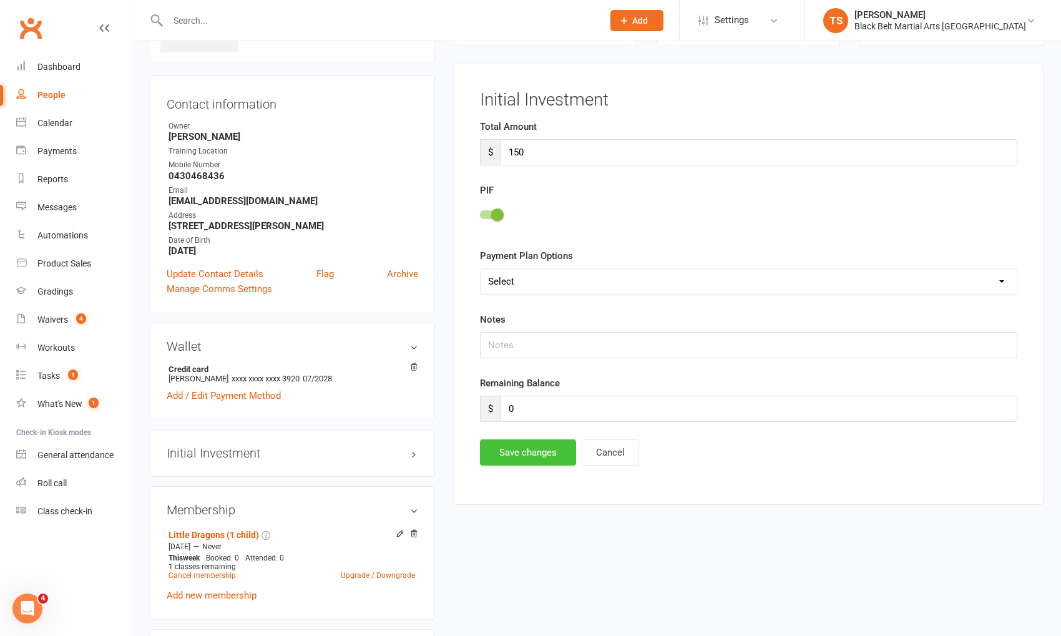
click at [542, 447] on button "Save changes" at bounding box center [528, 452] width 96 height 26
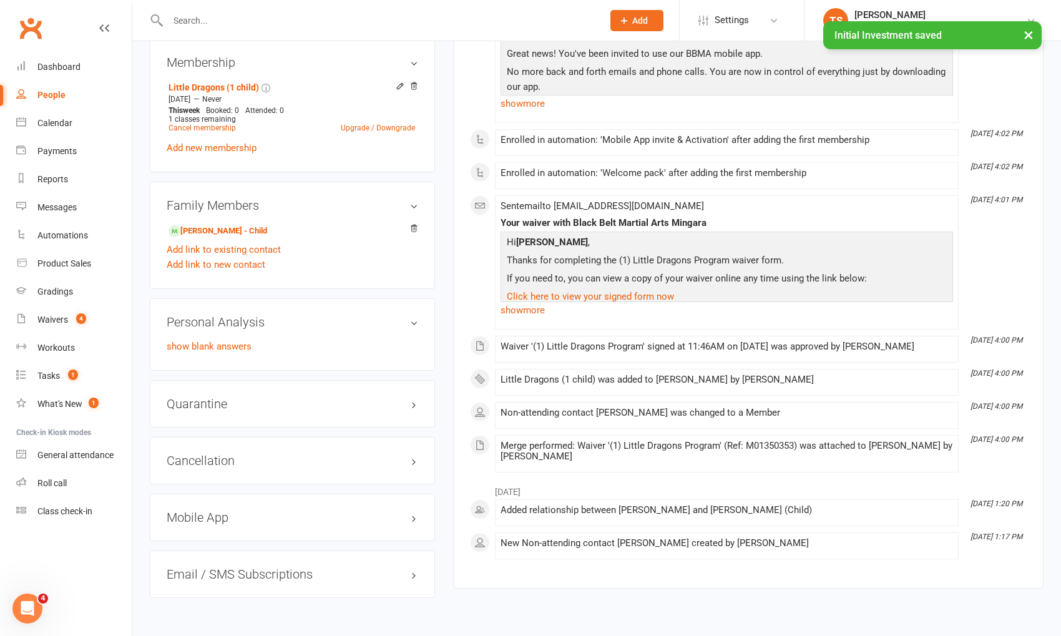
scroll to position [572, 0]
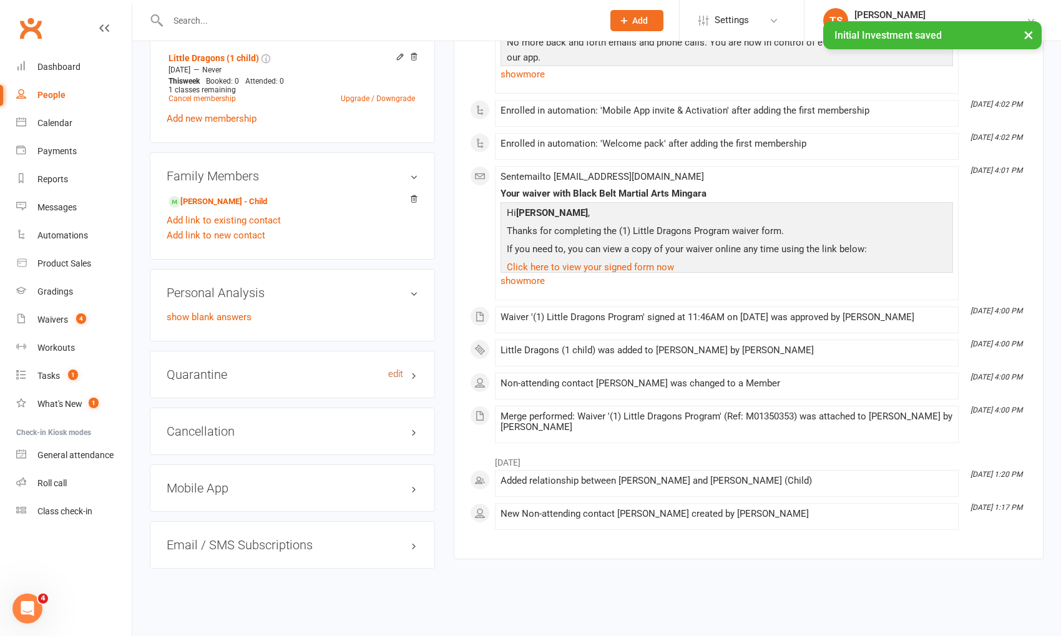
click at [396, 373] on link "edit" at bounding box center [395, 374] width 15 height 11
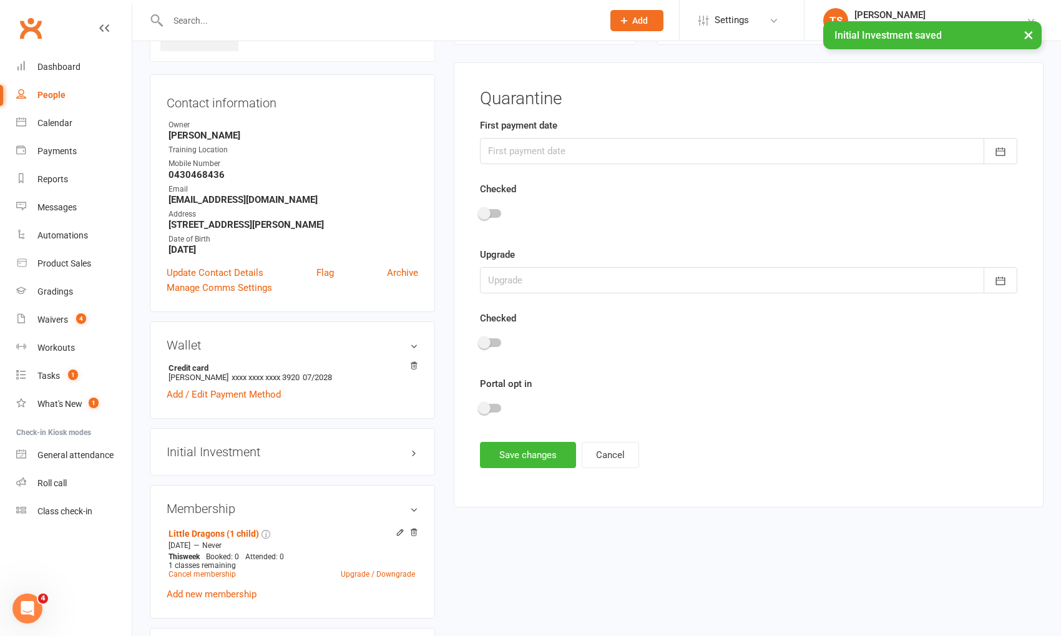
scroll to position [95, 0]
click at [523, 160] on div at bounding box center [748, 152] width 537 height 26
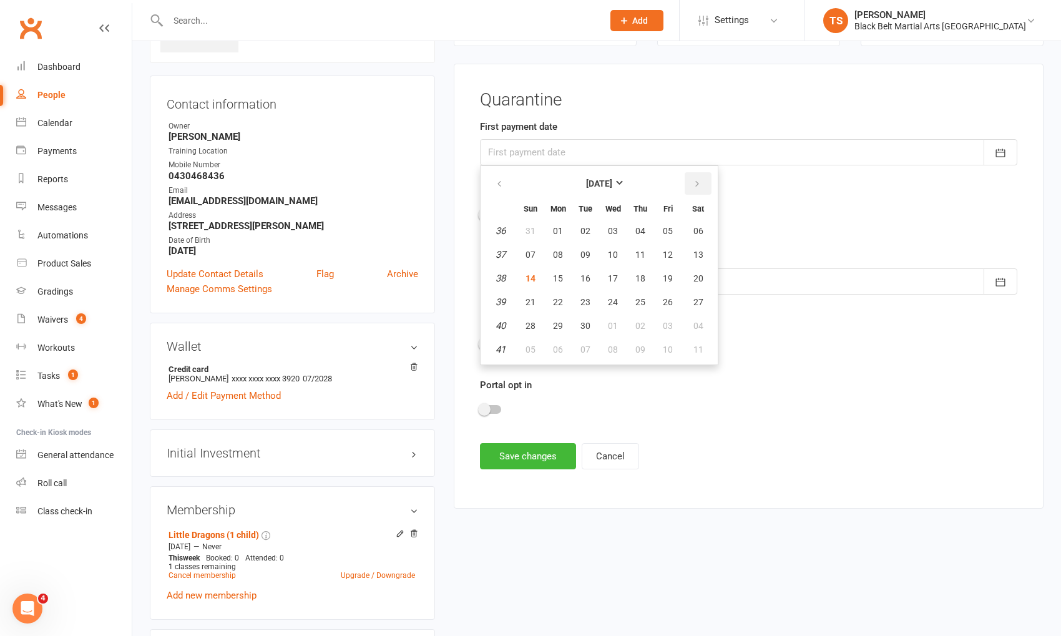
click at [694, 180] on icon "button" at bounding box center [697, 184] width 9 height 10
click at [664, 275] on span "17" at bounding box center [668, 278] width 10 height 10
type input "17 Oct 2025"
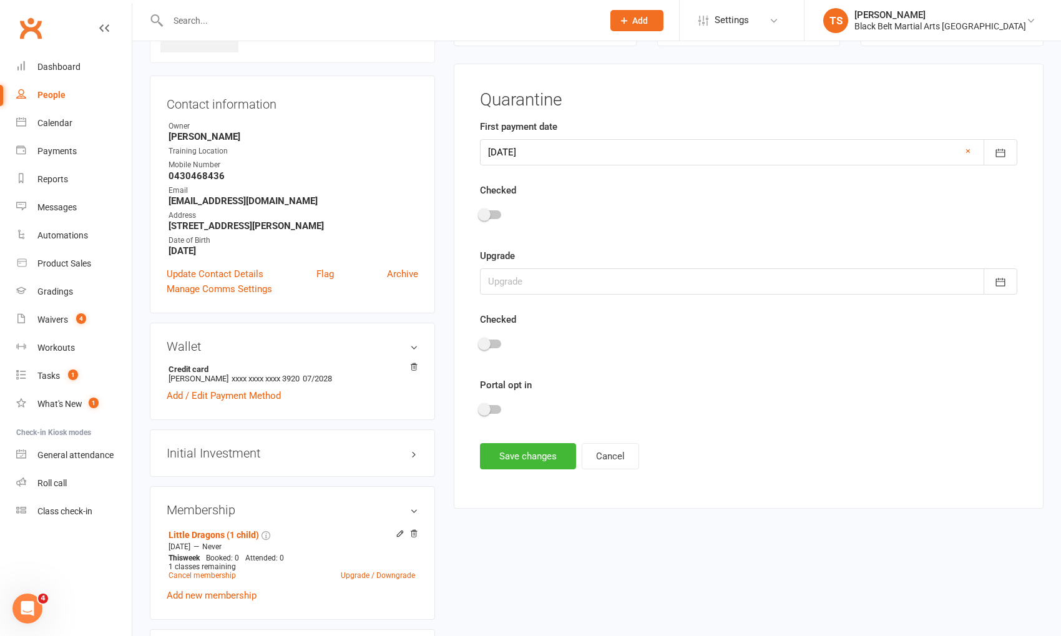
drag, startPoint x: 496, startPoint y: 409, endPoint x: 509, endPoint y: 429, distance: 23.9
click at [497, 410] on div at bounding box center [490, 409] width 21 height 9
click at [480, 408] on input "checkbox" at bounding box center [480, 408] width 0 height 0
drag, startPoint x: 519, startPoint y: 446, endPoint x: 54, endPoint y: 60, distance: 604.7
click at [519, 445] on button "Save changes" at bounding box center [528, 456] width 96 height 26
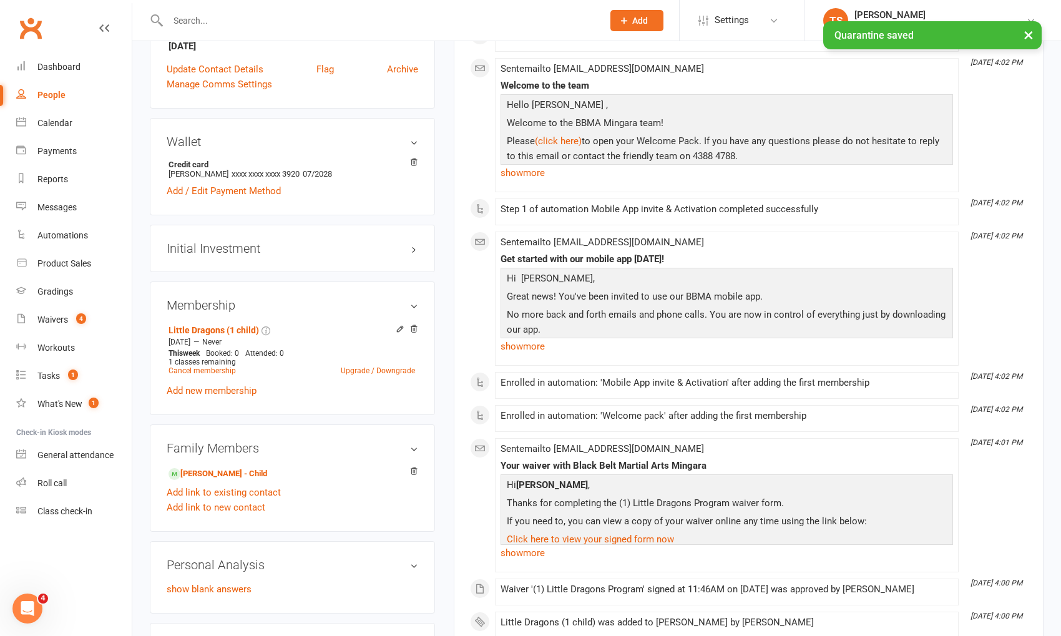
scroll to position [306, 0]
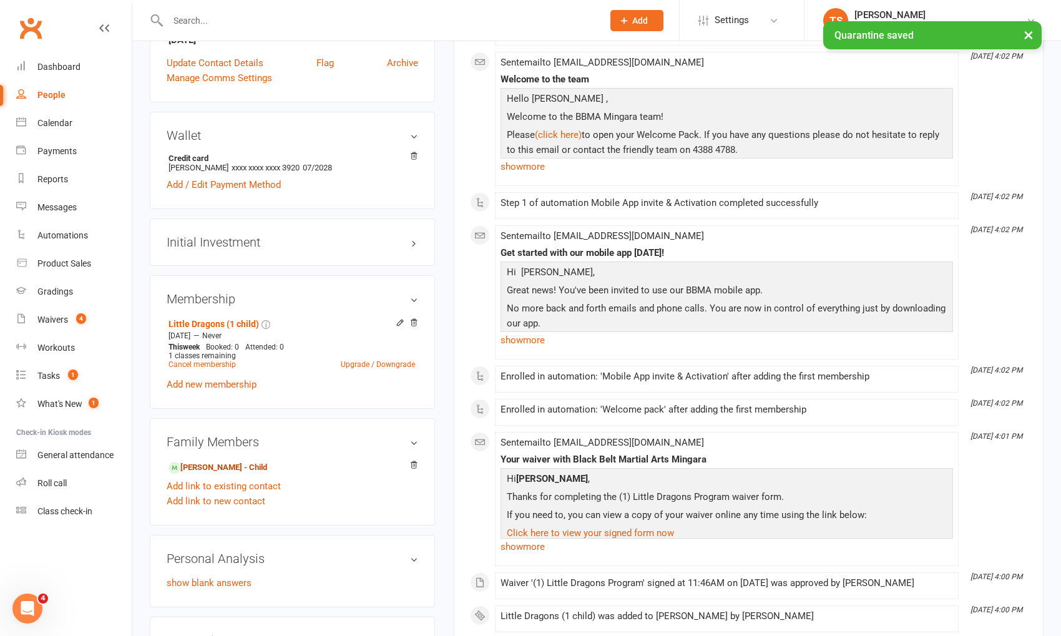
click at [203, 465] on link "[PERSON_NAME] - Child" at bounding box center [218, 467] width 99 height 13
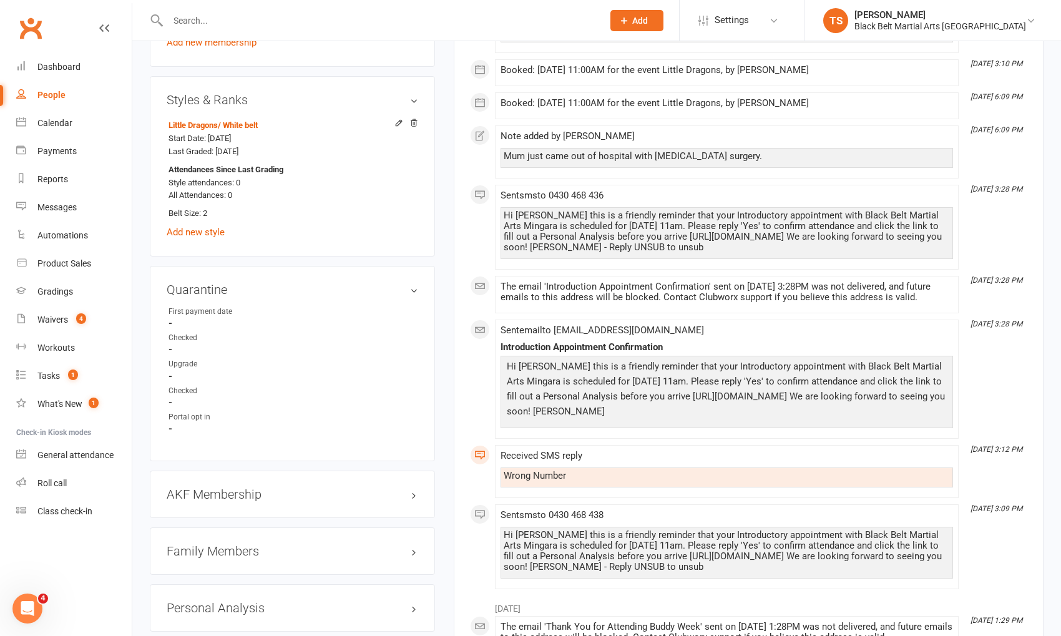
scroll to position [948, 0]
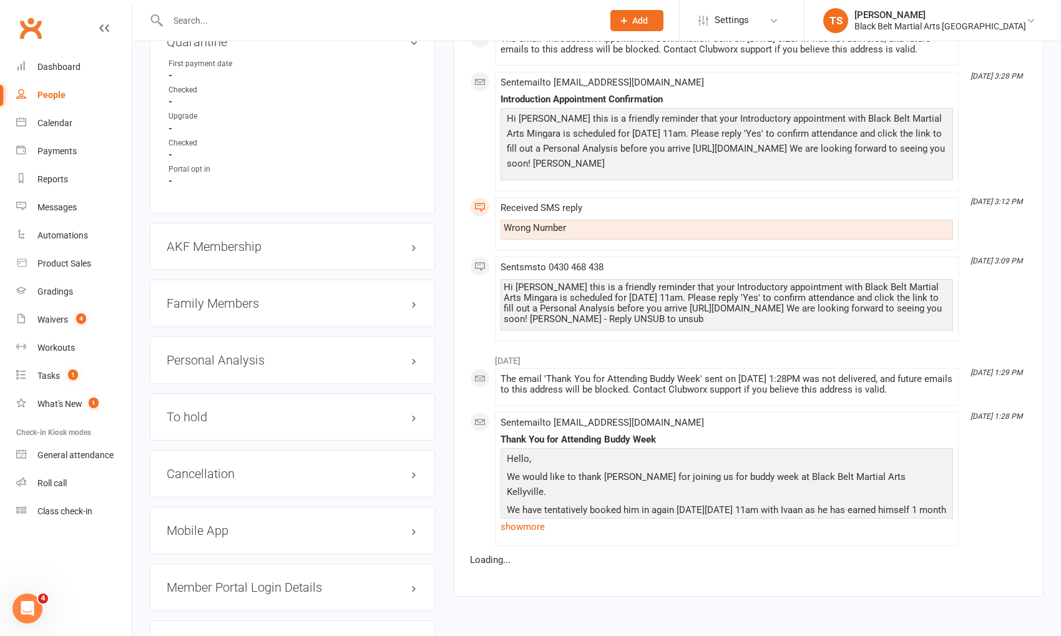
scroll to position [1245, 0]
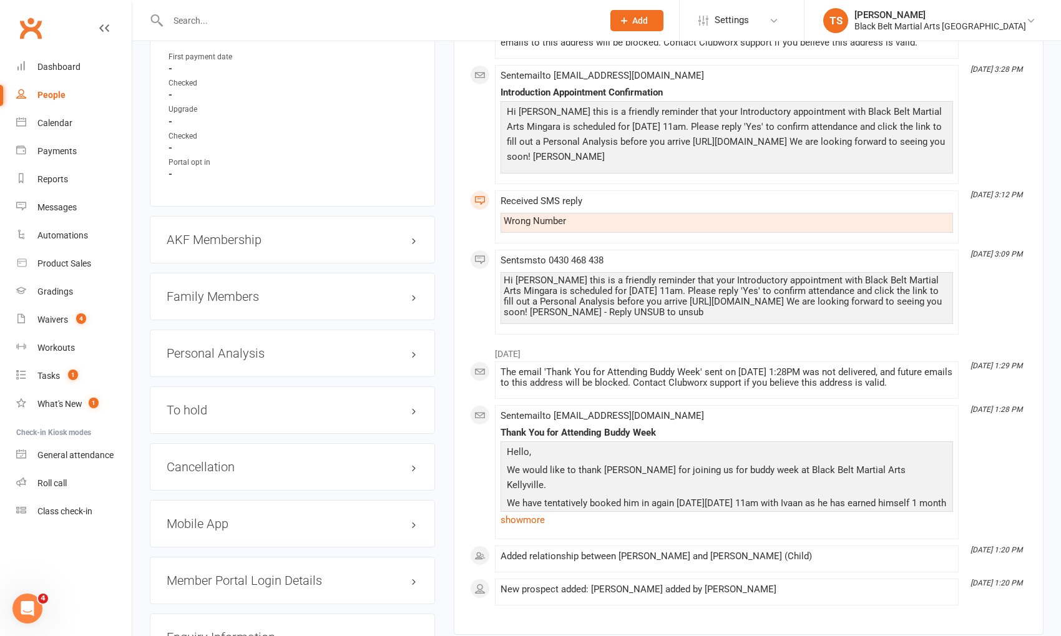
click at [236, 291] on h3 "Family Members" at bounding box center [293, 297] width 252 height 14
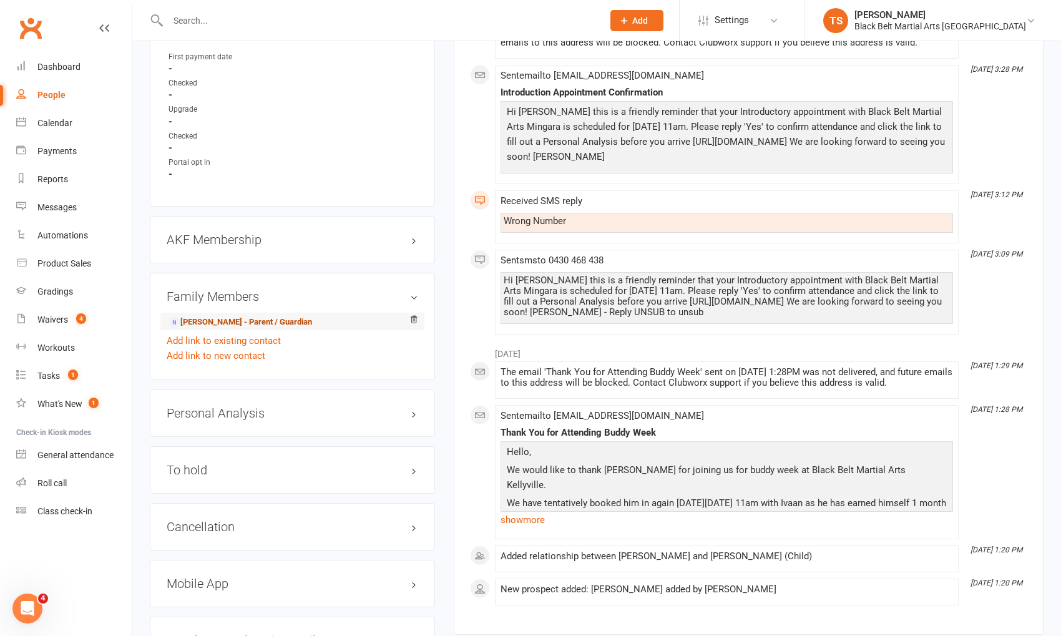
click at [226, 318] on link "[PERSON_NAME] - Parent / Guardian" at bounding box center [241, 322] width 144 height 13
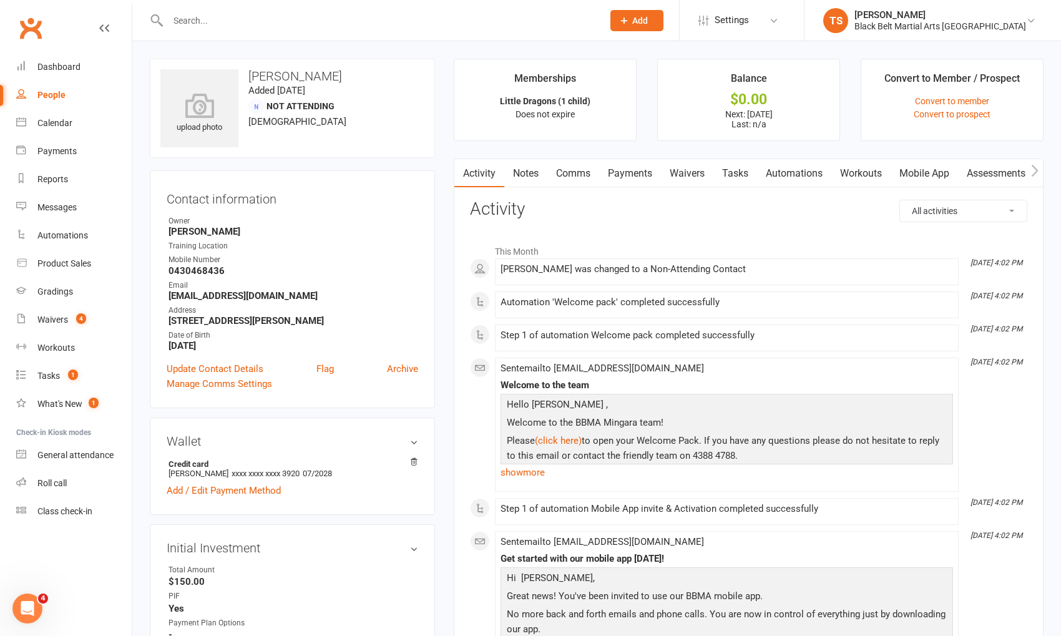
click at [925, 172] on link "Mobile App" at bounding box center [924, 173] width 67 height 29
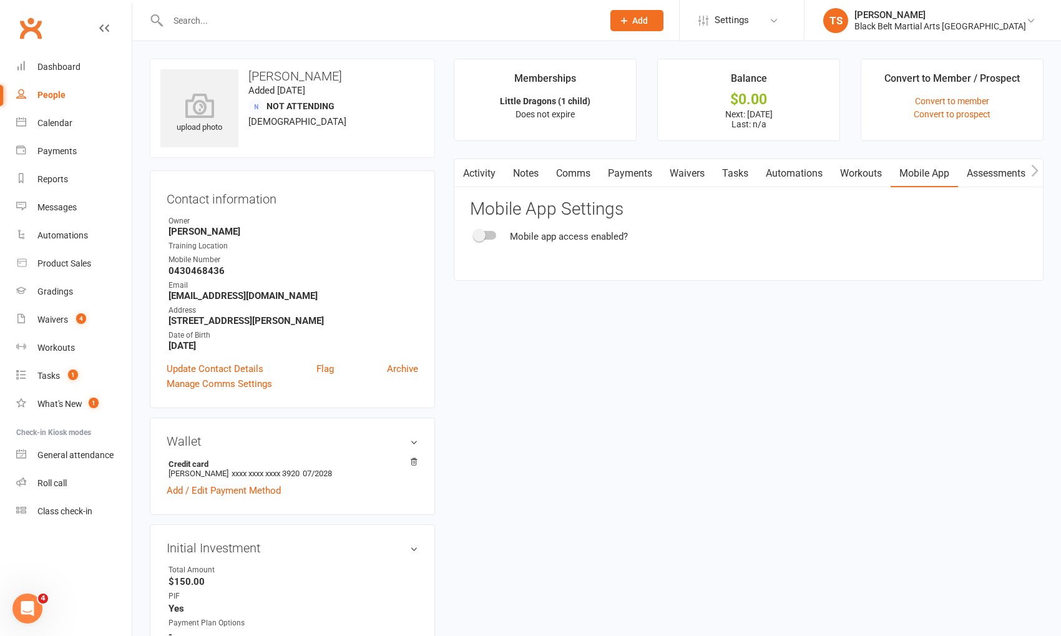
drag, startPoint x: 488, startPoint y: 233, endPoint x: 597, endPoint y: 282, distance: 119.9
click at [489, 233] on div at bounding box center [485, 235] width 21 height 9
click at [475, 233] on input "checkbox" at bounding box center [475, 233] width 0 height 0
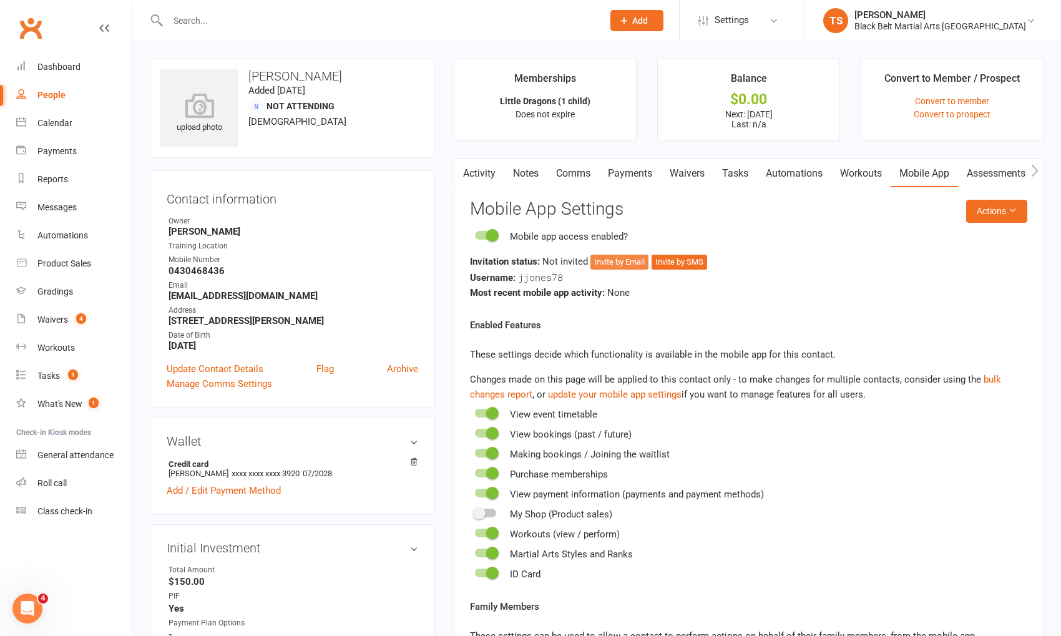
drag, startPoint x: 613, startPoint y: 262, endPoint x: 623, endPoint y: 267, distance: 11.2
click at [613, 262] on button "Invite by Email" at bounding box center [620, 262] width 58 height 15
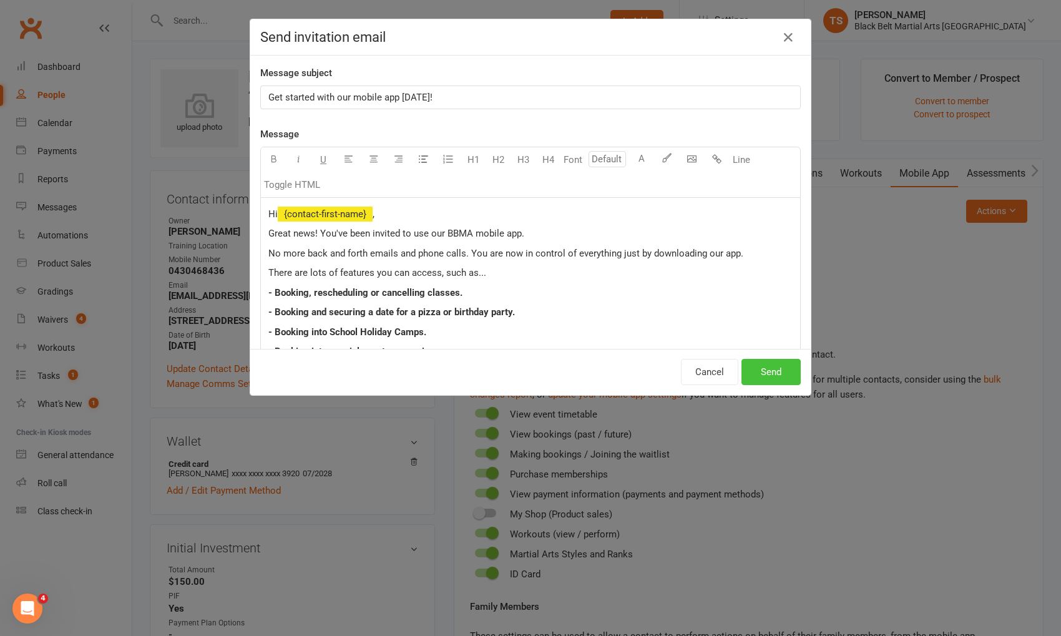
click at [772, 372] on button "Send" at bounding box center [771, 372] width 59 height 26
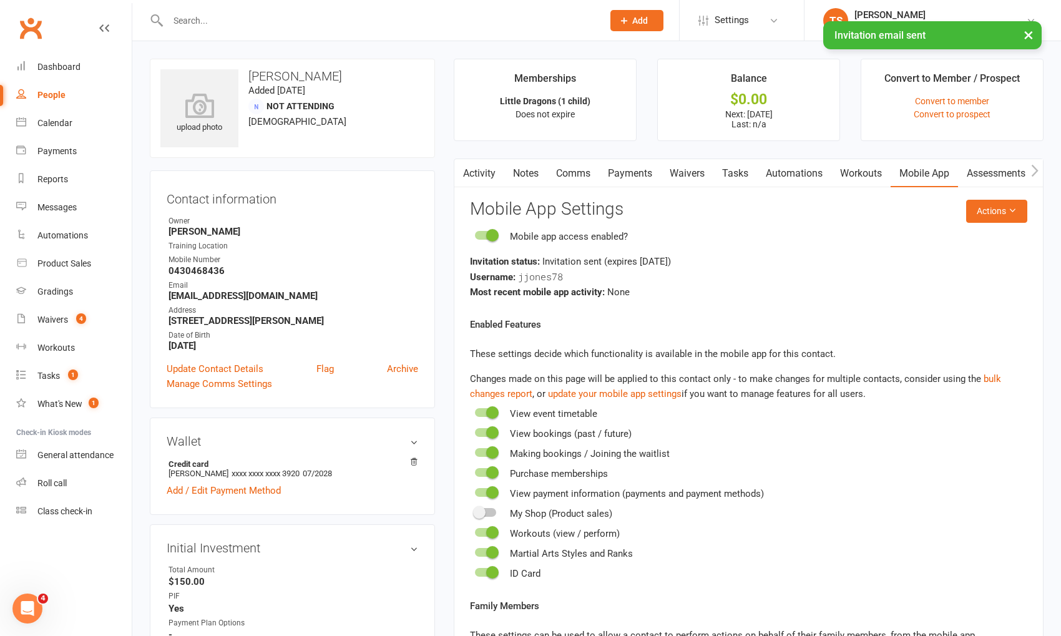
drag, startPoint x: 338, startPoint y: 297, endPoint x: 164, endPoint y: 297, distance: 173.5
click at [164, 297] on div "Contact information Owner Sensei [PERSON_NAME] Training Location Mobile Number …" at bounding box center [292, 289] width 285 height 238
copy strong "[EMAIL_ADDRESS][DOMAIN_NAME]"
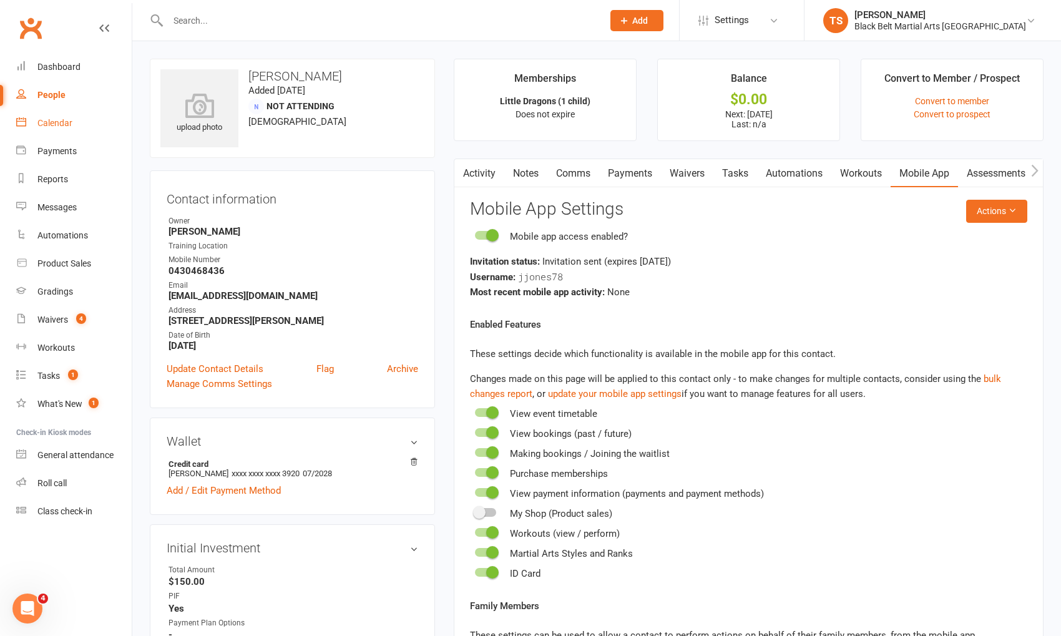
click at [56, 123] on div "Calendar" at bounding box center [54, 123] width 35 height 10
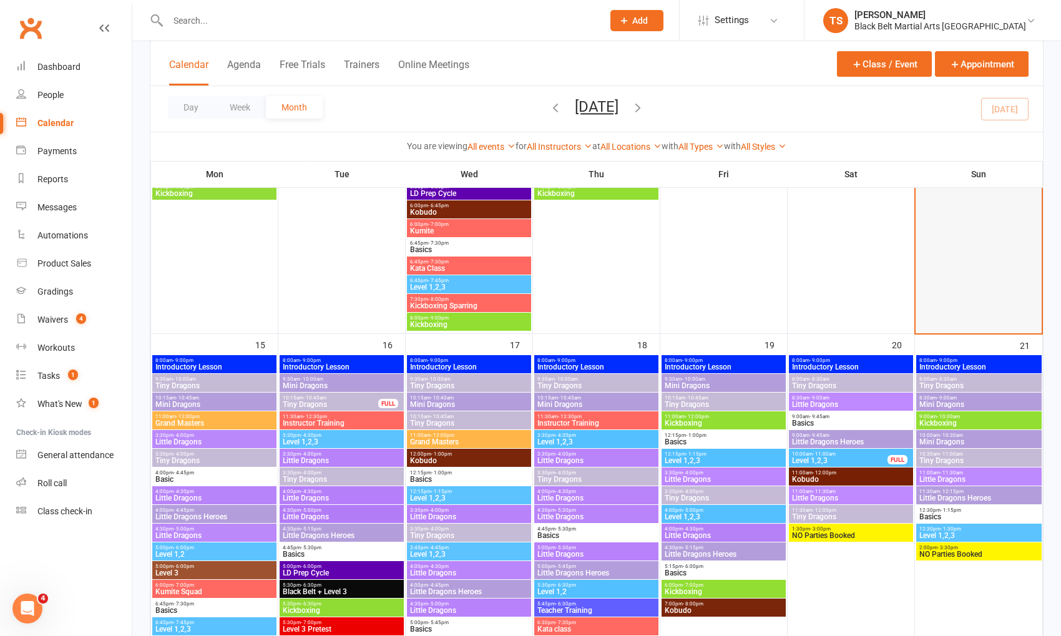
scroll to position [879, 0]
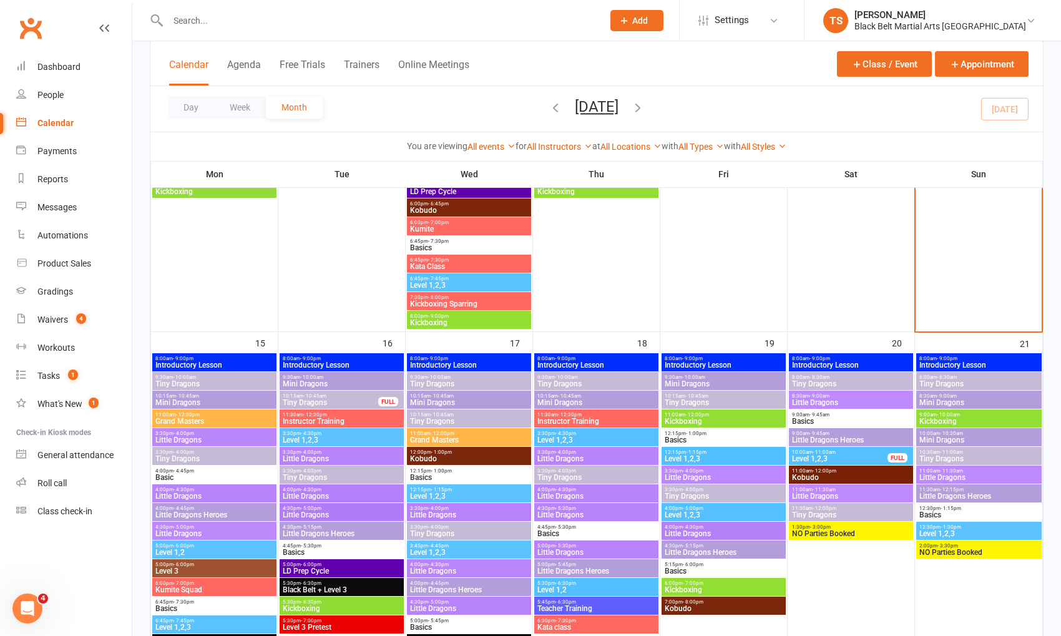
click at [956, 476] on span "Little Dragons" at bounding box center [979, 477] width 120 height 7
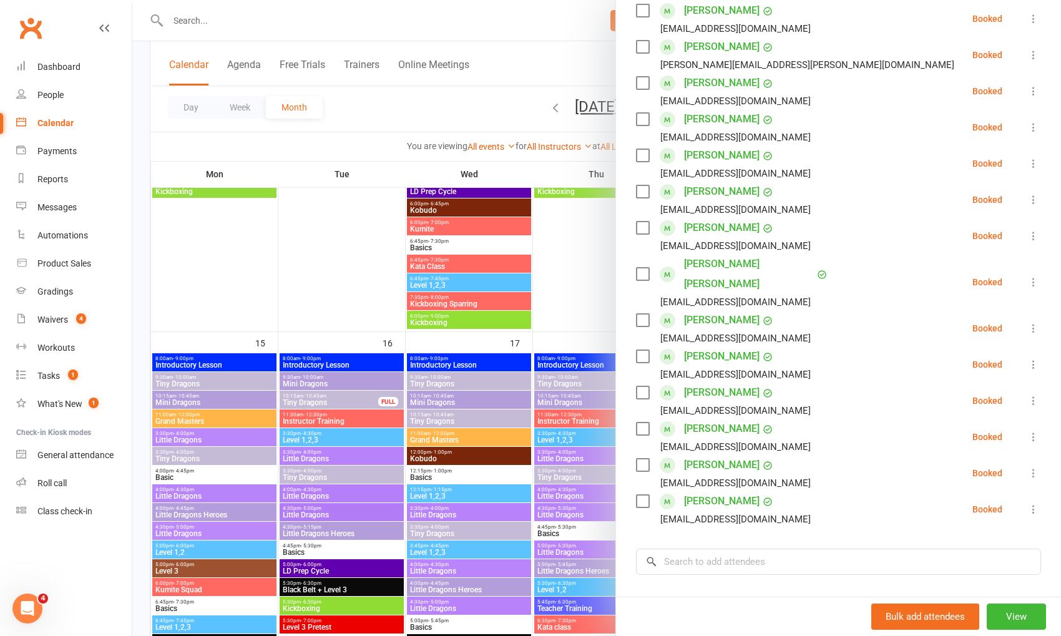
scroll to position [234, 0]
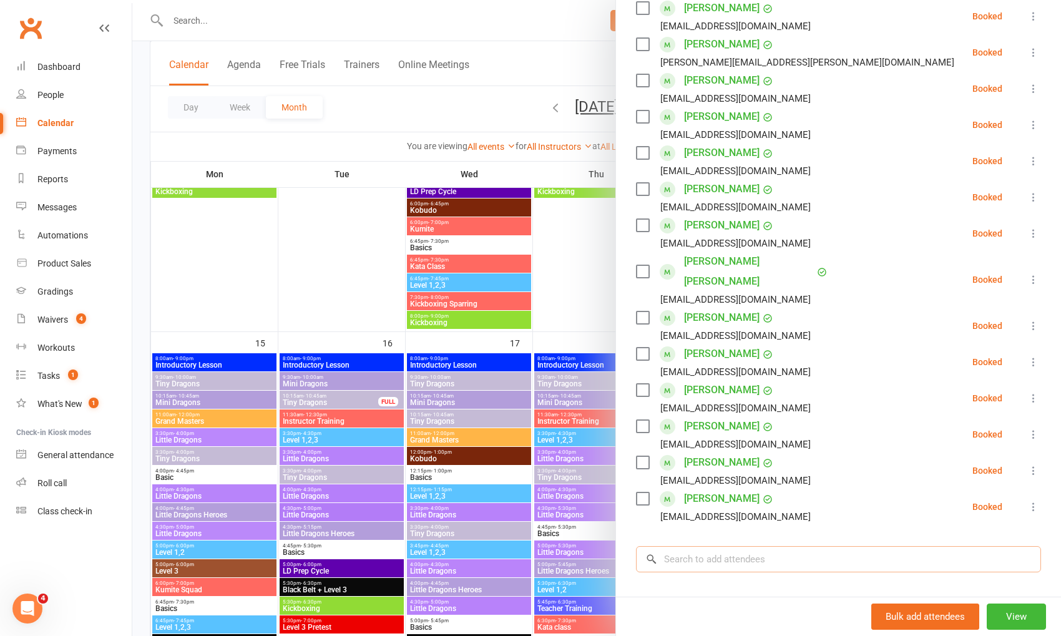
click at [810, 546] on input "search" at bounding box center [838, 559] width 405 height 26
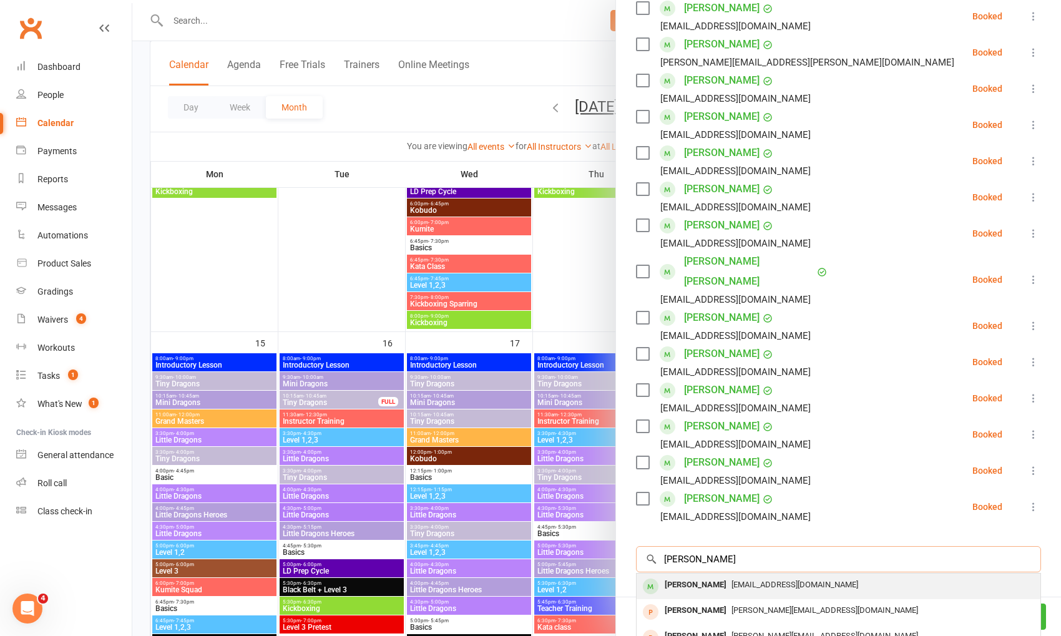
type input "[PERSON_NAME]"
click at [758, 580] on span "[EMAIL_ADDRESS][DOMAIN_NAME]" at bounding box center [795, 584] width 127 height 9
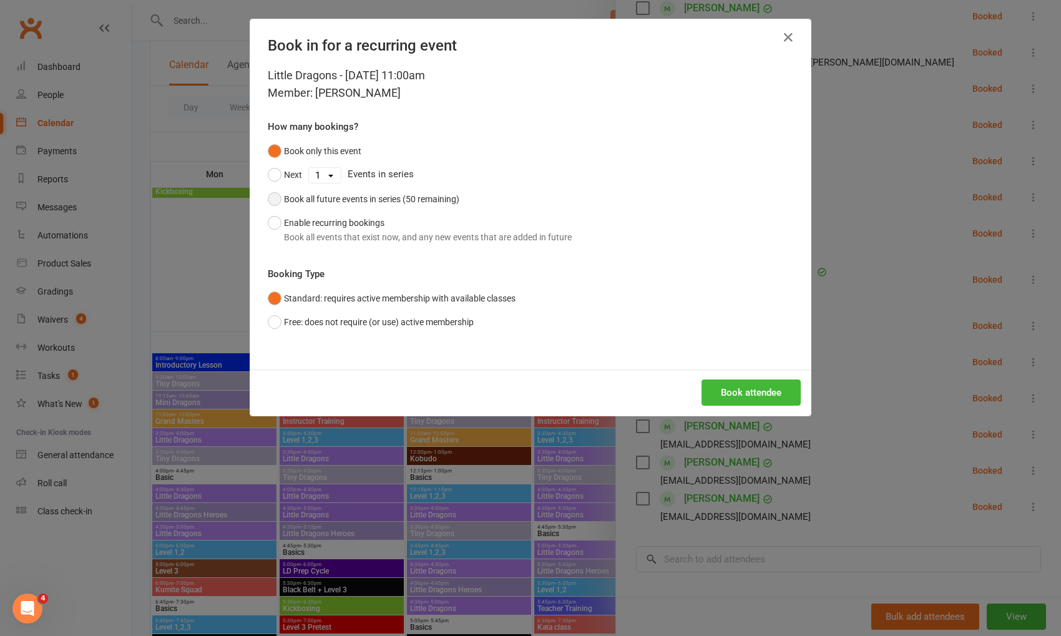
drag, startPoint x: 271, startPoint y: 199, endPoint x: 438, endPoint y: 258, distance: 177.1
click at [273, 199] on button "Book all future events in series (50 remaining)" at bounding box center [364, 199] width 192 height 24
click at [775, 400] on button "Book attendee" at bounding box center [751, 393] width 99 height 26
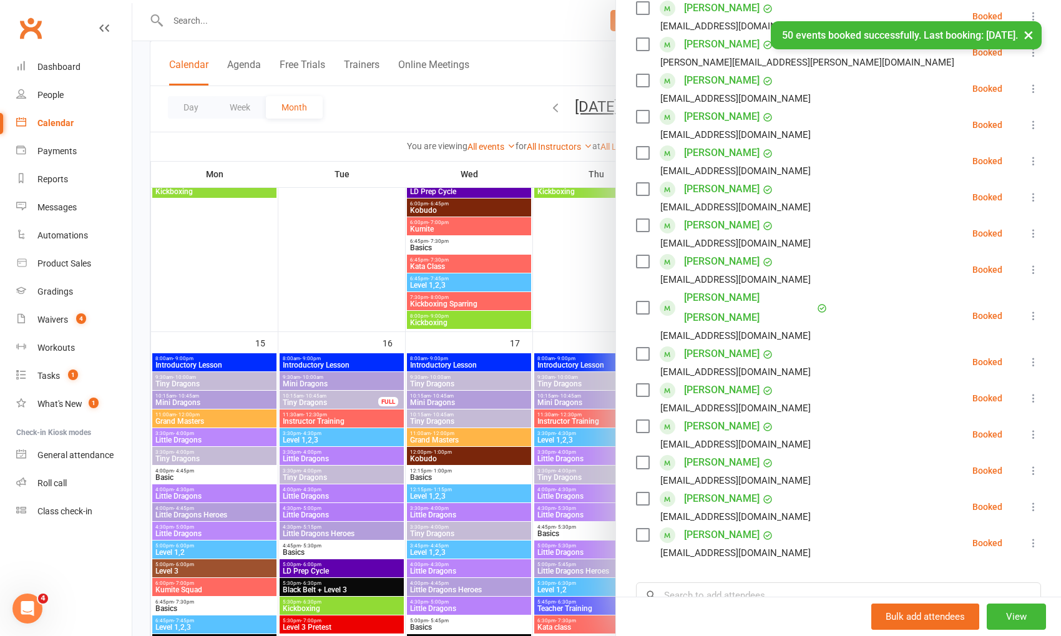
click at [192, 21] on div "× 50 events booked successfully. Last booking: [DATE]." at bounding box center [522, 21] width 1045 height 0
click at [182, 18] on div at bounding box center [596, 318] width 929 height 636
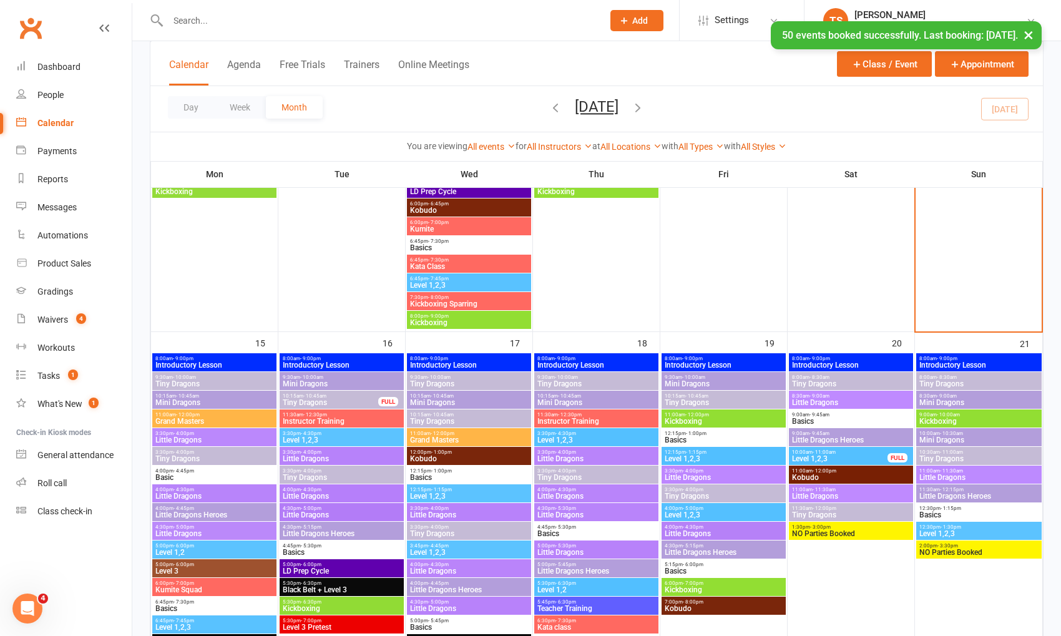
click at [178, 21] on div "× 50 events booked successfully. Last booking: [DATE]." at bounding box center [522, 21] width 1045 height 0
click at [175, 20] on input "text" at bounding box center [379, 20] width 430 height 17
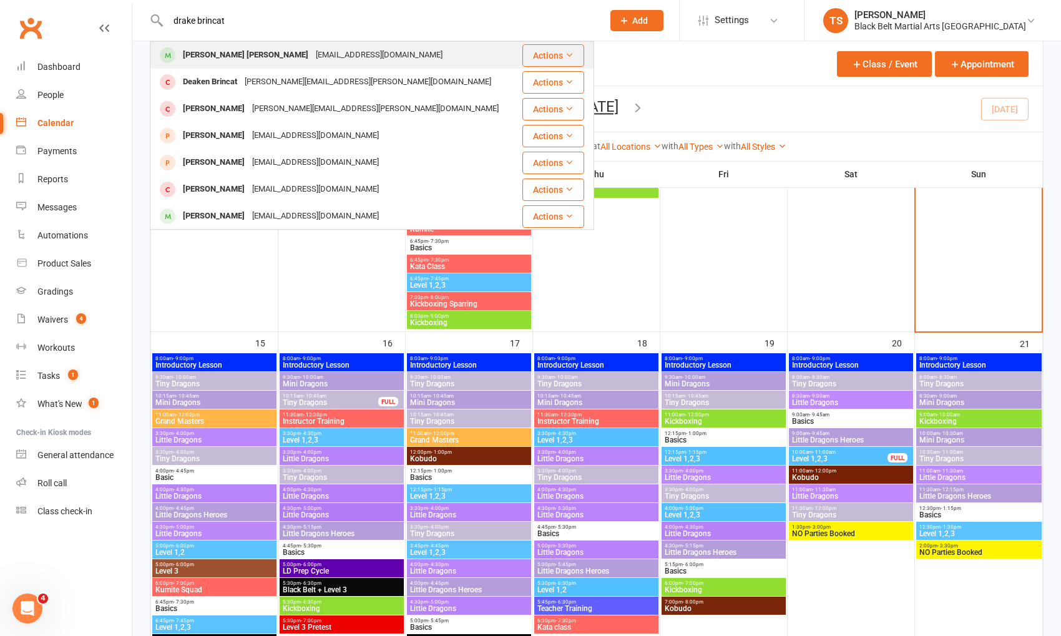
type input "drake brincat"
click at [182, 57] on div "[PERSON_NAME] [PERSON_NAME]" at bounding box center [245, 55] width 133 height 18
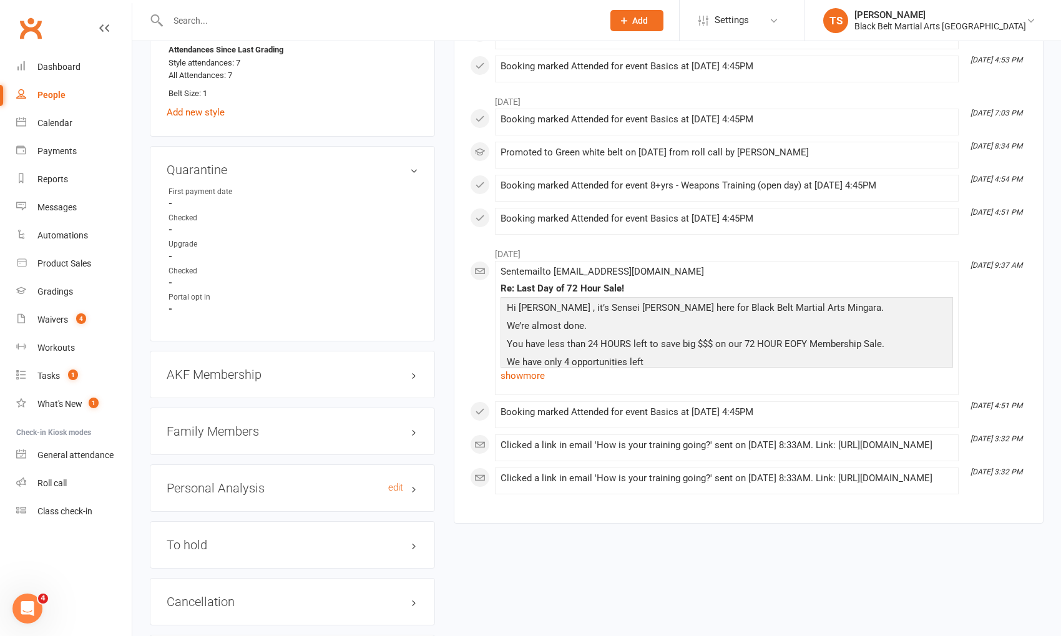
scroll to position [1126, 0]
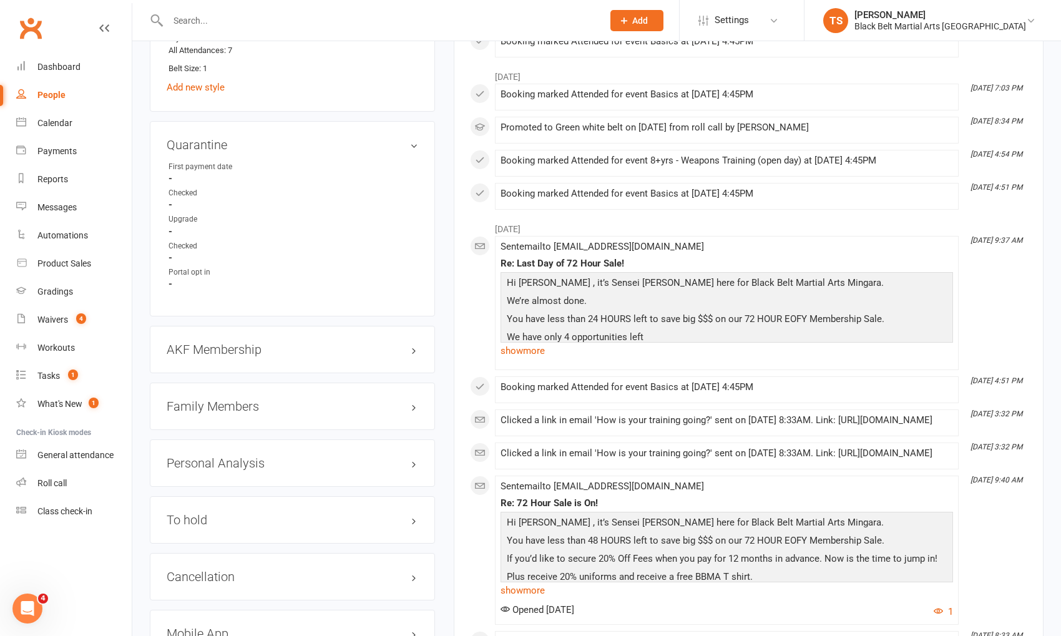
click at [209, 400] on h3 "Family Members" at bounding box center [293, 407] width 252 height 14
click at [213, 426] on link "[PERSON_NAME] - Parent / Guardian" at bounding box center [241, 432] width 144 height 13
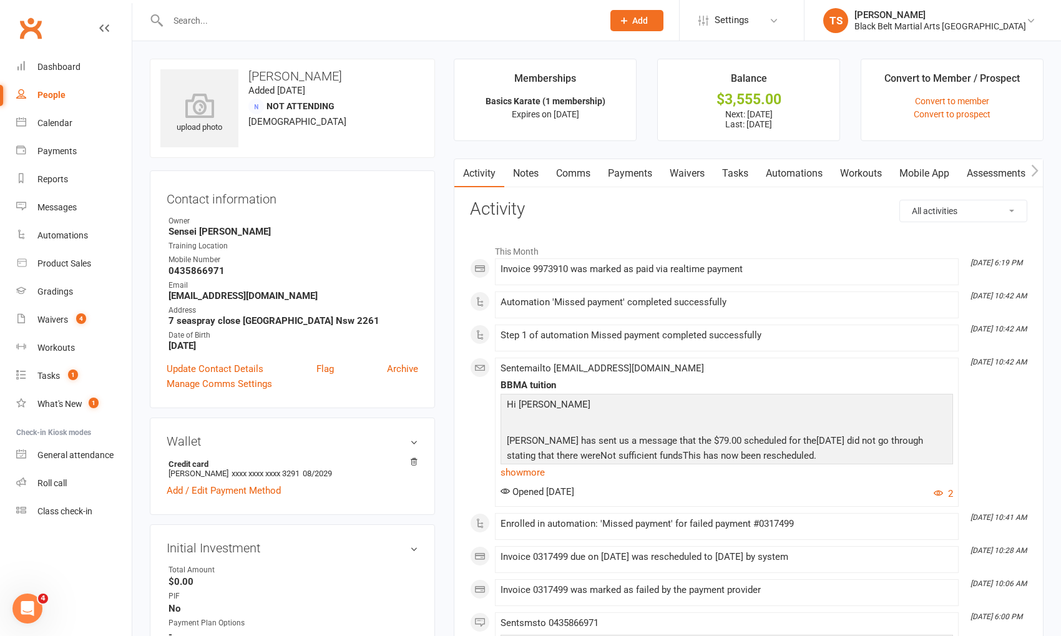
drag, startPoint x: 635, startPoint y: 169, endPoint x: 661, endPoint y: 184, distance: 29.9
click at [635, 169] on link "Payments" at bounding box center [630, 173] width 62 height 29
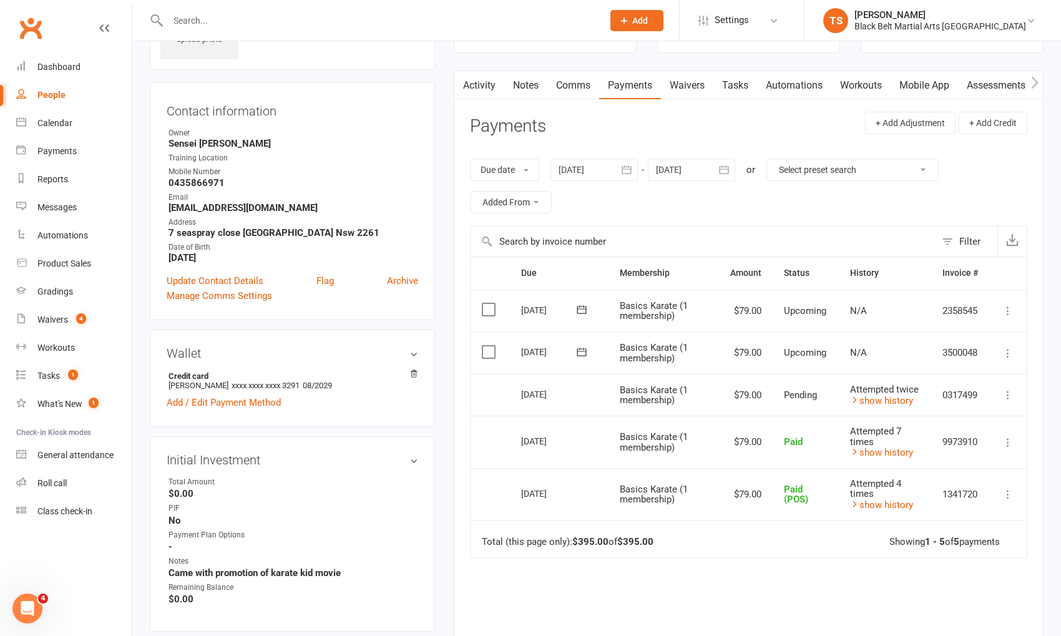
scroll to position [91, 0]
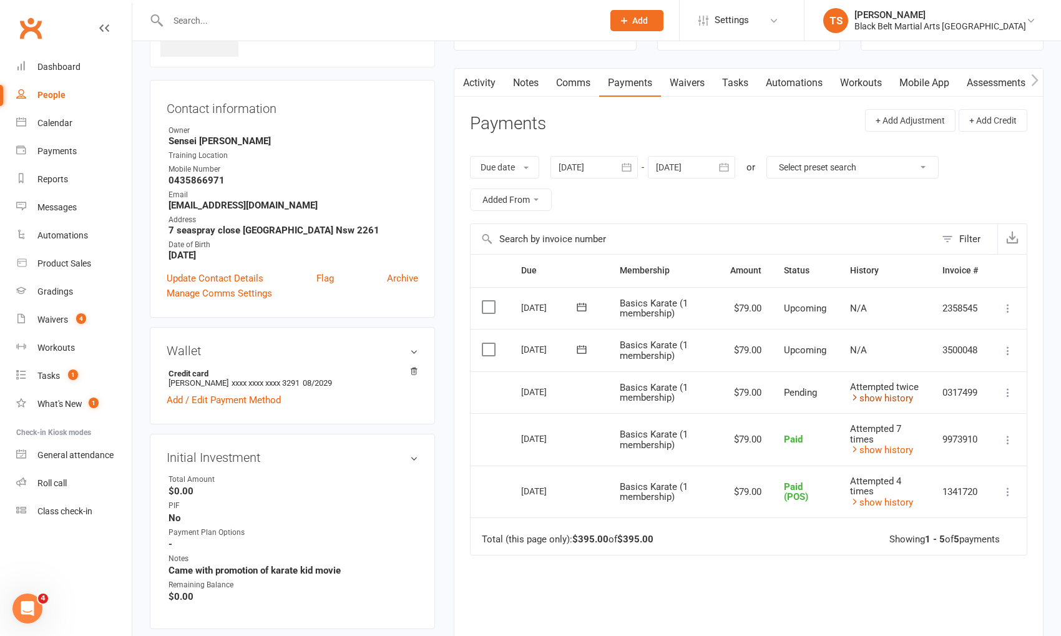
click at [903, 399] on link "show history" at bounding box center [881, 398] width 63 height 11
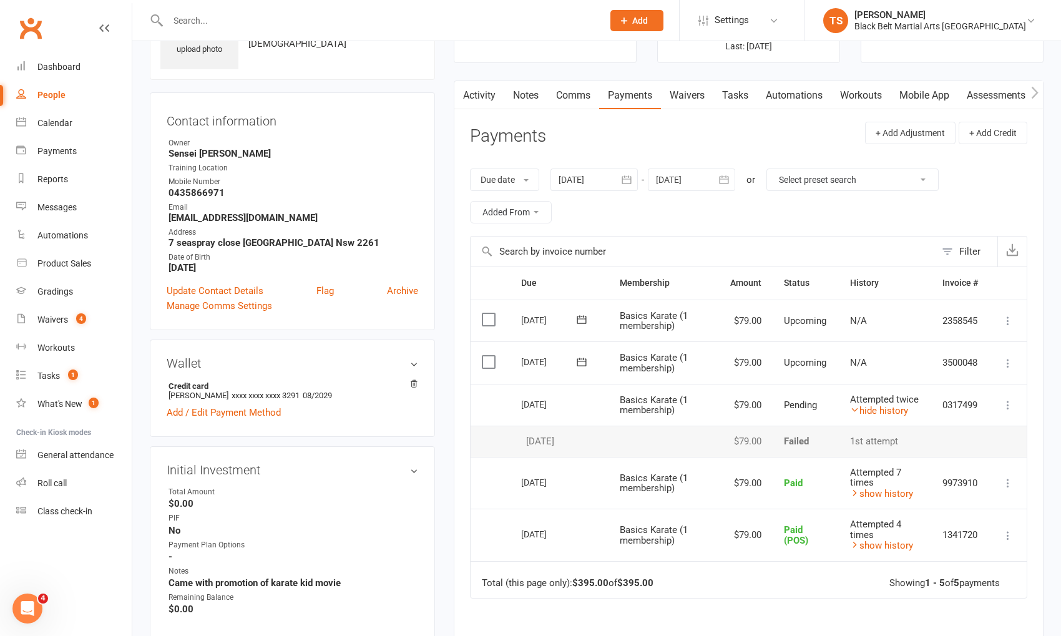
scroll to position [76, 0]
click at [899, 496] on link "show history" at bounding box center [881, 495] width 63 height 11
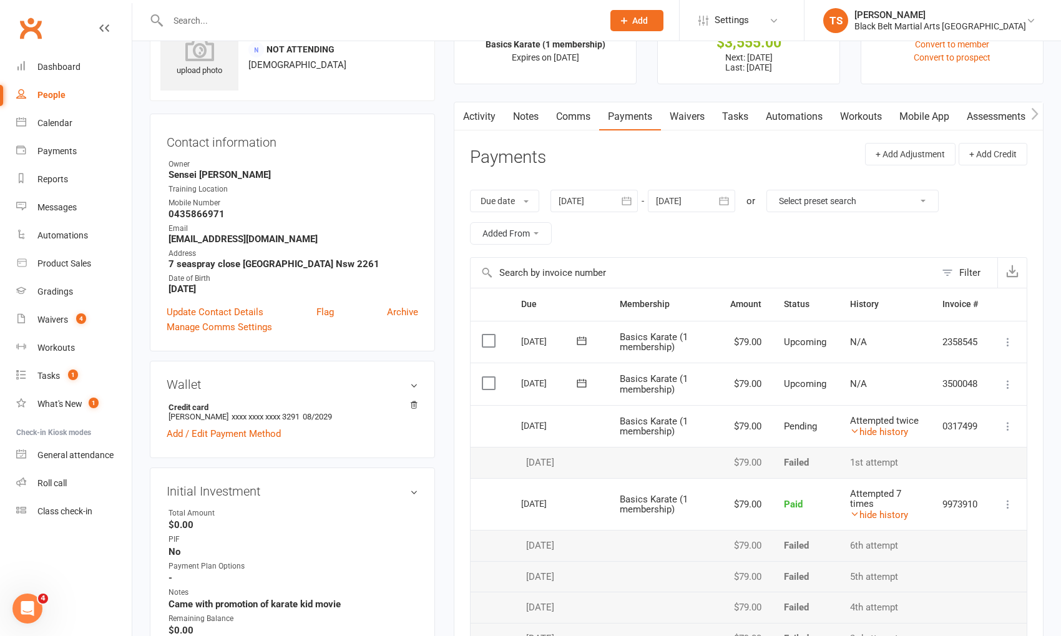
scroll to position [0, 0]
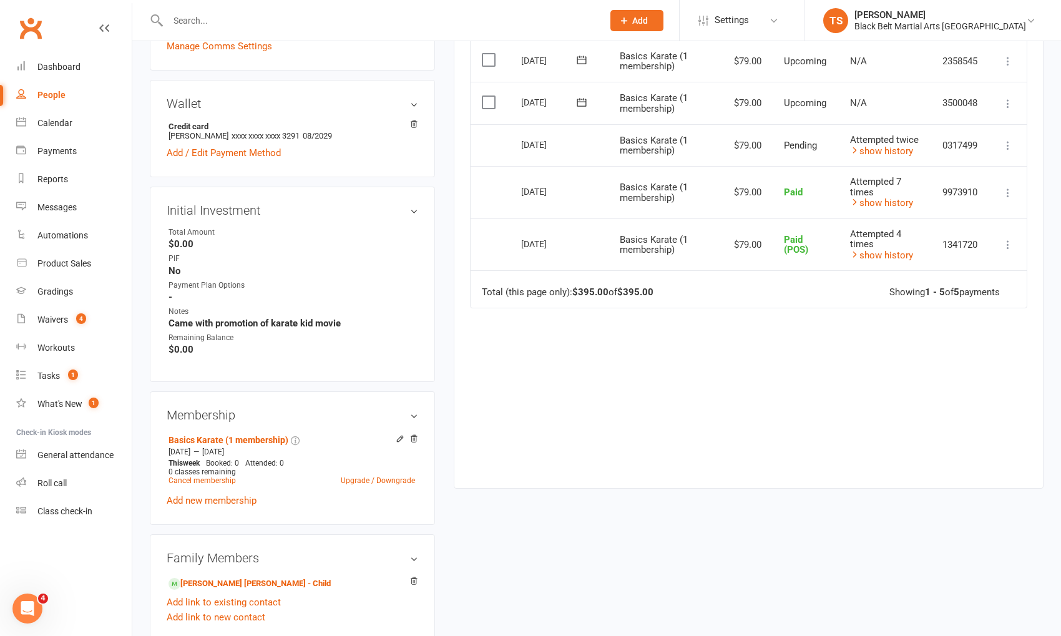
scroll to position [403, 0]
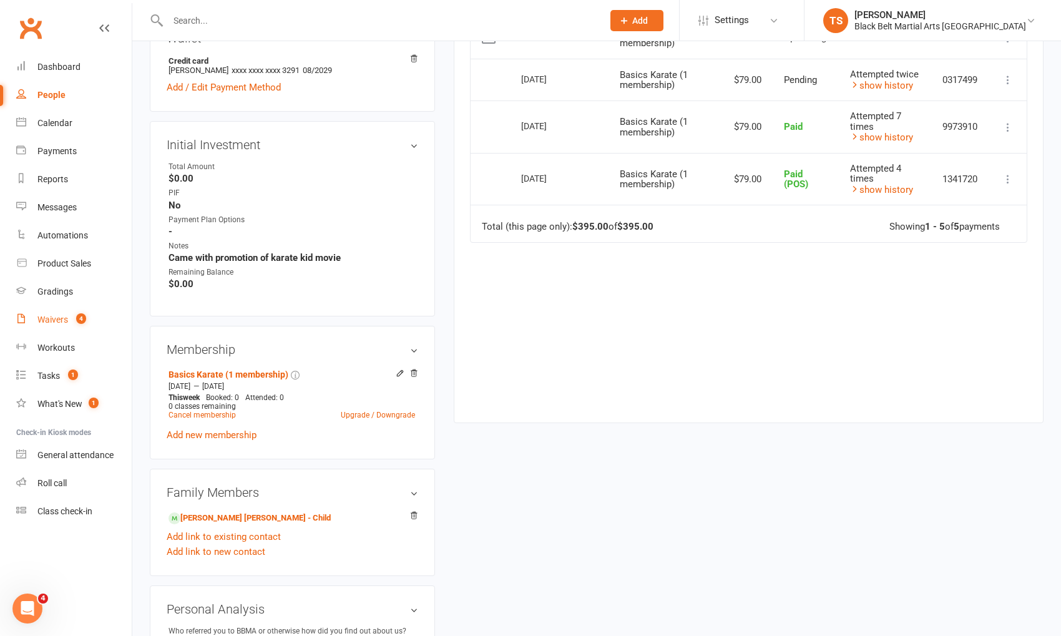
click at [59, 324] on div "Waivers" at bounding box center [52, 320] width 31 height 10
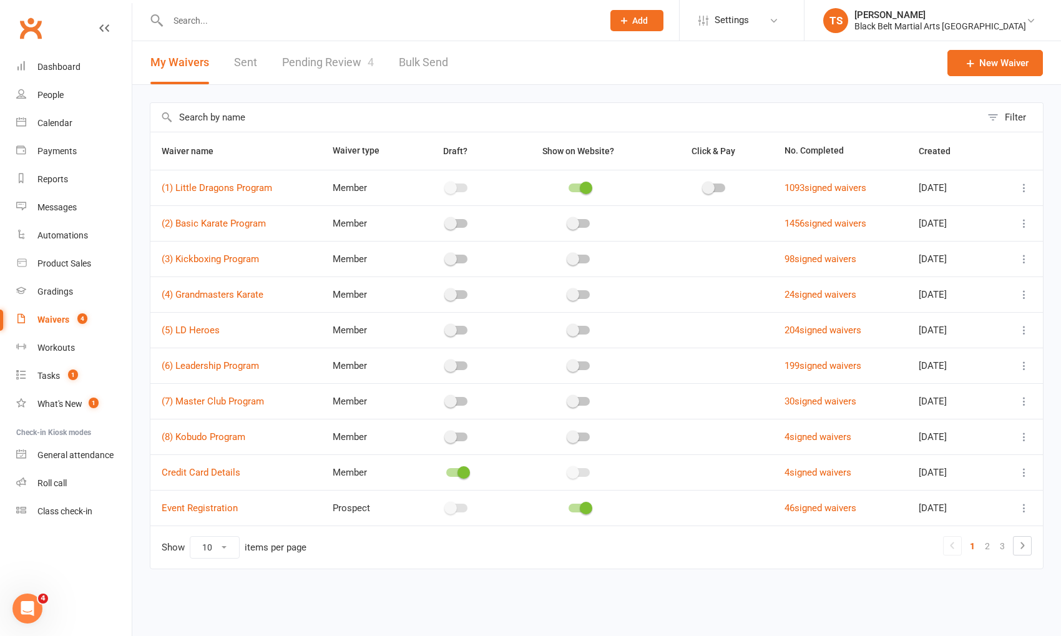
click at [346, 64] on link "Pending Review 4" at bounding box center [328, 62] width 92 height 43
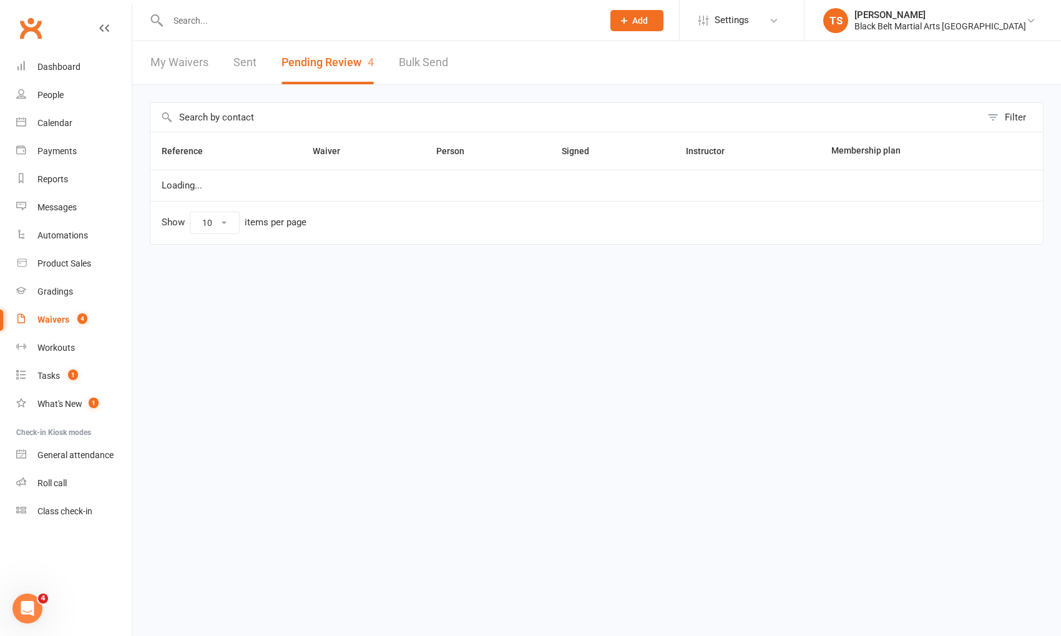
select select "50"
